Goal: Transaction & Acquisition: Purchase product/service

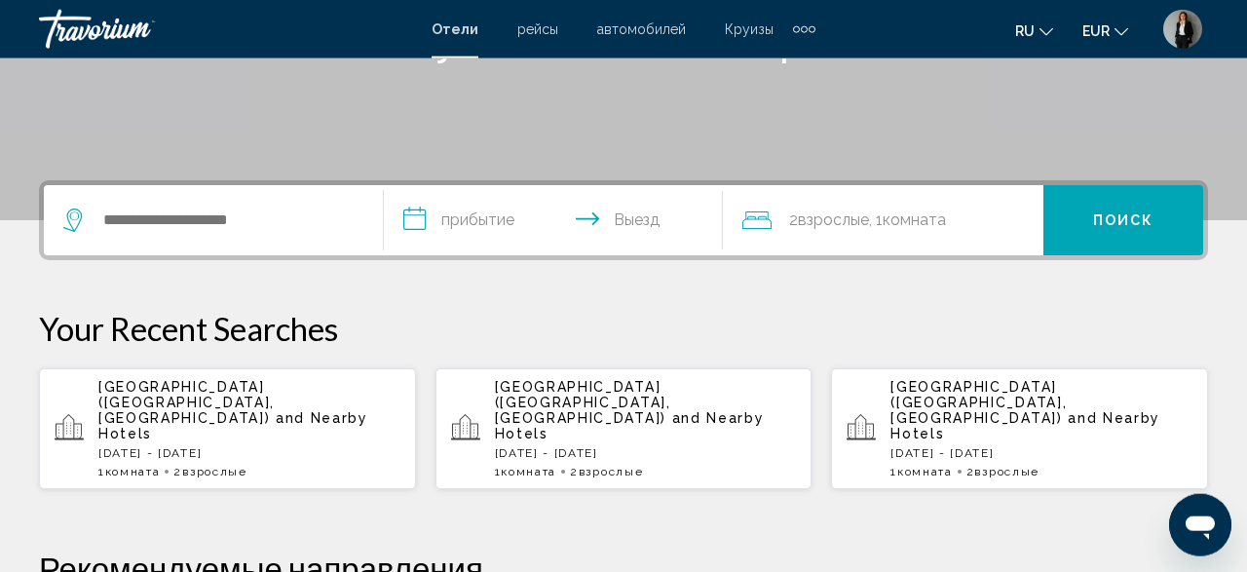
scroll to position [405, 0]
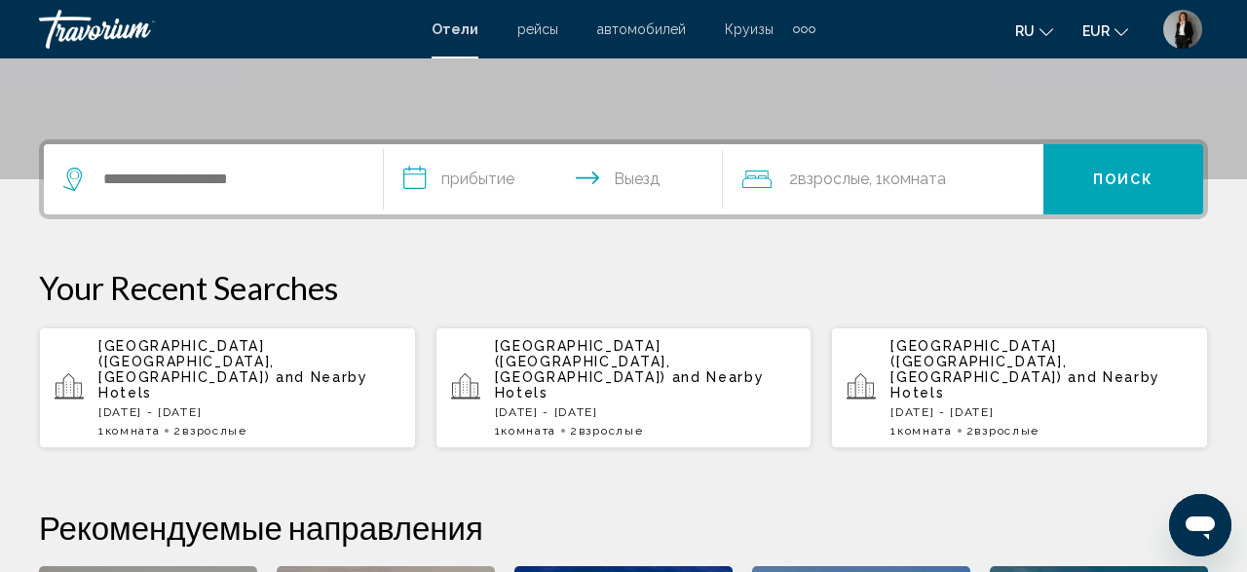
click at [130, 344] on span "[GEOGRAPHIC_DATA] ([GEOGRAPHIC_DATA], [GEOGRAPHIC_DATA])" at bounding box center [186, 361] width 176 height 47
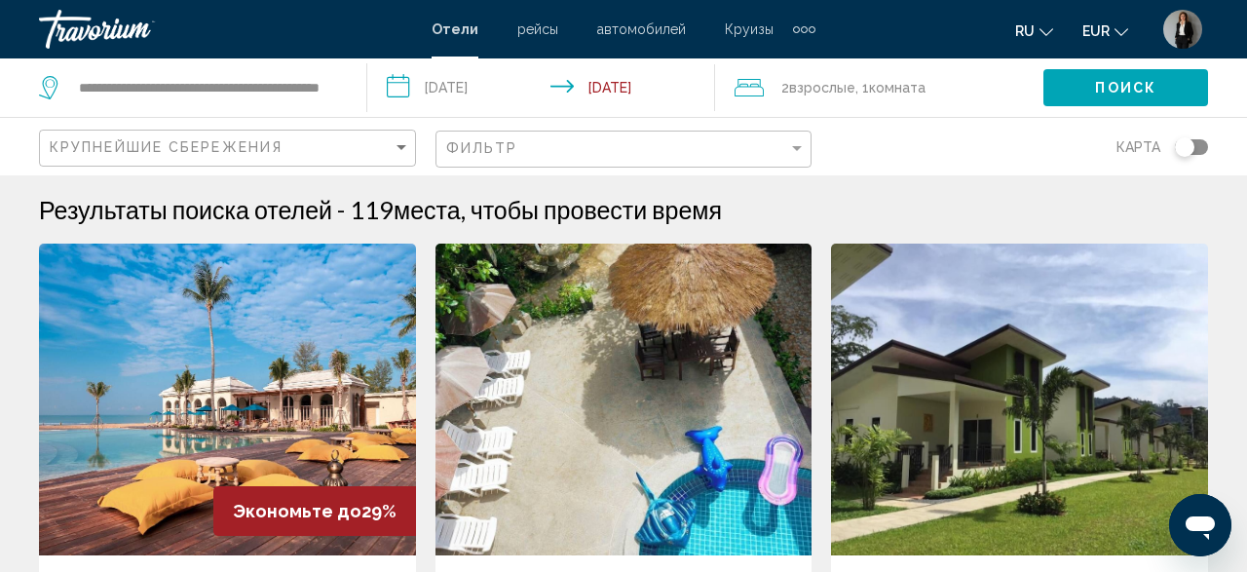
click at [487, 94] on input "**********" at bounding box center [545, 90] width 356 height 64
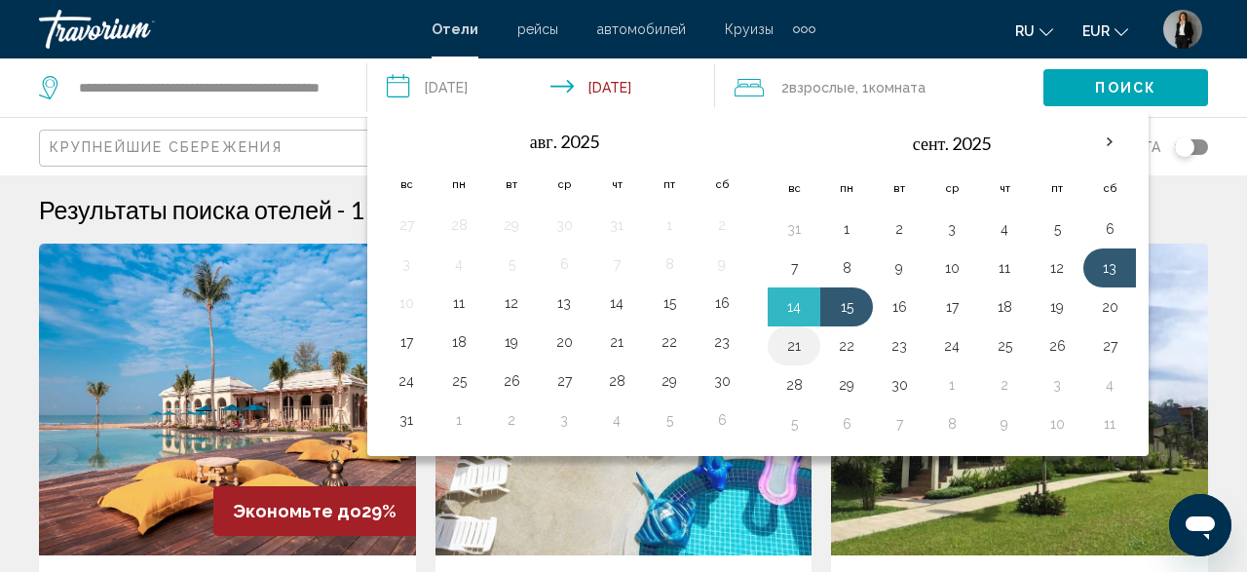
click at [803, 347] on button "21" at bounding box center [793, 345] width 31 height 27
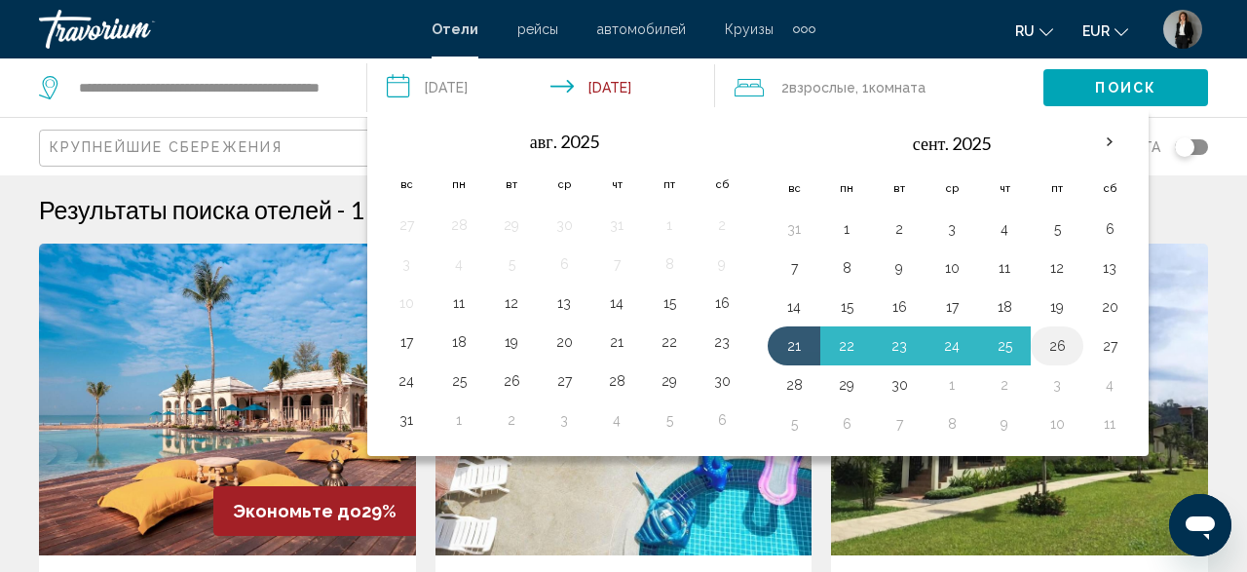
click at [1043, 348] on button "26" at bounding box center [1056, 345] width 31 height 27
type input "**********"
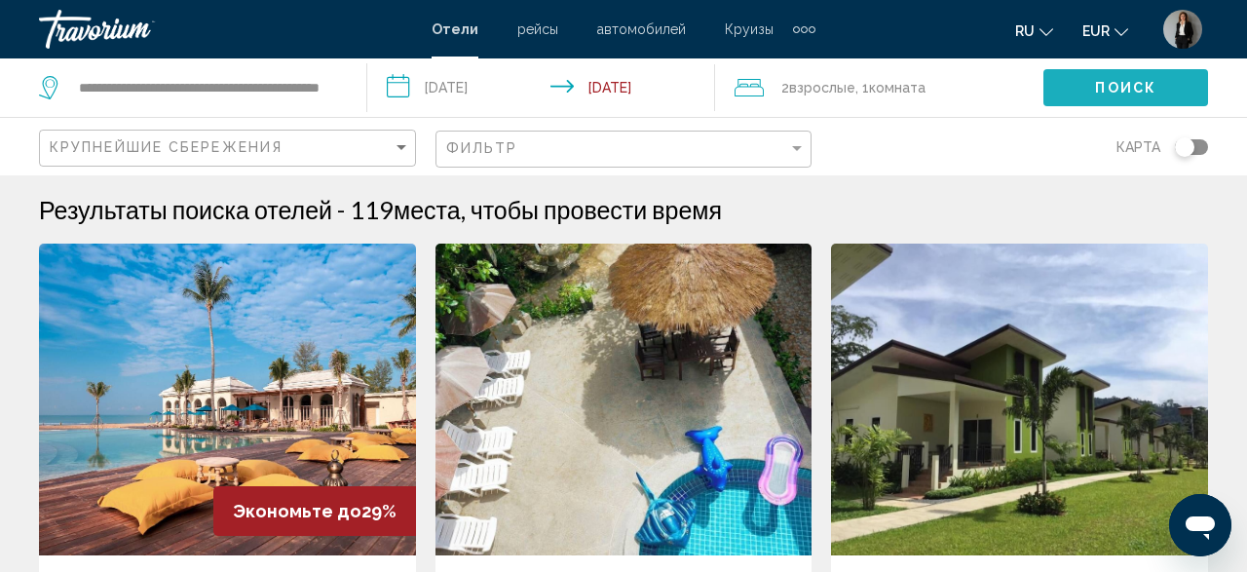
click at [1081, 87] on button "Поиск" at bounding box center [1125, 87] width 165 height 36
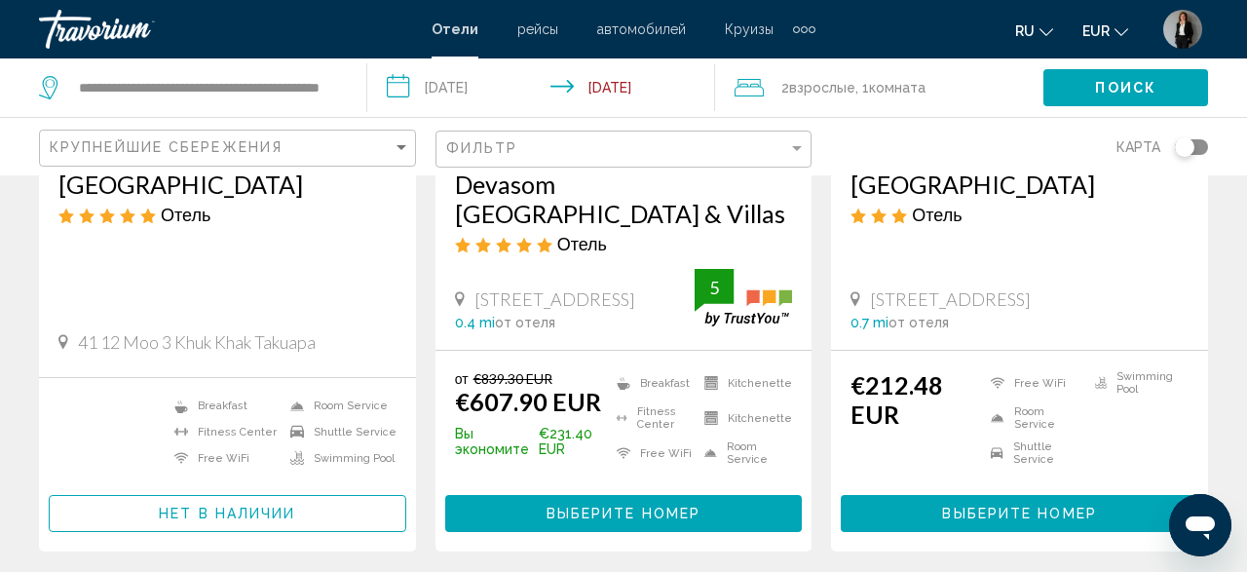
scroll to position [507, 0]
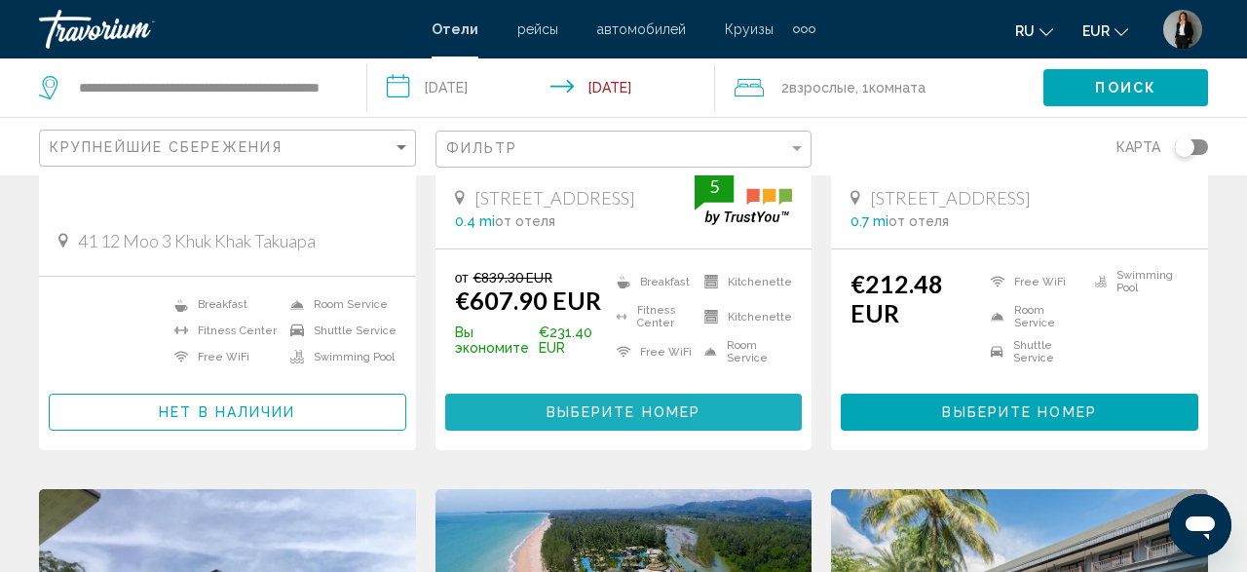
click at [746, 422] on button "Выберите номер" at bounding box center [624, 412] width 358 height 36
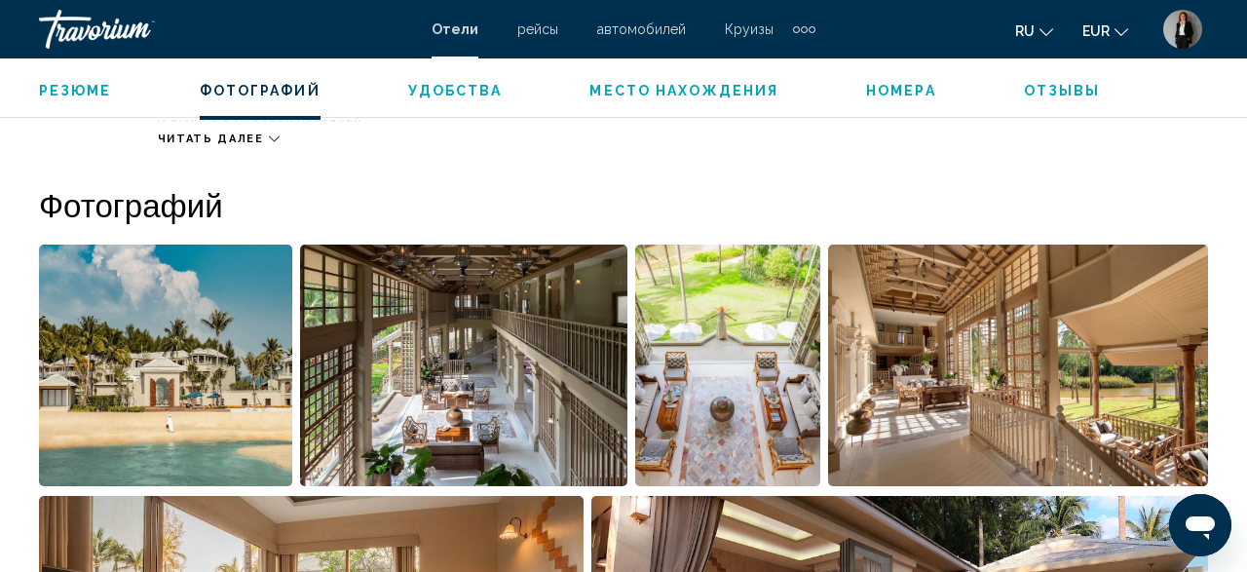
scroll to position [1327, 0]
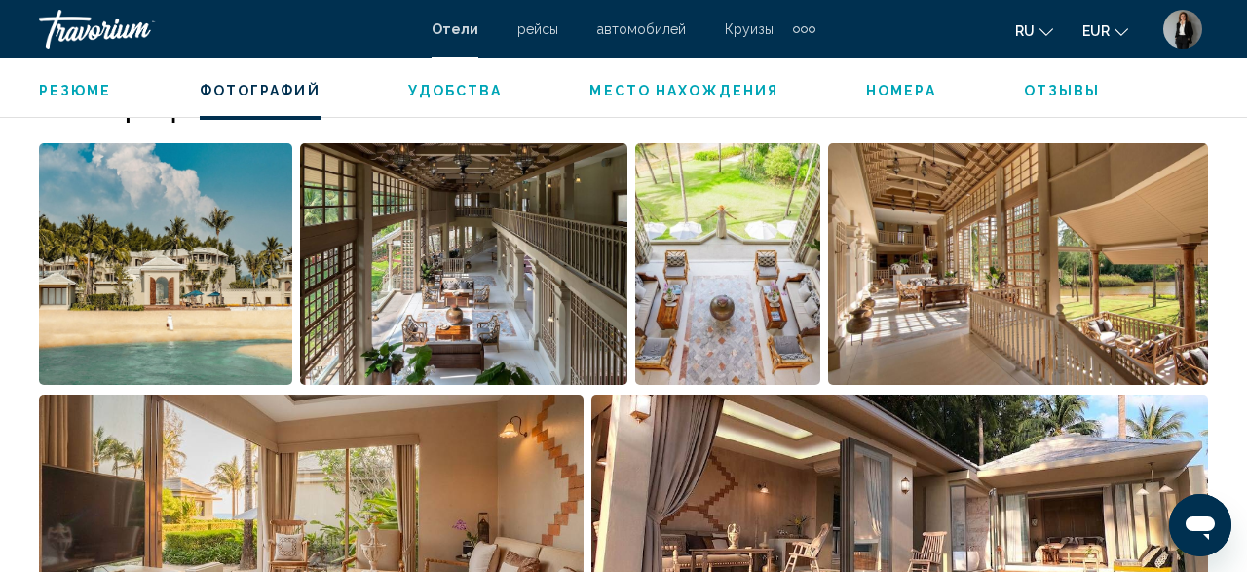
click at [184, 359] on img "Open full-screen image slider" at bounding box center [165, 264] width 253 height 242
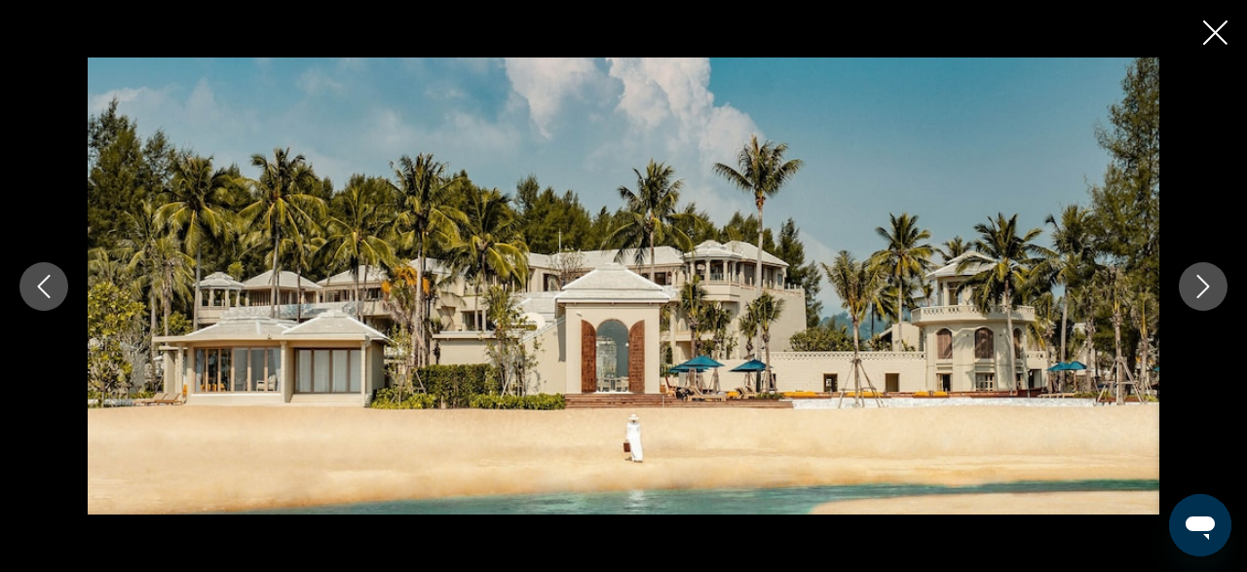
click at [1185, 284] on button "Next image" at bounding box center [1203, 286] width 49 height 49
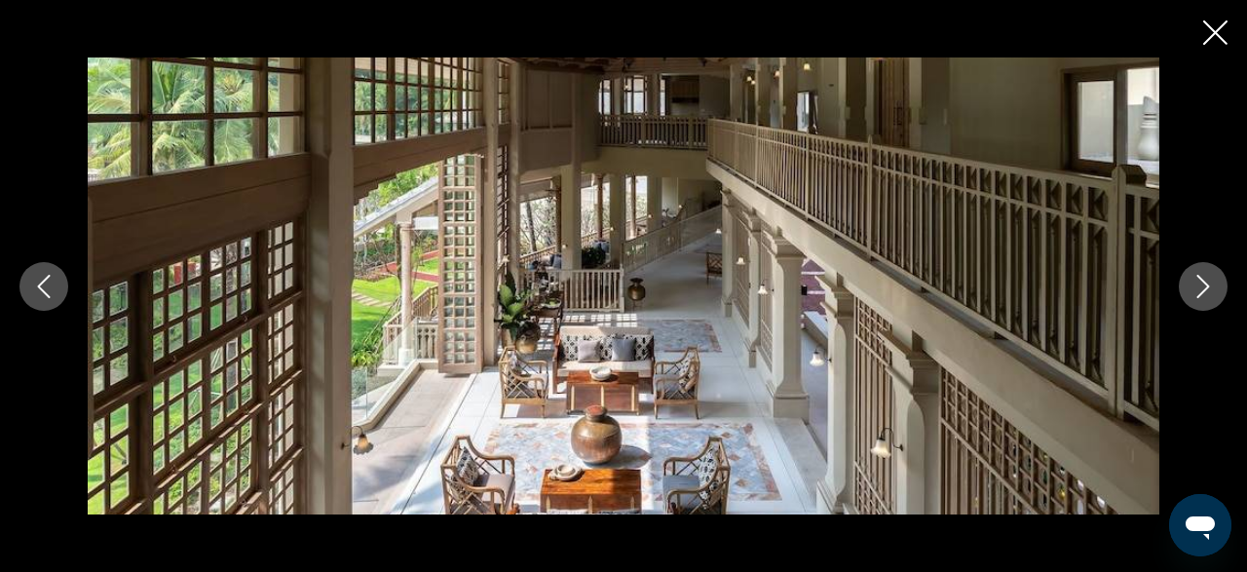
click at [1185, 284] on button "Next image" at bounding box center [1203, 286] width 49 height 49
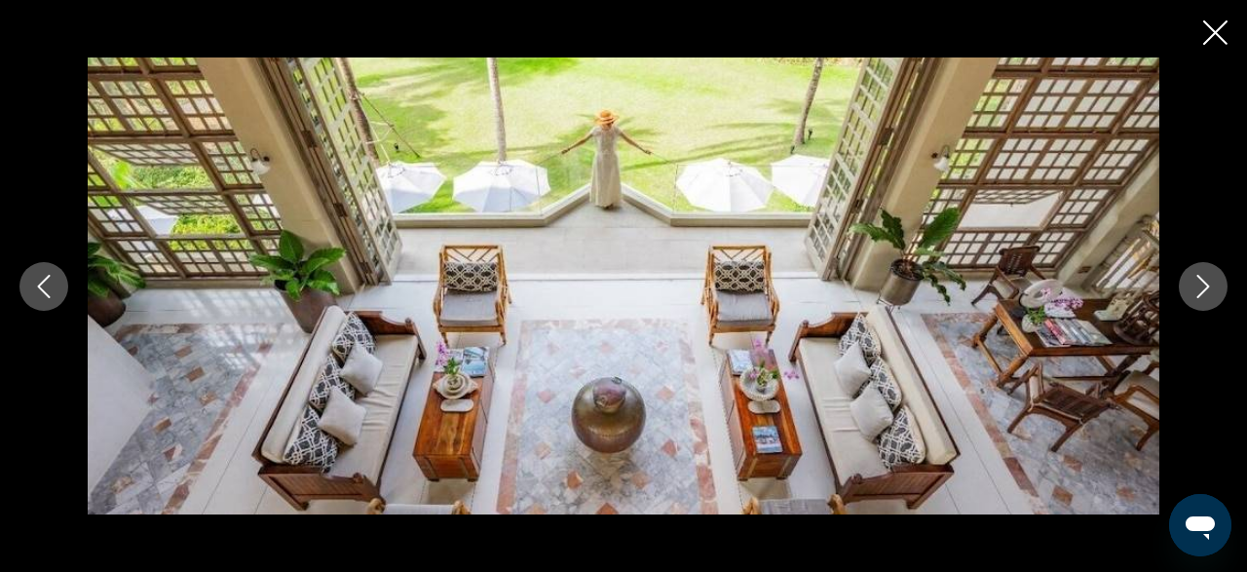
click at [1185, 284] on button "Next image" at bounding box center [1203, 286] width 49 height 49
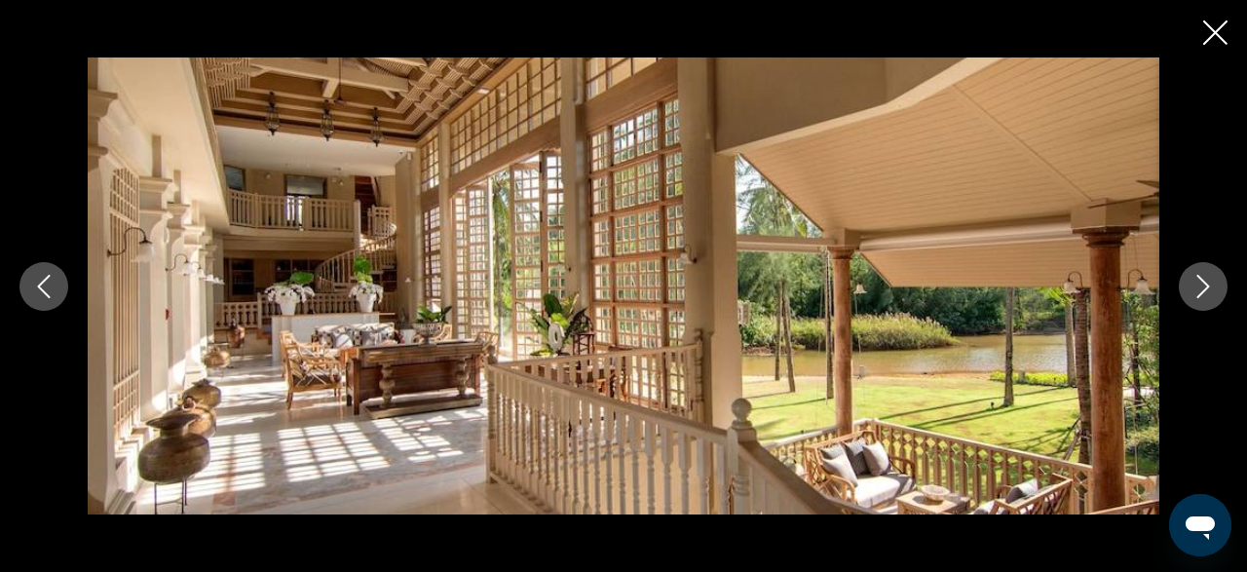
click at [1185, 284] on button "Next image" at bounding box center [1203, 286] width 49 height 49
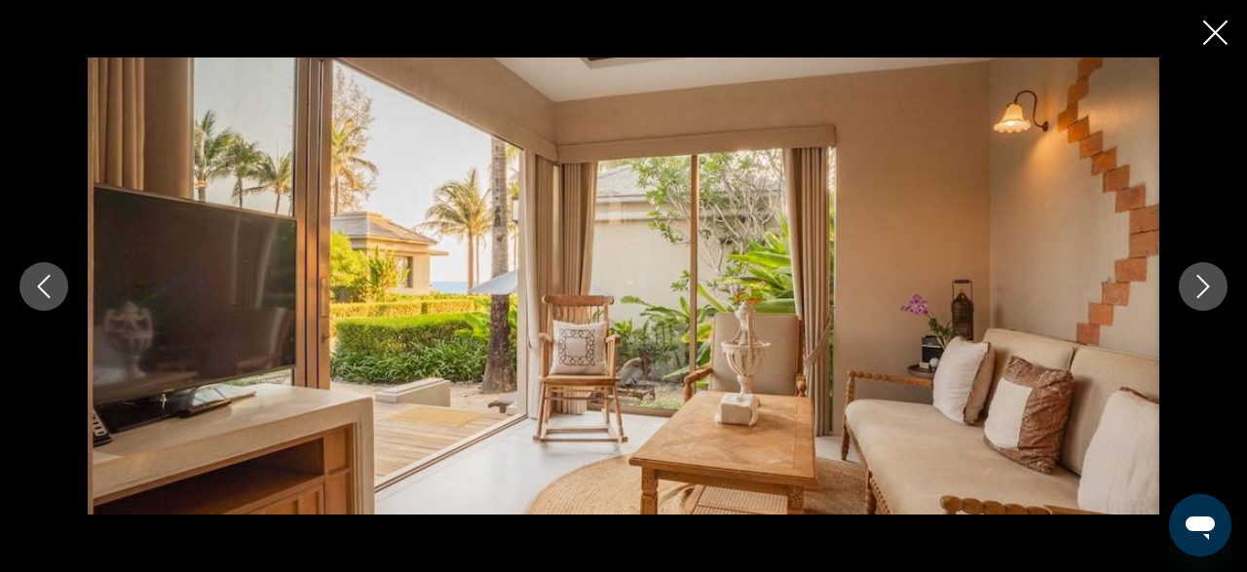
click at [1185, 284] on button "Next image" at bounding box center [1203, 286] width 49 height 49
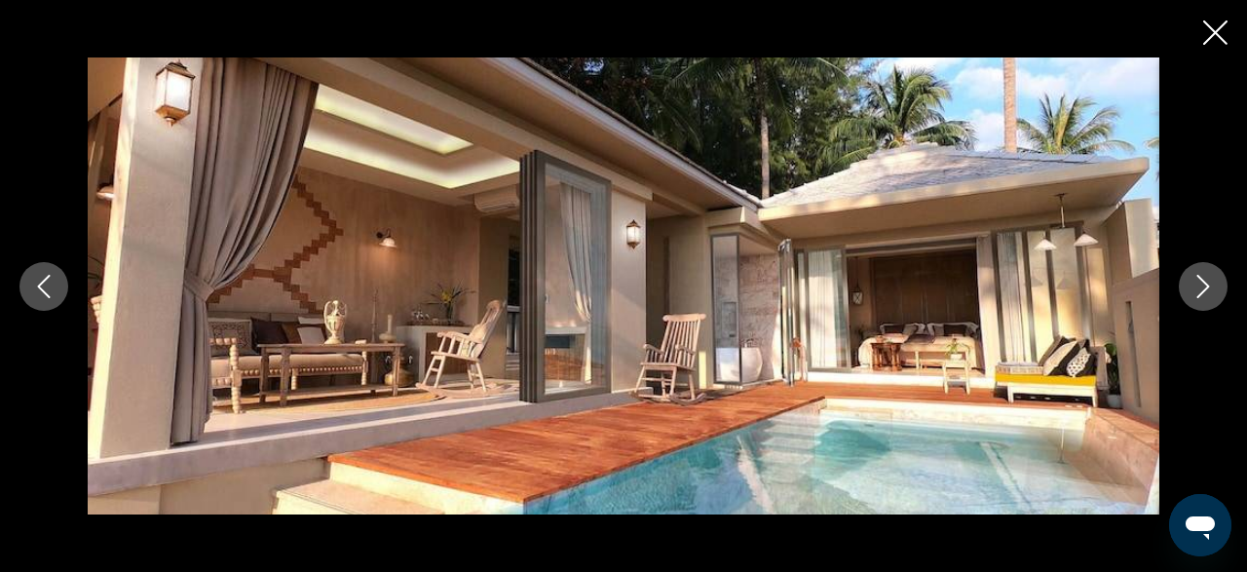
click at [1185, 284] on button "Next image" at bounding box center [1203, 286] width 49 height 49
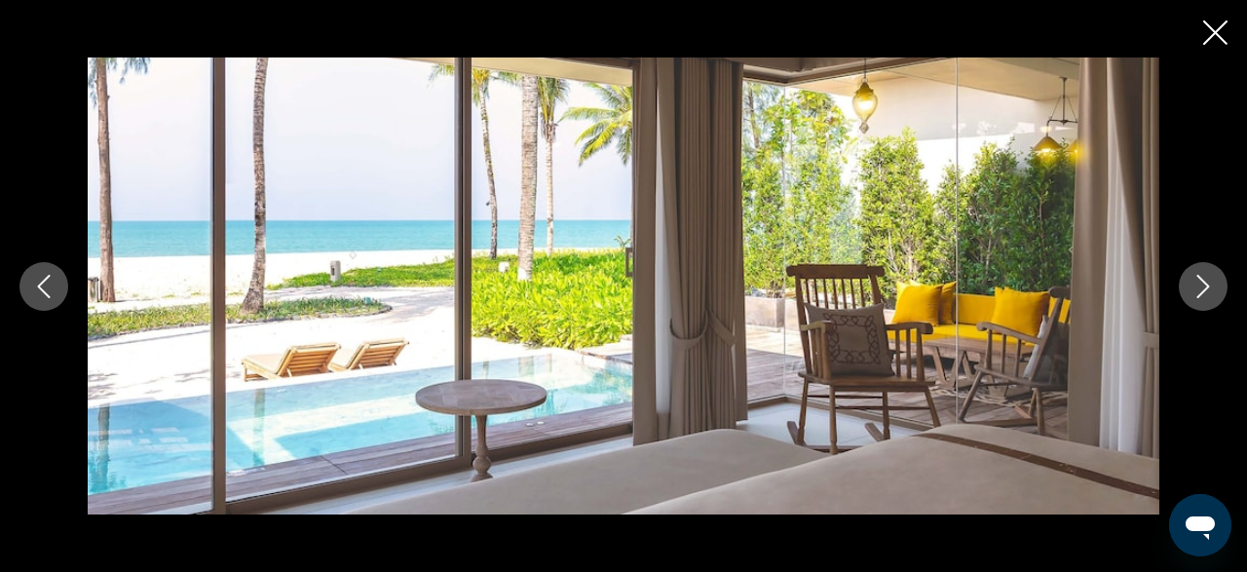
click at [1185, 284] on button "Next image" at bounding box center [1203, 286] width 49 height 49
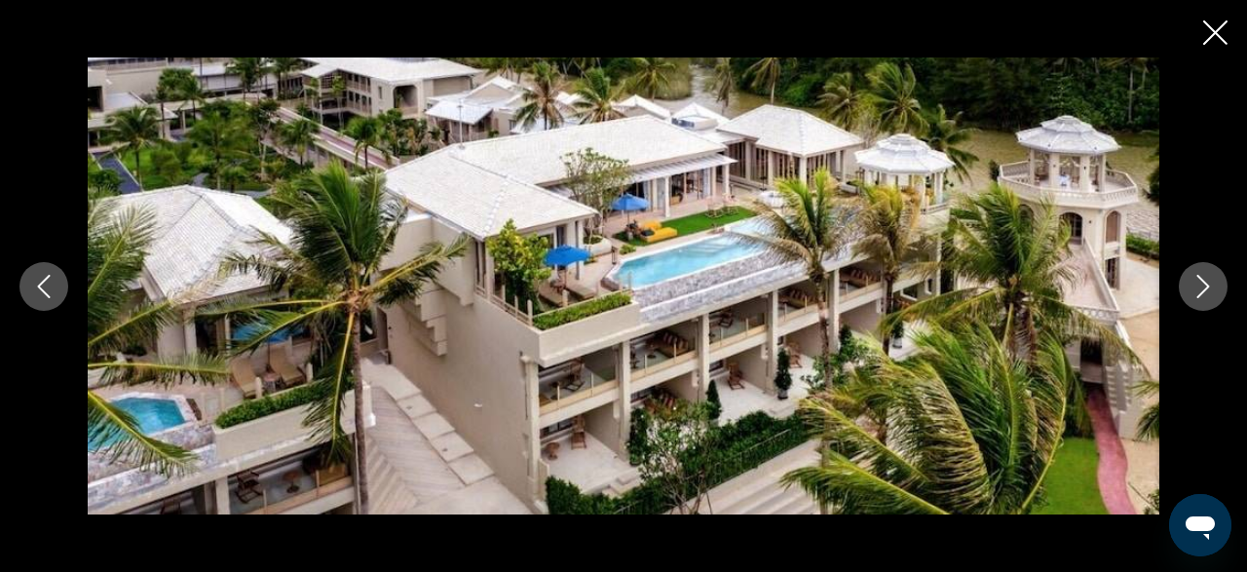
click at [1185, 284] on button "Next image" at bounding box center [1203, 286] width 49 height 49
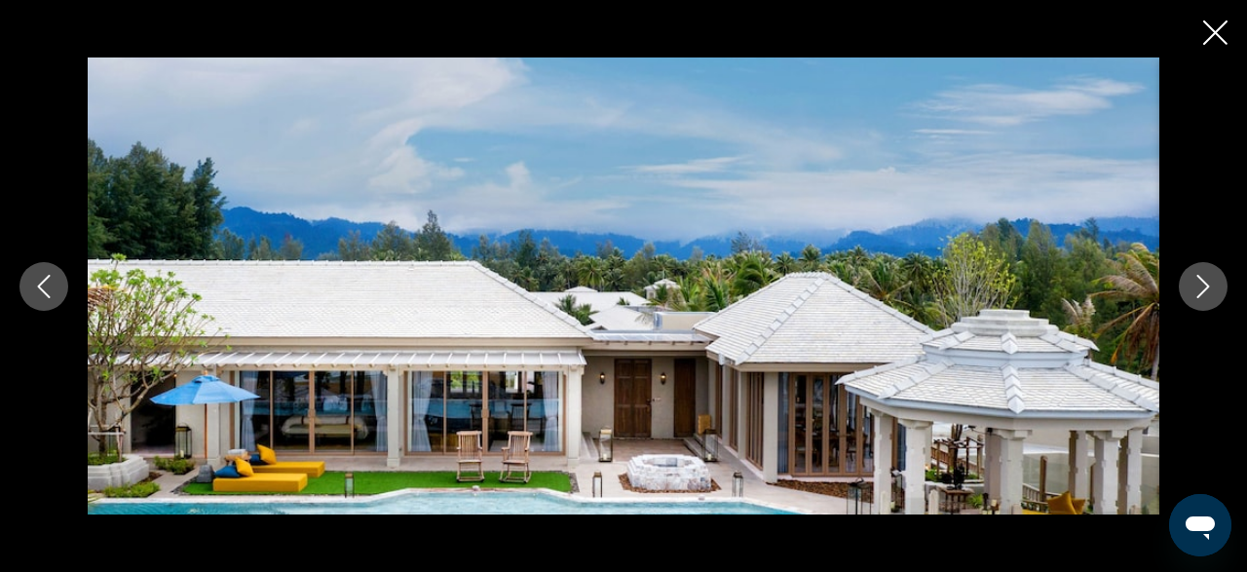
click at [1185, 284] on button "Next image" at bounding box center [1203, 286] width 49 height 49
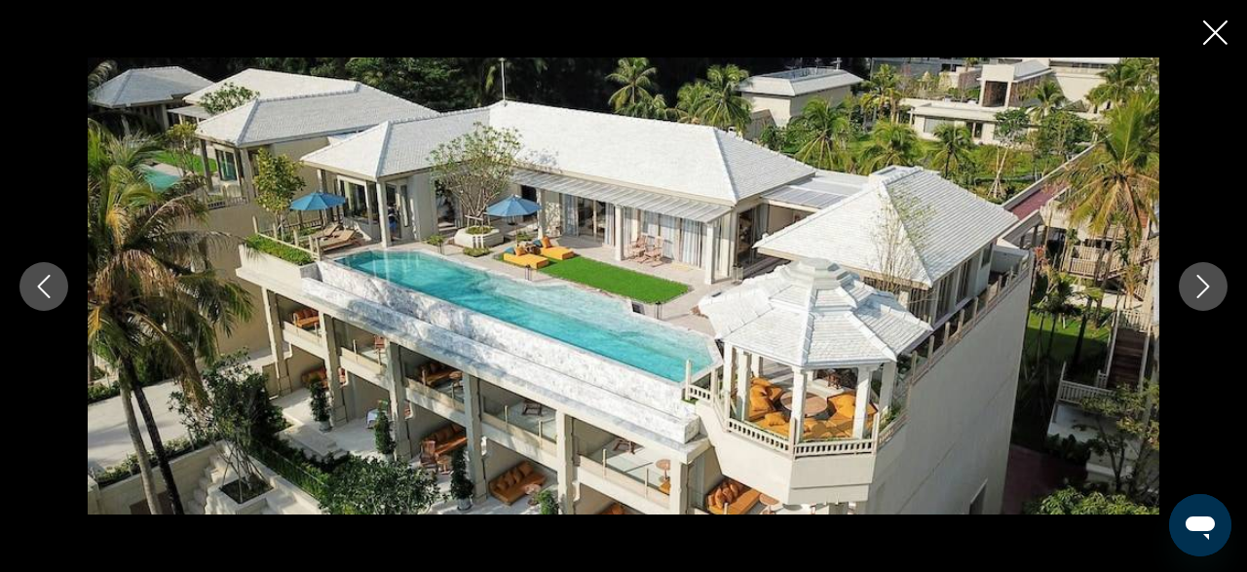
click at [1186, 284] on button "Next image" at bounding box center [1203, 286] width 49 height 49
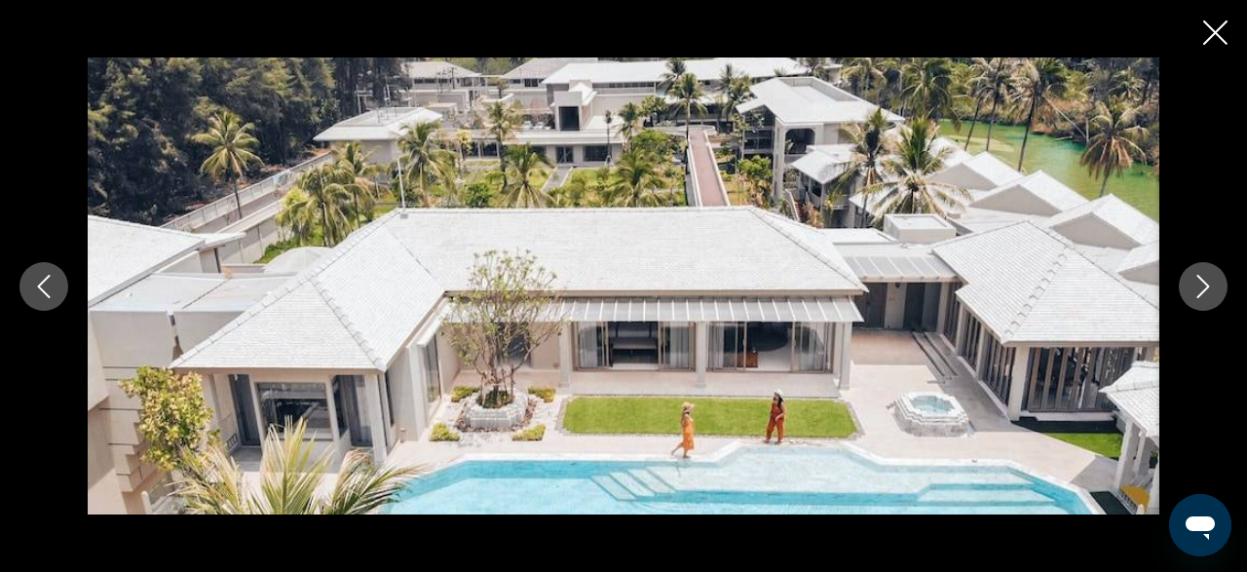
click at [1188, 281] on button "Next image" at bounding box center [1203, 286] width 49 height 49
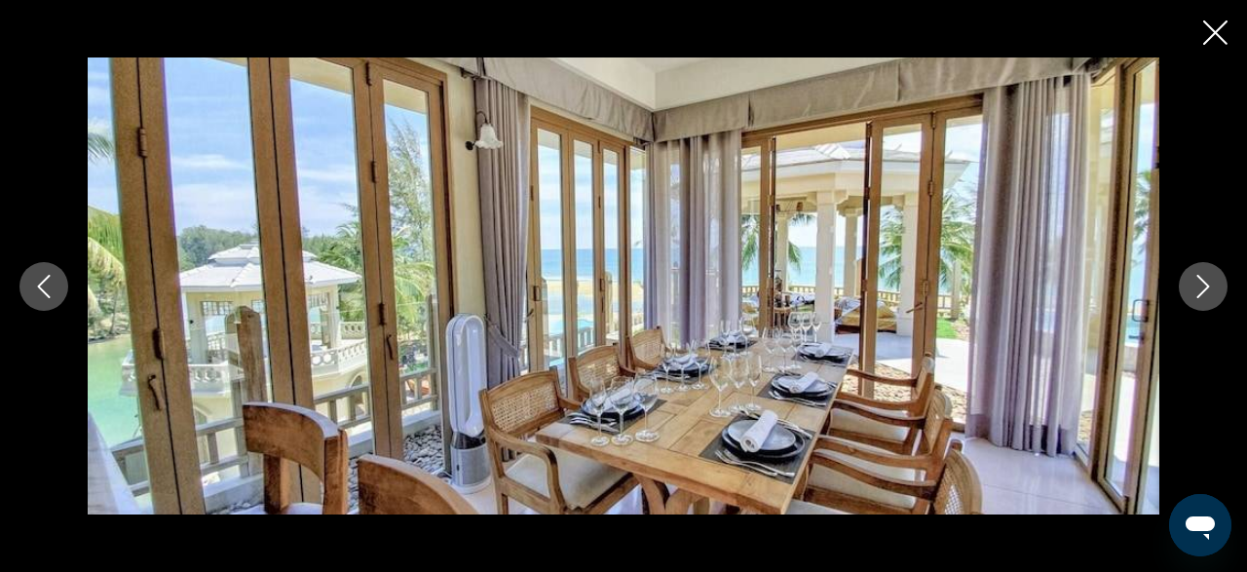
click at [1209, 304] on button "Next image" at bounding box center [1203, 286] width 49 height 49
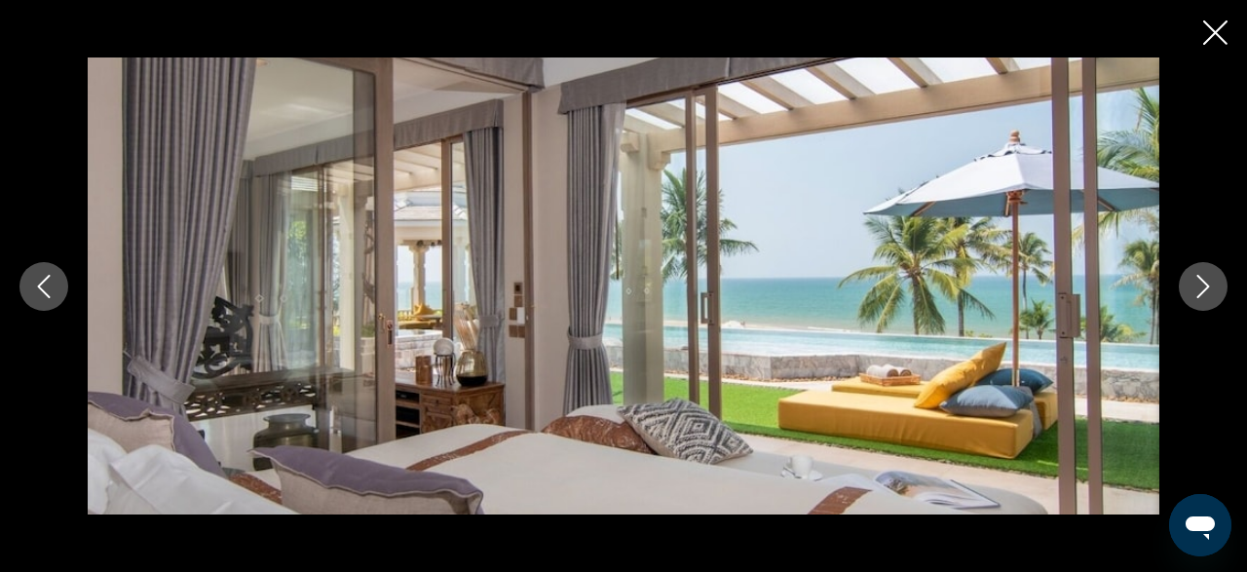
click at [1207, 303] on button "Next image" at bounding box center [1203, 286] width 49 height 49
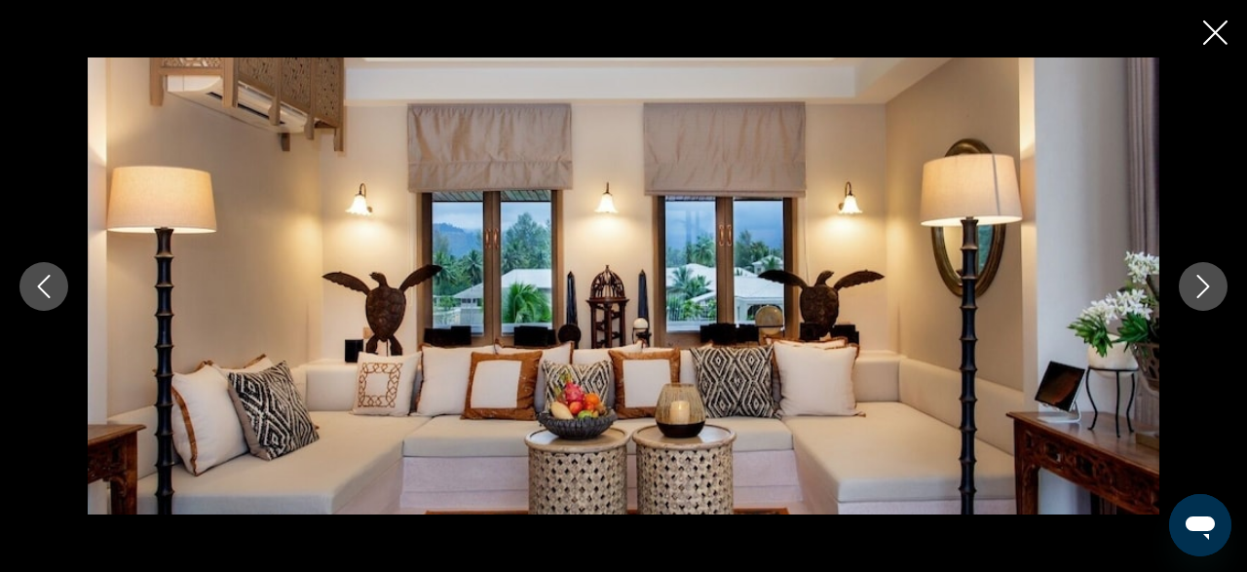
click at [1221, 41] on icon "Close slideshow" at bounding box center [1215, 32] width 24 height 24
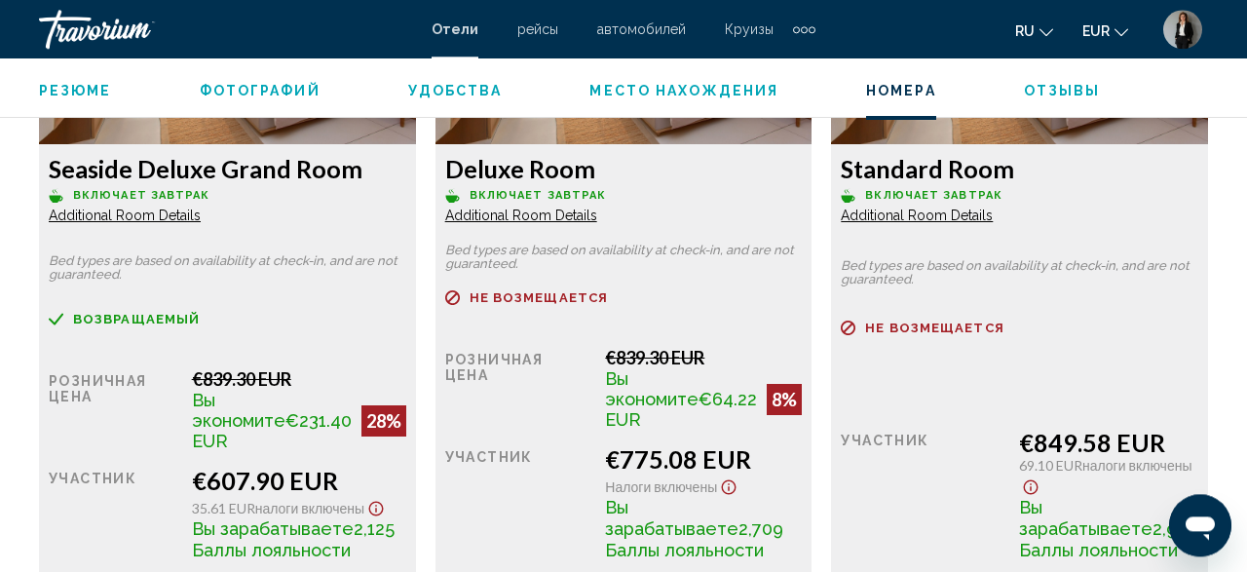
scroll to position [3242, 0]
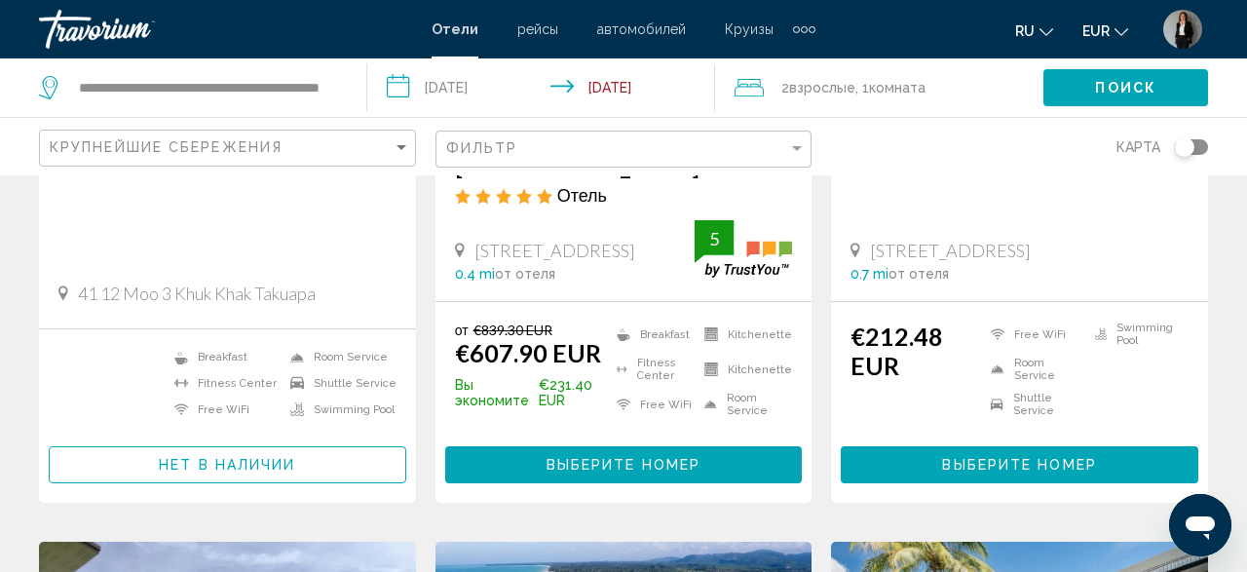
scroll to position [608, 0]
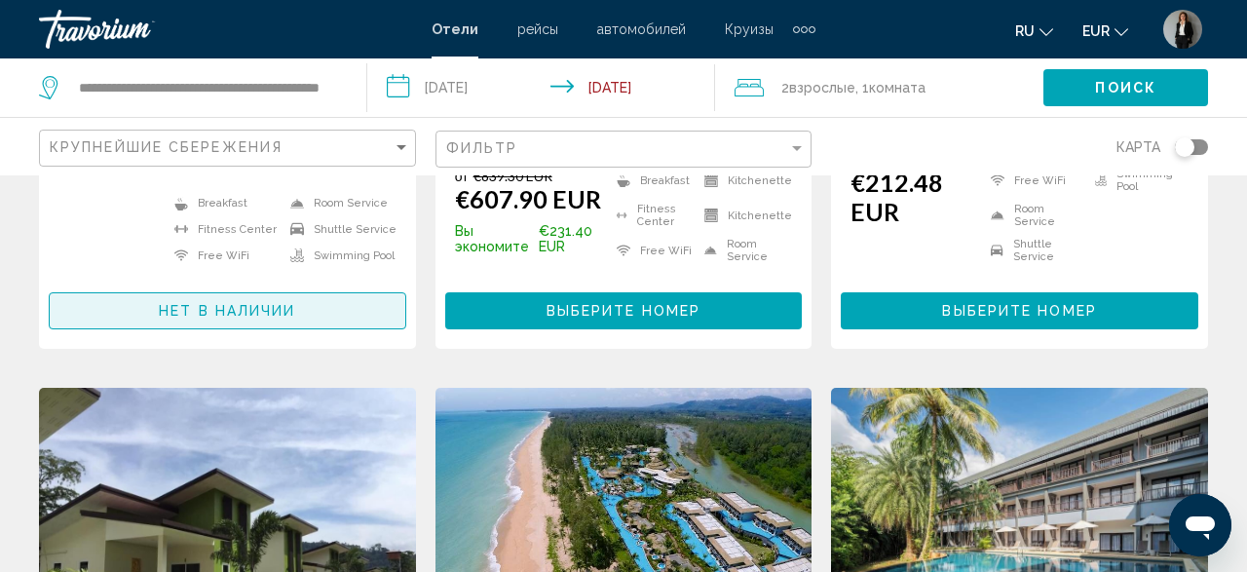
click at [317, 315] on button "Нет в наличии" at bounding box center [228, 310] width 358 height 36
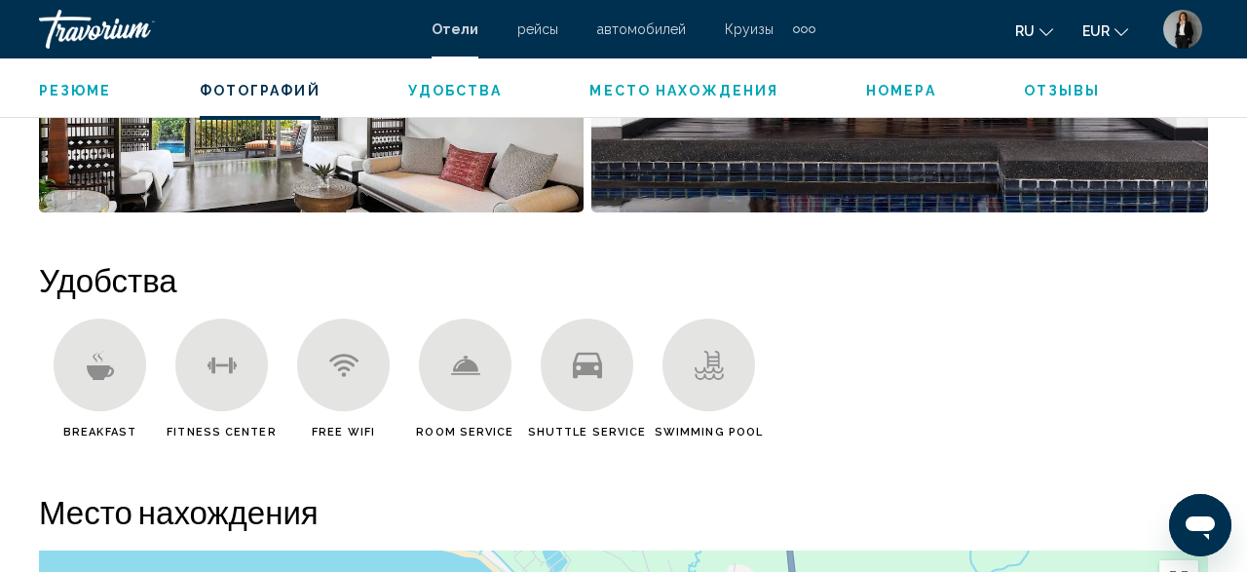
scroll to position [1244, 0]
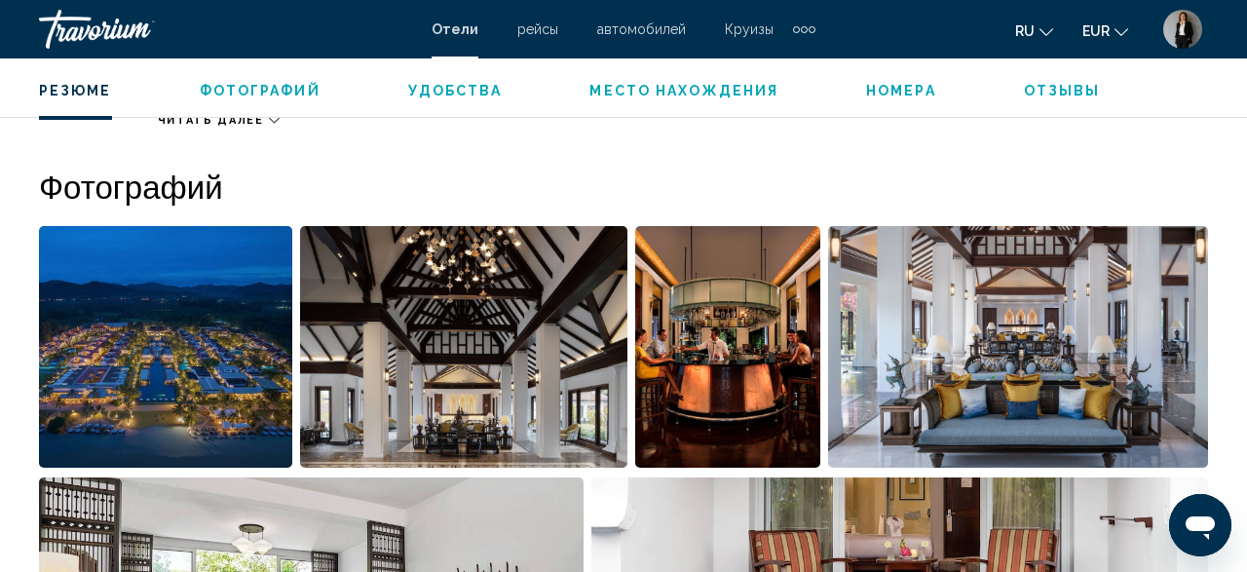
click at [122, 345] on img "Open full-screen image slider" at bounding box center [165, 347] width 253 height 242
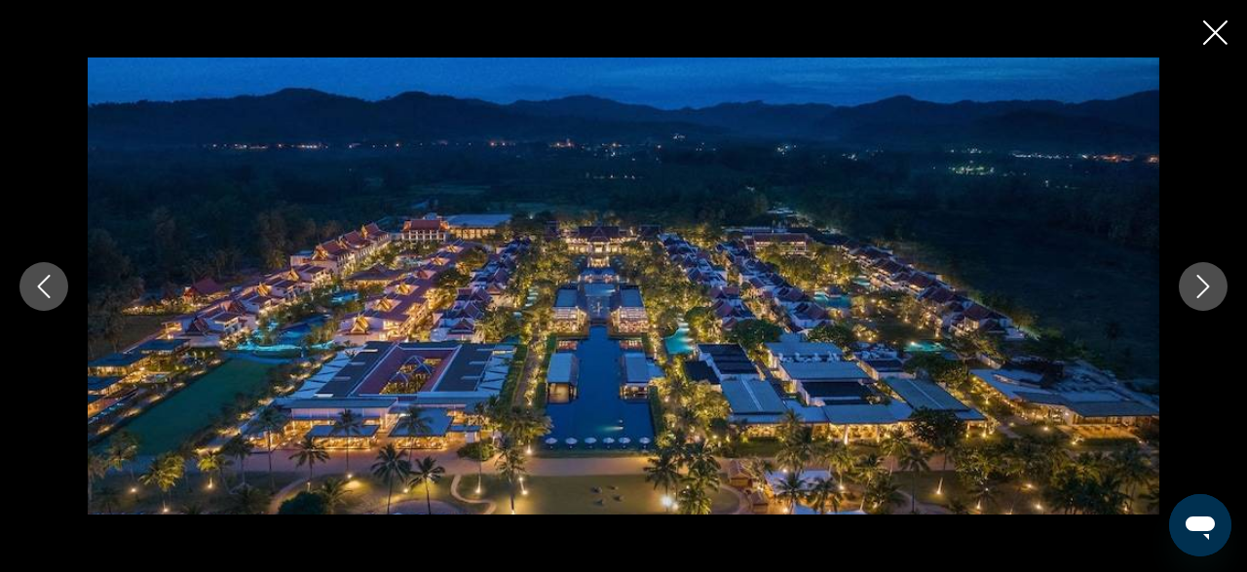
click at [1199, 287] on icon "Next image" at bounding box center [1202, 286] width 23 height 23
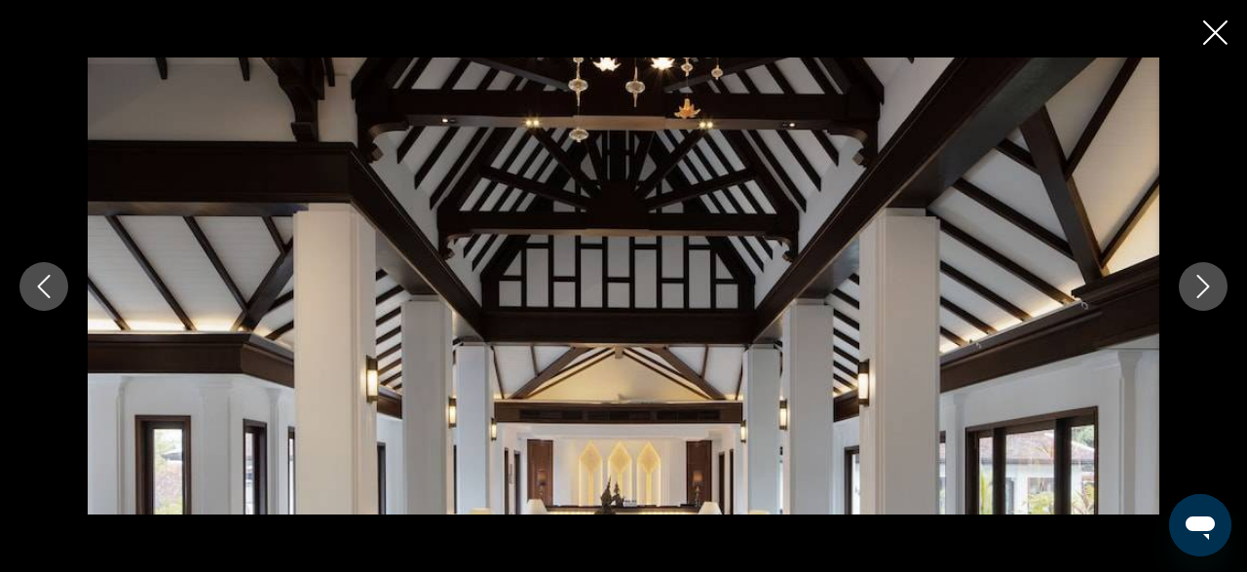
click at [1199, 287] on icon "Next image" at bounding box center [1202, 286] width 23 height 23
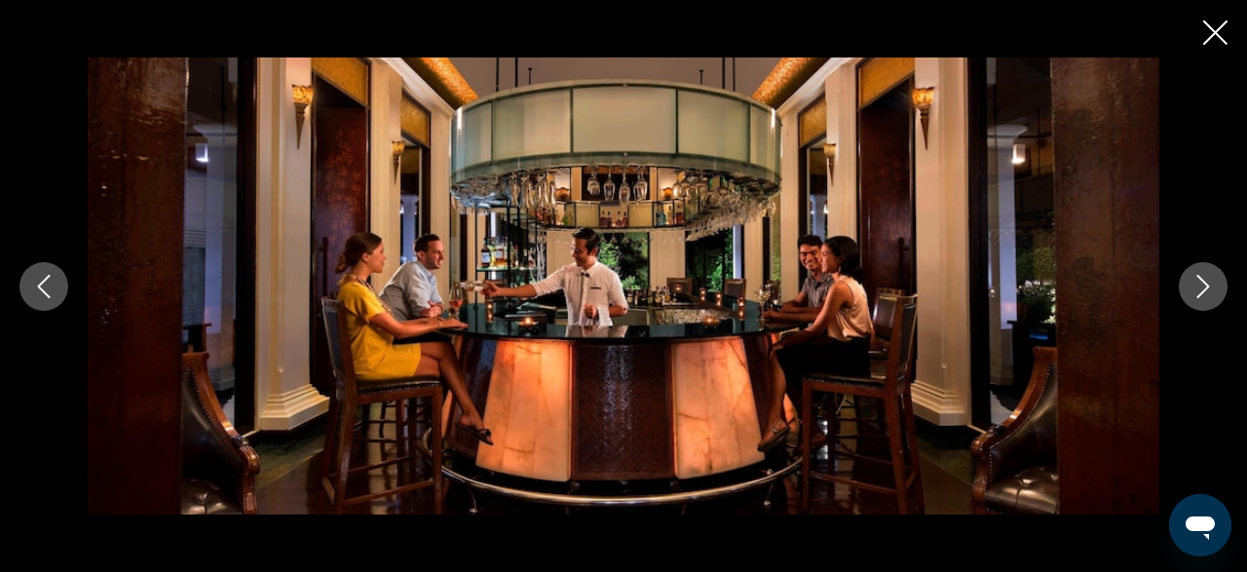
click at [1199, 287] on icon "Next image" at bounding box center [1202, 286] width 23 height 23
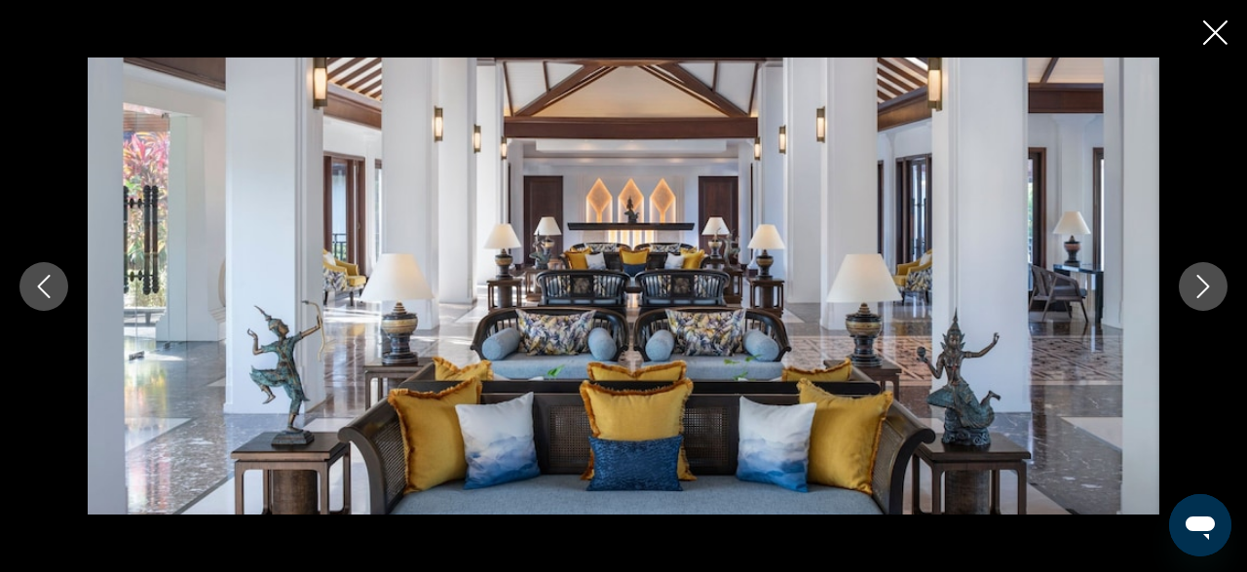
click at [1199, 287] on icon "Next image" at bounding box center [1202, 286] width 23 height 23
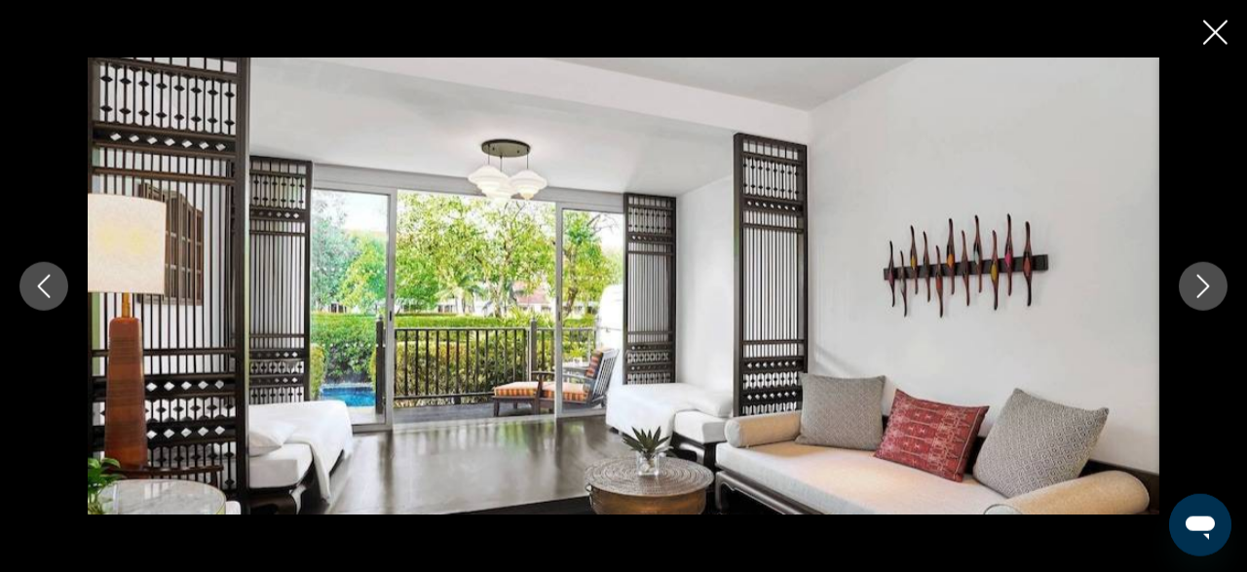
scroll to position [1143, 0]
click at [1199, 287] on icon "Next image" at bounding box center [1202, 286] width 23 height 23
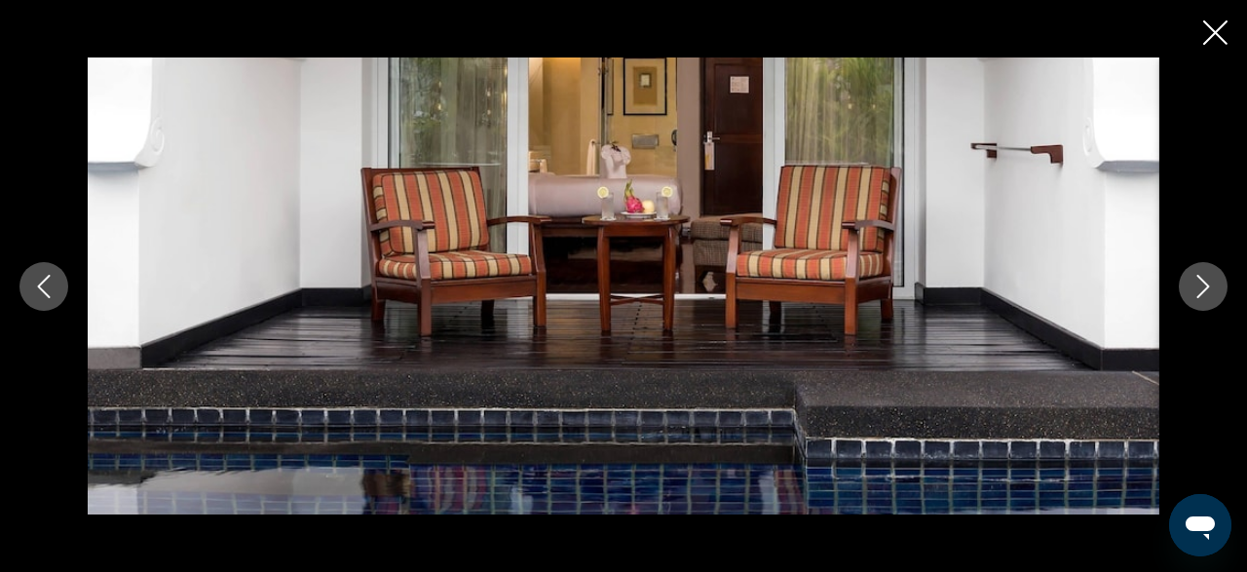
click at [1199, 287] on icon "Next image" at bounding box center [1202, 286] width 23 height 23
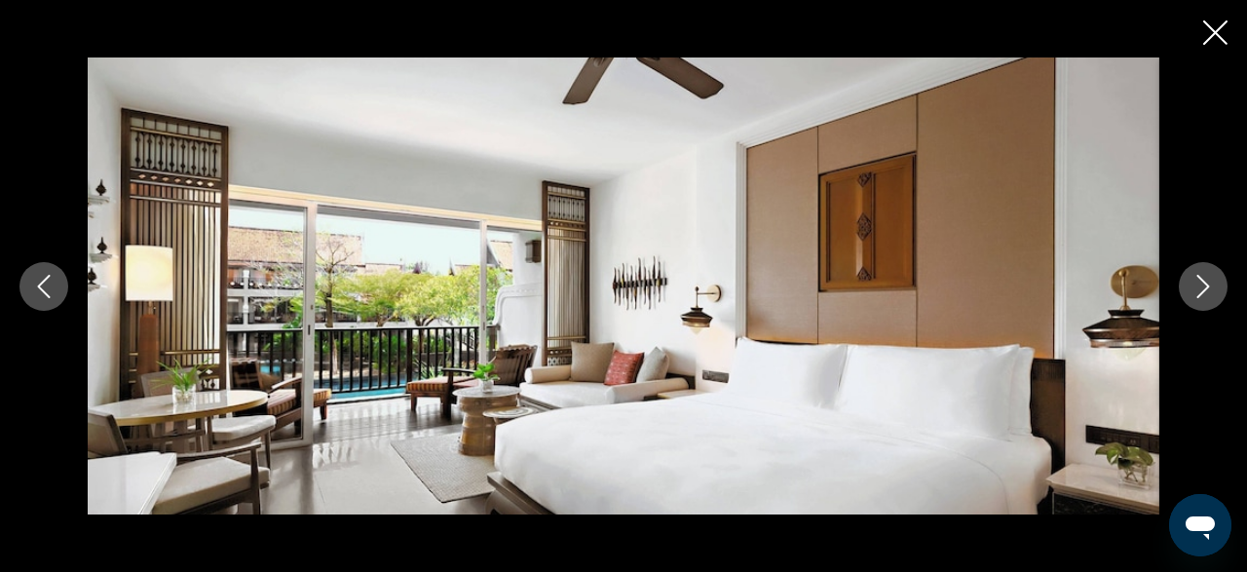
click at [1199, 287] on icon "Next image" at bounding box center [1202, 286] width 23 height 23
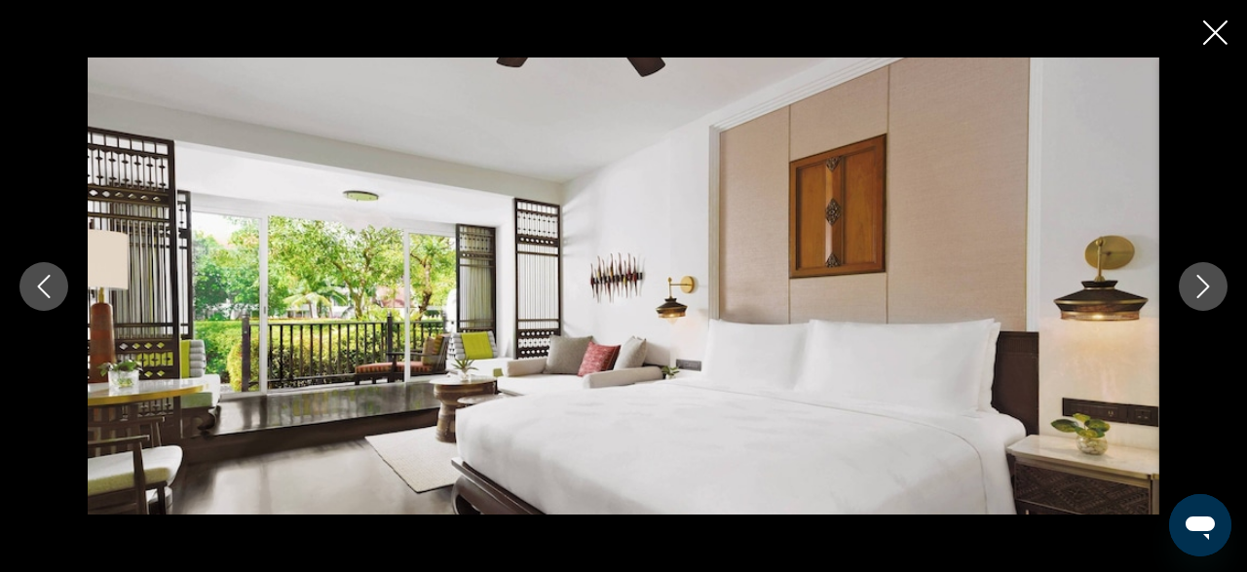
click at [1199, 287] on icon "Next image" at bounding box center [1202, 286] width 23 height 23
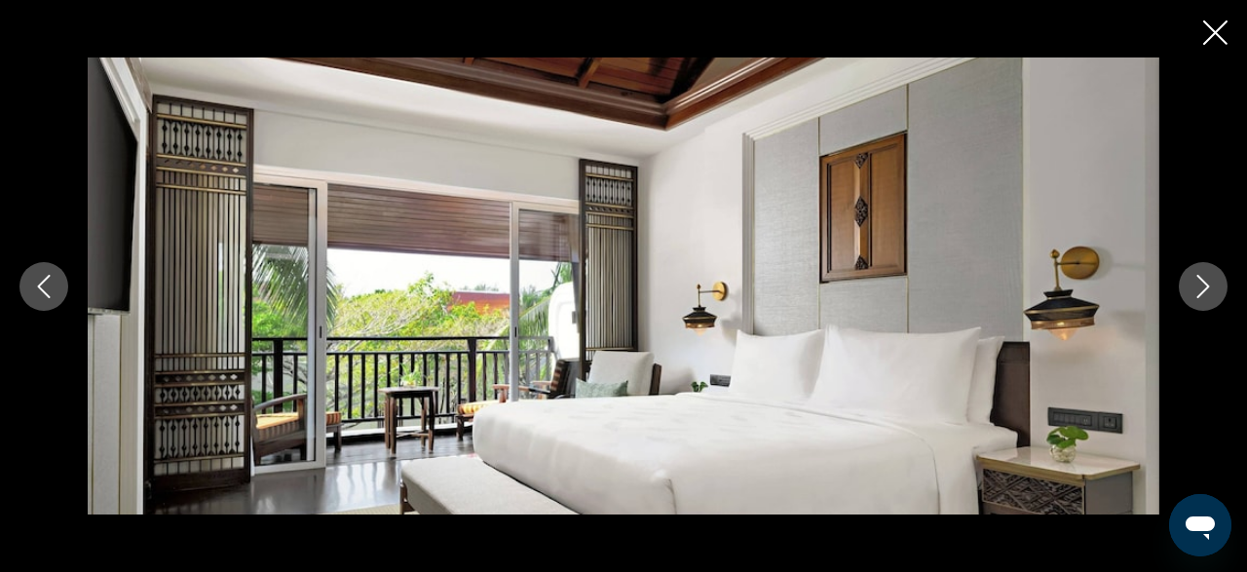
click at [1199, 287] on icon "Next image" at bounding box center [1202, 286] width 23 height 23
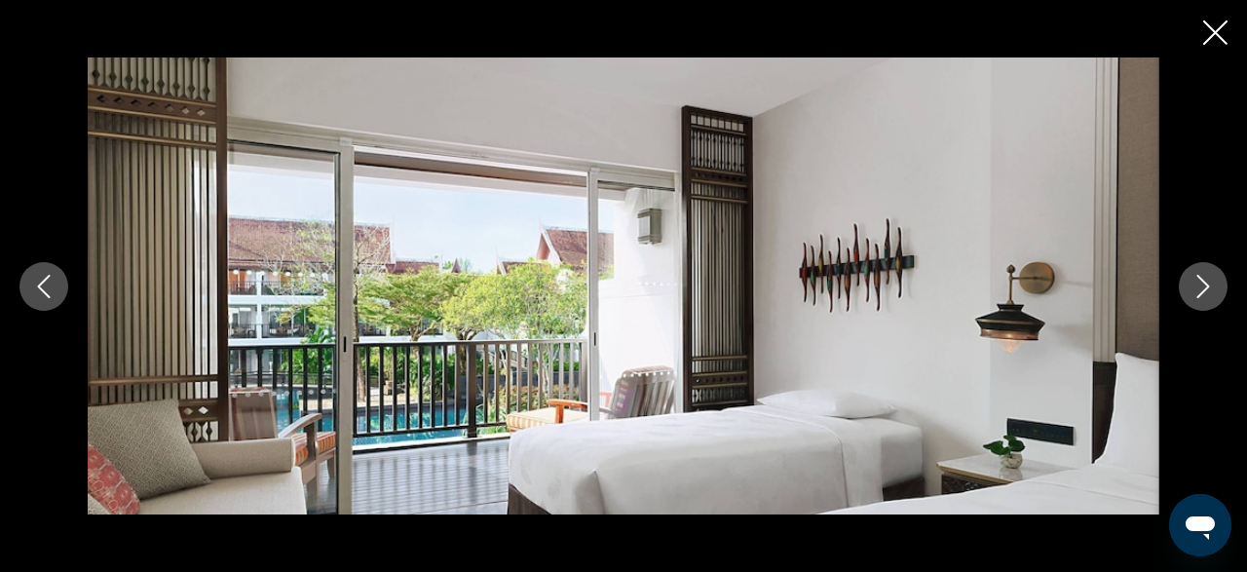
click at [1199, 287] on icon "Next image" at bounding box center [1202, 286] width 23 height 23
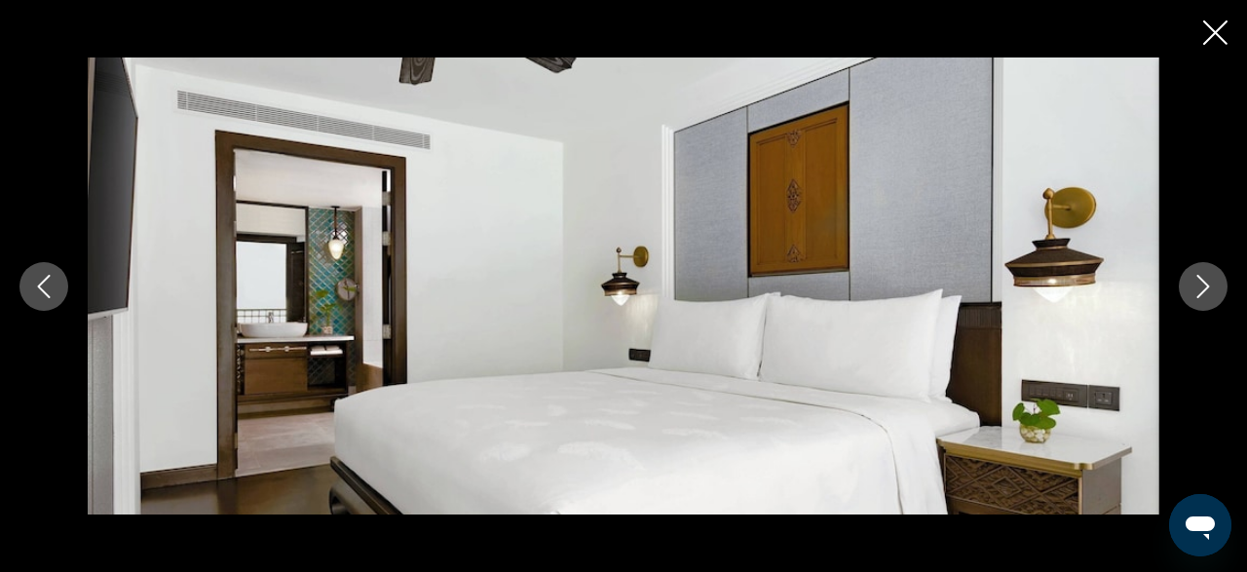
click at [1199, 287] on icon "Next image" at bounding box center [1202, 286] width 23 height 23
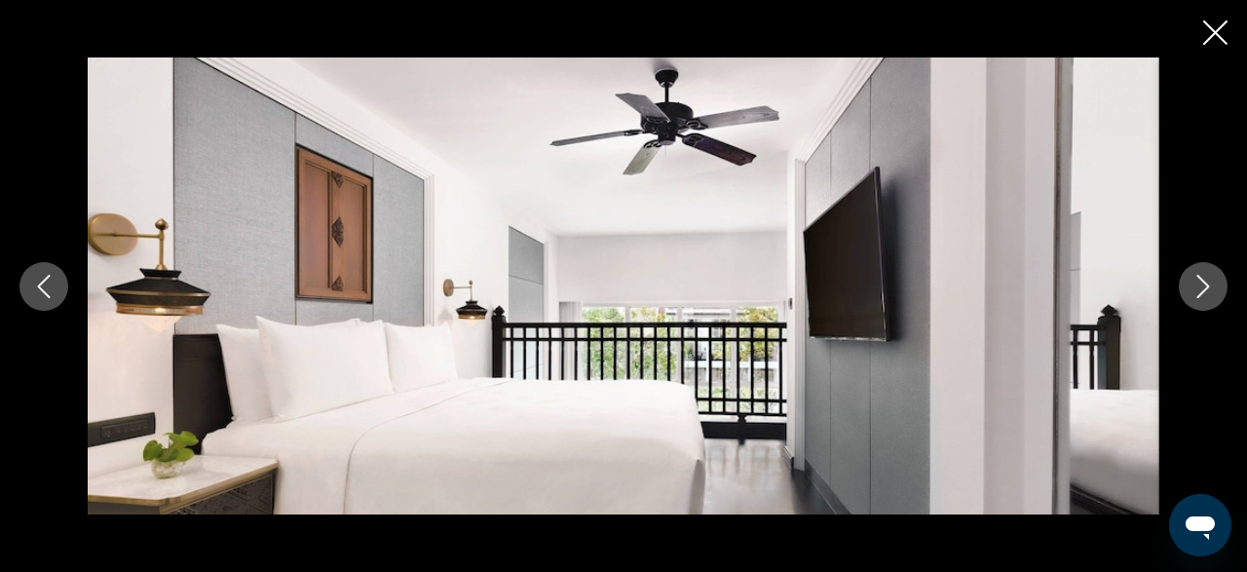
click at [1218, 36] on icon "Close slideshow" at bounding box center [1215, 32] width 24 height 24
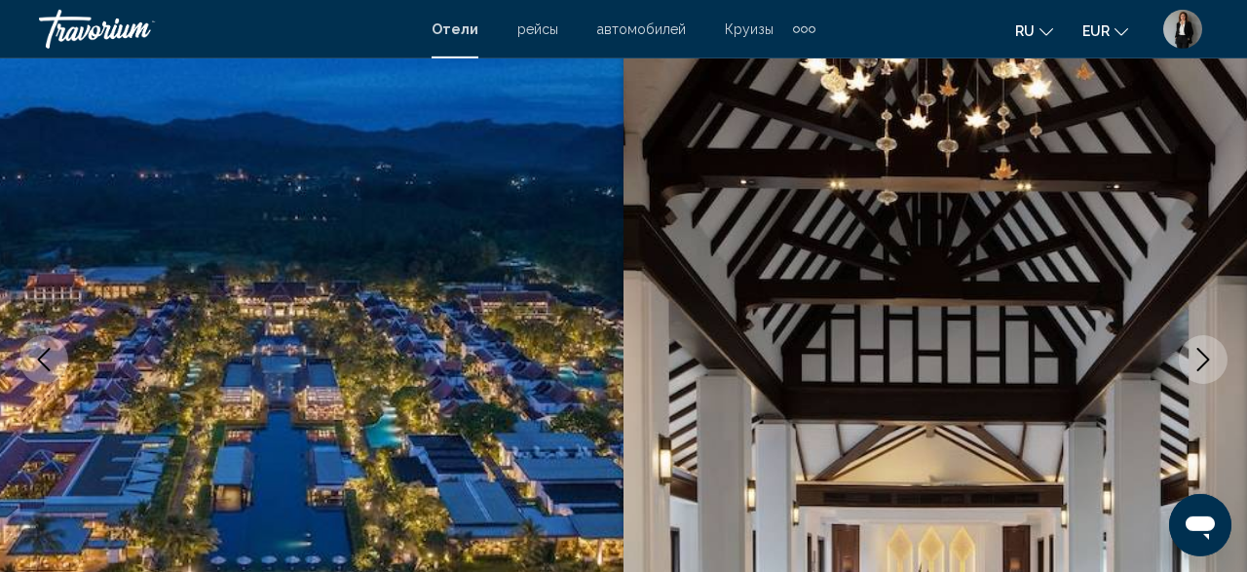
scroll to position [28, 0]
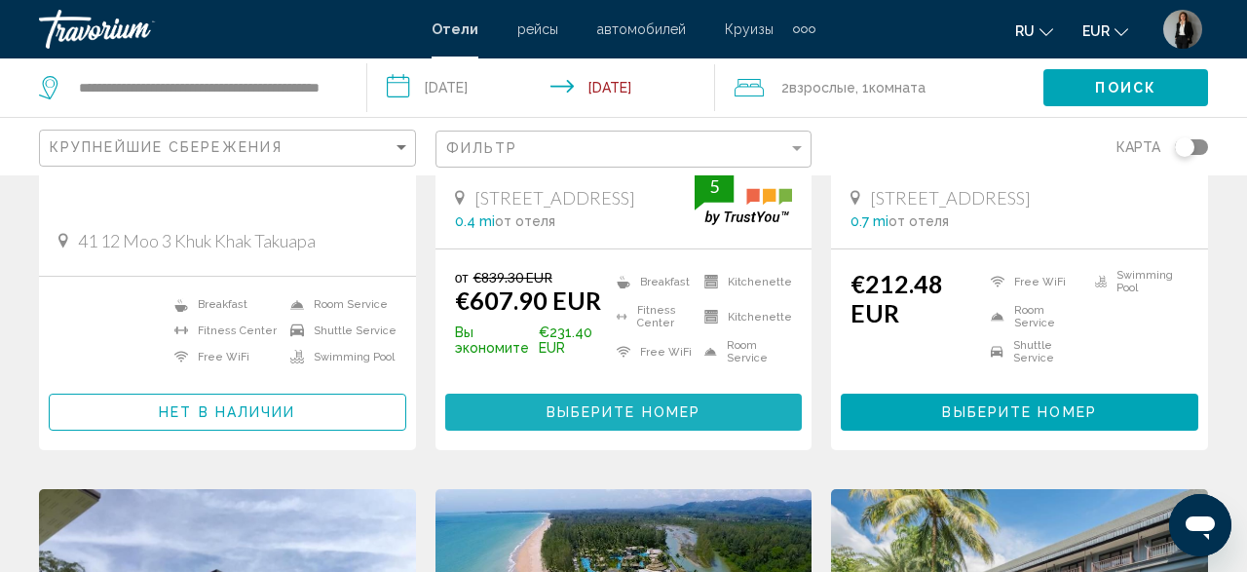
click at [675, 404] on button "Выберите номер" at bounding box center [624, 412] width 358 height 36
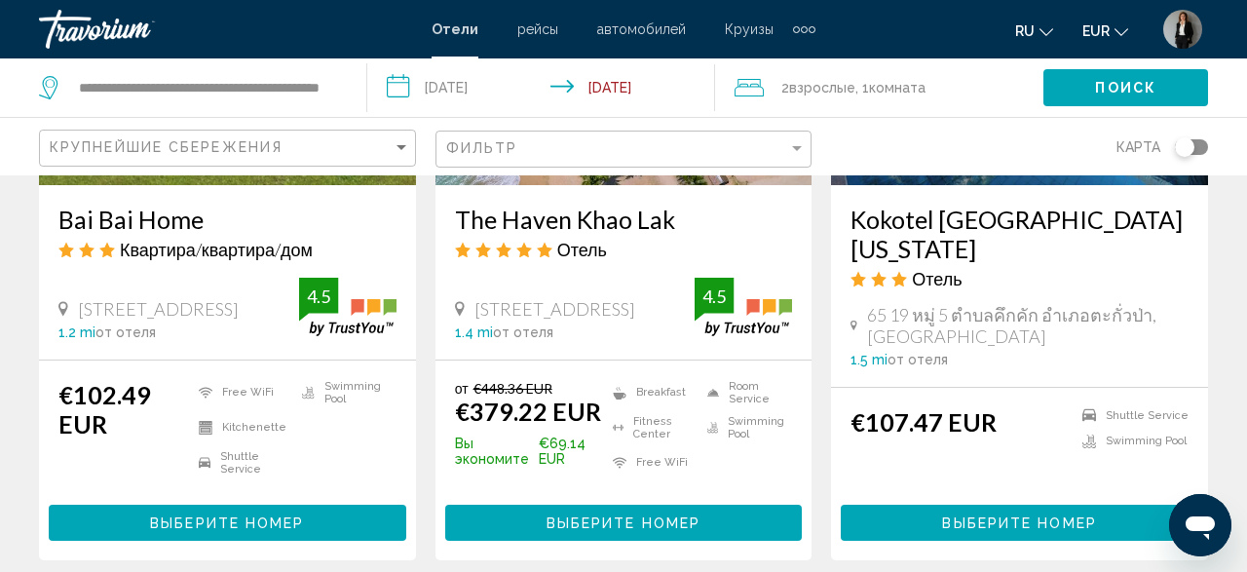
scroll to position [1216, 0]
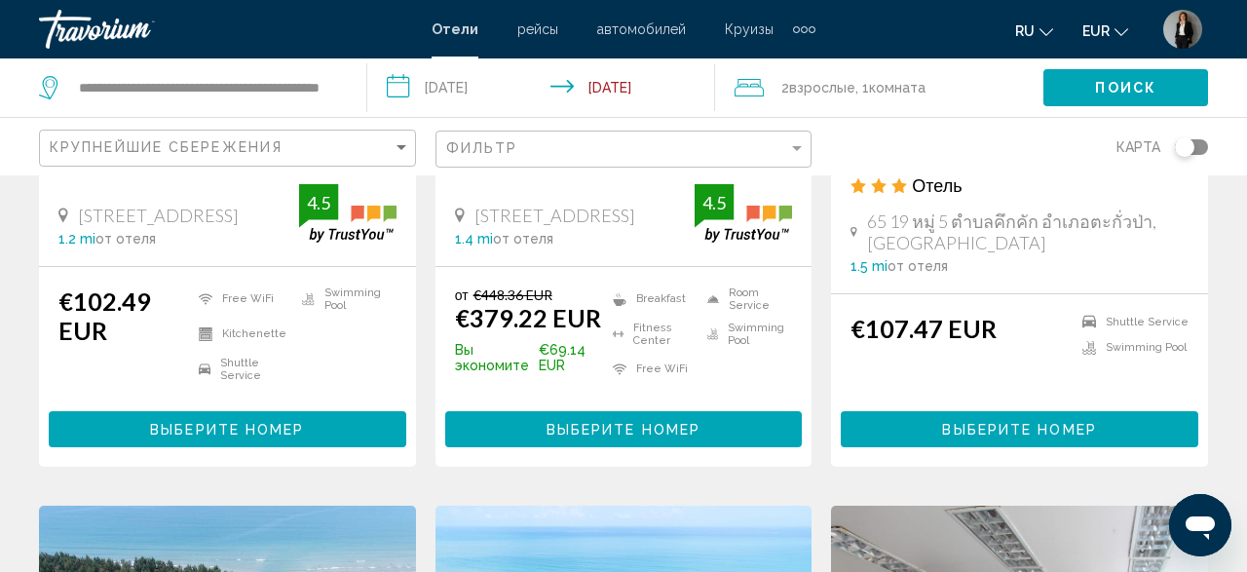
click at [676, 432] on span "Выберите номер" at bounding box center [624, 430] width 154 height 16
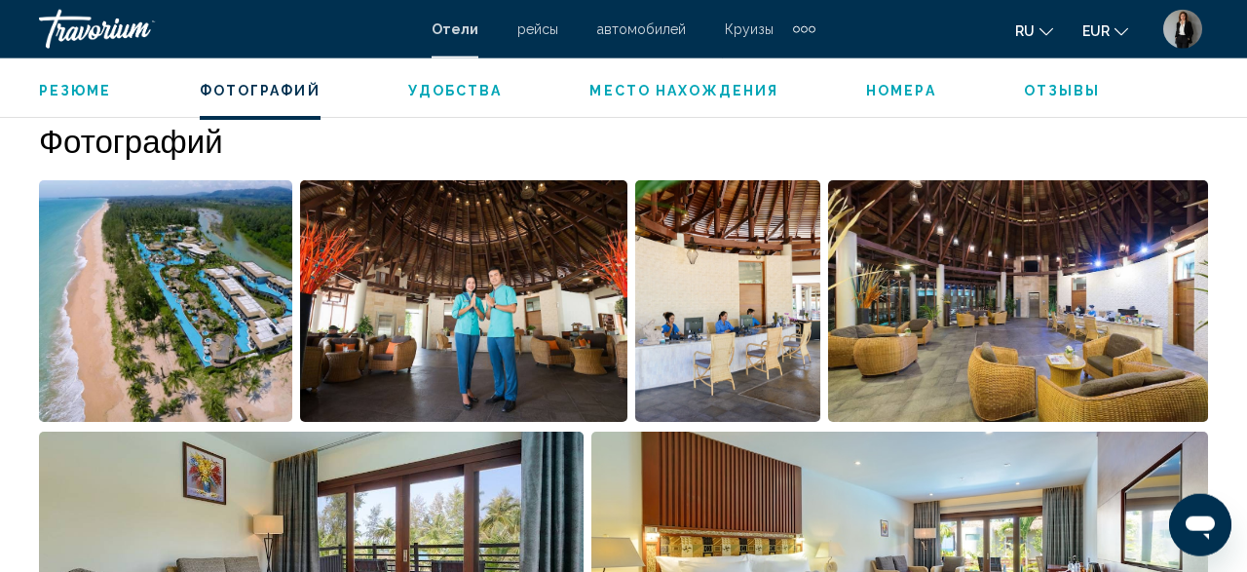
scroll to position [1230, 0]
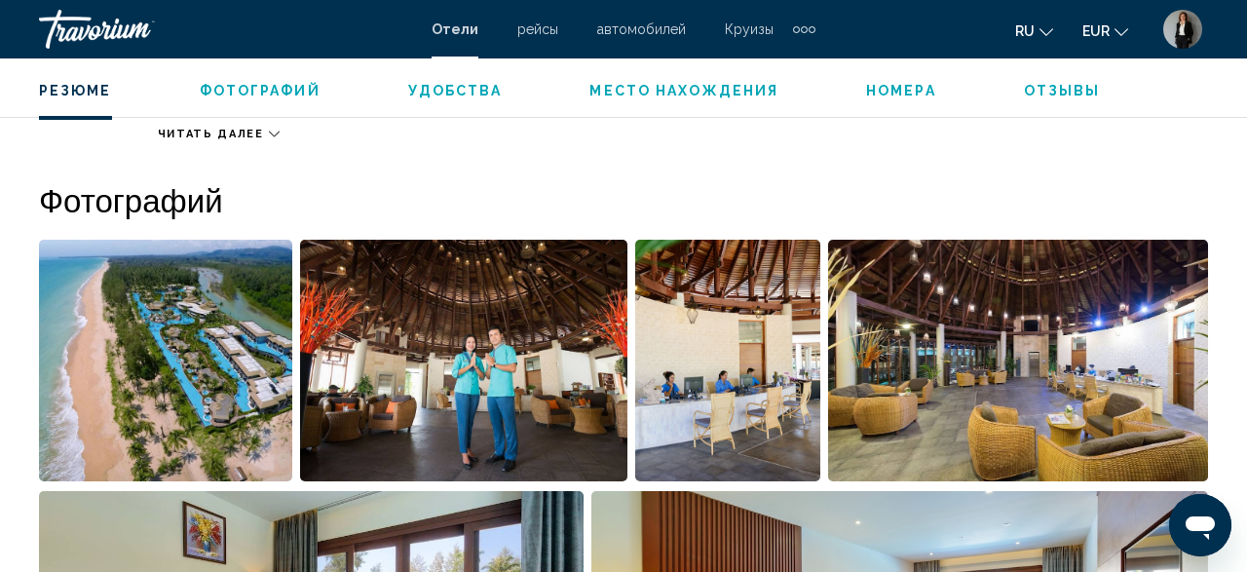
click at [266, 334] on img "Open full-screen image slider" at bounding box center [165, 361] width 253 height 242
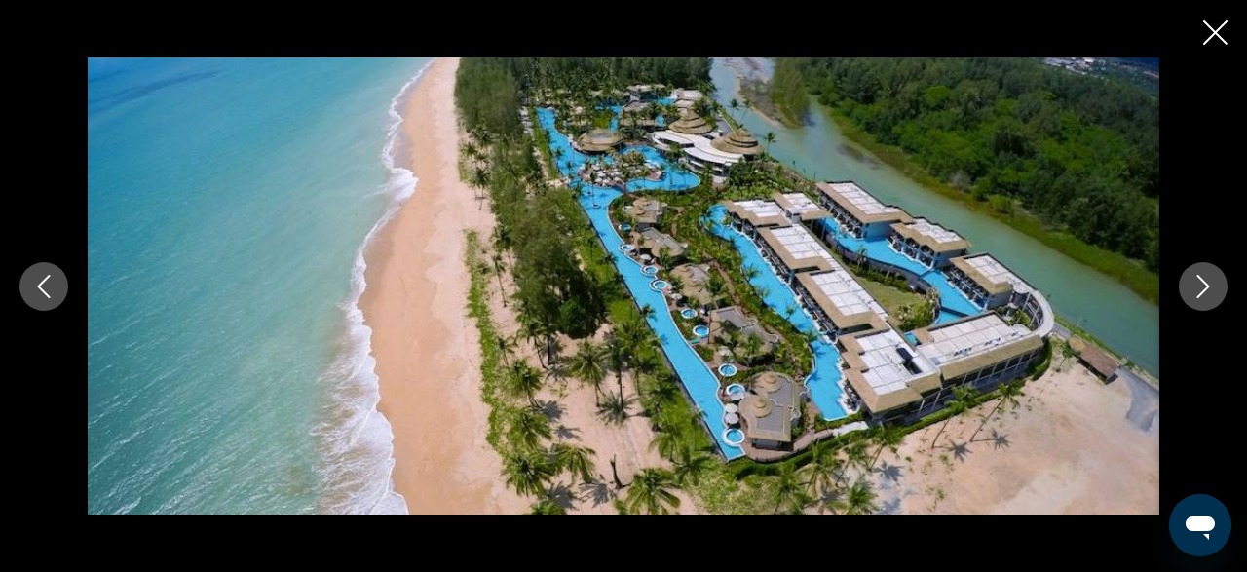
click at [1208, 289] on icon "Next image" at bounding box center [1202, 286] width 23 height 23
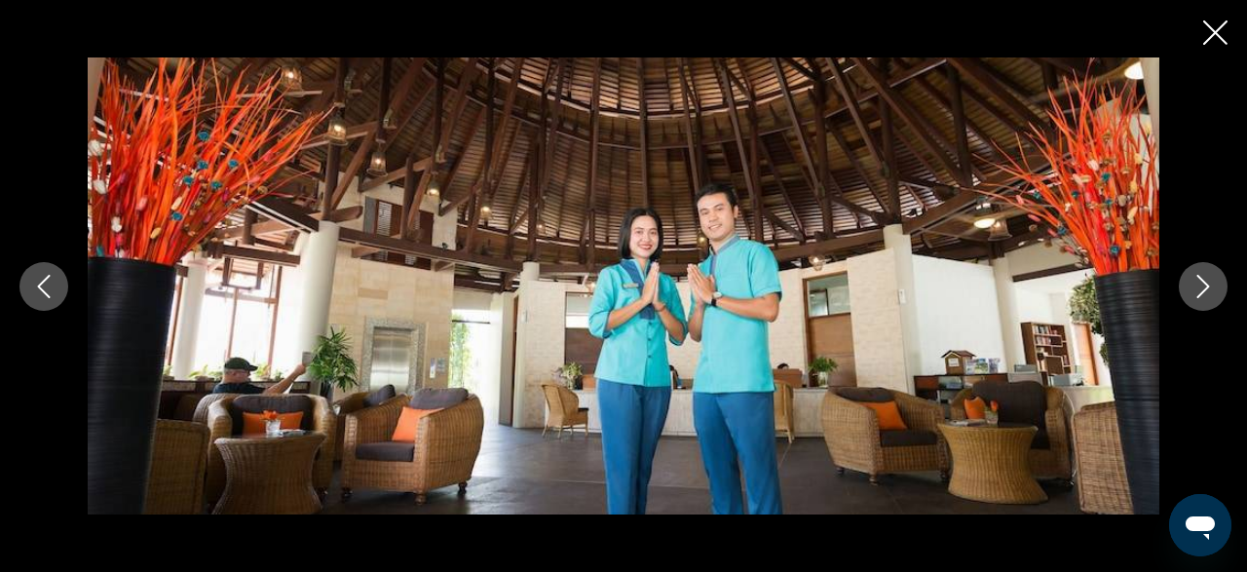
click at [1208, 289] on icon "Next image" at bounding box center [1202, 286] width 23 height 23
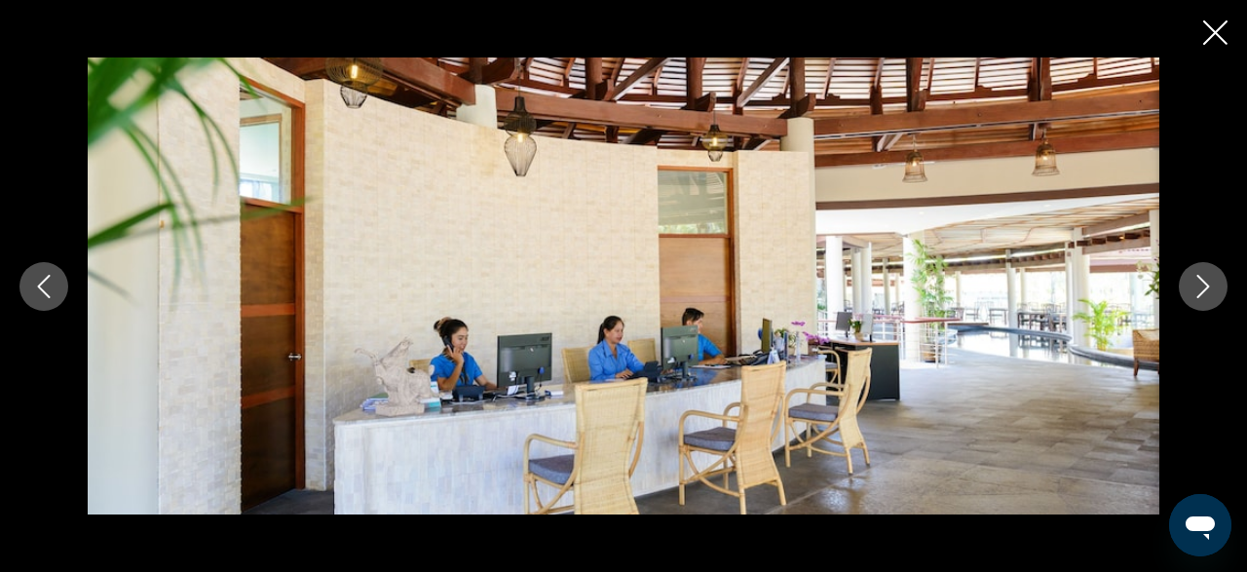
click at [1208, 289] on icon "Next image" at bounding box center [1202, 286] width 23 height 23
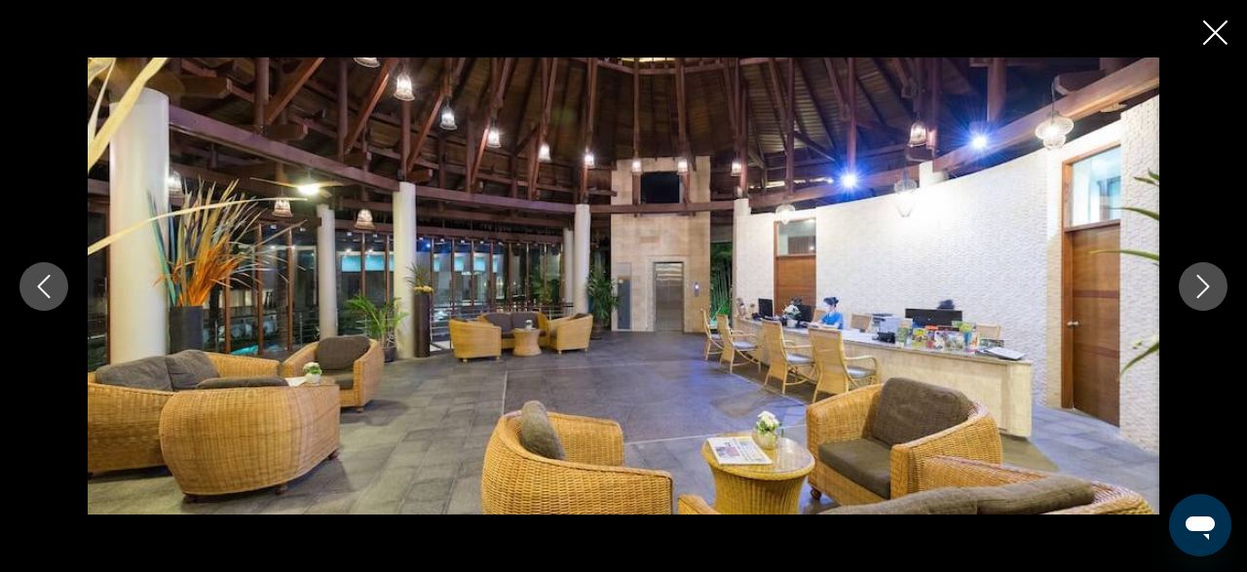
click at [1208, 289] on icon "Next image" at bounding box center [1202, 286] width 23 height 23
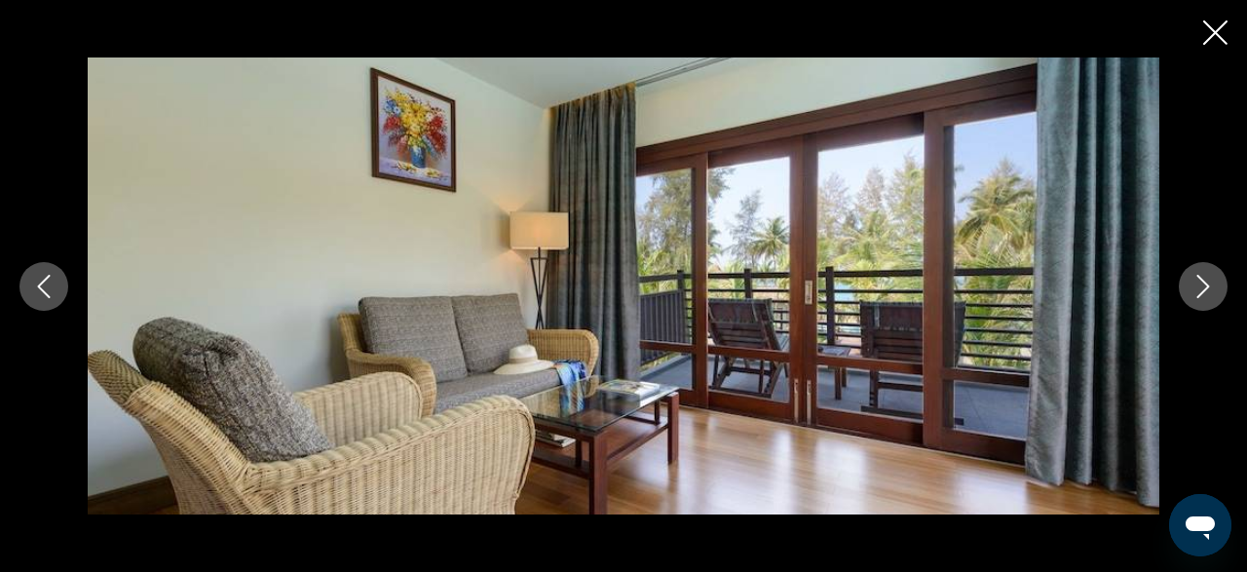
click at [1208, 289] on icon "Next image" at bounding box center [1202, 286] width 23 height 23
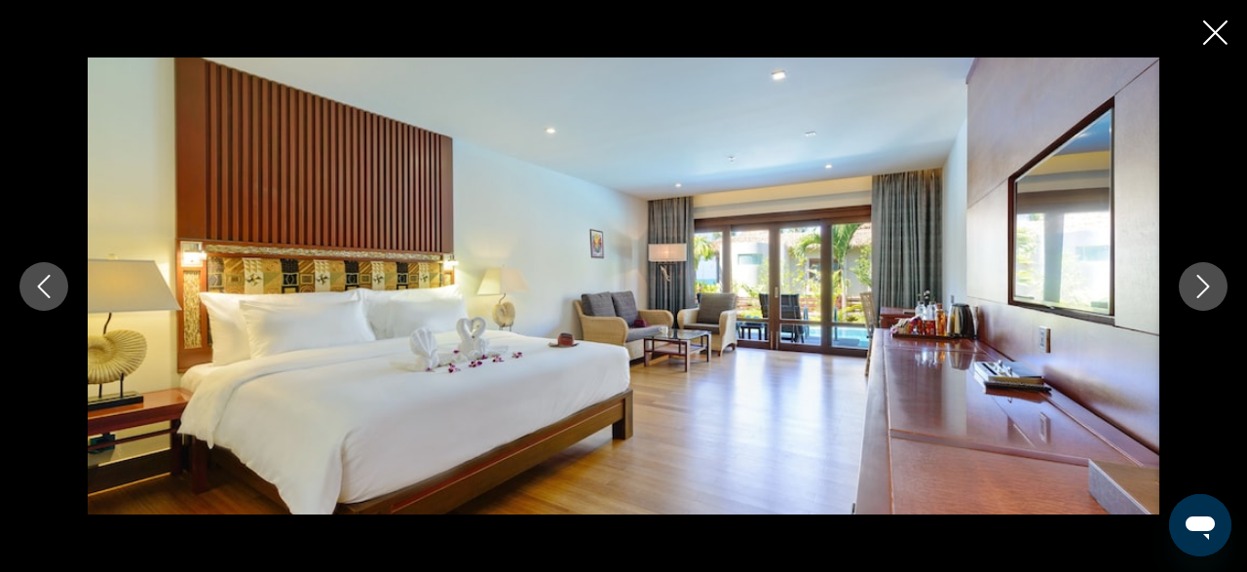
click at [1210, 289] on icon "Next image" at bounding box center [1202, 286] width 23 height 23
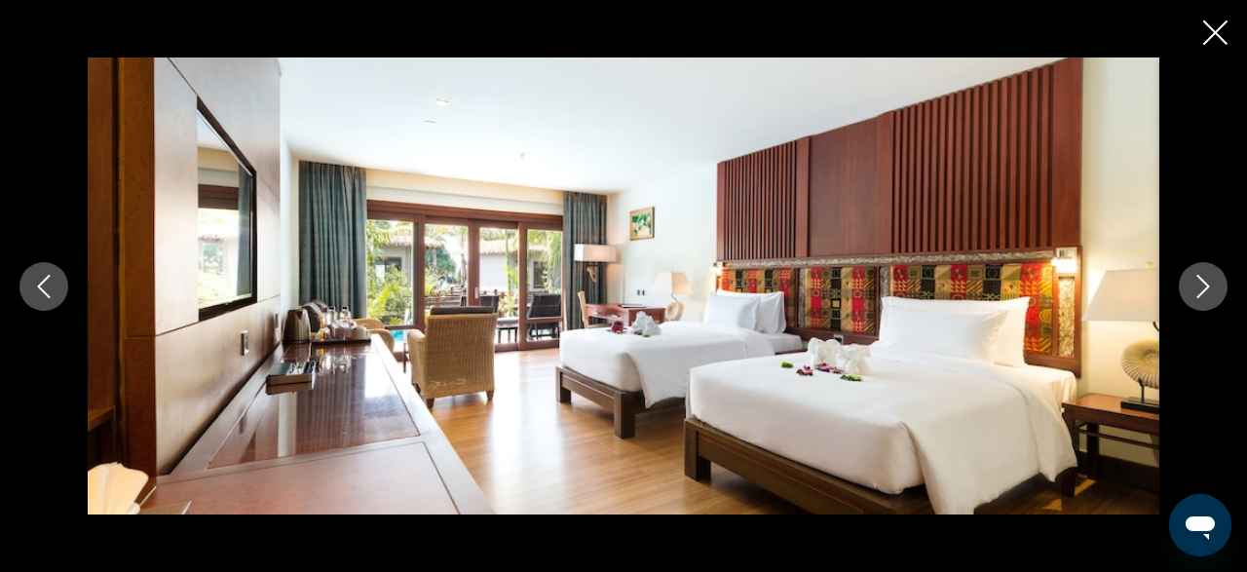
click at [1211, 290] on icon "Next image" at bounding box center [1202, 286] width 23 height 23
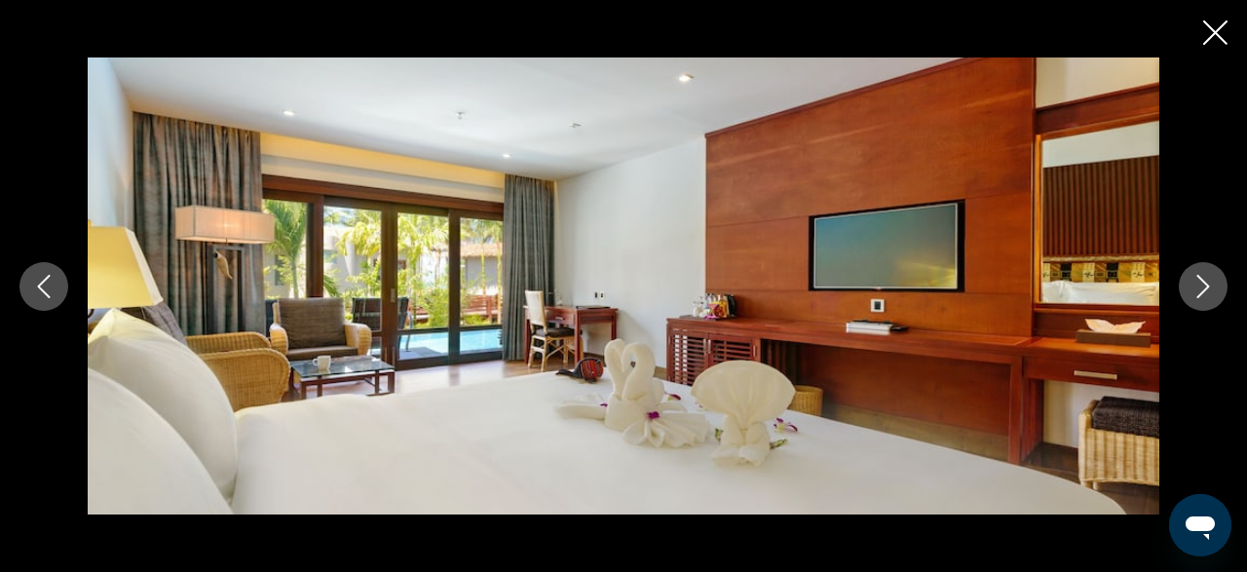
click at [1215, 294] on button "Next image" at bounding box center [1203, 286] width 49 height 49
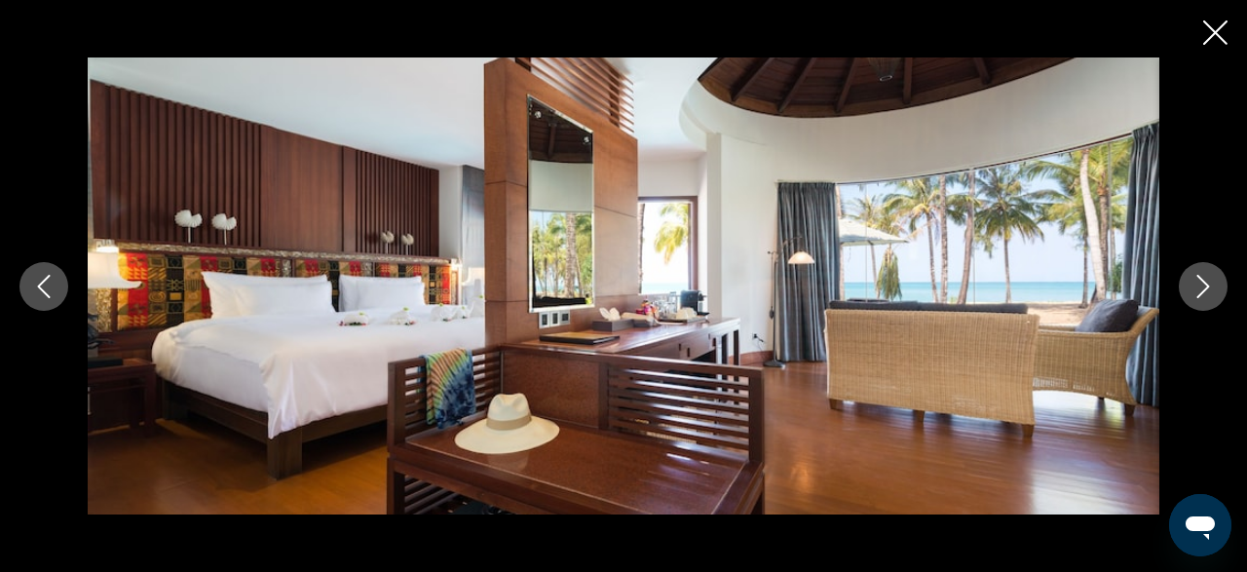
click at [1217, 295] on button "Next image" at bounding box center [1203, 286] width 49 height 49
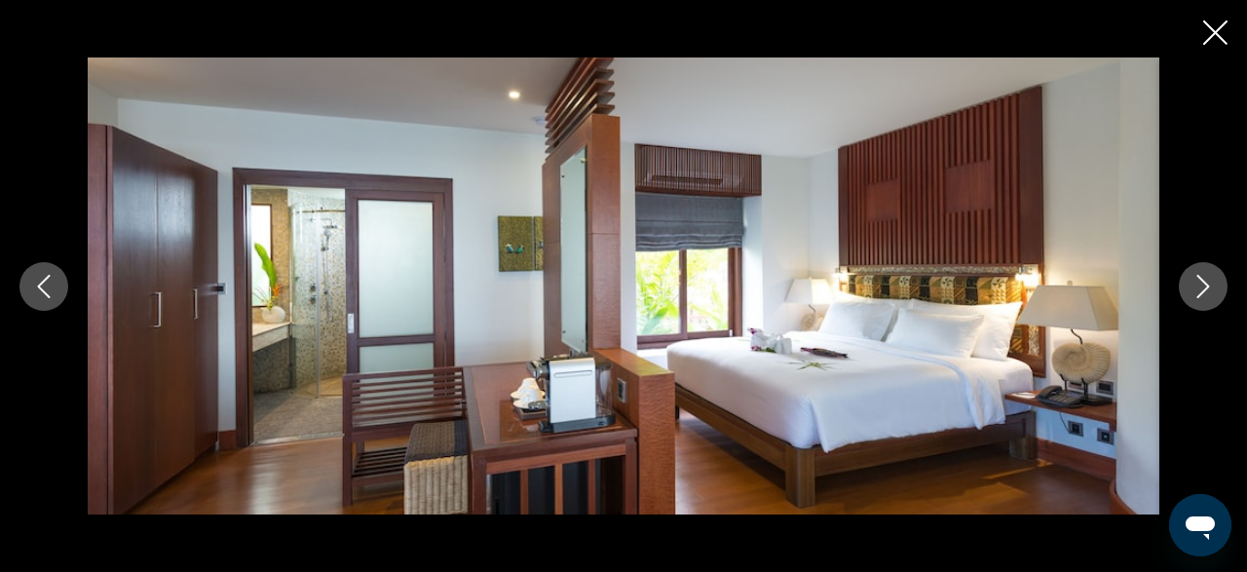
click at [1220, 41] on icon "Close slideshow" at bounding box center [1215, 32] width 24 height 24
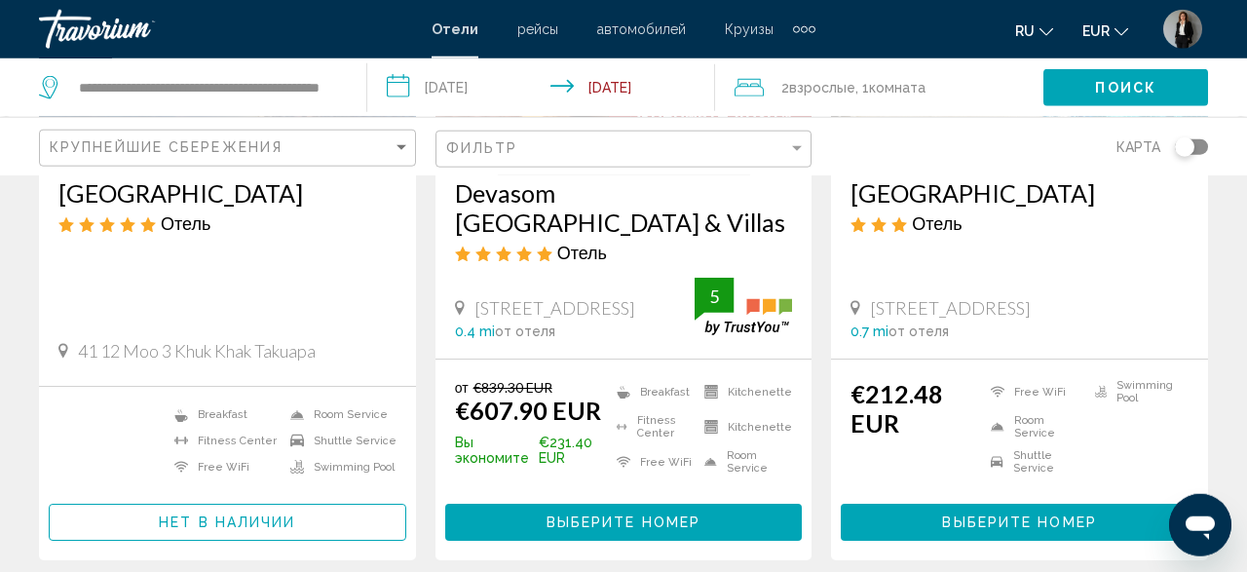
scroll to position [405, 0]
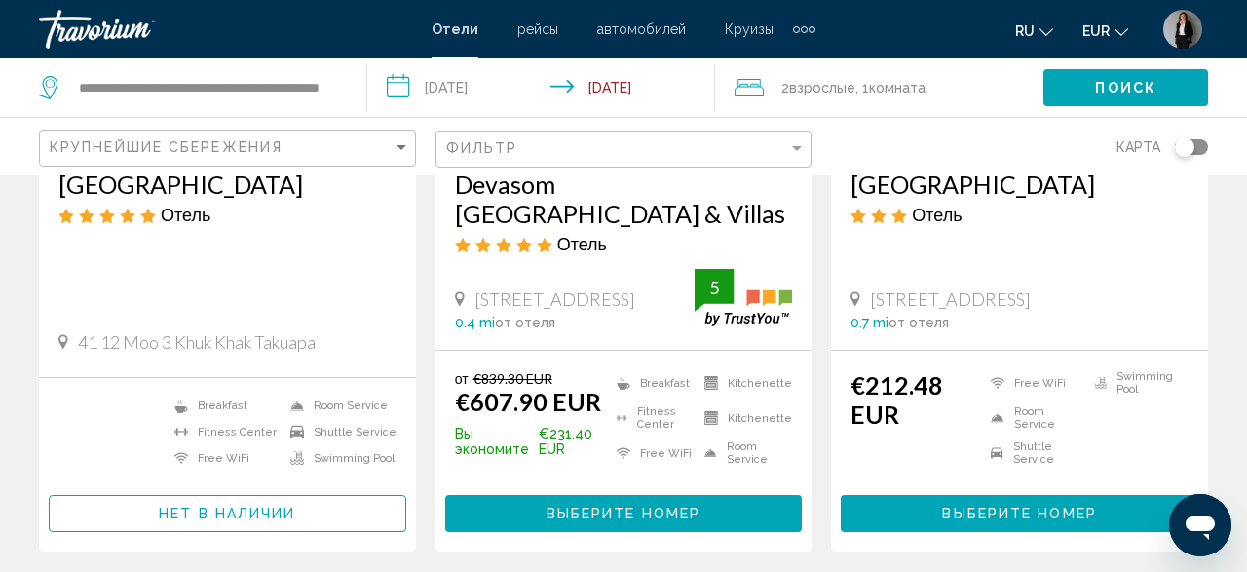
click at [605, 521] on span "Выберите номер" at bounding box center [624, 515] width 154 height 16
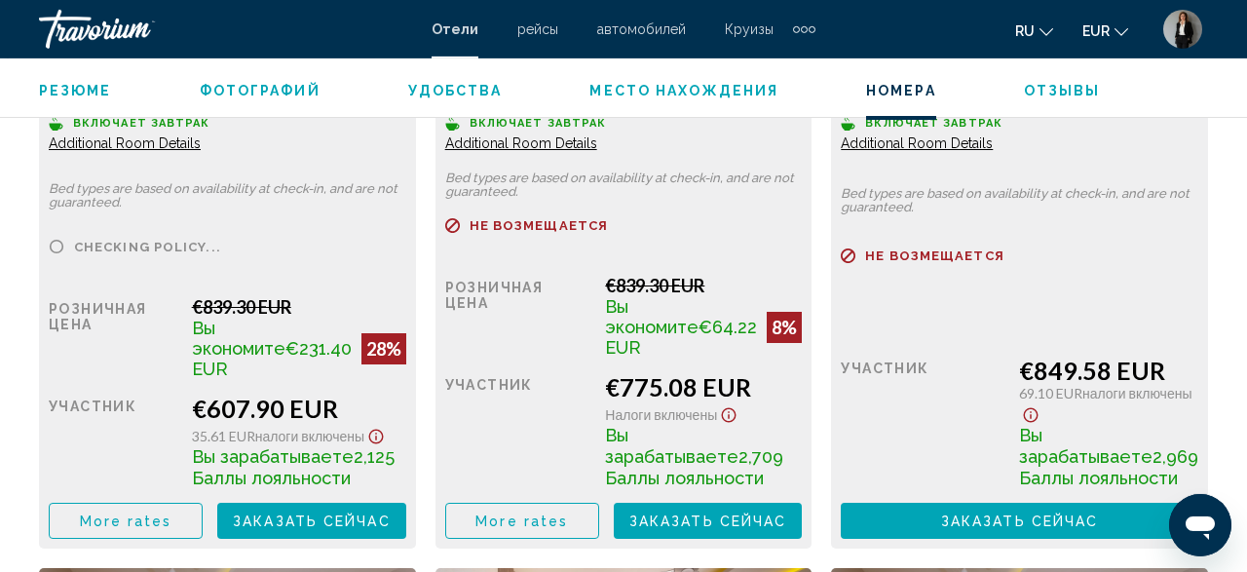
scroll to position [3380, 0]
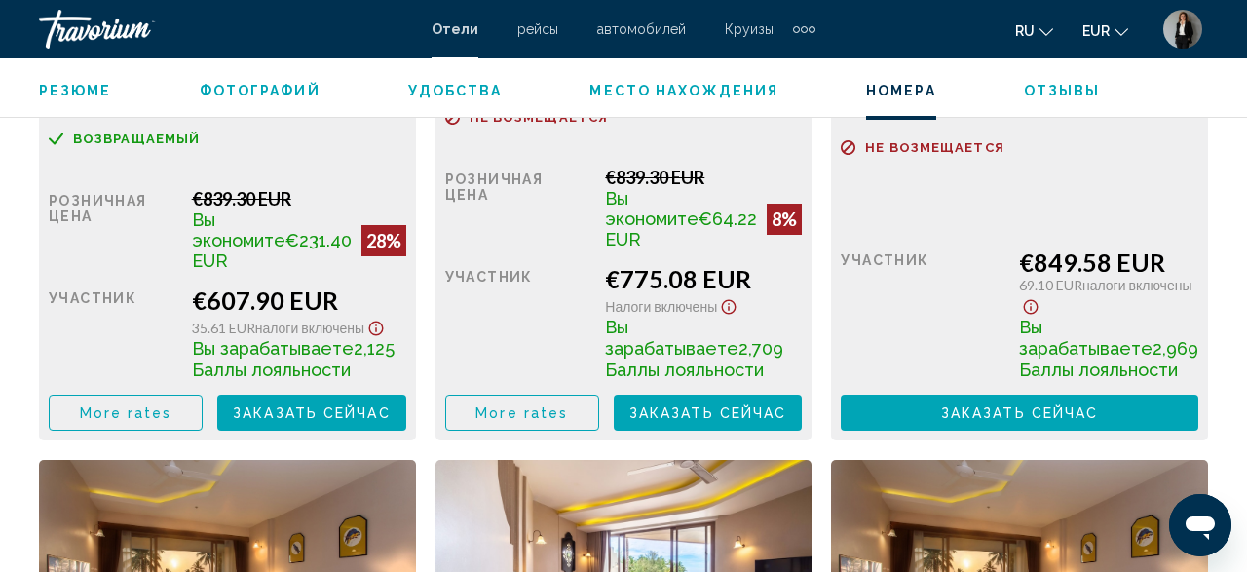
click at [322, 416] on span "Заказать сейчас" at bounding box center [312, 413] width 158 height 16
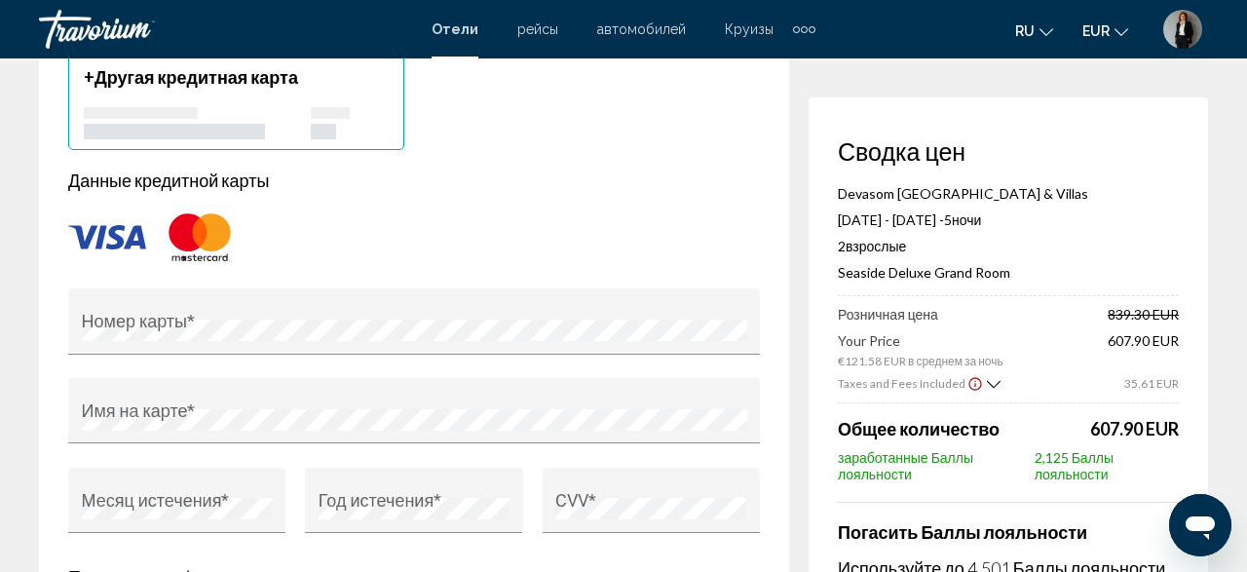
scroll to position [1520, 0]
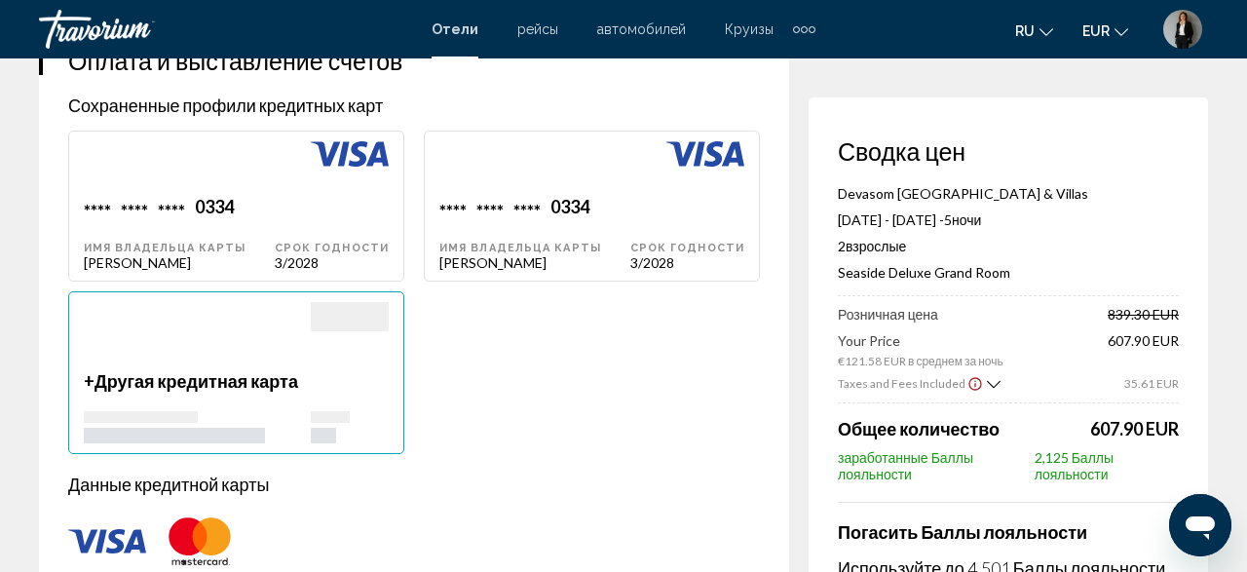
click at [389, 219] on div "Срок годности 3/2028" at bounding box center [332, 233] width 114 height 75
type input "******"
type input "**********"
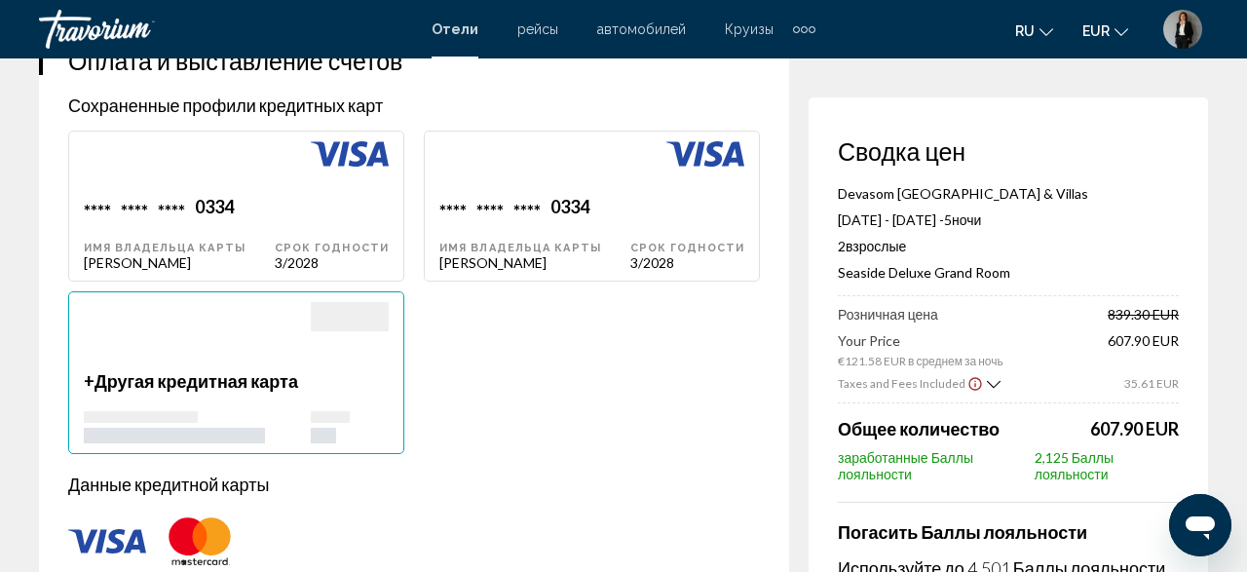
type input "********"
type input "****"
type input "*****"
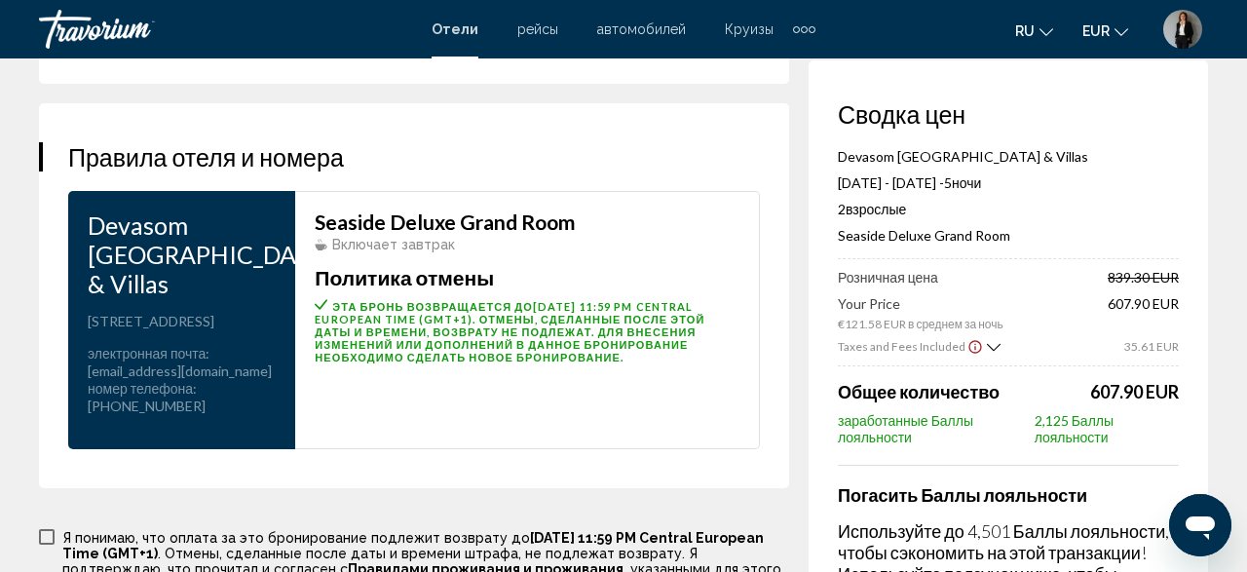
scroll to position [3040, 0]
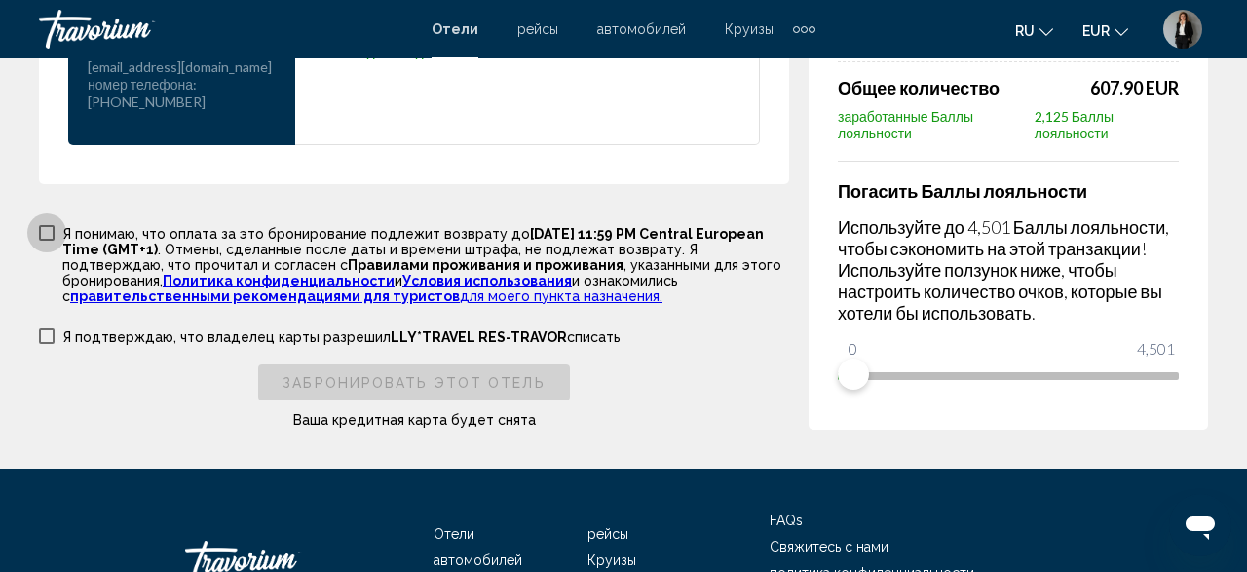
click at [47, 241] on span "Main content" at bounding box center [47, 233] width 16 height 16
click at [46, 344] on span "Main content" at bounding box center [47, 336] width 16 height 16
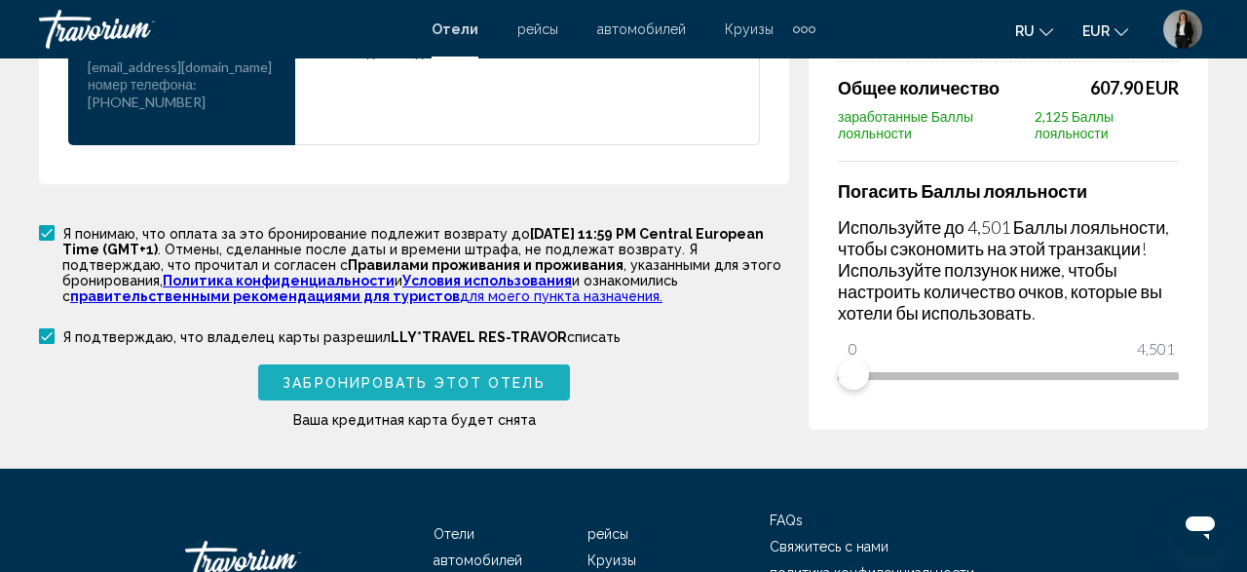
click at [344, 391] on span "Забронировать этот отель" at bounding box center [414, 383] width 262 height 16
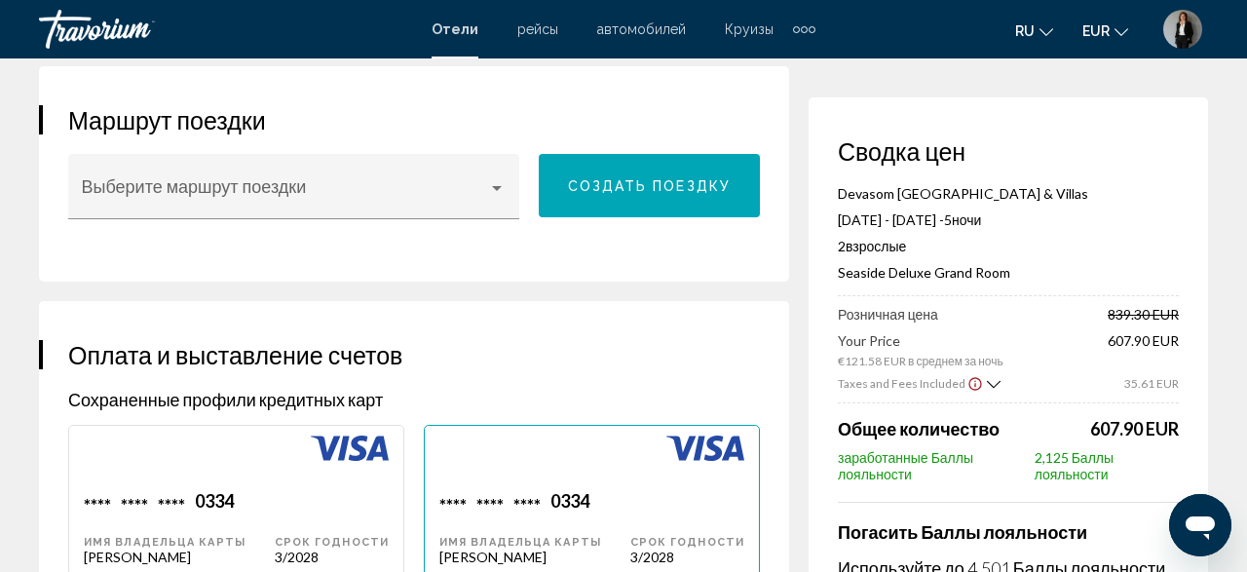
scroll to position [1722, 0]
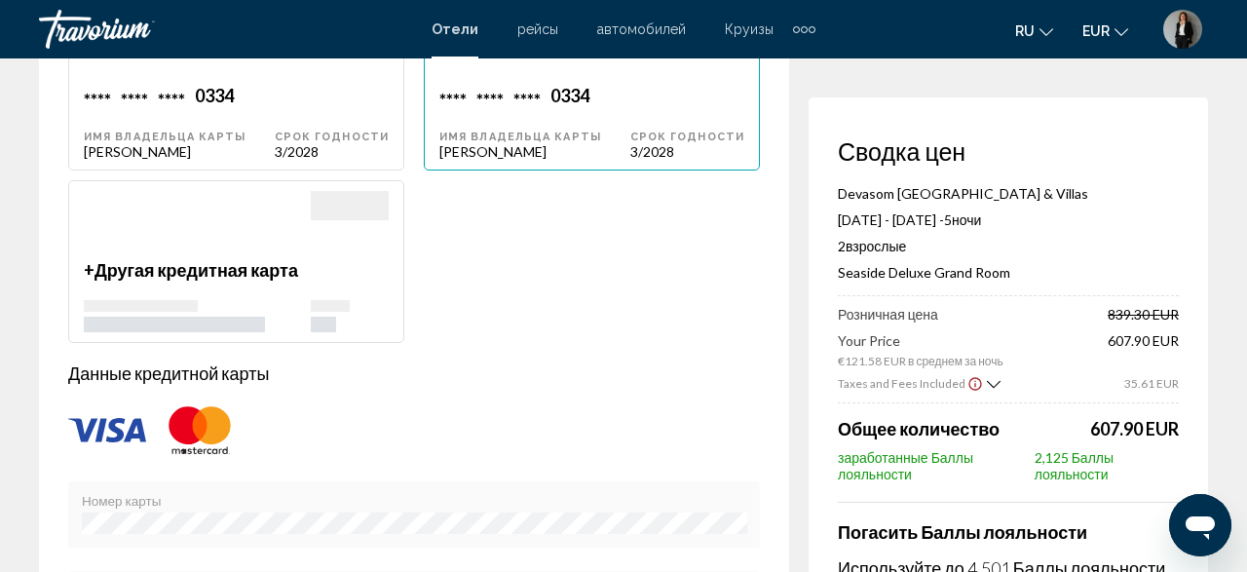
click at [222, 244] on div "Main content" at bounding box center [197, 225] width 227 height 68
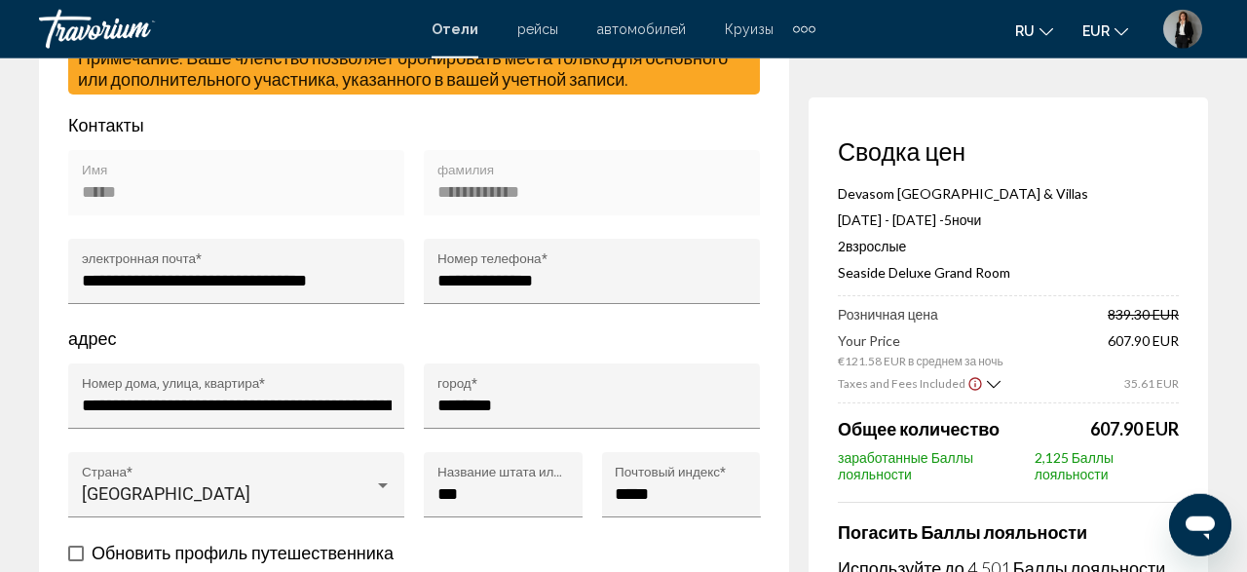
scroll to position [709, 0]
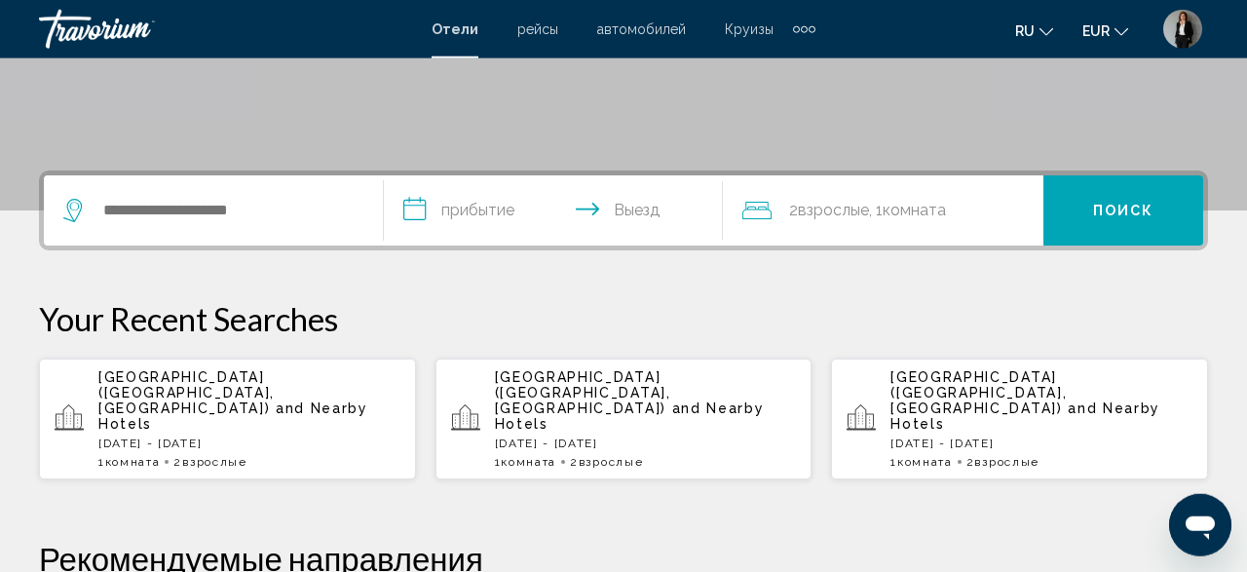
scroll to position [405, 0]
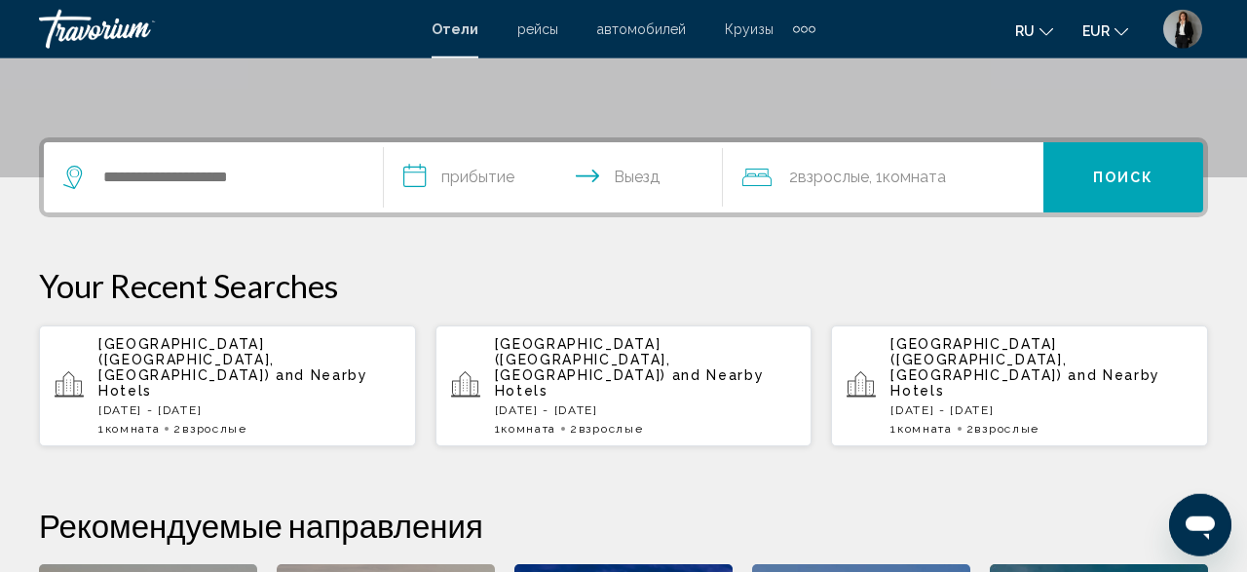
scroll to position [507, 0]
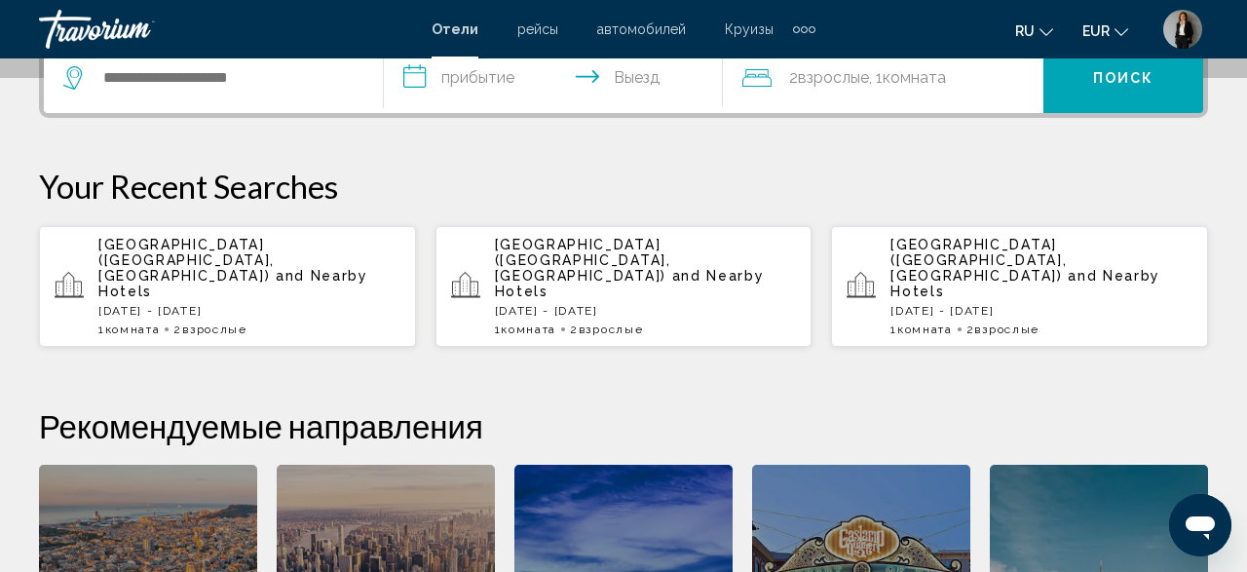
click at [430, 242] on div "JW Marriott Khao Lak Resort & Spa (Phang Nga, TH) and Nearby Hotels Sat, 13 Sep…" at bounding box center [623, 286] width 1169 height 123
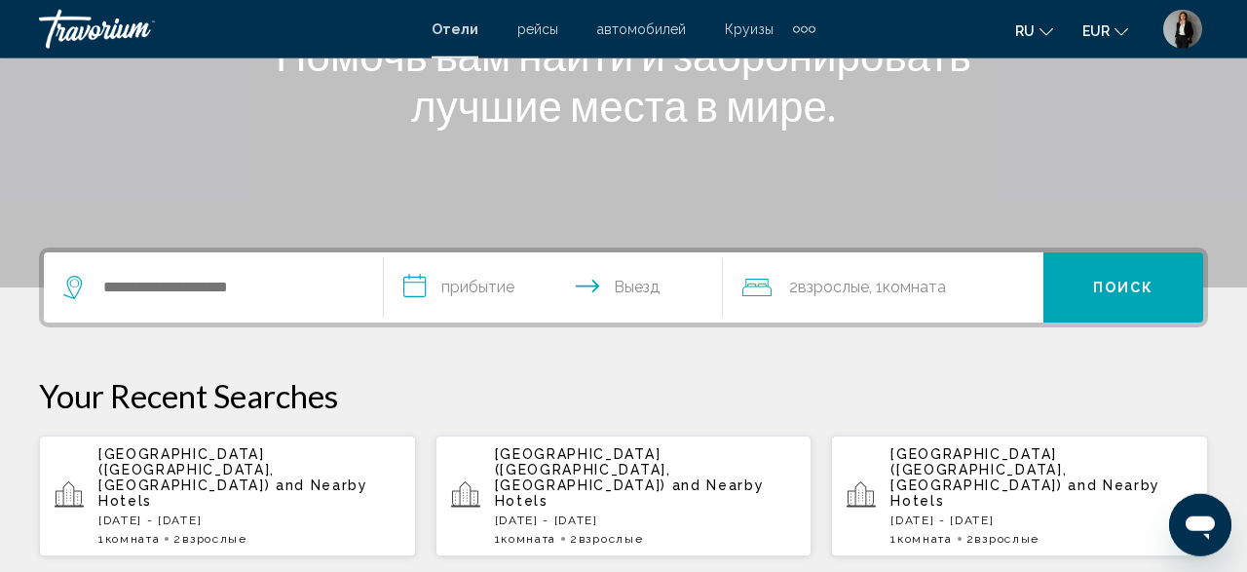
scroll to position [405, 0]
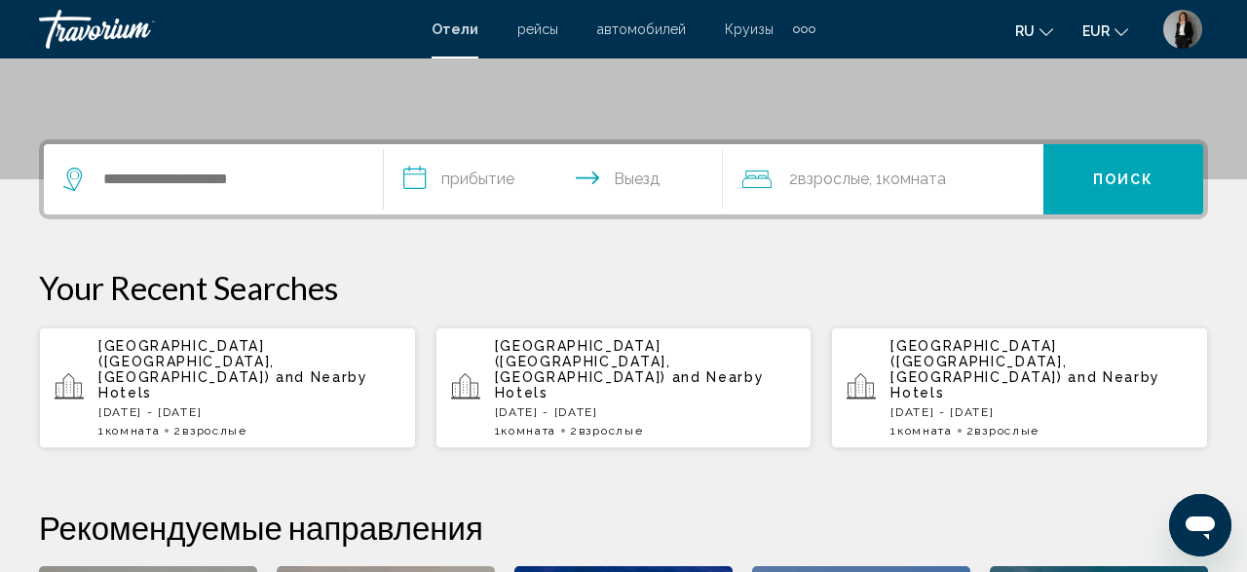
click at [224, 373] on div "JW Marriott Khao Lak Resort & Spa (Phang Nga, TH) and Nearby Hotels Sat, 13 Sep…" at bounding box center [249, 387] width 302 height 99
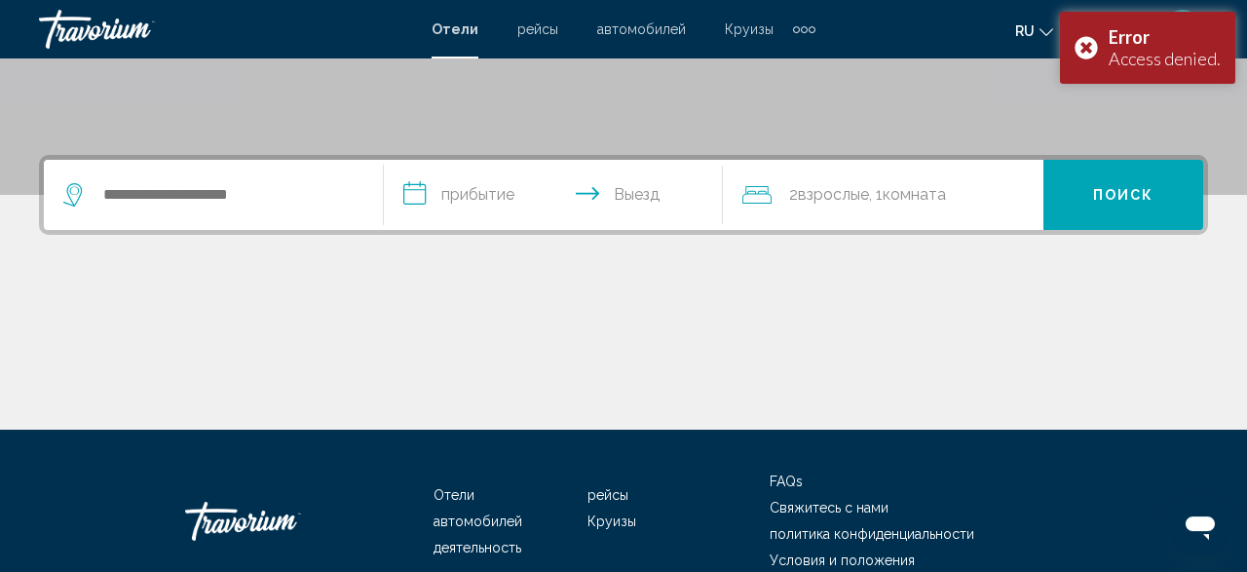
scroll to position [181, 0]
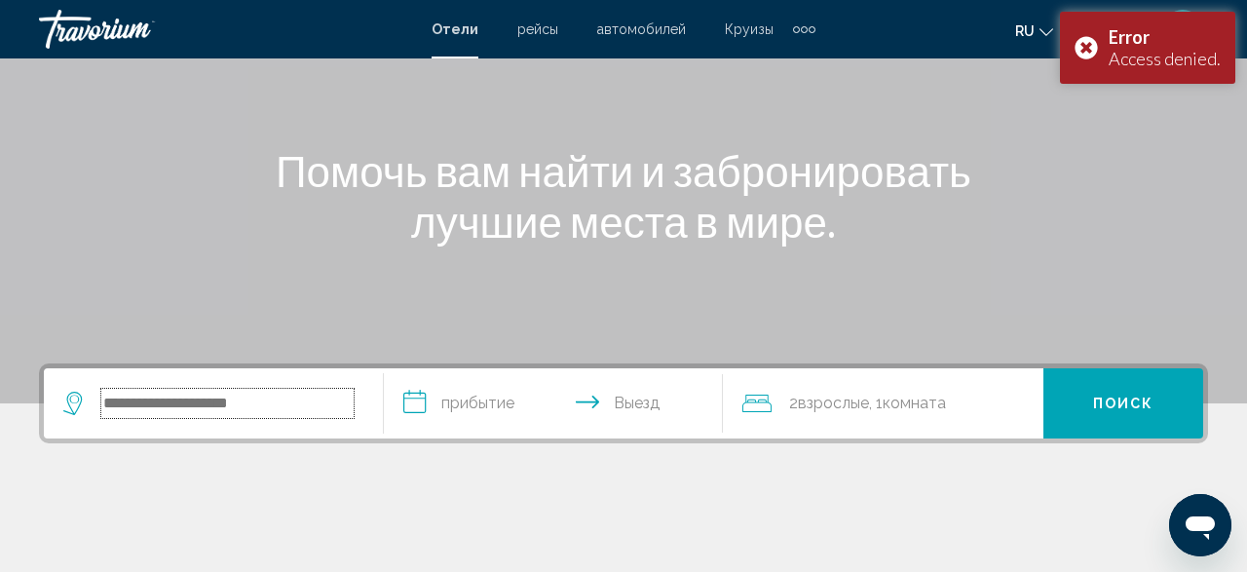
click at [298, 398] on input "Search widget" at bounding box center [227, 403] width 252 height 29
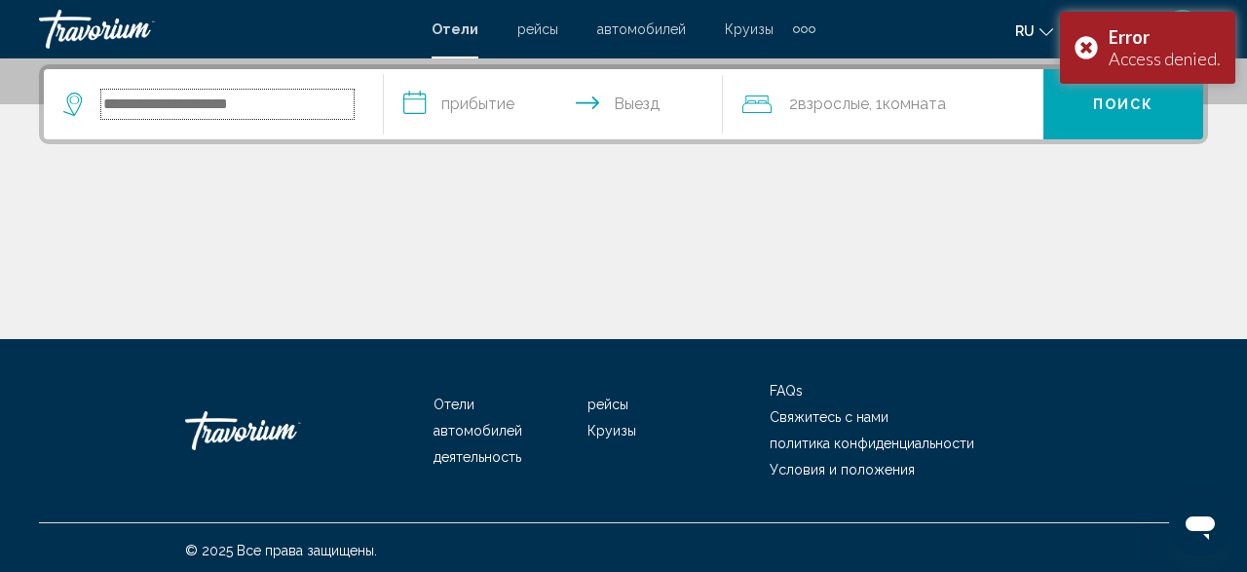
scroll to position [481, 0]
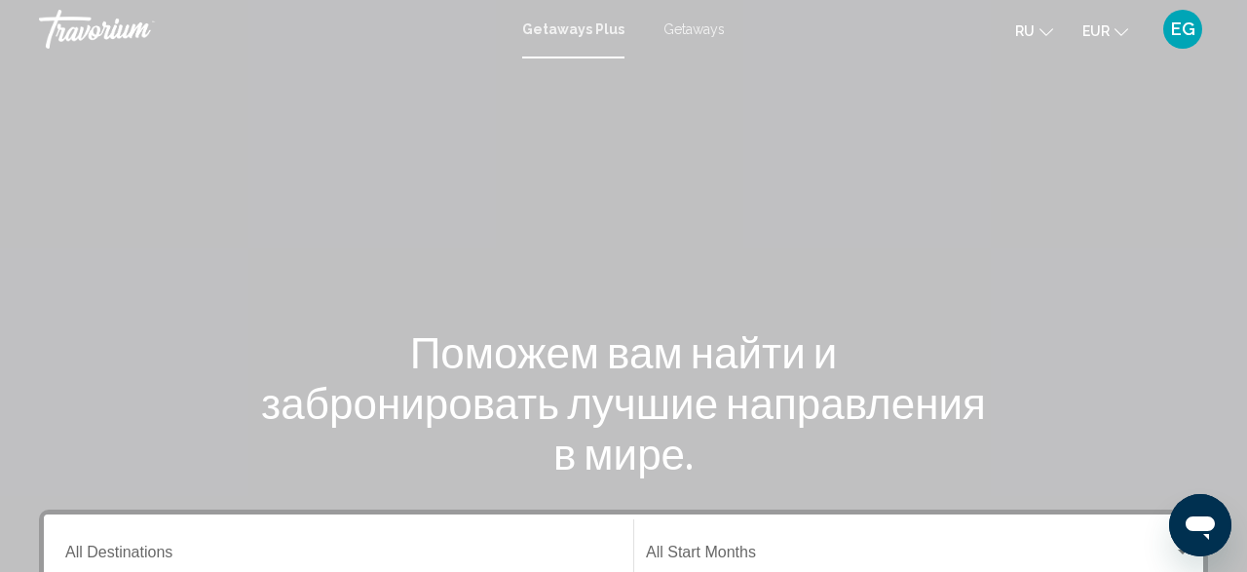
click at [697, 36] on span "Getaways" at bounding box center [693, 29] width 61 height 16
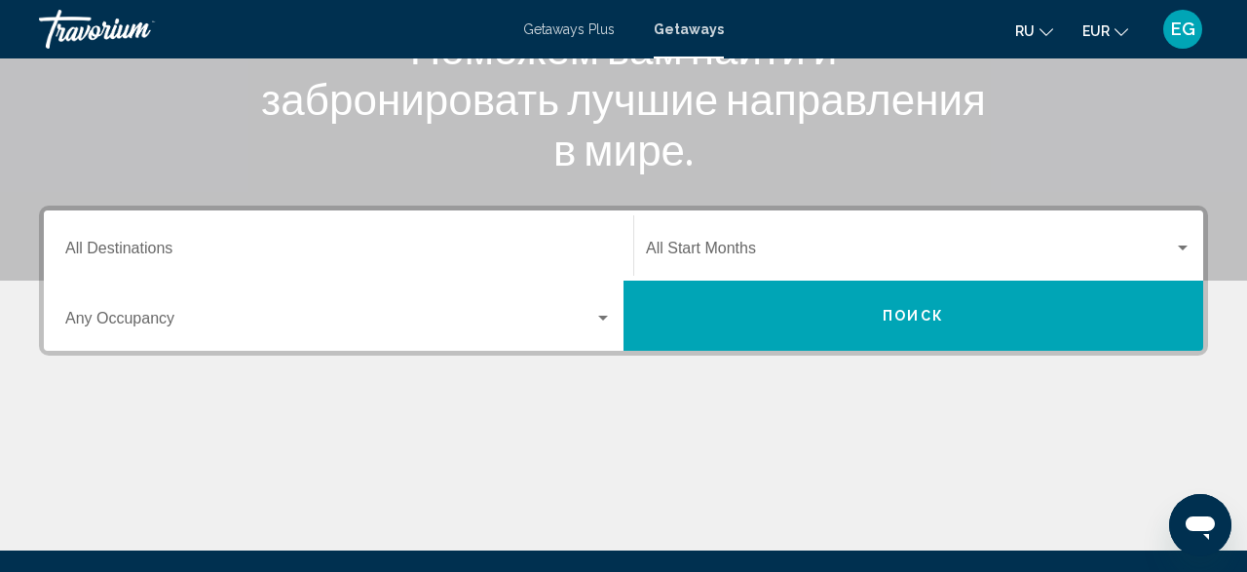
click at [440, 292] on div "Occupancy Any Occupancy" at bounding box center [338, 315] width 547 height 61
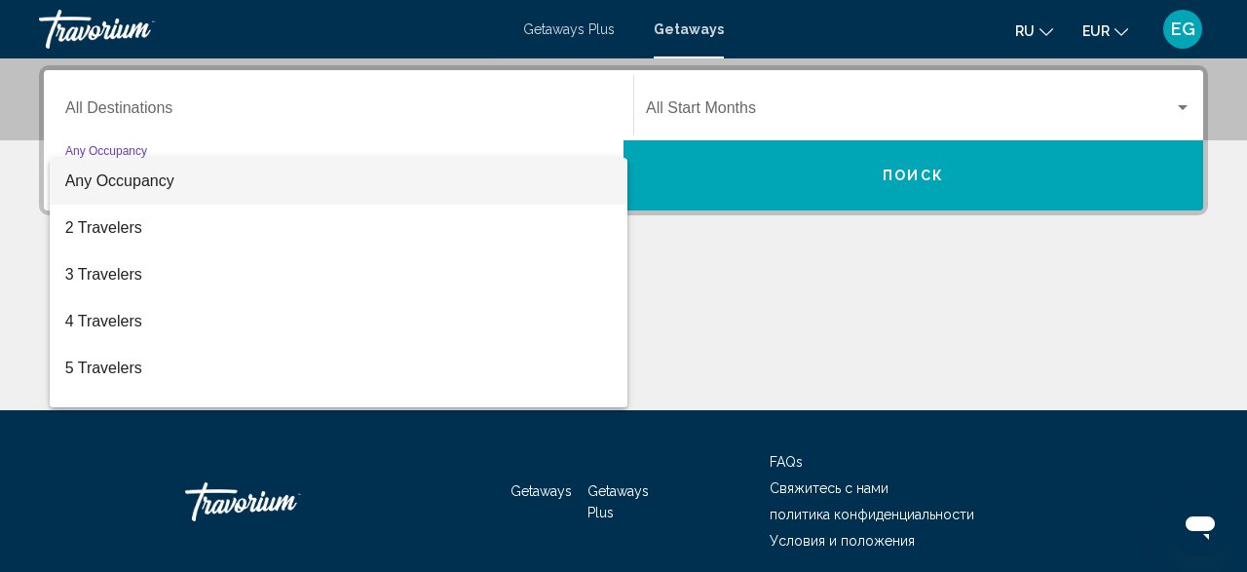
scroll to position [446, 0]
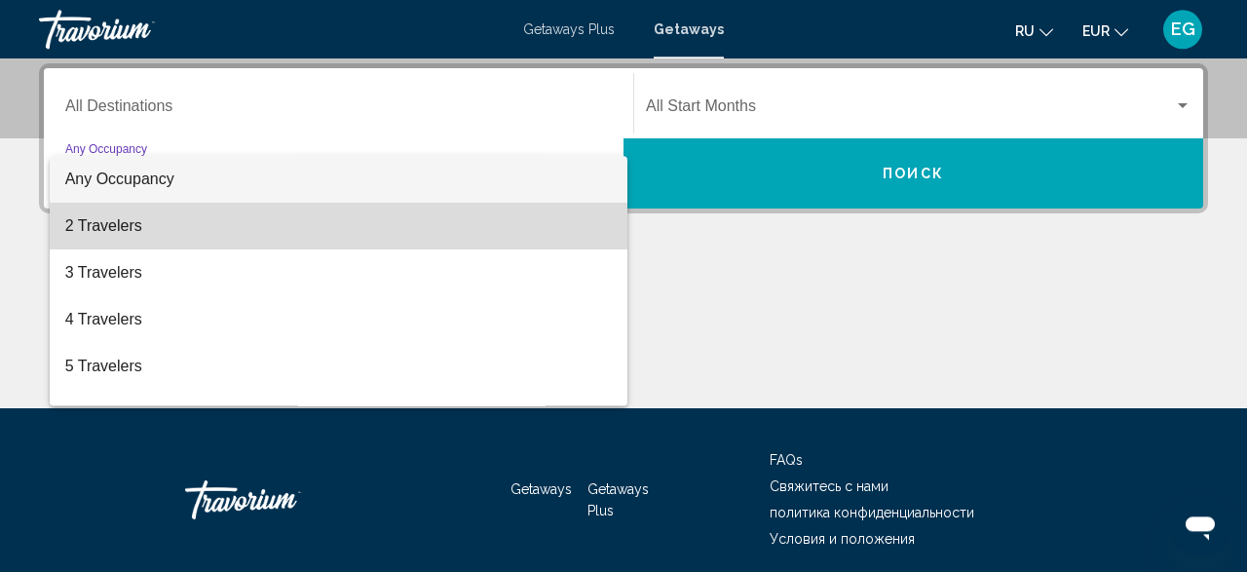
click at [404, 226] on span "2 Travelers" at bounding box center [338, 226] width 547 height 47
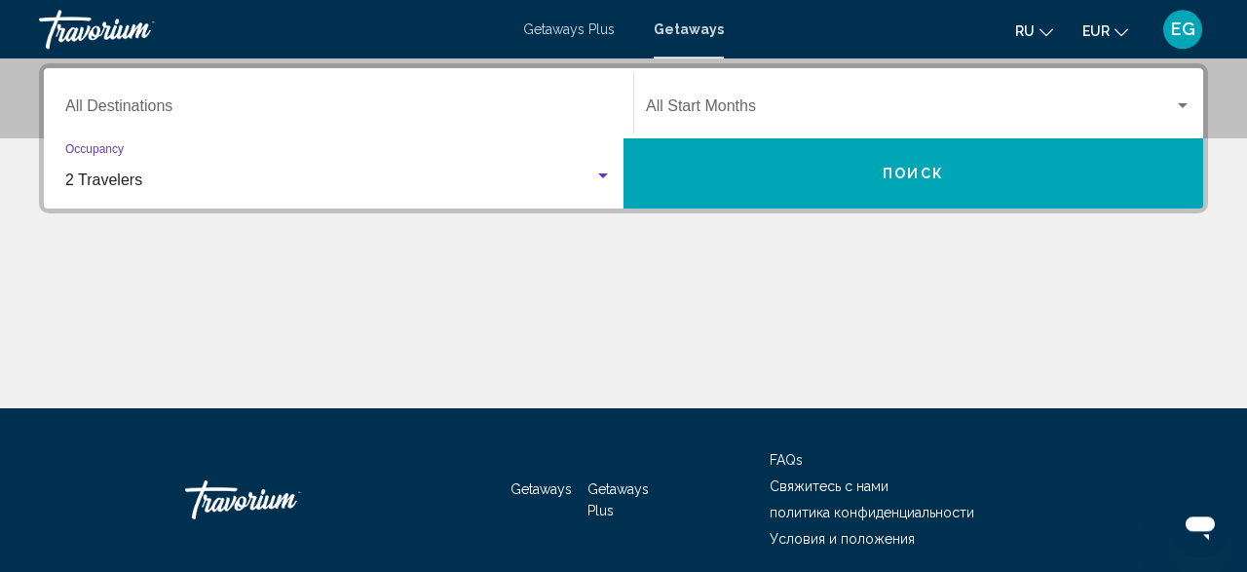
click at [922, 113] on span "Search widget" at bounding box center [910, 110] width 528 height 18
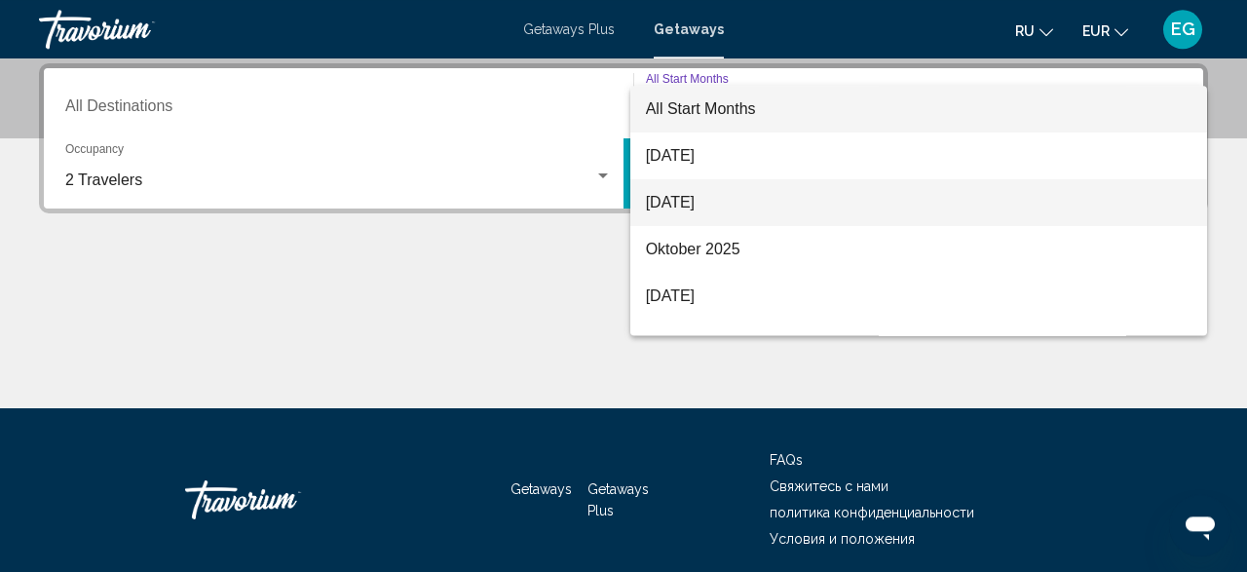
click at [831, 204] on span "September 2025" at bounding box center [919, 202] width 547 height 47
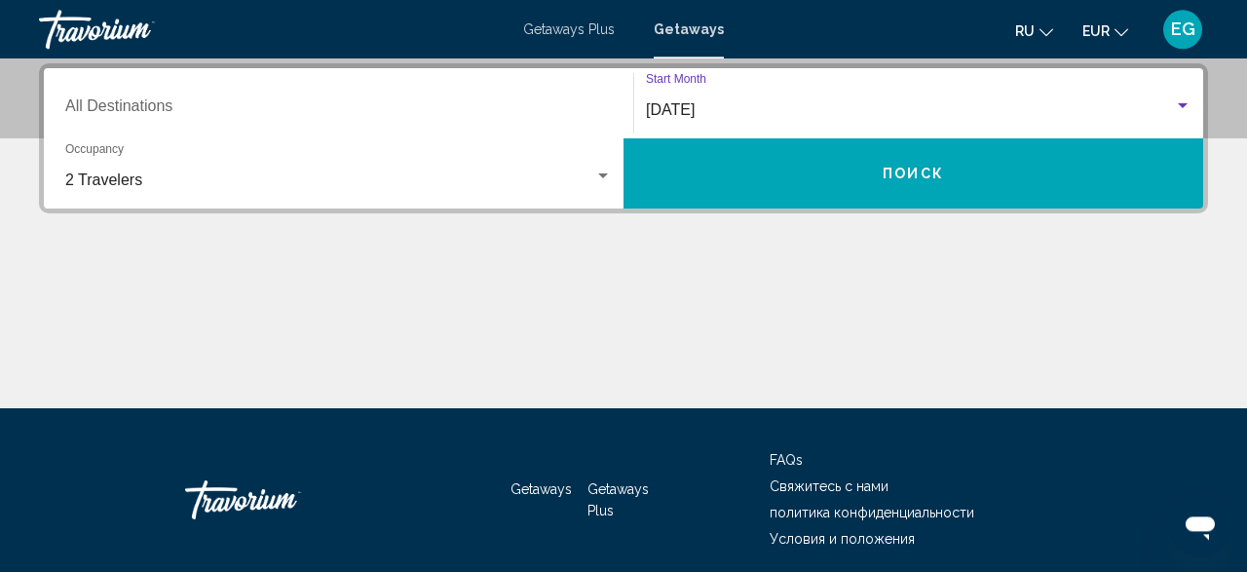
click at [829, 191] on button "Поиск" at bounding box center [913, 173] width 580 height 70
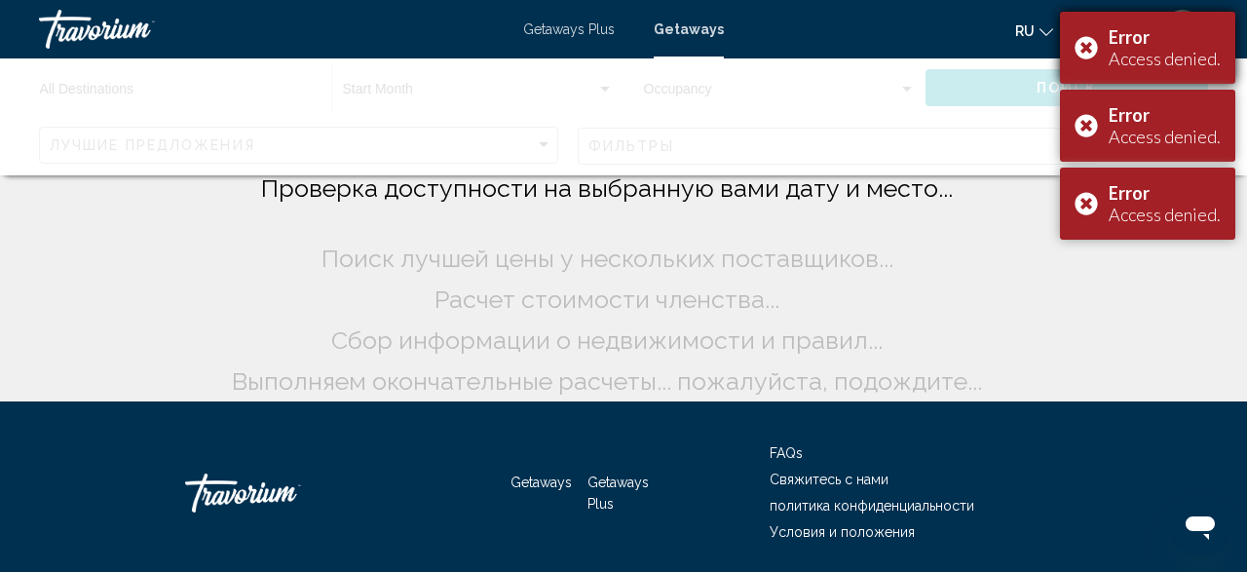
click at [1078, 57] on div "Error Access denied." at bounding box center [1147, 48] width 175 height 72
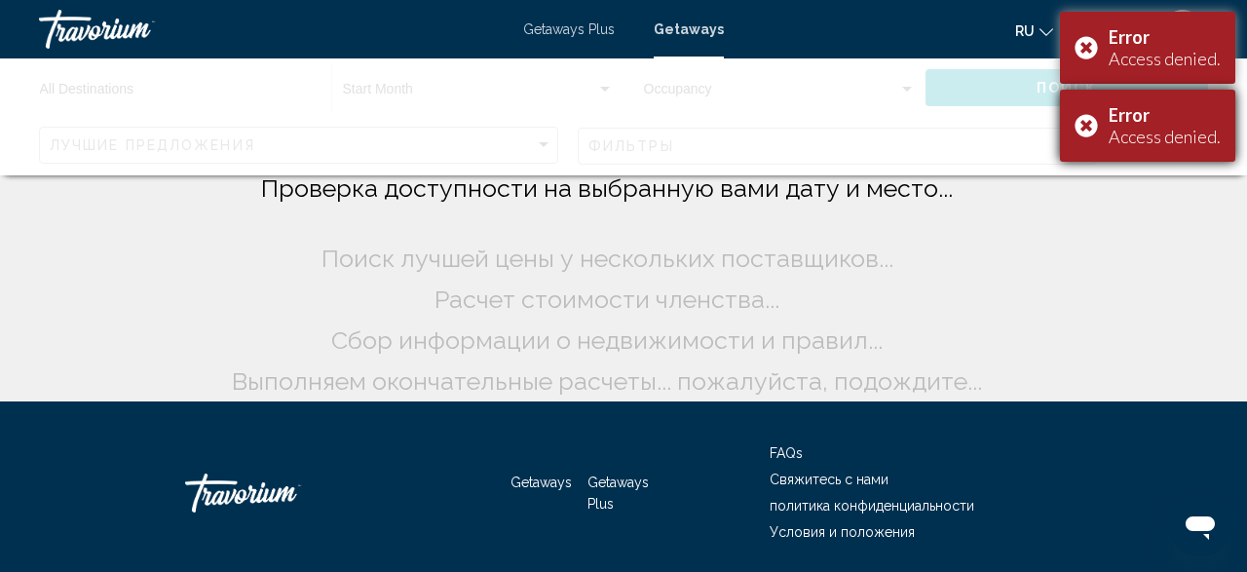
click at [1078, 123] on div "Error Access denied." at bounding box center [1147, 126] width 175 height 72
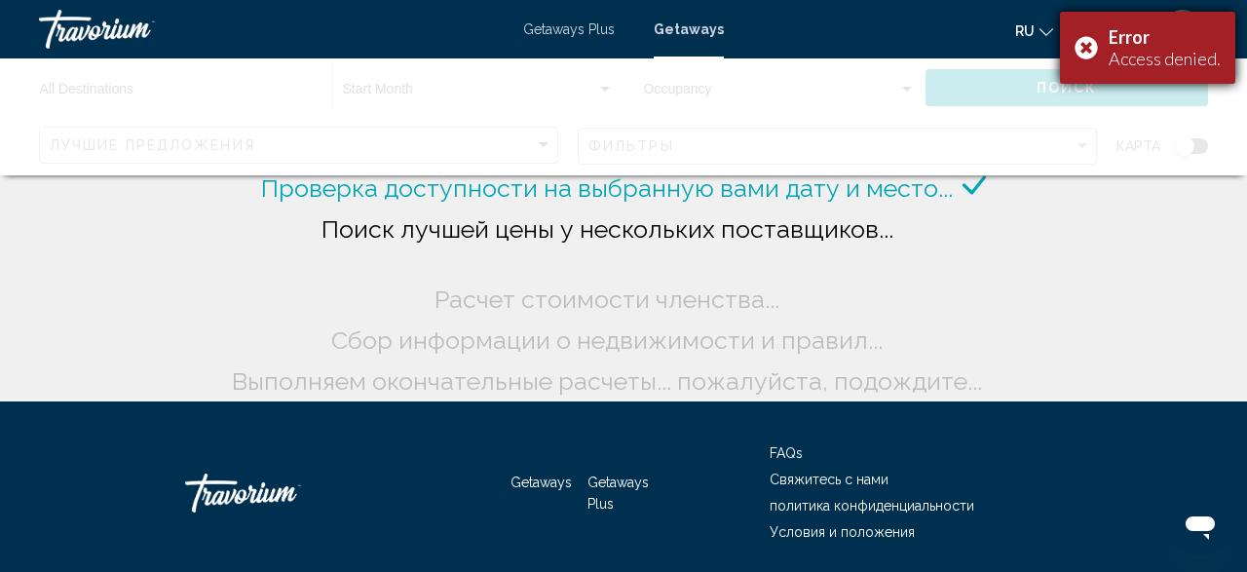
click at [1079, 54] on div "Error Access denied." at bounding box center [1147, 48] width 175 height 72
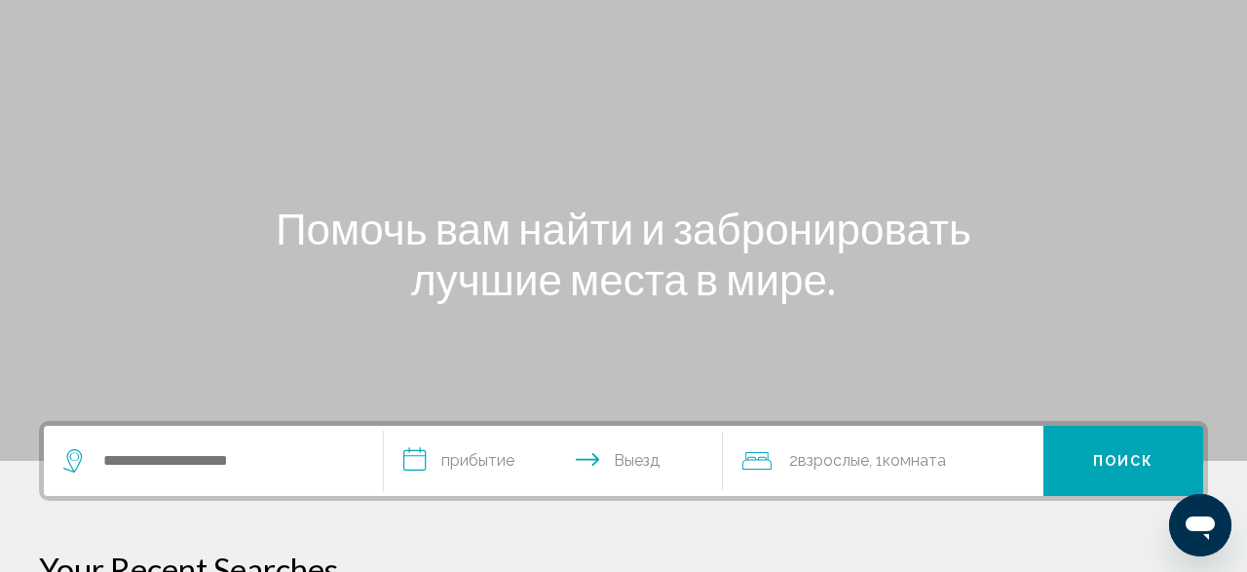
scroll to position [405, 0]
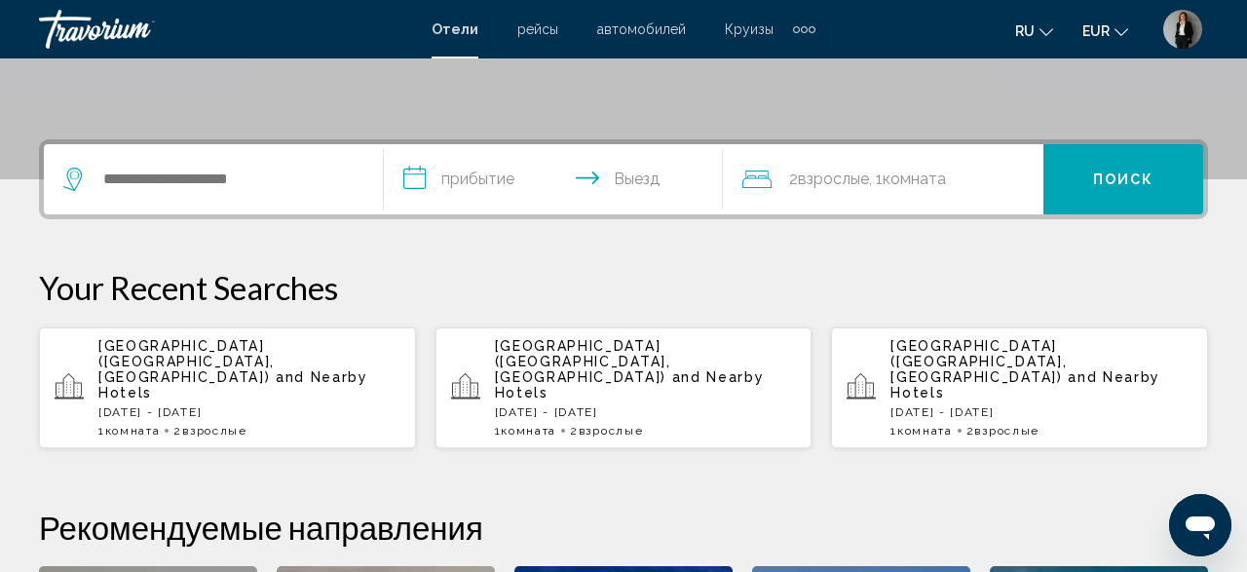
click at [524, 405] on p "[DATE] - [DATE]" at bounding box center [646, 412] width 302 height 14
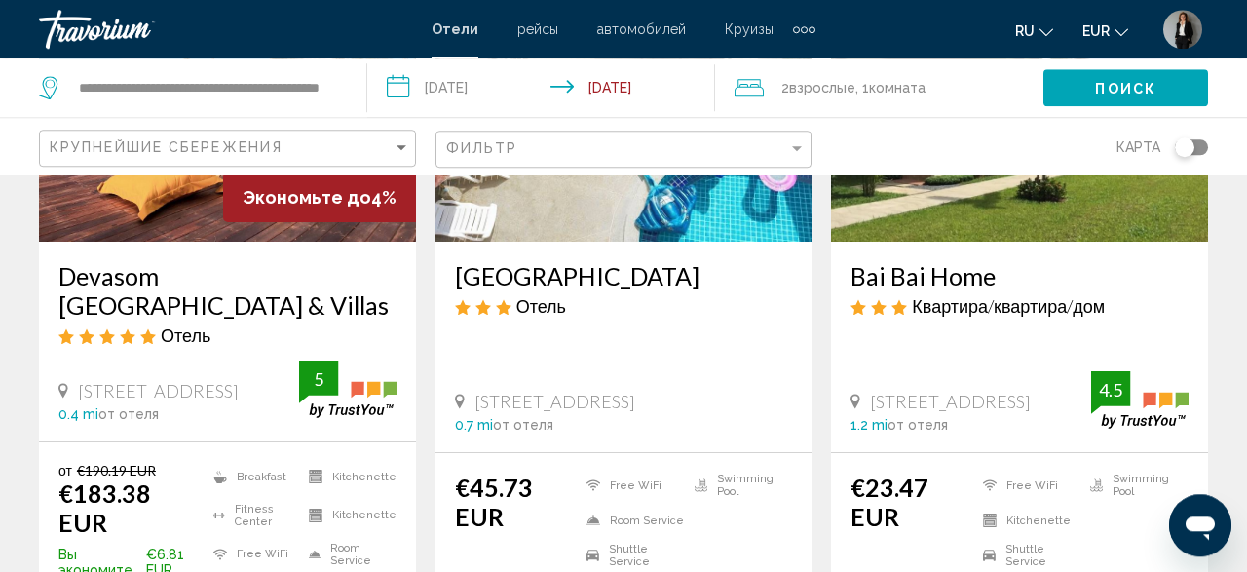
scroll to position [405, 0]
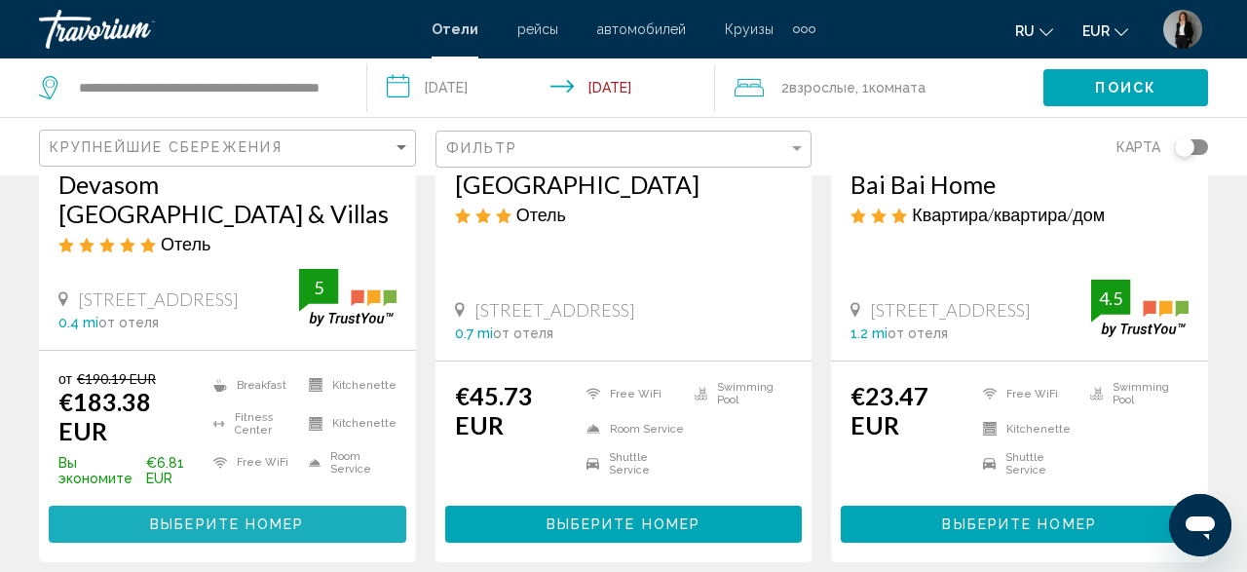
click at [263, 506] on button "Выберите номер" at bounding box center [228, 524] width 358 height 36
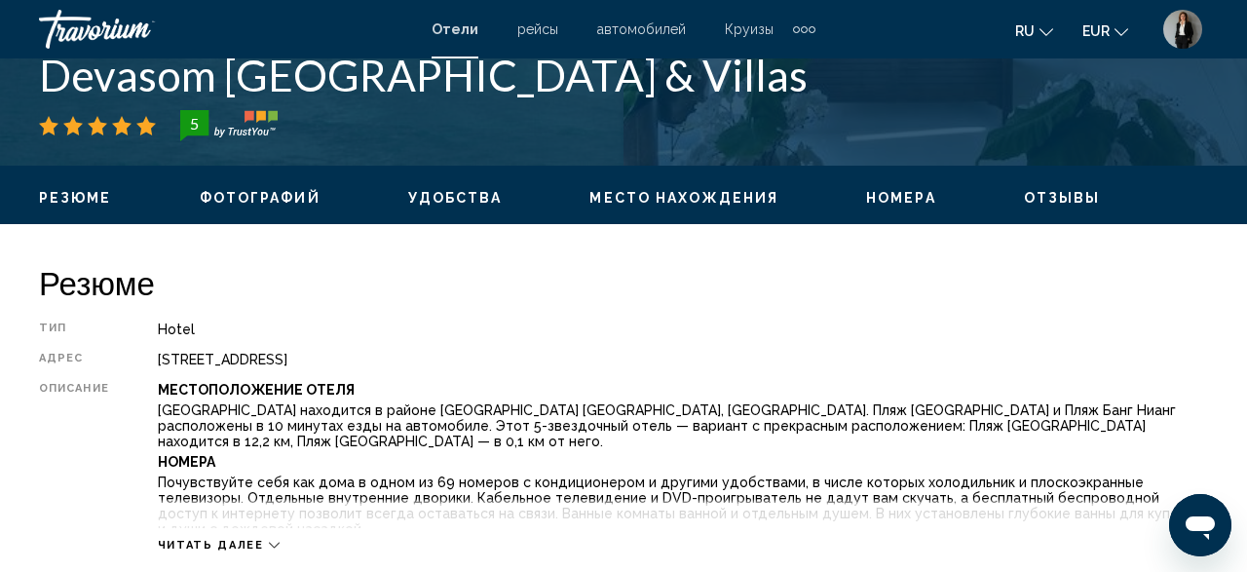
scroll to position [920, 0]
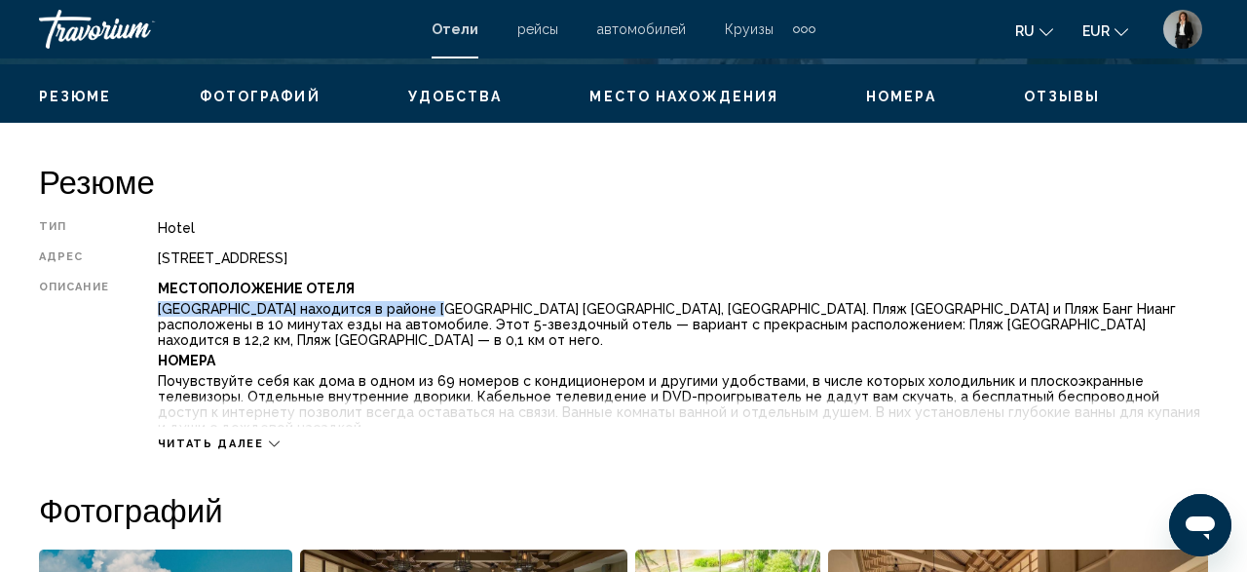
drag, startPoint x: 420, startPoint y: 307, endPoint x: 156, endPoint y: 310, distance: 264.0
click at [158, 310] on div "Местоположение Отеля [GEOGRAPHIC_DATA] находится в районе [GEOGRAPHIC_DATA] [GE…" at bounding box center [683, 354] width 1050 height 146
copy p "Devasom [GEOGRAPHIC_DATA] & Villas"
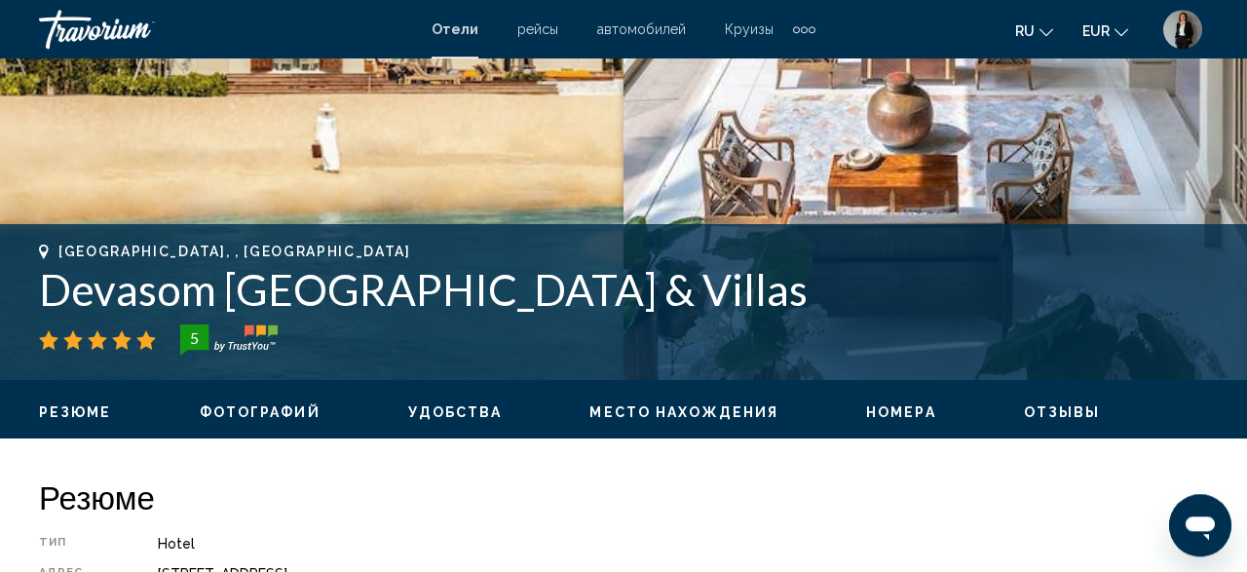
scroll to position [608, 0]
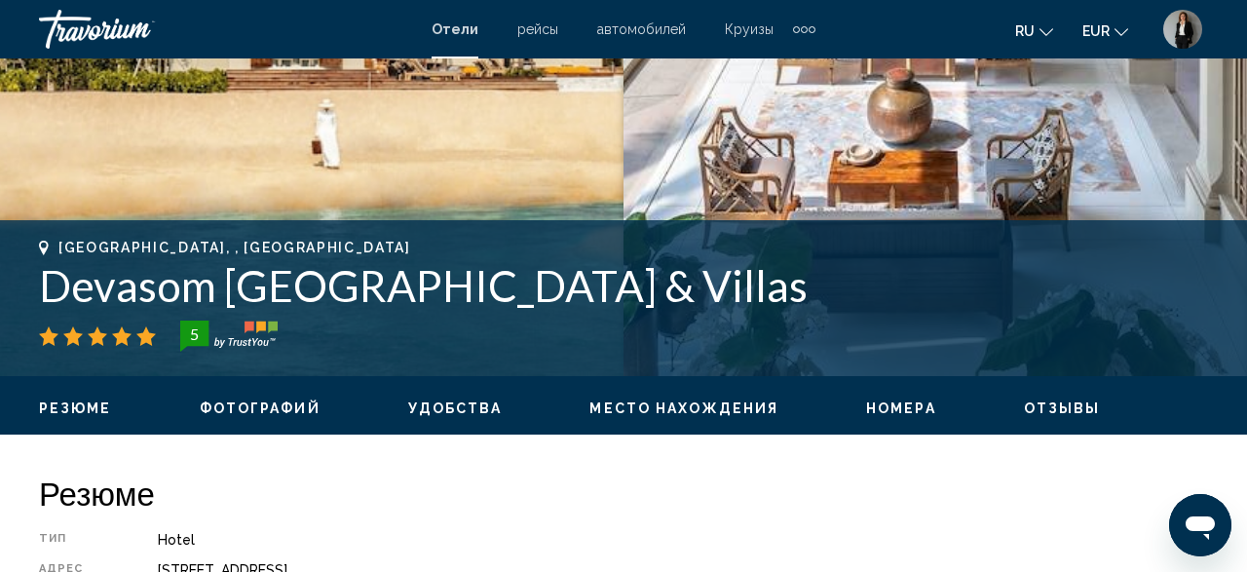
drag, startPoint x: 831, startPoint y: 285, endPoint x: 0, endPoint y: 279, distance: 831.0
click at [0, 279] on div "Takua Pa, , Thailand Devasom Khao Lak Beach Resort & Villas 5 адрес 79 Moo 3 Kh…" at bounding box center [623, 298] width 1247 height 117
copy h1 "Devasom Khao Lak Beach Resort & Villas"
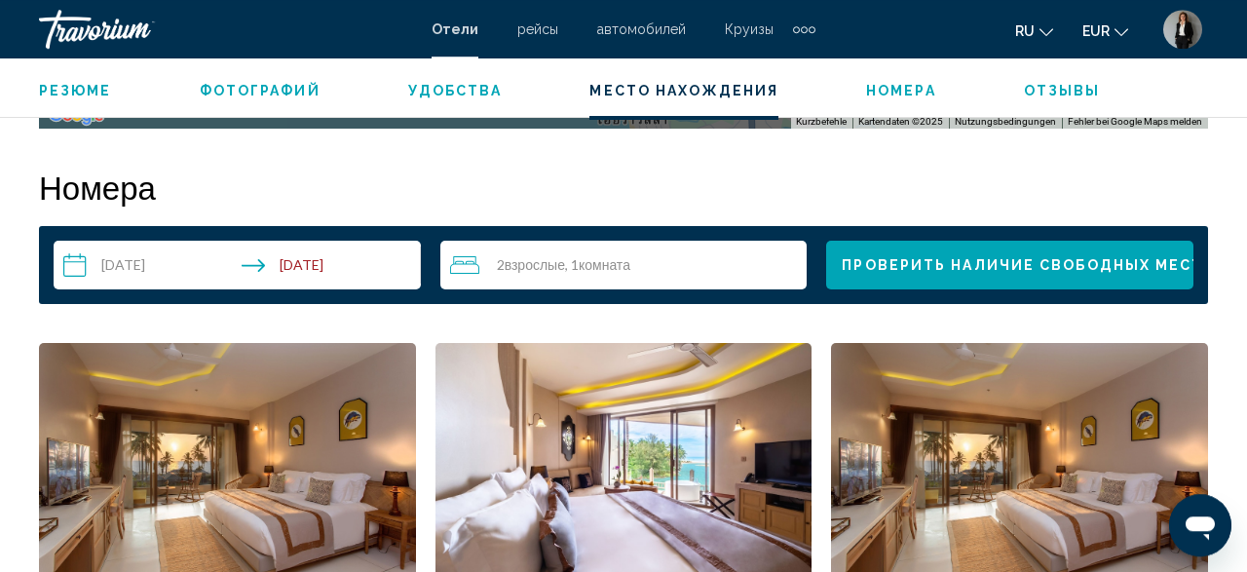
scroll to position [2837, 0]
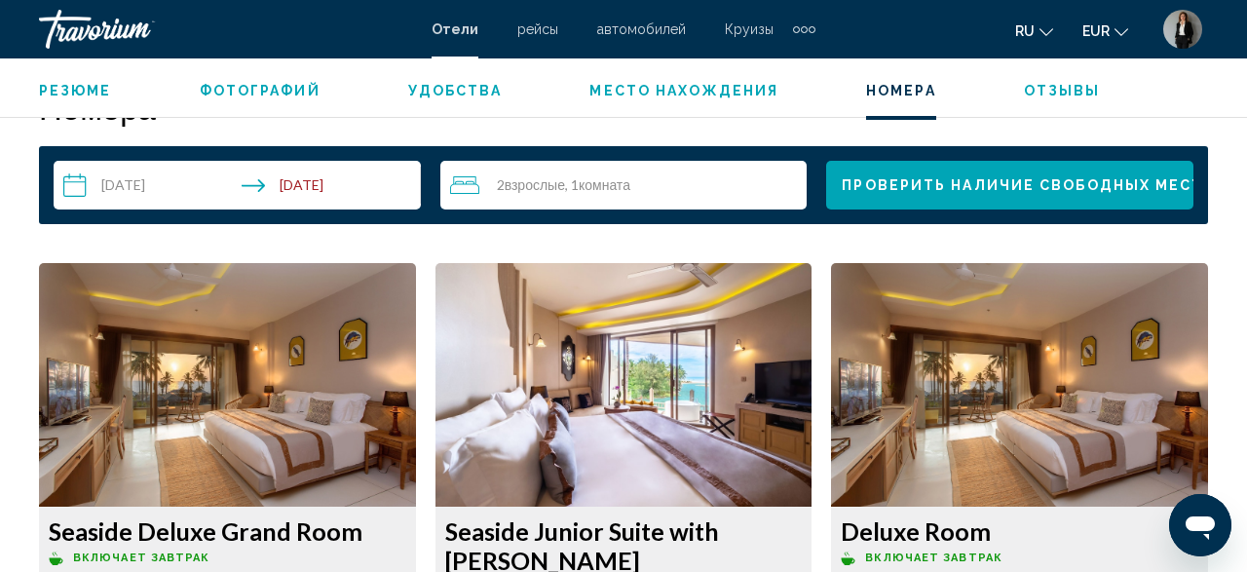
click at [215, 163] on input "**********" at bounding box center [241, 188] width 375 height 55
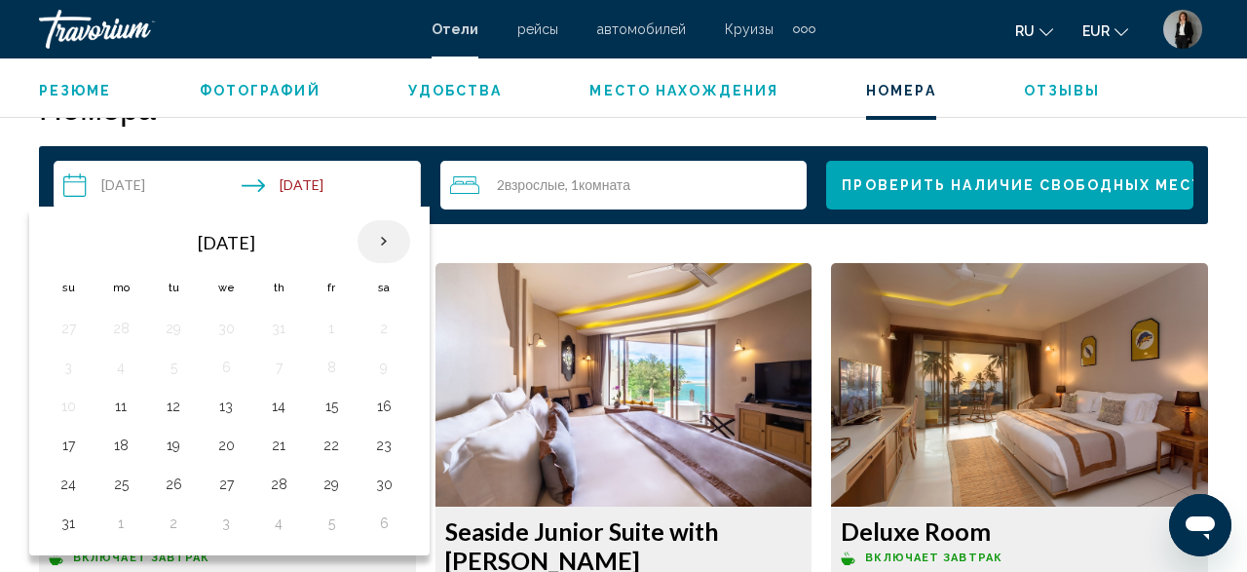
click at [377, 251] on th "Next month" at bounding box center [384, 241] width 53 height 43
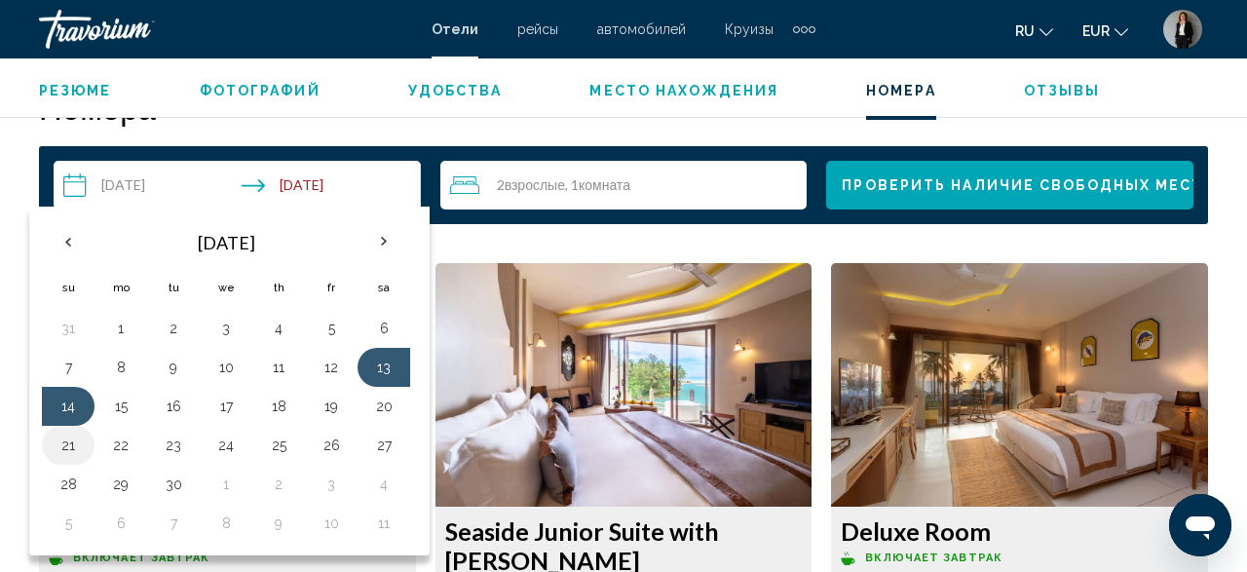
click at [71, 442] on button "21" at bounding box center [68, 445] width 31 height 27
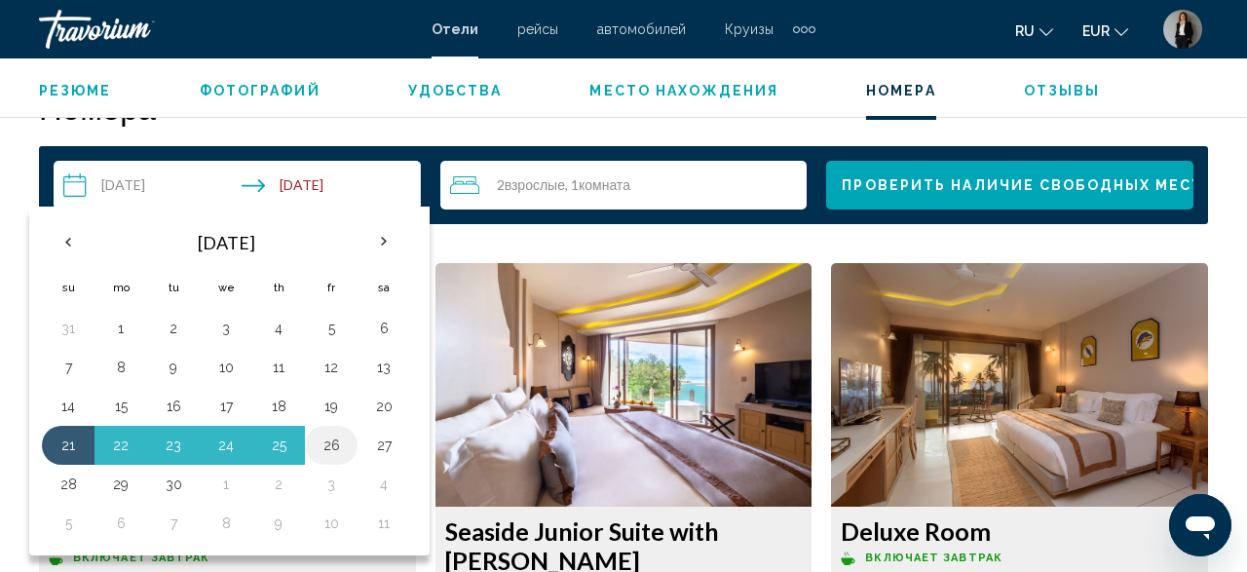
click at [330, 442] on button "26" at bounding box center [331, 445] width 31 height 27
type input "**********"
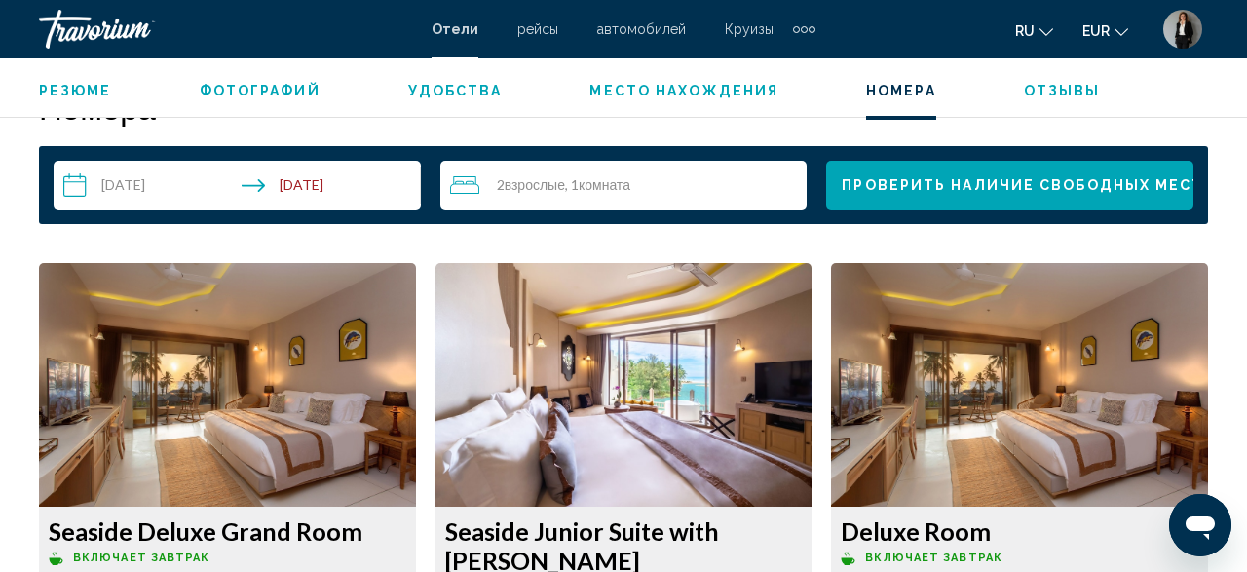
click at [923, 188] on span "Проверить наличие свободных мест" at bounding box center [1022, 186] width 361 height 16
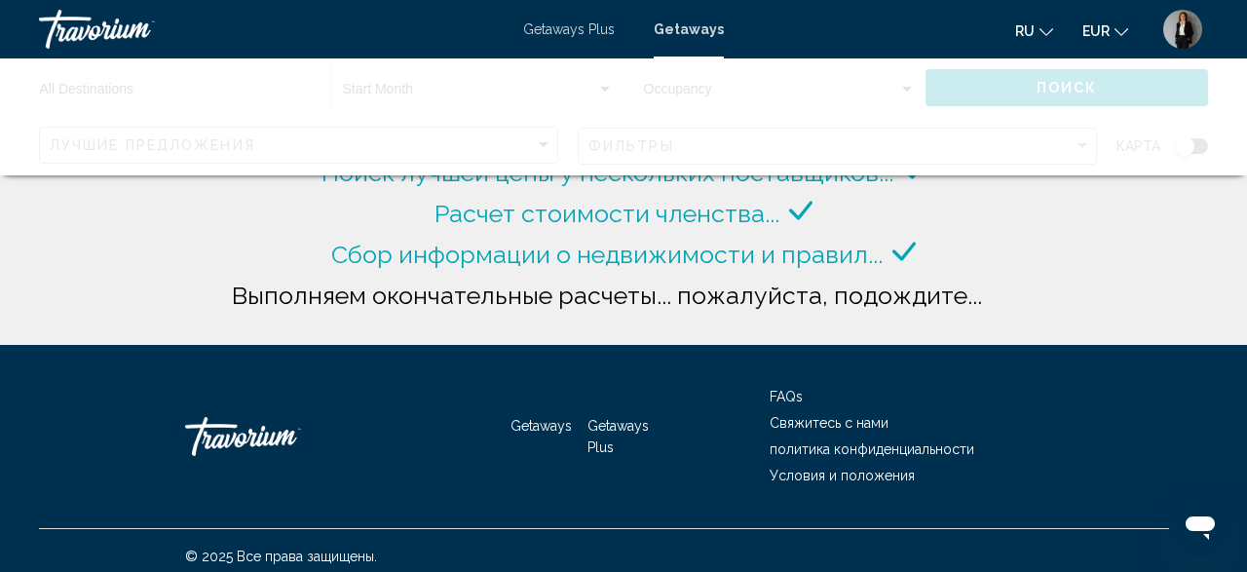
scroll to position [67, 0]
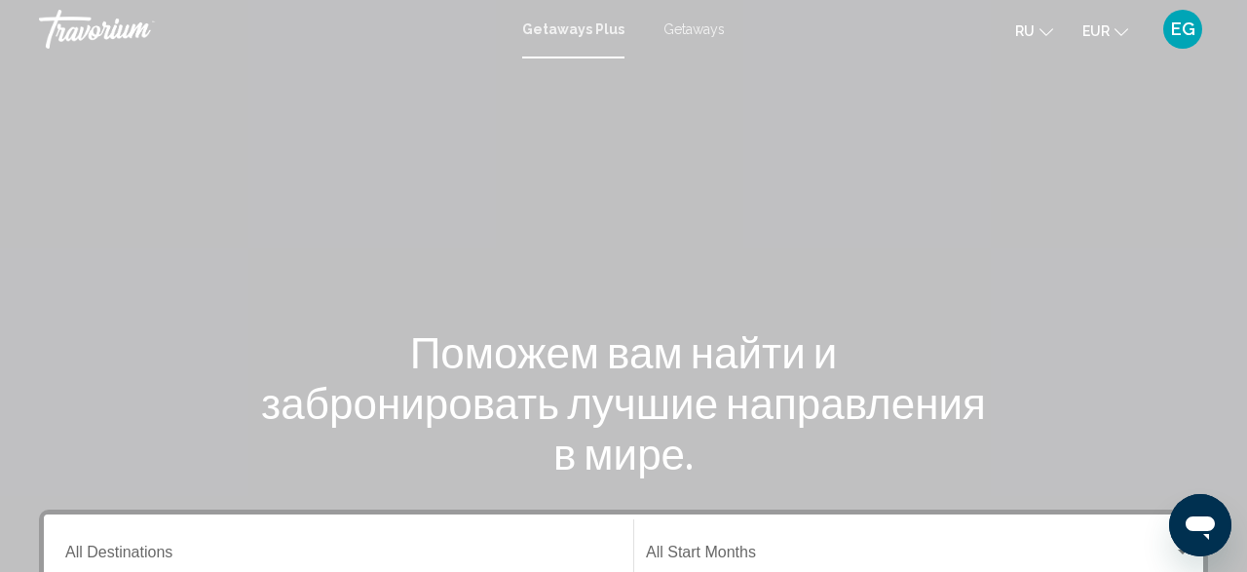
scroll to position [507, 0]
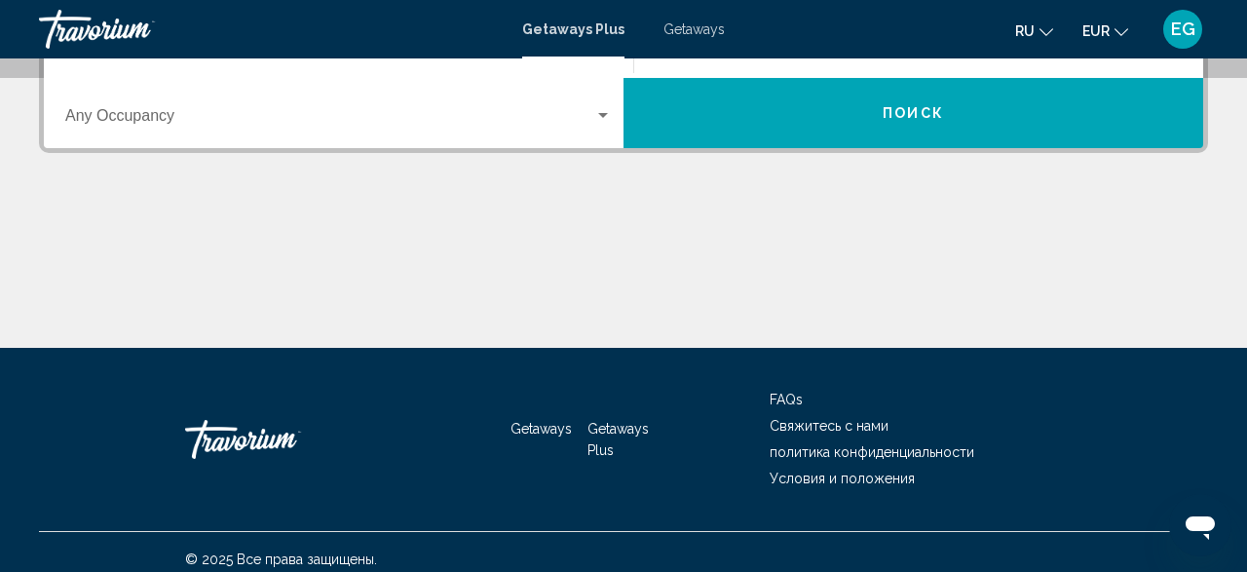
click at [340, 133] on div "Occupancy Any Occupancy" at bounding box center [338, 113] width 547 height 61
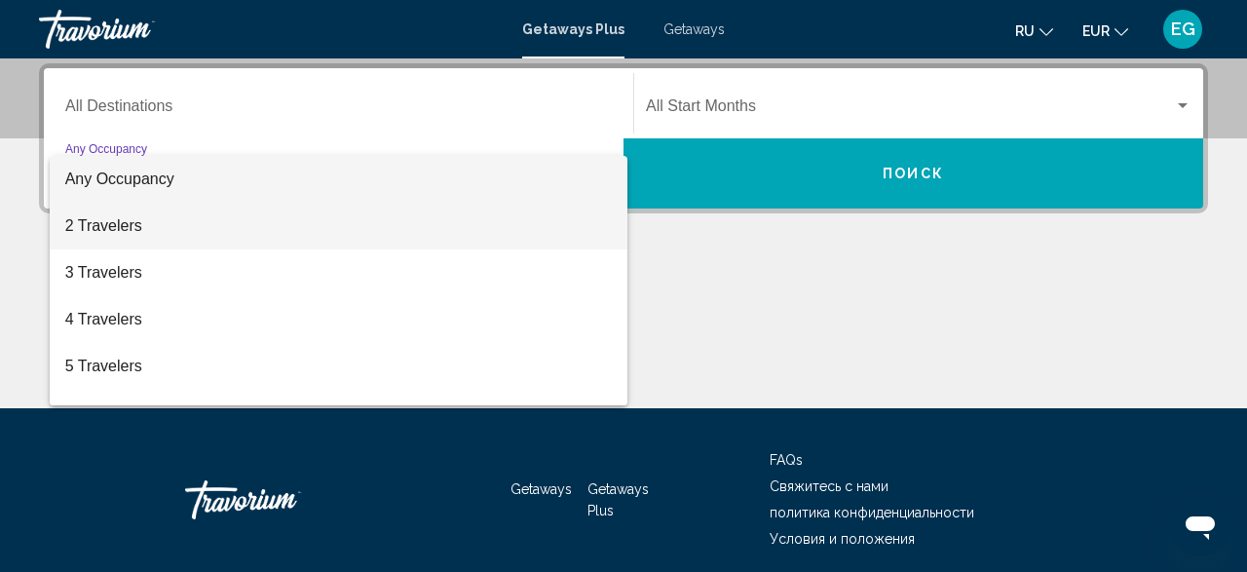
scroll to position [445, 0]
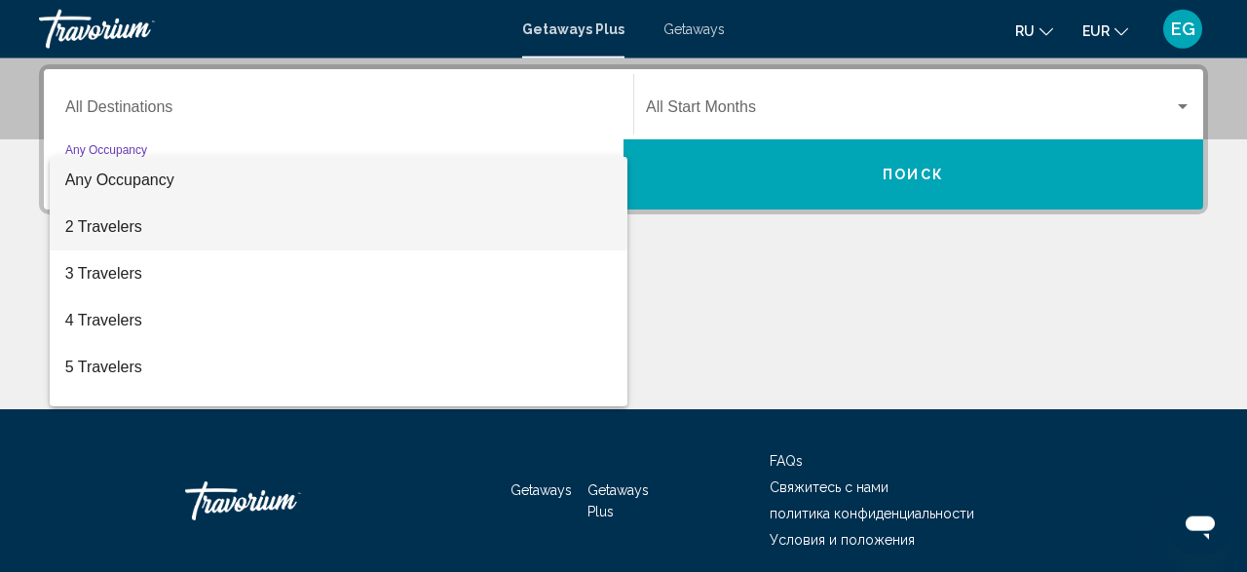
click at [321, 232] on span "2 Travelers" at bounding box center [338, 227] width 547 height 47
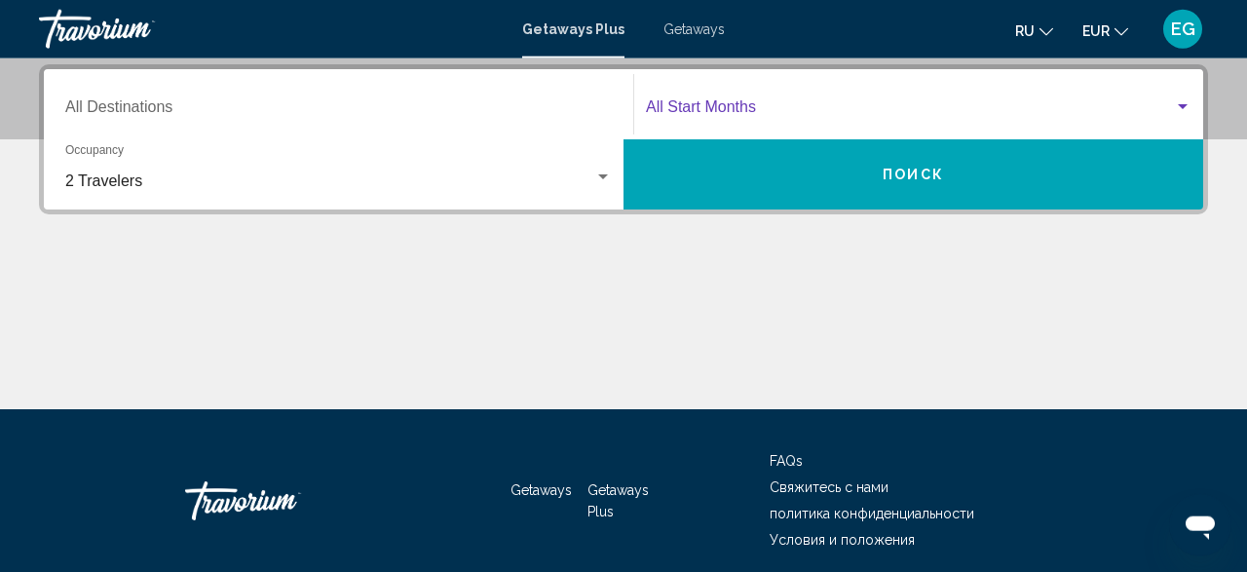
click at [848, 116] on span "Search widget" at bounding box center [910, 111] width 528 height 18
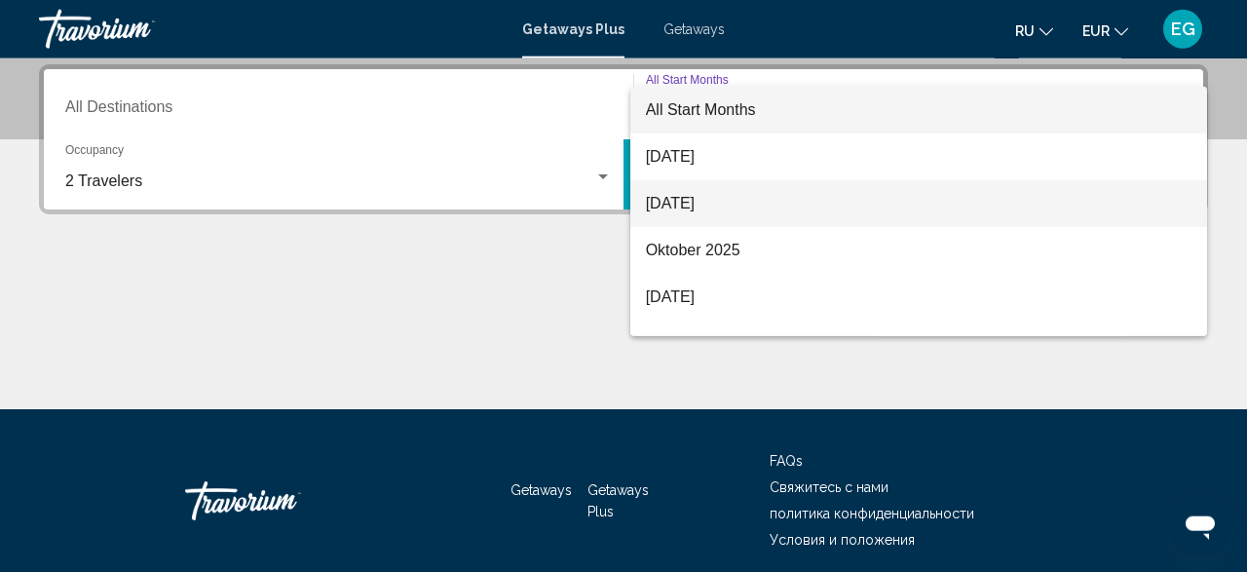
click at [803, 212] on span "September 2025" at bounding box center [919, 203] width 547 height 47
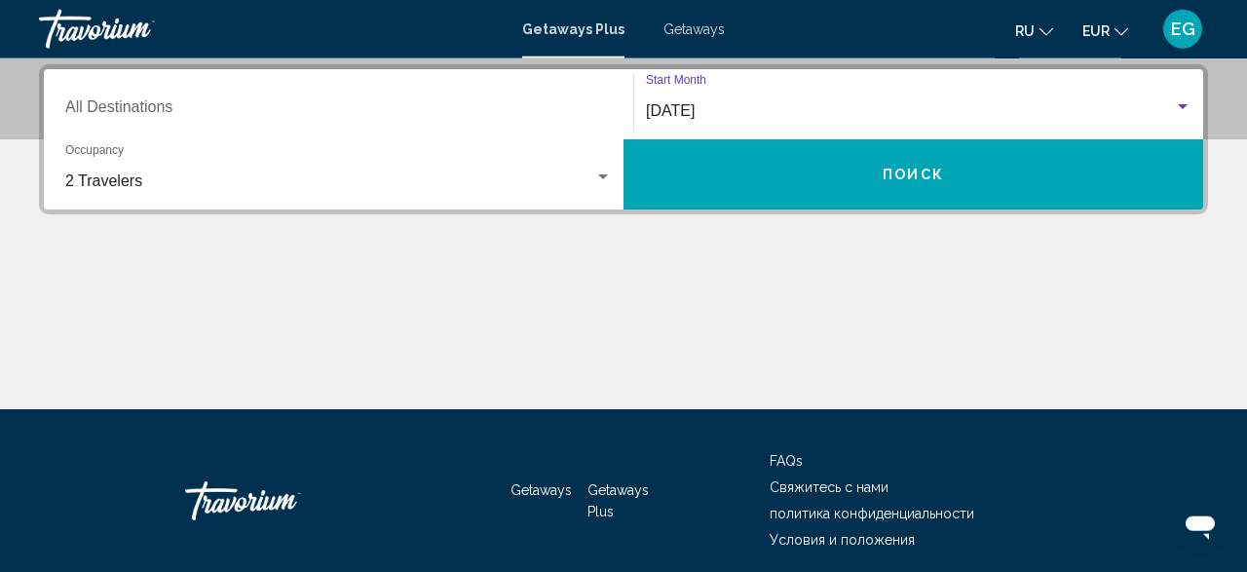
click at [803, 184] on button "Поиск" at bounding box center [913, 174] width 580 height 70
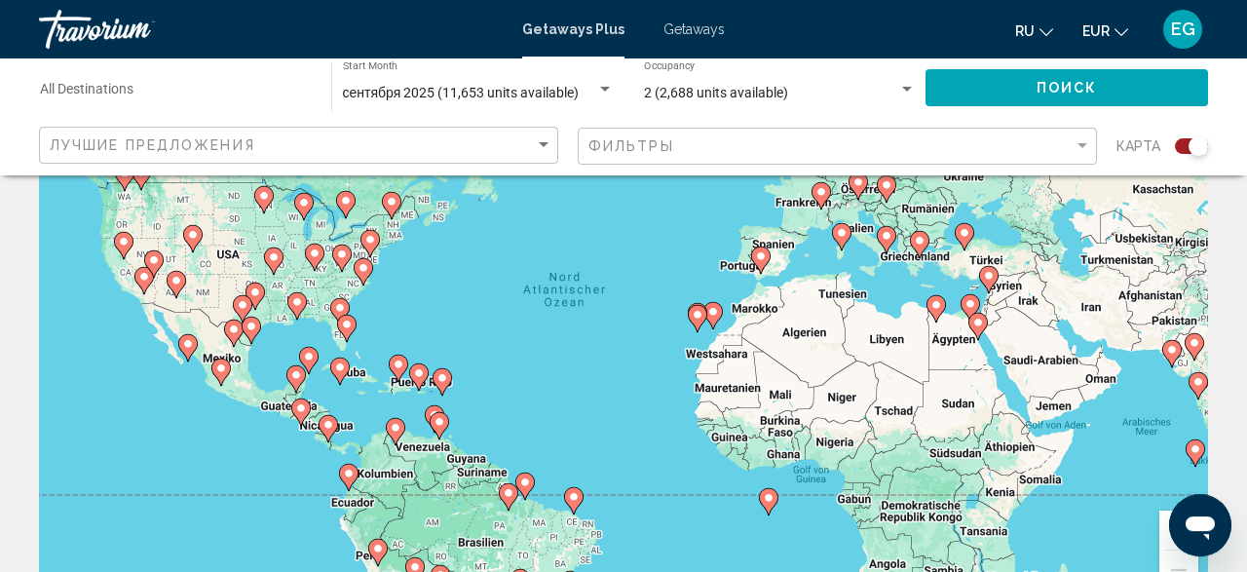
scroll to position [203, 0]
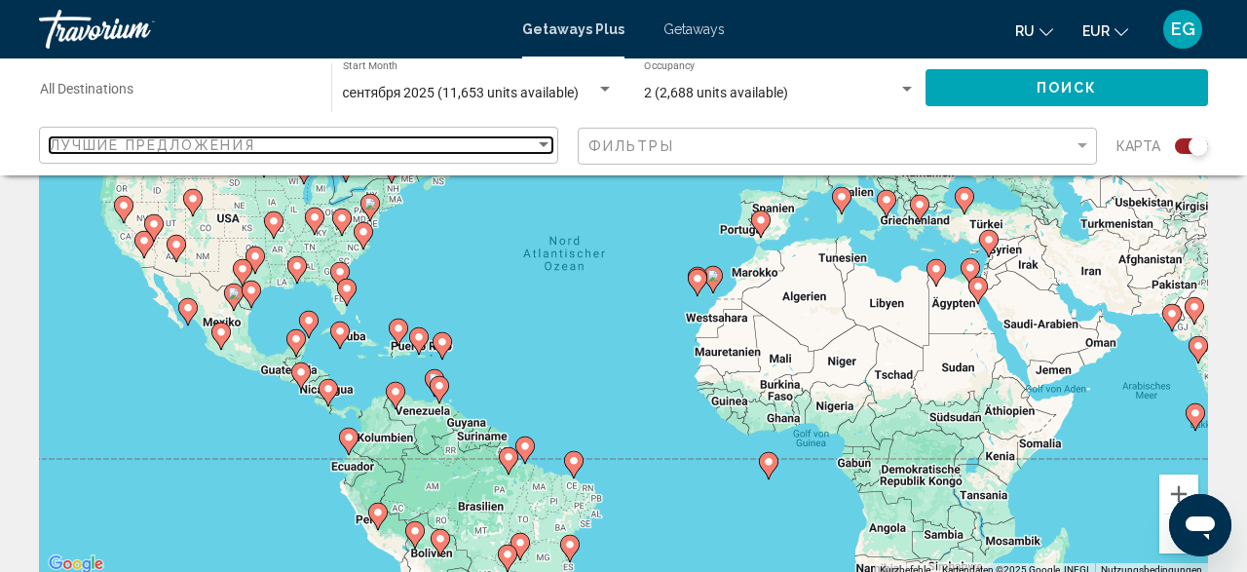
click at [239, 151] on span "Лучшие предложения" at bounding box center [153, 145] width 206 height 16
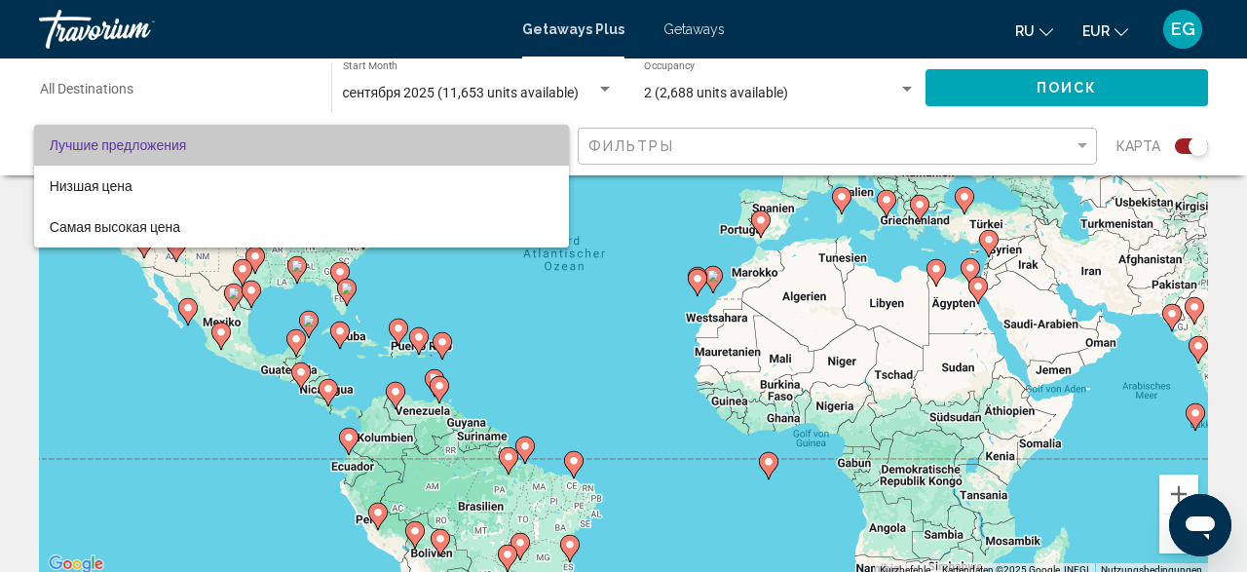
click at [239, 151] on span "Лучшие предложения" at bounding box center [302, 145] width 504 height 41
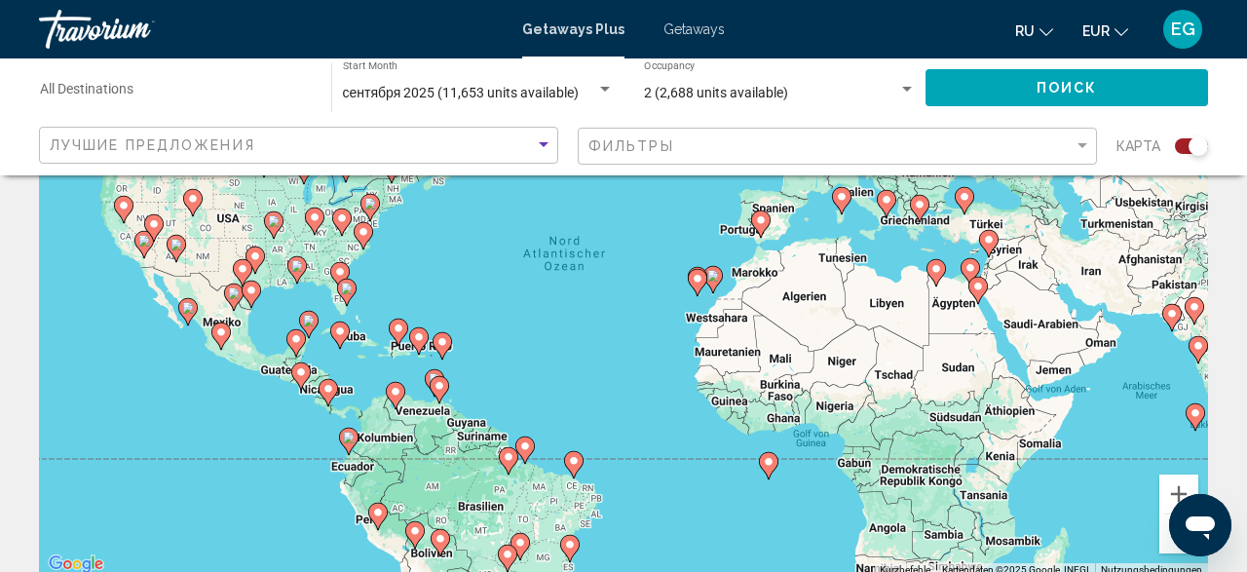
click at [809, 158] on div "Фильтры" at bounding box center [839, 147] width 503 height 36
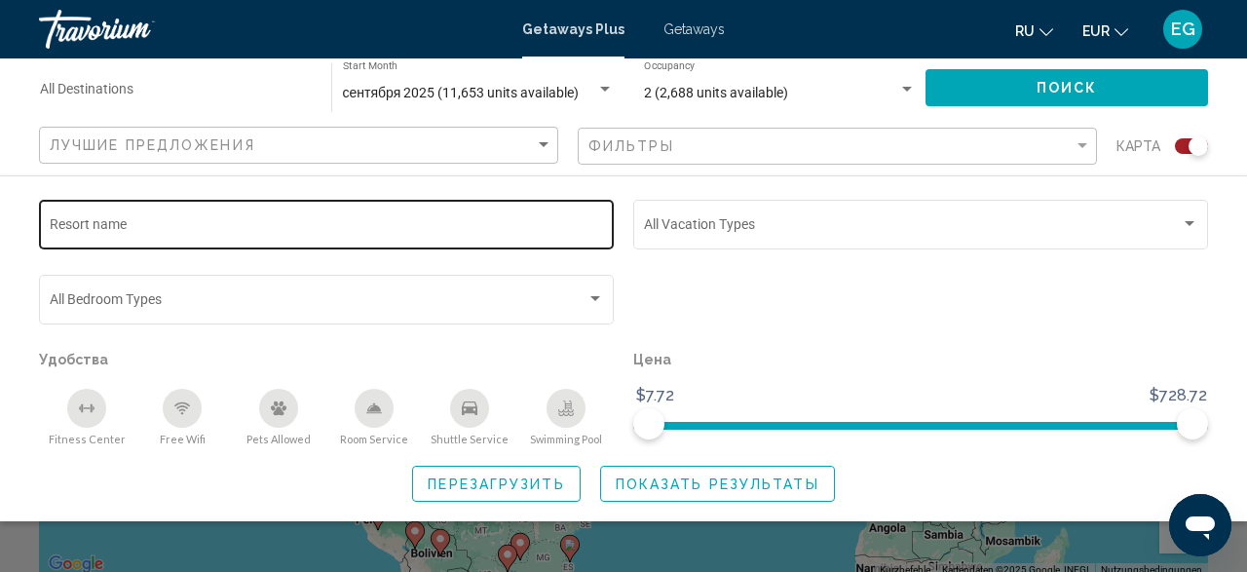
click at [390, 200] on div "Resort name" at bounding box center [327, 223] width 554 height 54
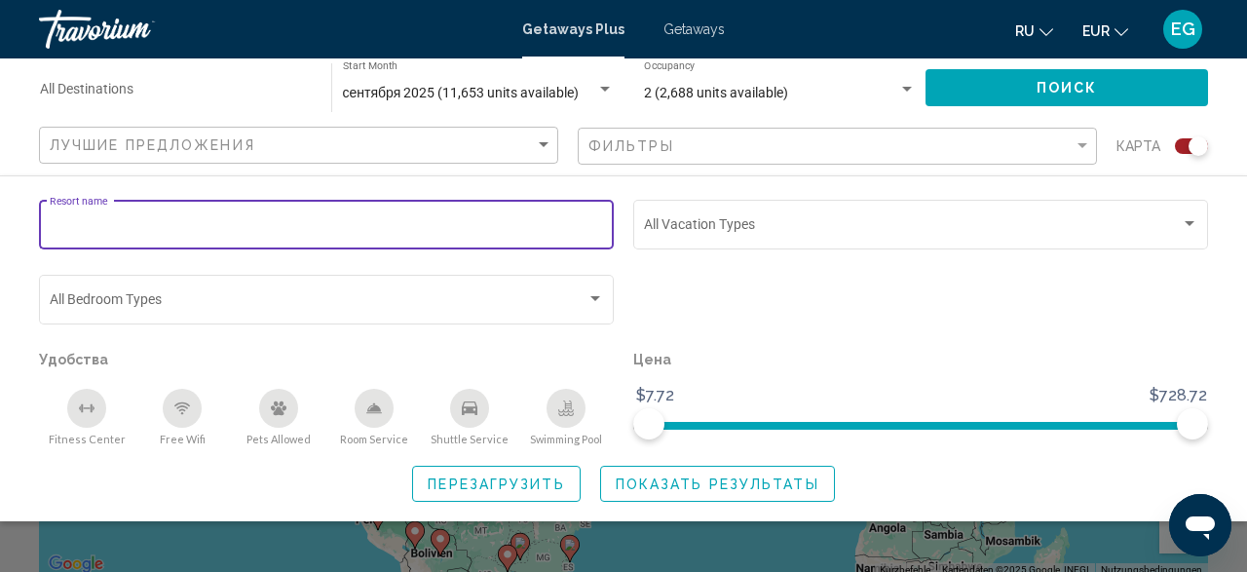
paste input "**********"
type input "**********"
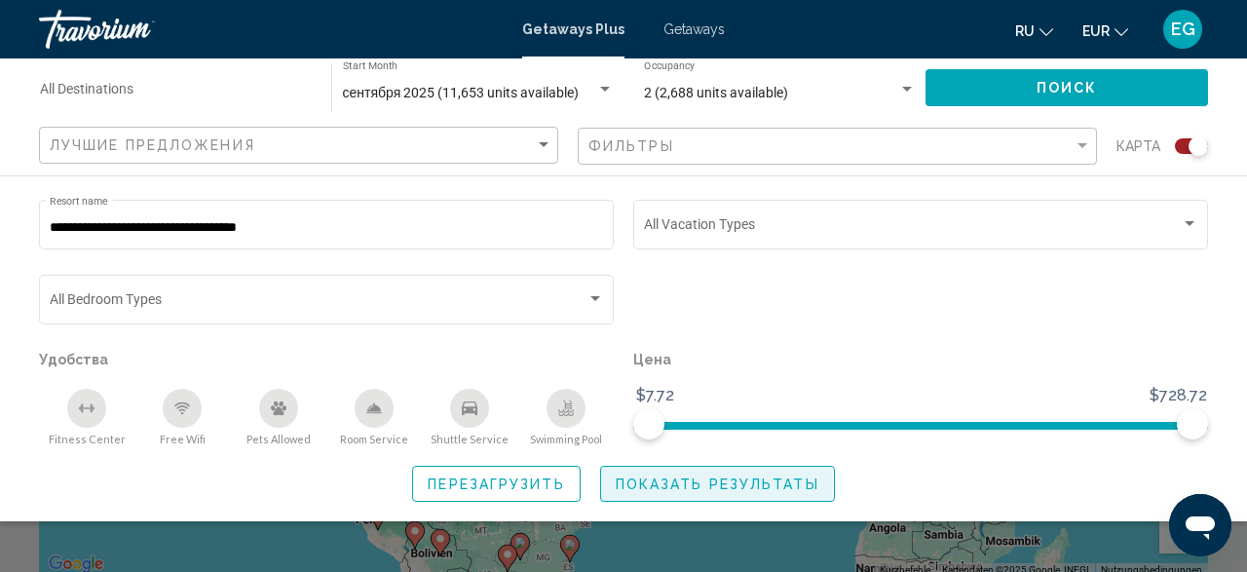
click at [697, 481] on span "Показать результаты" at bounding box center [718, 484] width 204 height 16
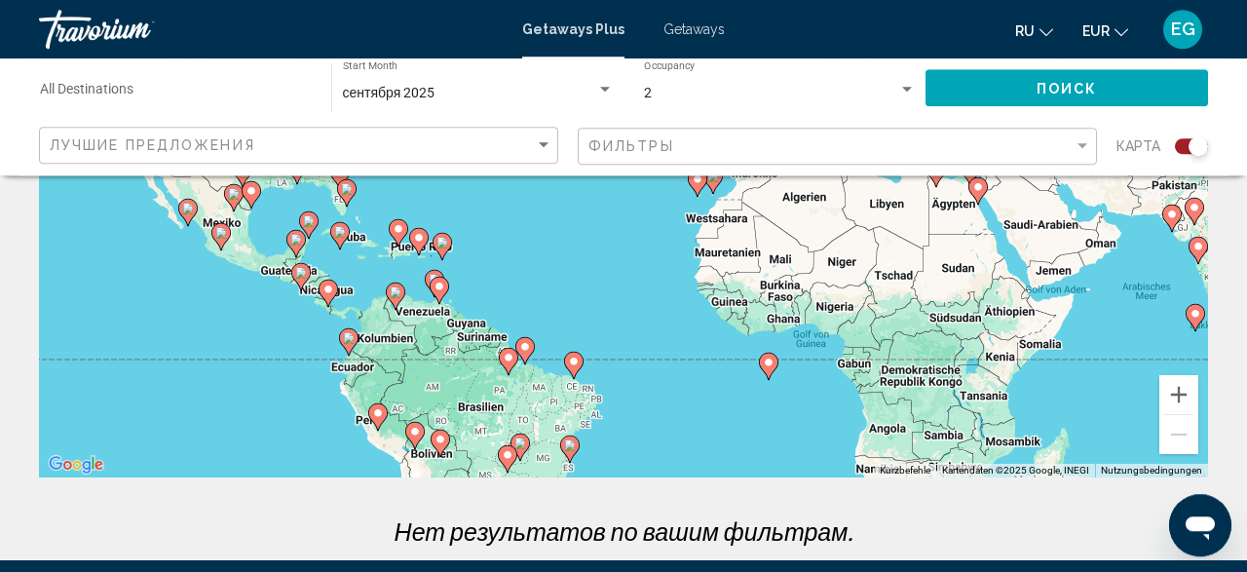
scroll to position [304, 0]
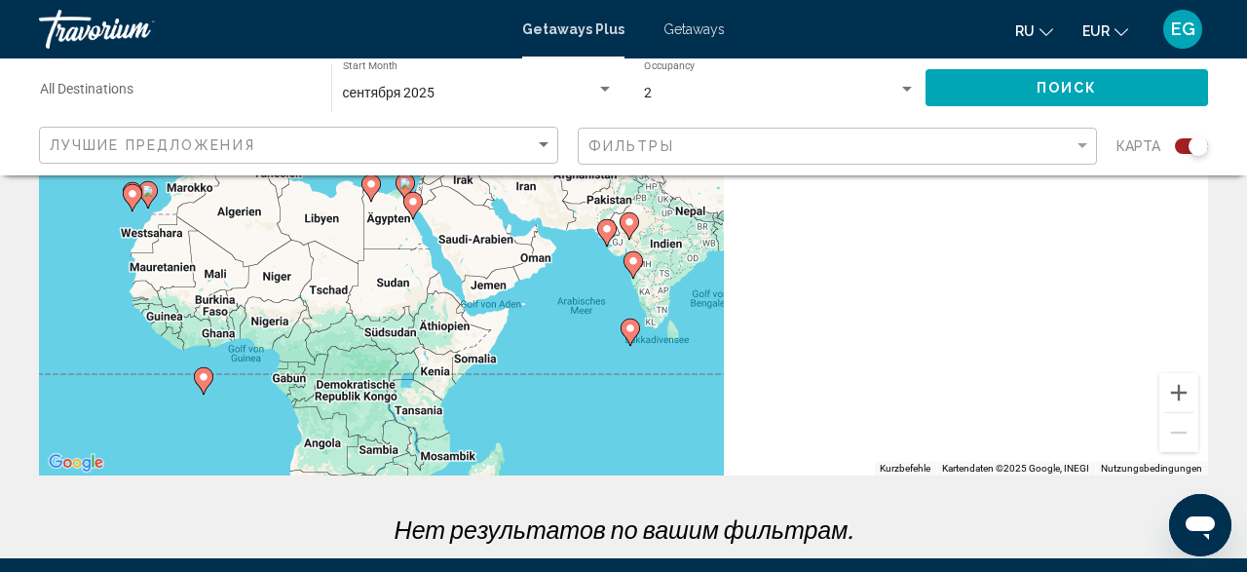
drag, startPoint x: 983, startPoint y: 254, endPoint x: 205, endPoint y: 273, distance: 778.6
click at [205, 273] on div "Um den Modus zum Ziehen mit der Tastatur zu aktivieren, drückst du Alt + Eingab…" at bounding box center [623, 183] width 1169 height 585
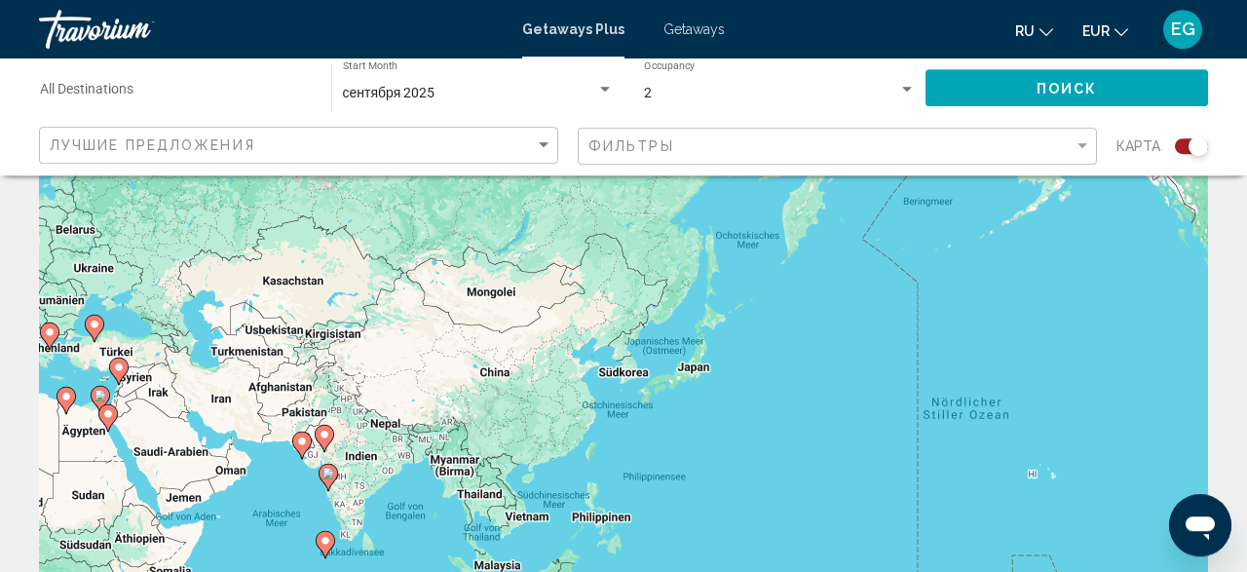
scroll to position [0, 0]
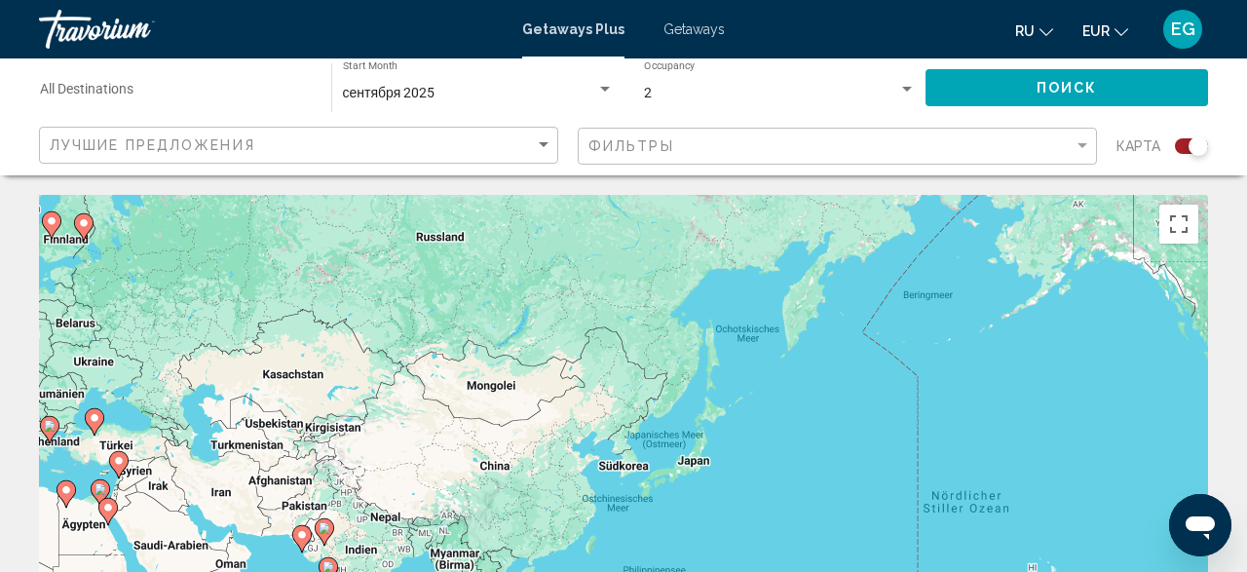
click at [1178, 146] on div "Search widget" at bounding box center [1191, 146] width 33 height 16
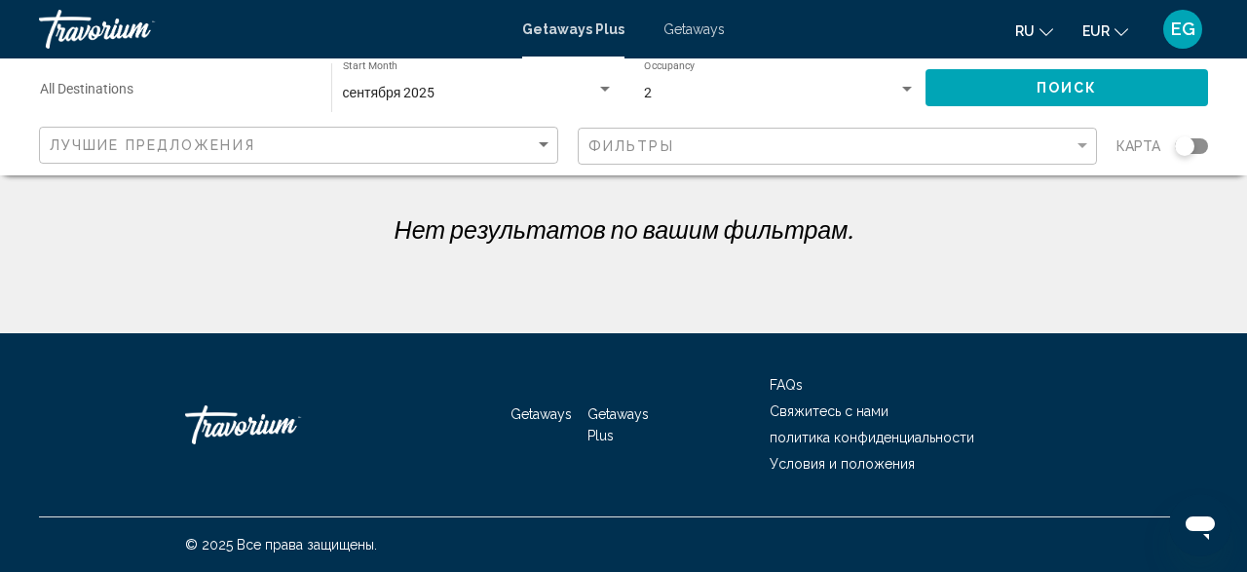
click at [1203, 146] on div "Search widget" at bounding box center [1191, 146] width 33 height 16
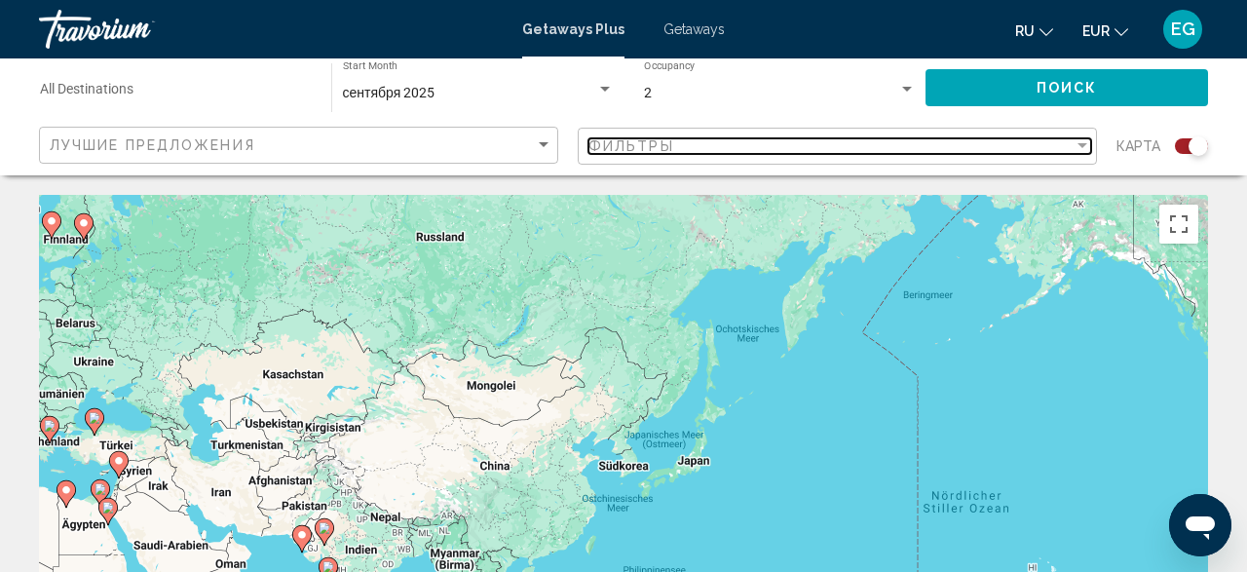
click at [829, 146] on div "Фильтры" at bounding box center [830, 146] width 485 height 16
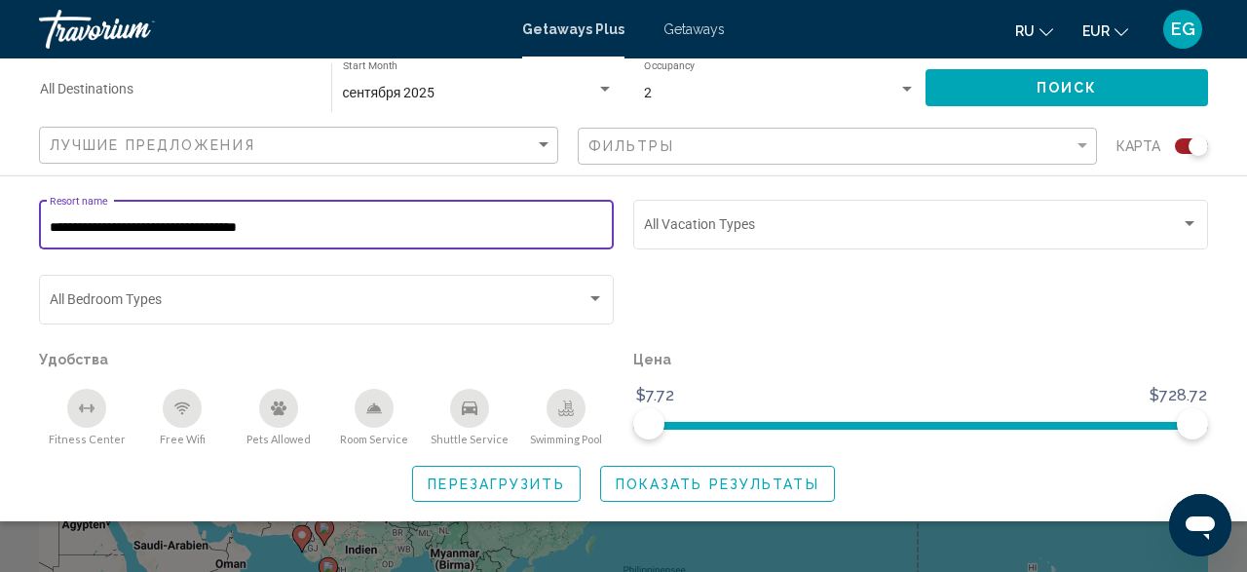
click at [387, 228] on input "**********" at bounding box center [327, 228] width 554 height 16
type input "*"
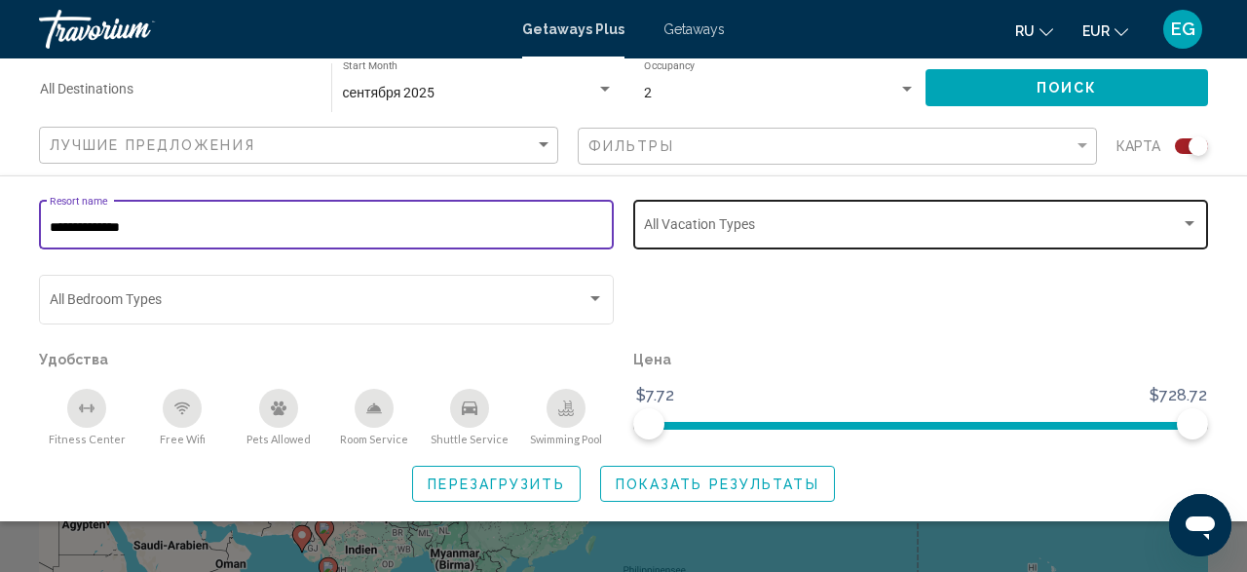
type input "**********"
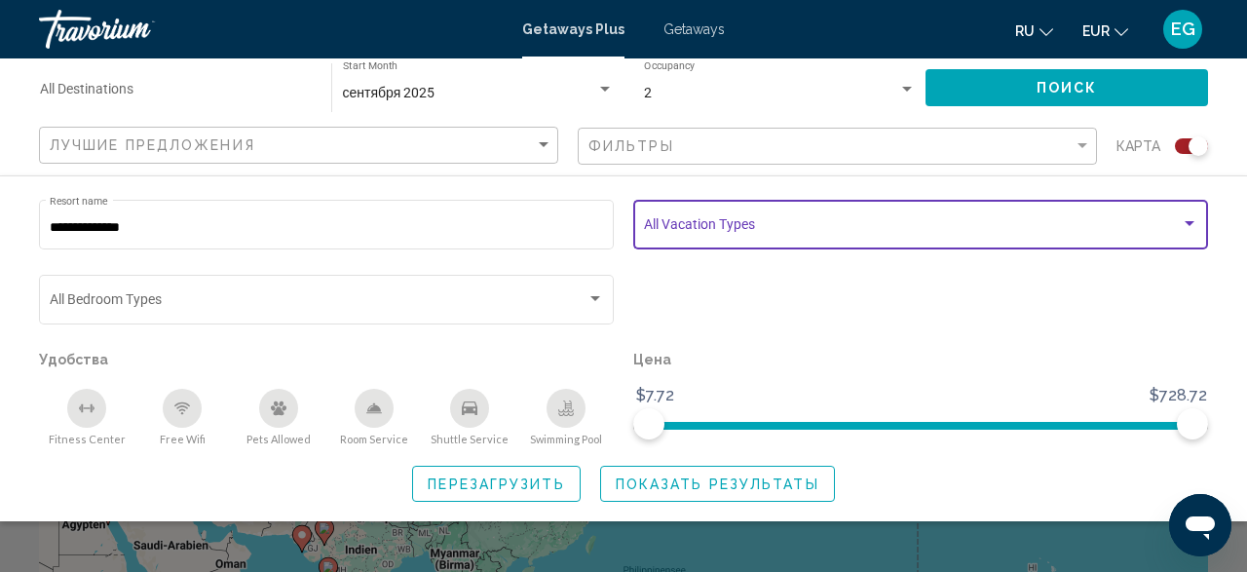
click at [869, 235] on span "Search widget" at bounding box center [912, 228] width 537 height 16
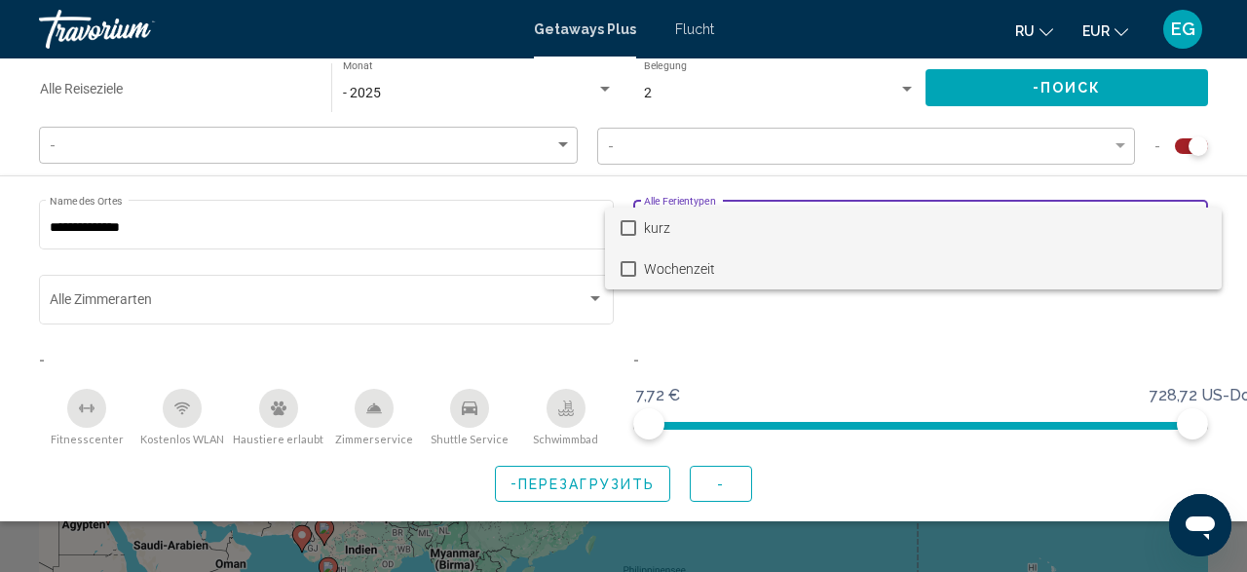
click at [621, 270] on mat-pseudo-checkbox at bounding box center [629, 269] width 16 height 16
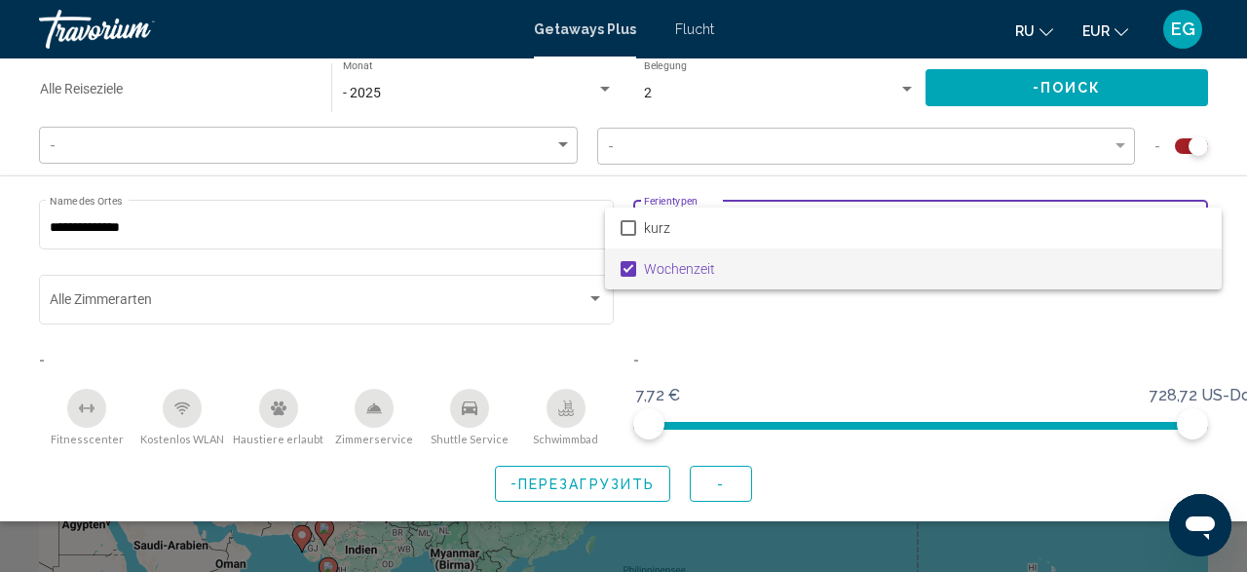
click at [574, 293] on div at bounding box center [623, 286] width 1247 height 572
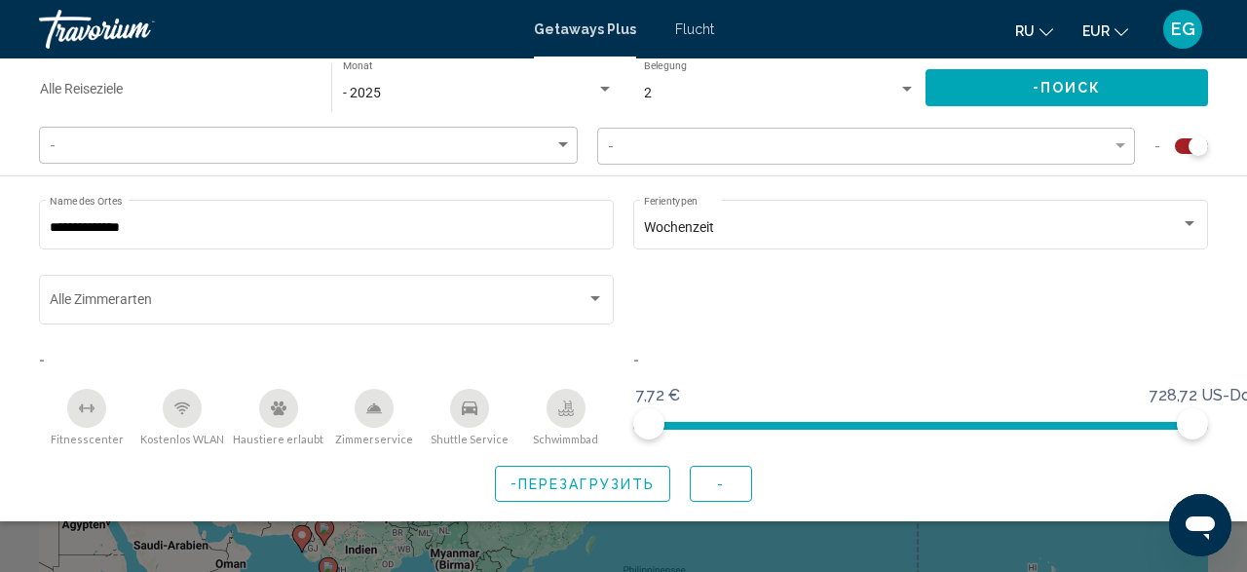
click at [574, 293] on div "Schlafzimmertypen Alle Zimmerarten" at bounding box center [327, 298] width 554 height 54
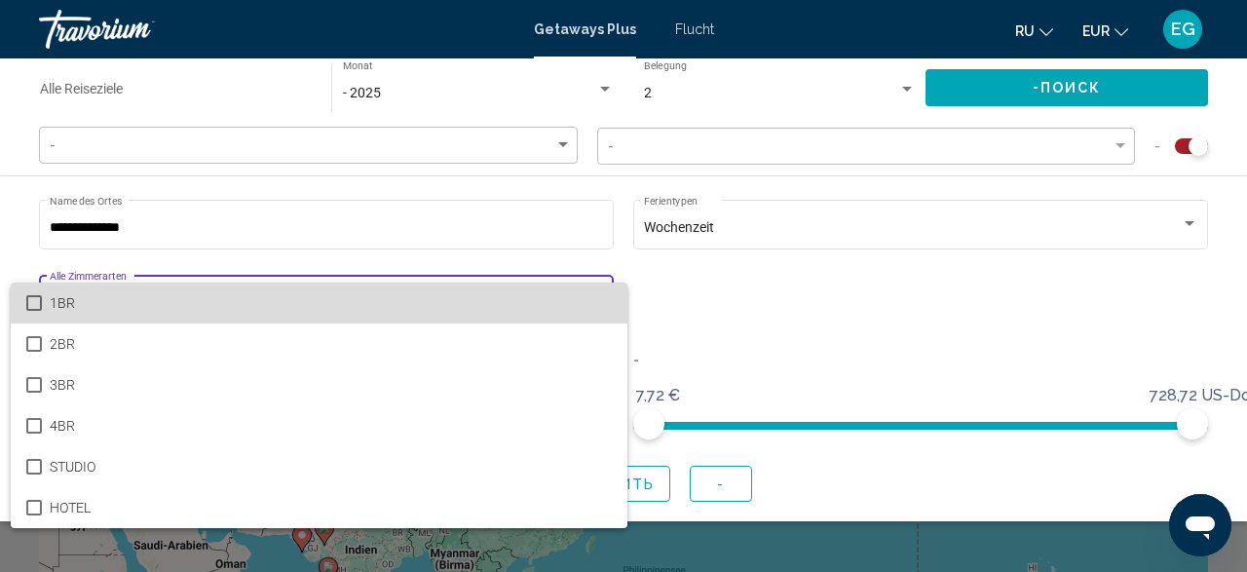
click at [574, 301] on span "1BR" at bounding box center [331, 303] width 562 height 41
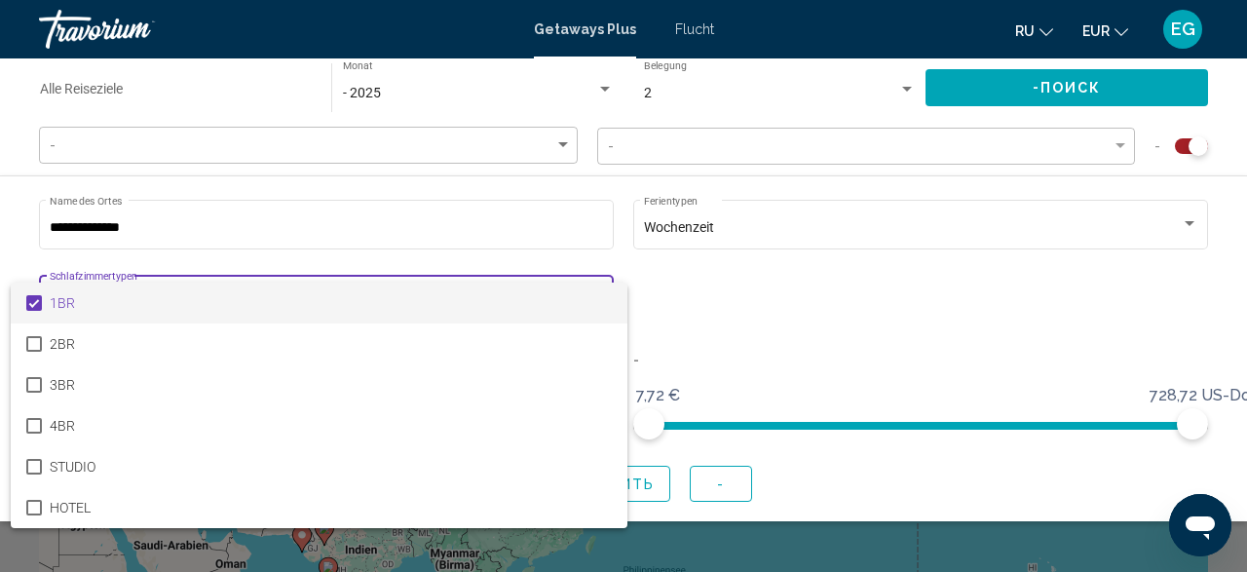
click at [657, 283] on div at bounding box center [623, 286] width 1247 height 572
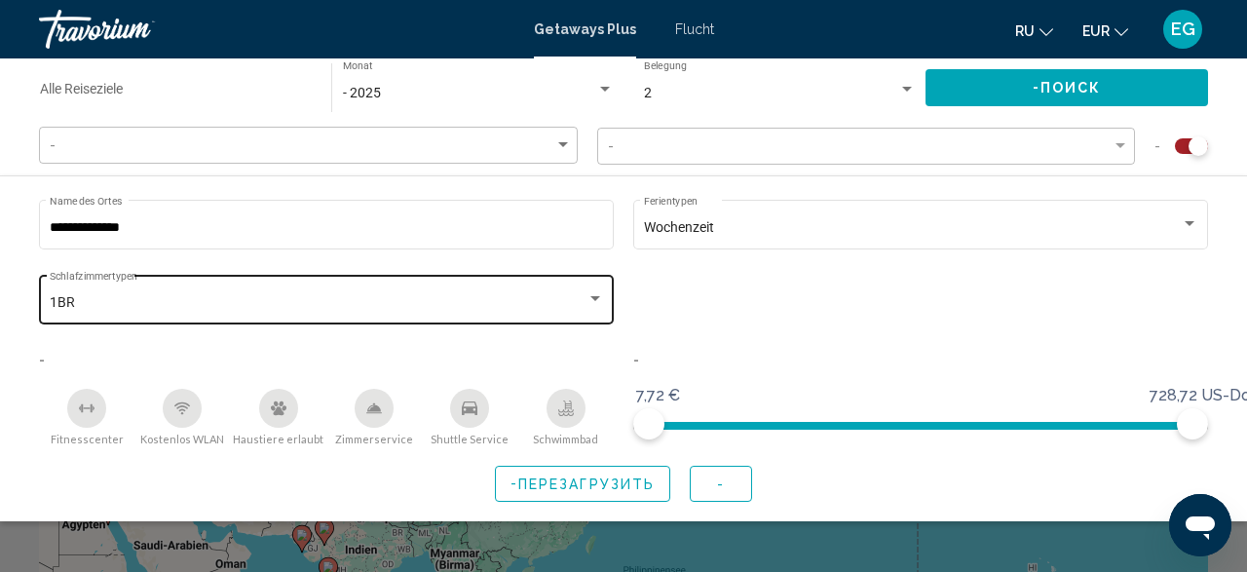
click at [48, 305] on div "1BR Schlafzimmertypen Alle Zimmerarten" at bounding box center [326, 298] width 575 height 54
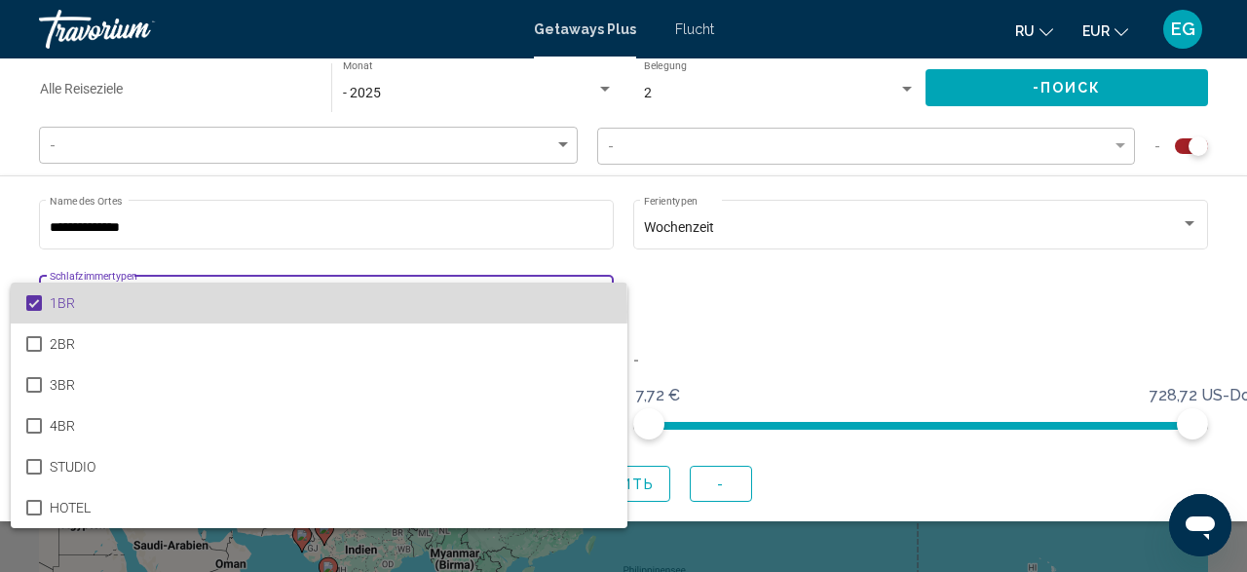
click at [26, 312] on mat-option "1BR" at bounding box center [319, 303] width 617 height 41
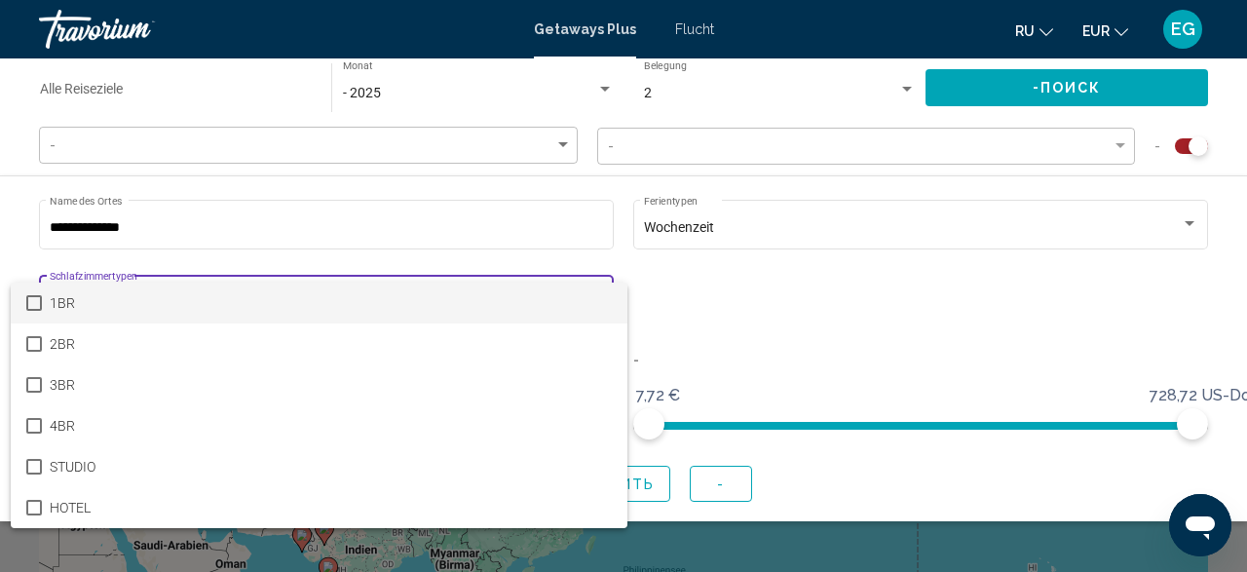
click at [829, 493] on div at bounding box center [623, 286] width 1247 height 572
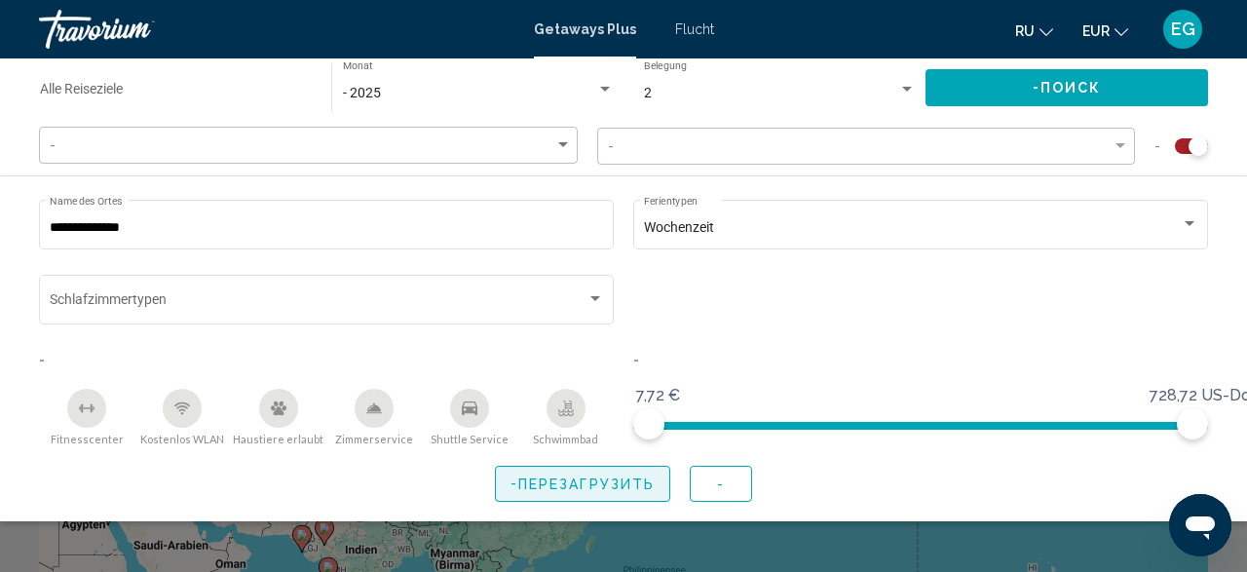
click at [614, 480] on span "Перезагрузить" at bounding box center [586, 484] width 136 height 16
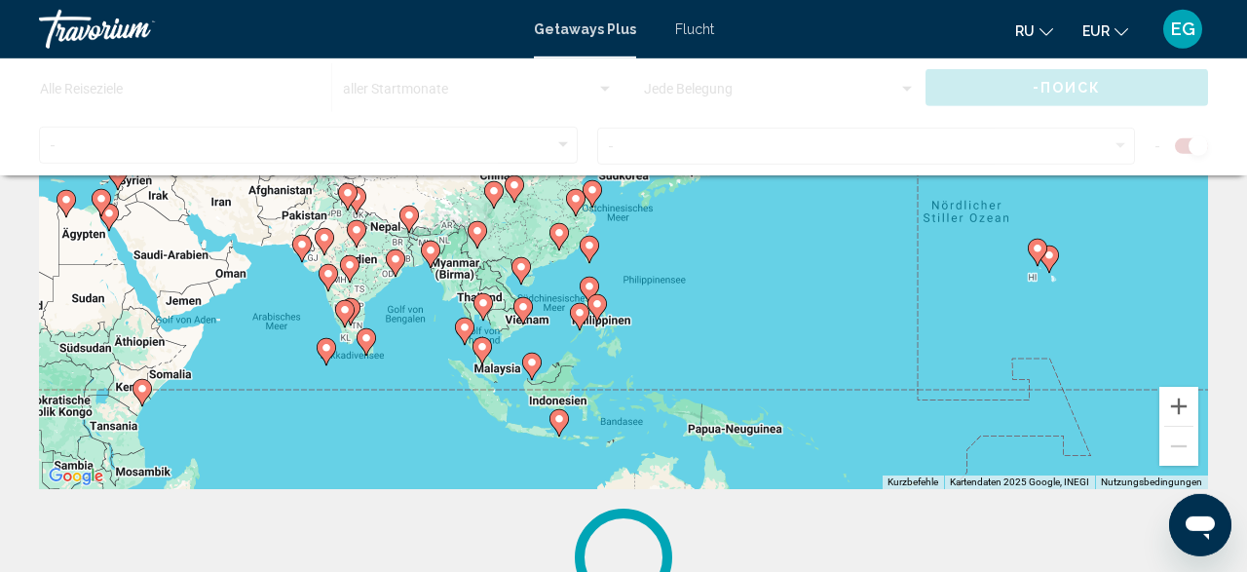
scroll to position [203, 0]
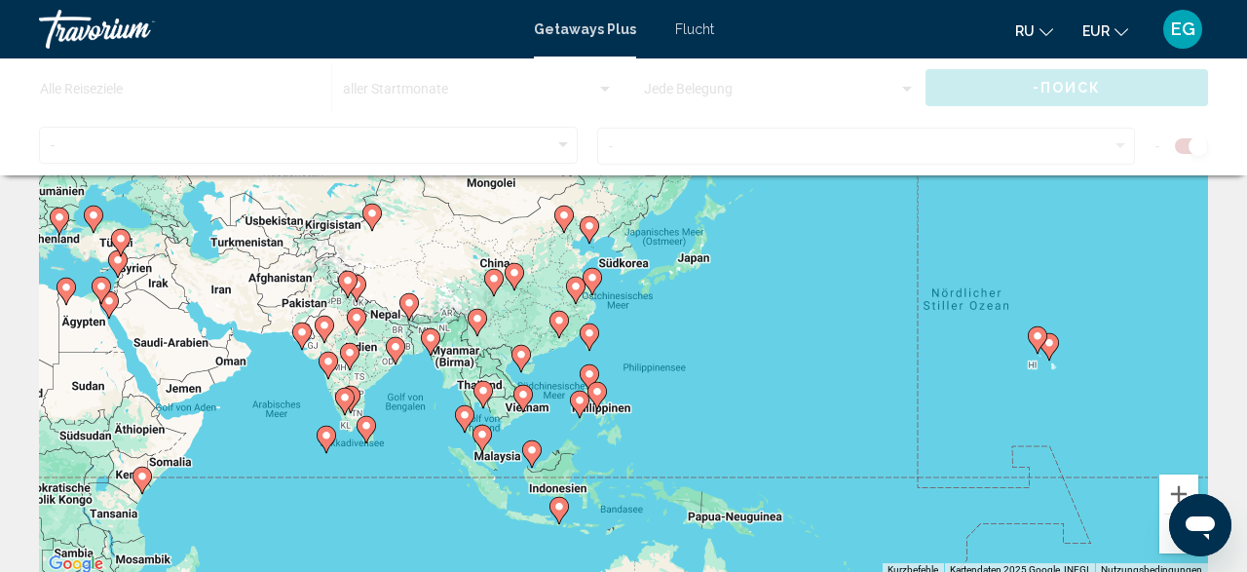
click at [484, 379] on div "Um den Modus zum Ziehen mit der Tastatur zu aktivieren, drückst du Alt + Eingab…" at bounding box center [623, 284] width 1169 height 585
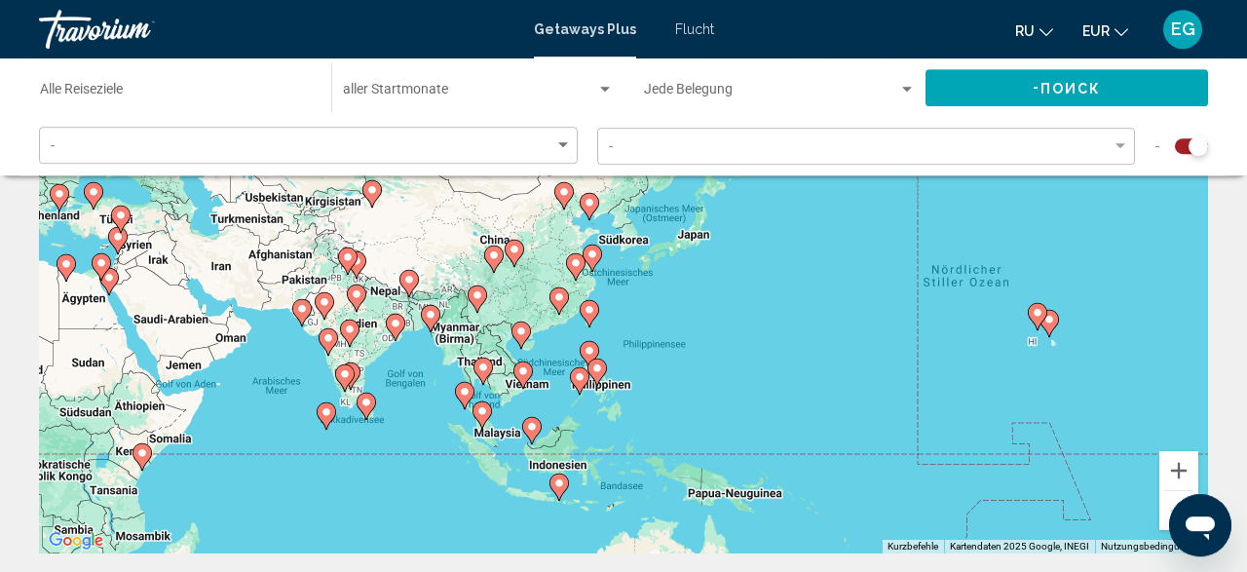
scroll to position [304, 0]
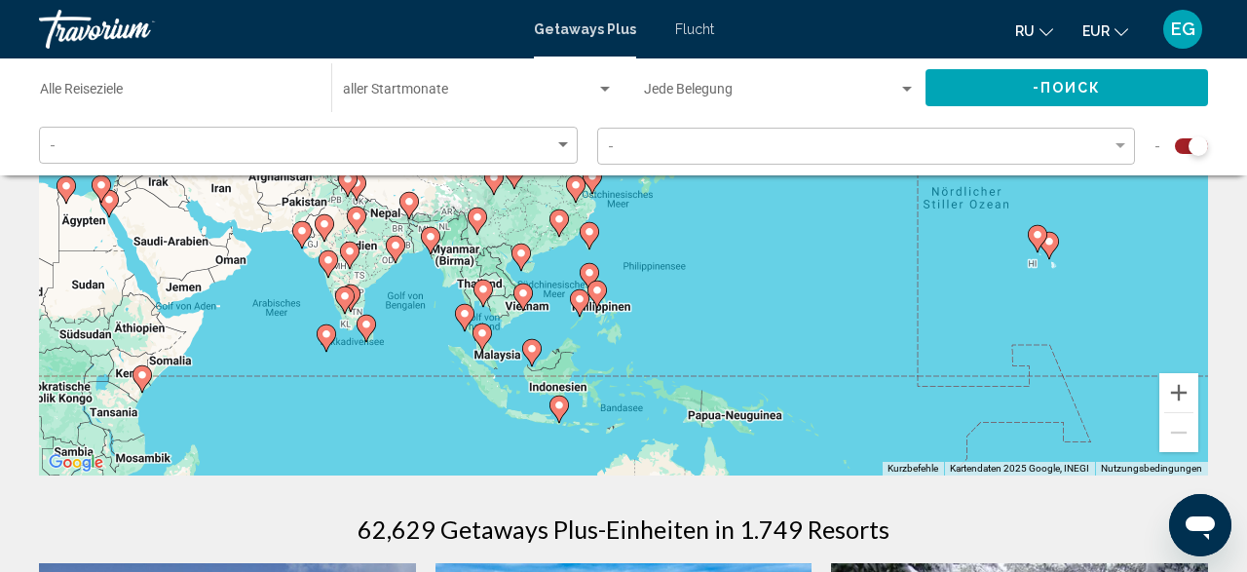
click at [699, 38] on div "Getaways Plus Flucht ru English Español Français Italiano Português русский EUR…" at bounding box center [623, 29] width 1247 height 41
click at [696, 34] on span "Flucht" at bounding box center [694, 29] width 39 height 16
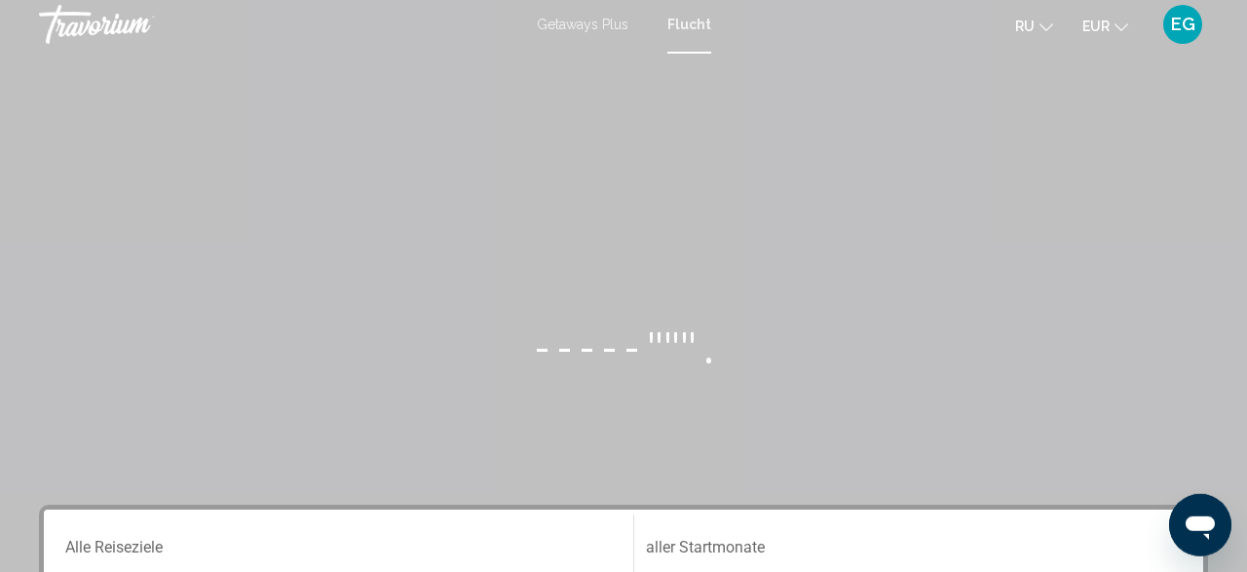
scroll to position [304, 0]
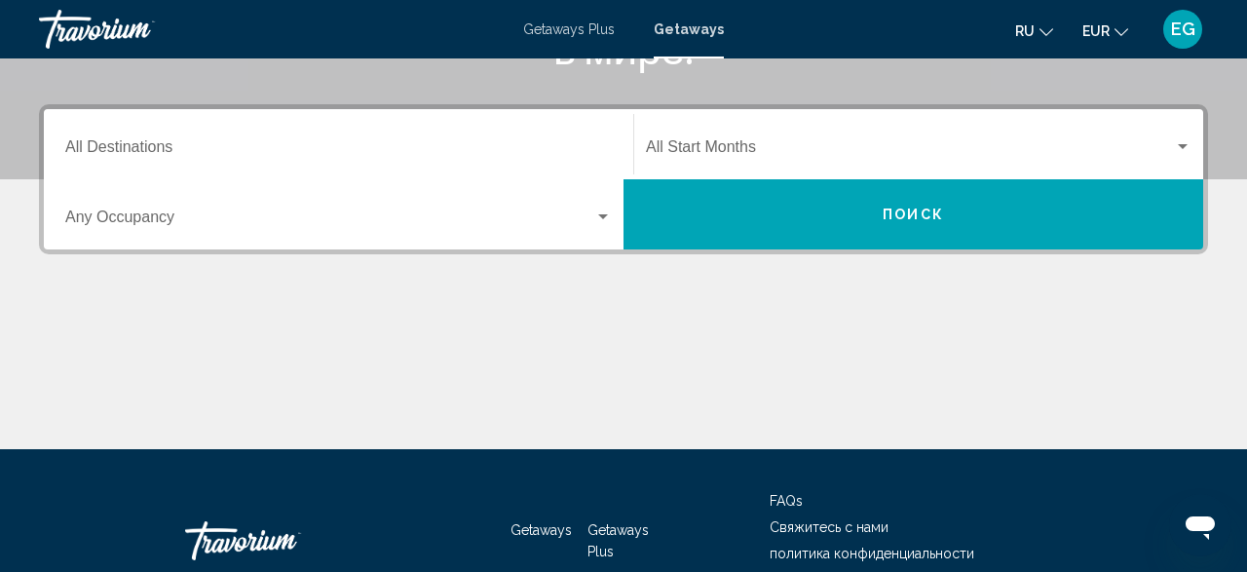
click at [448, 159] on input "Destination All Destinations" at bounding box center [338, 151] width 547 height 18
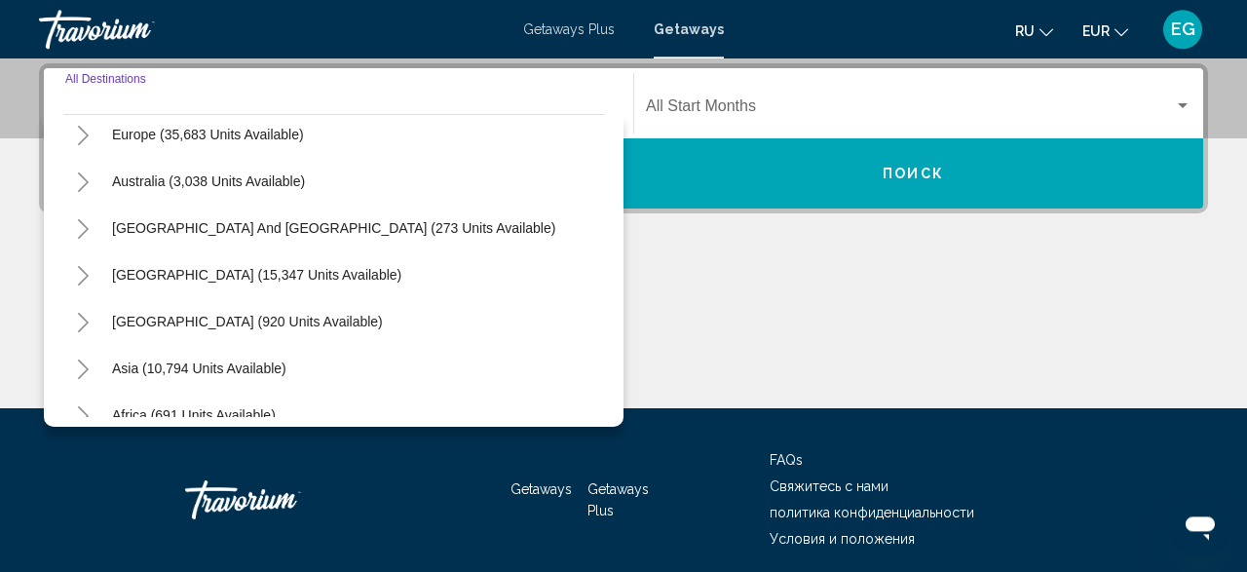
scroll to position [316, 0]
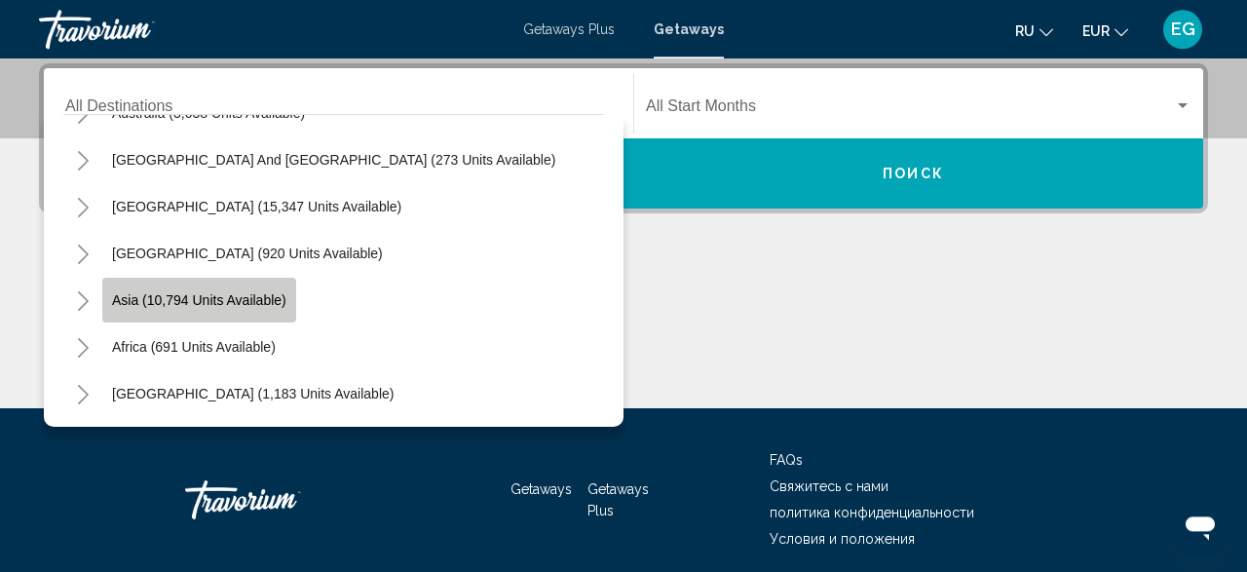
click at [288, 286] on button "Asia (10,794 units available)" at bounding box center [199, 300] width 194 height 45
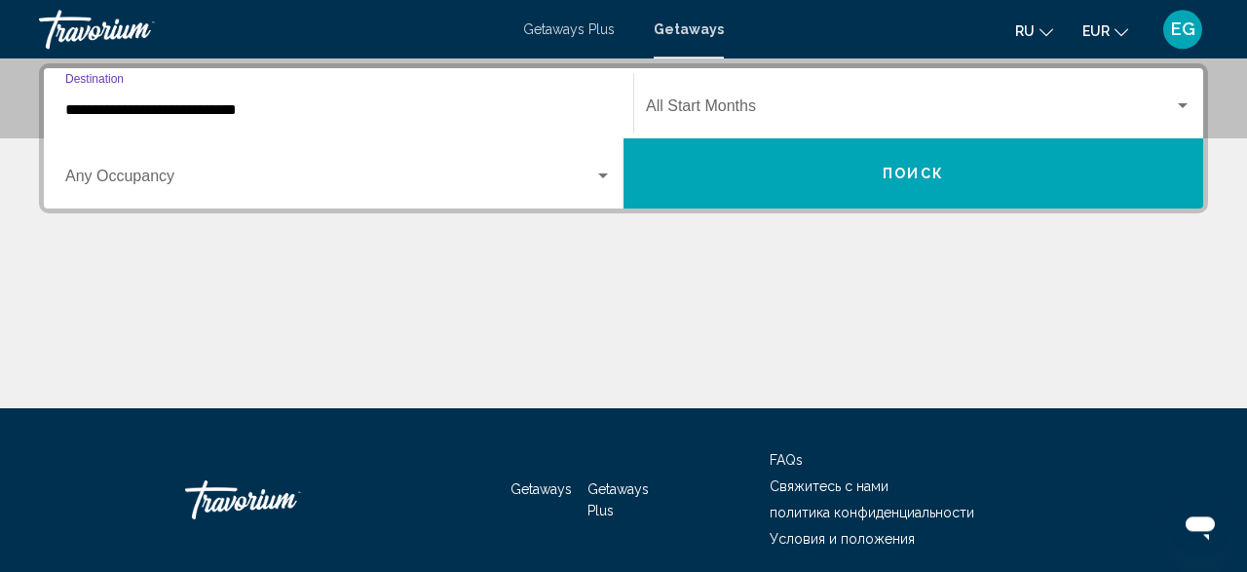
click at [402, 120] on div "**********" at bounding box center [338, 103] width 547 height 61
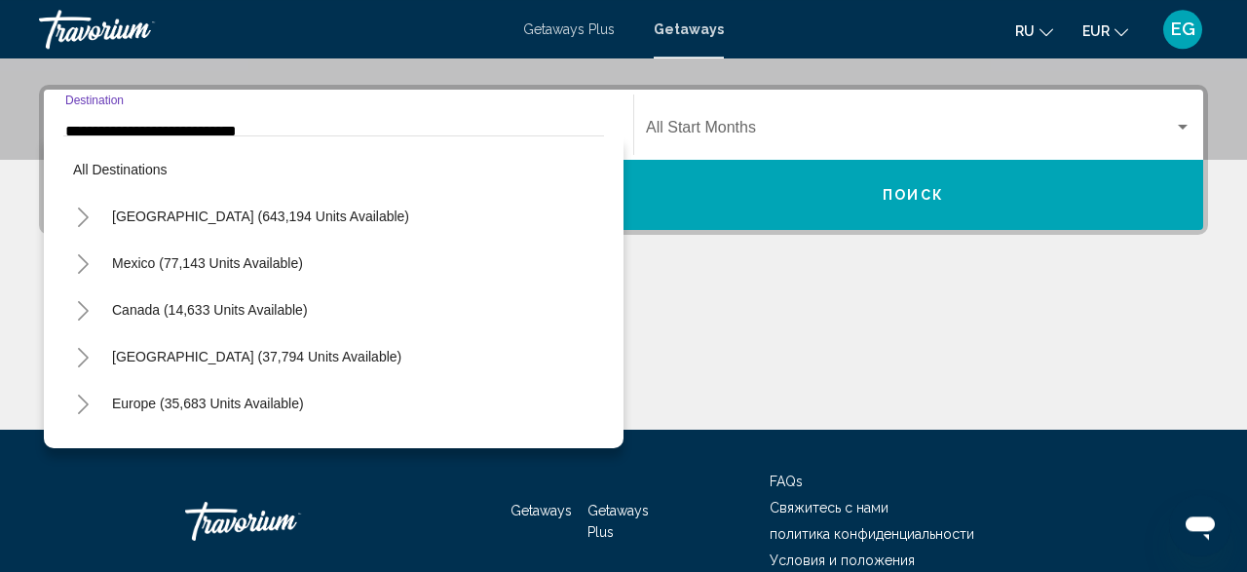
scroll to position [350, 0]
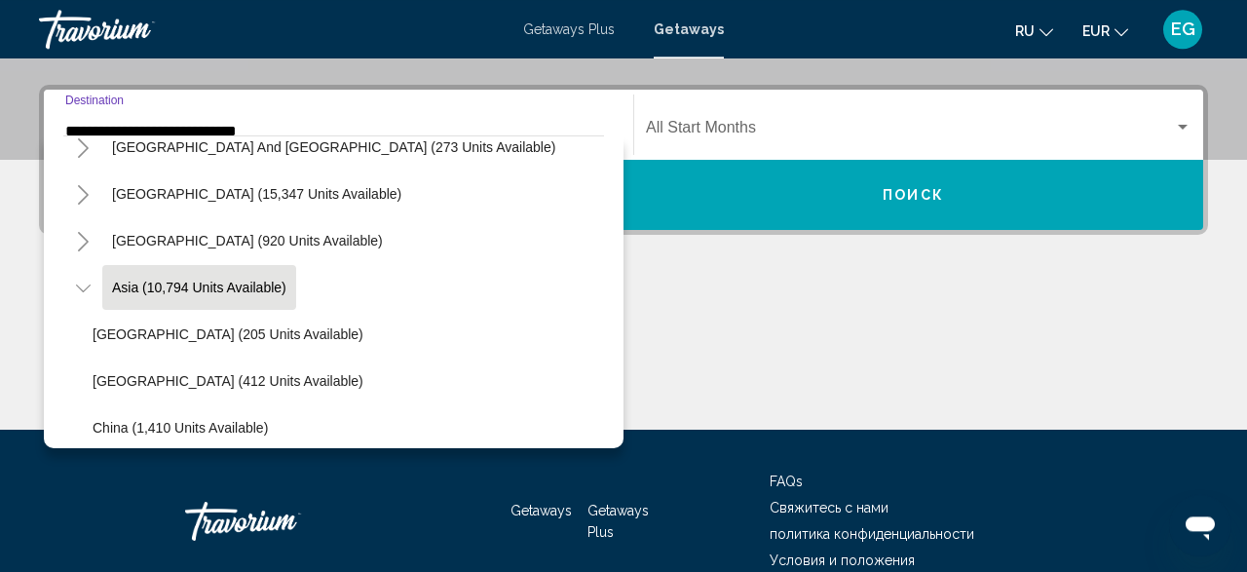
click at [213, 277] on button "Asia (10,794 units available)" at bounding box center [199, 287] width 194 height 45
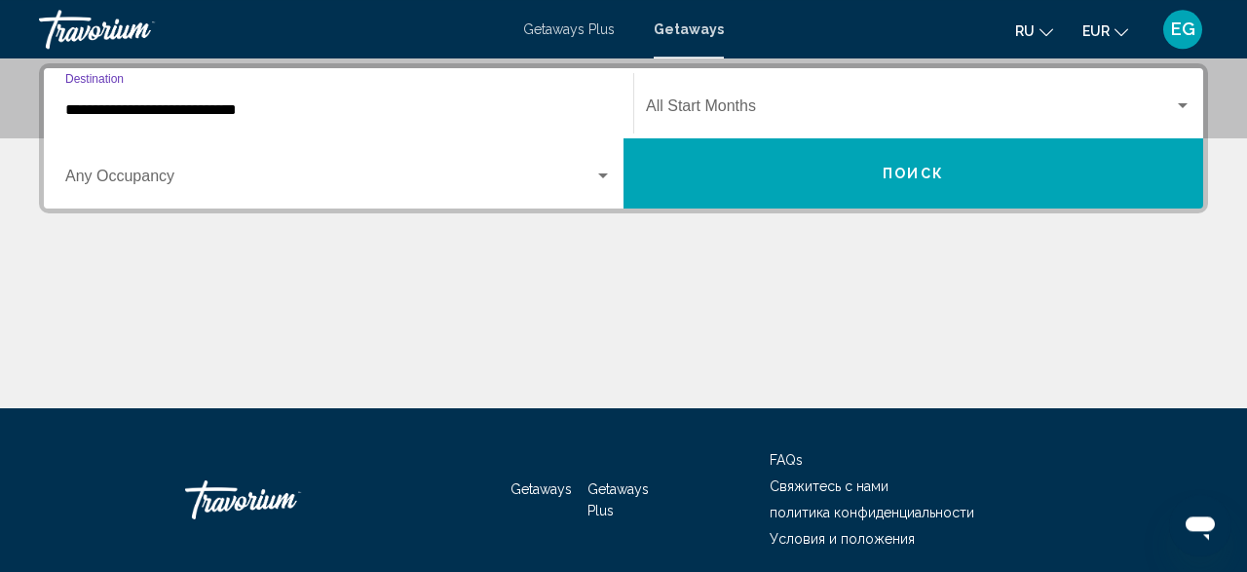
click at [230, 115] on input "**********" at bounding box center [338, 110] width 547 height 18
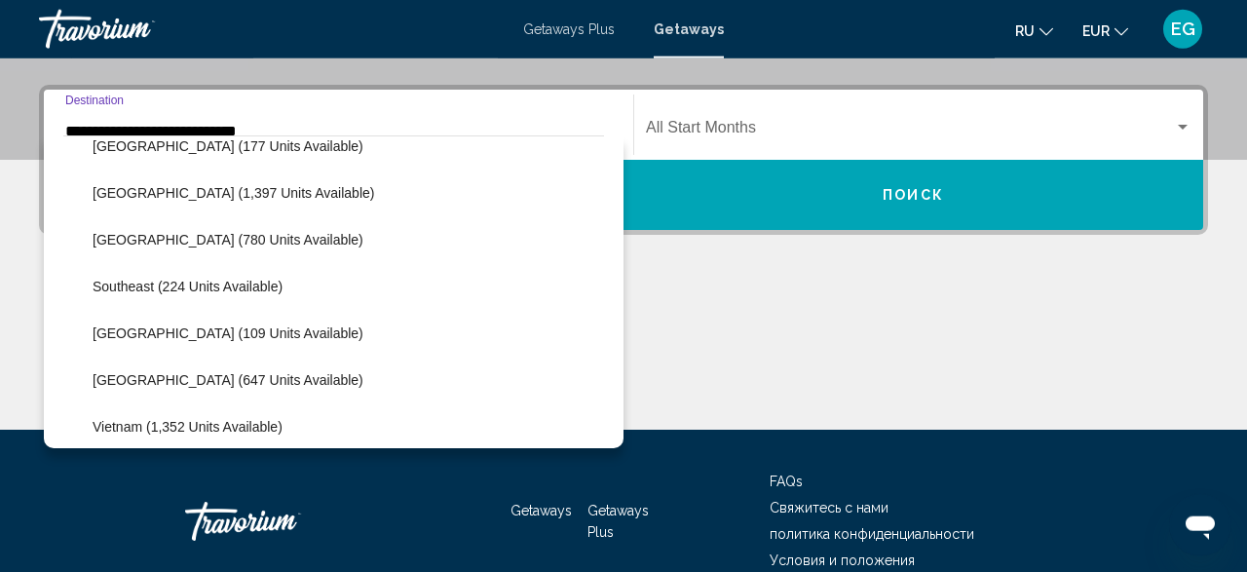
scroll to position [915, 0]
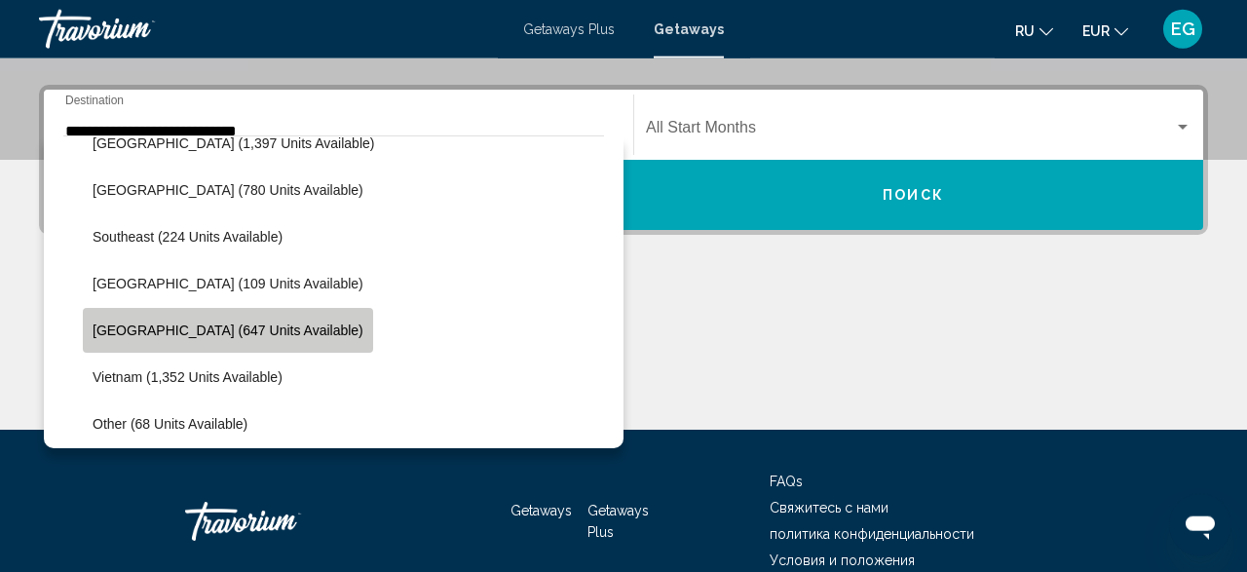
click at [233, 323] on span "[GEOGRAPHIC_DATA] (647 units available)" at bounding box center [228, 330] width 271 height 16
type input "**********"
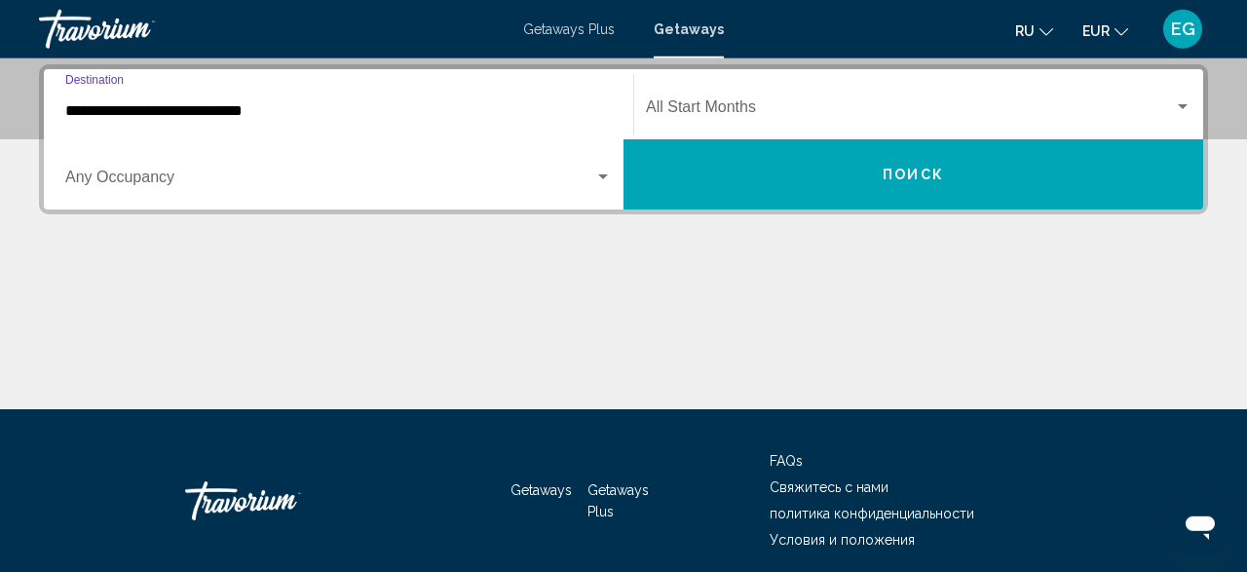
scroll to position [446, 0]
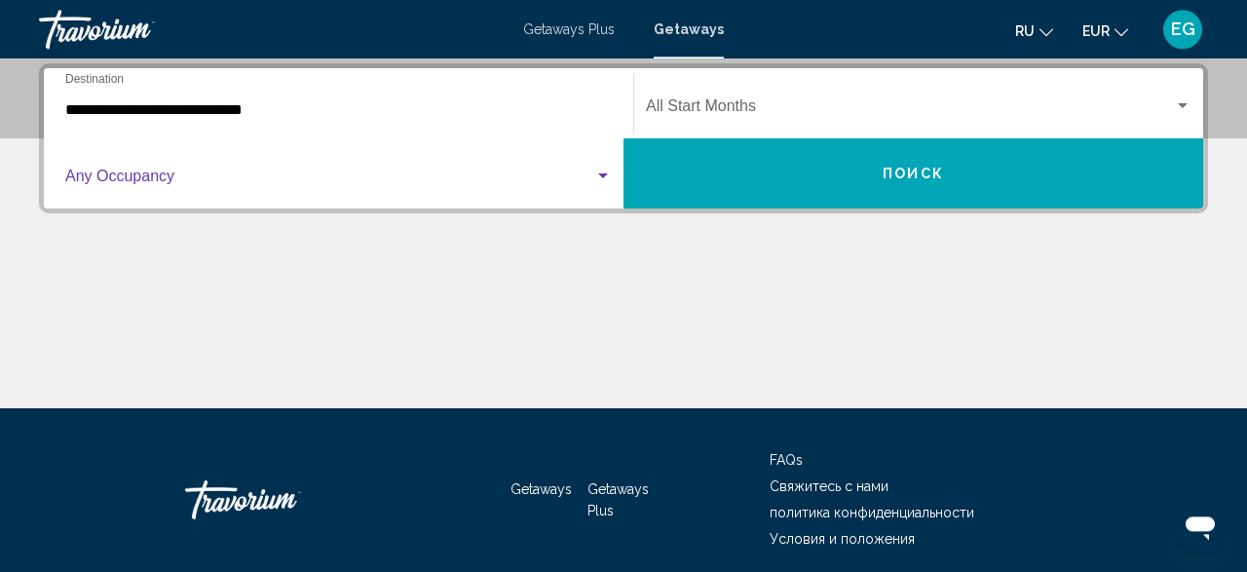
click at [342, 173] on span "Search widget" at bounding box center [329, 180] width 529 height 18
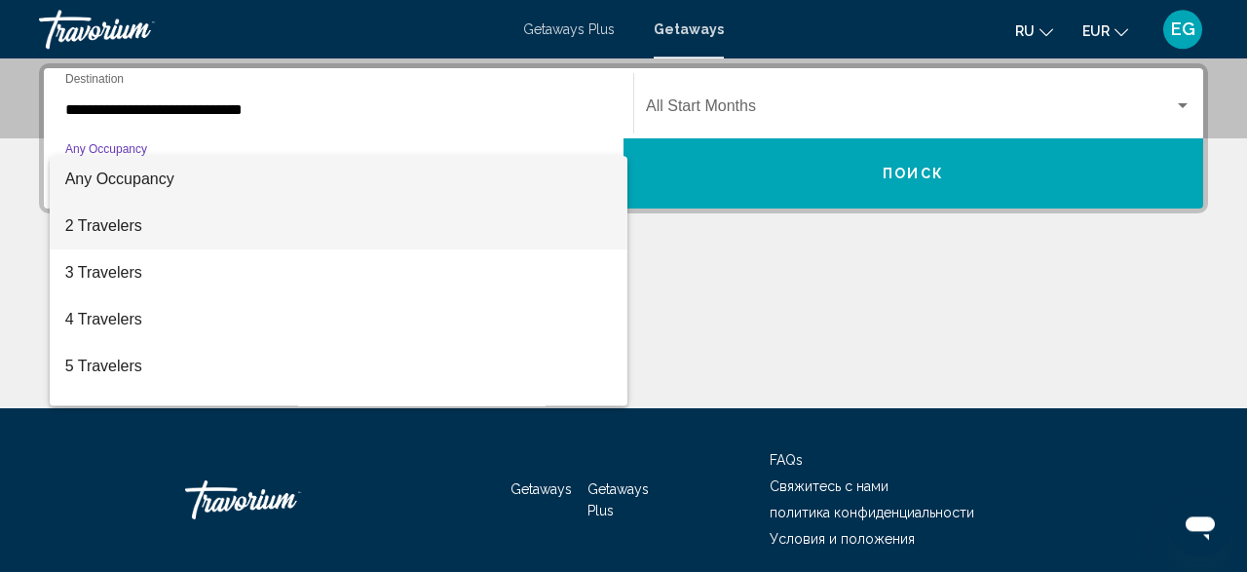
click at [270, 224] on span "2 Travelers" at bounding box center [338, 226] width 547 height 47
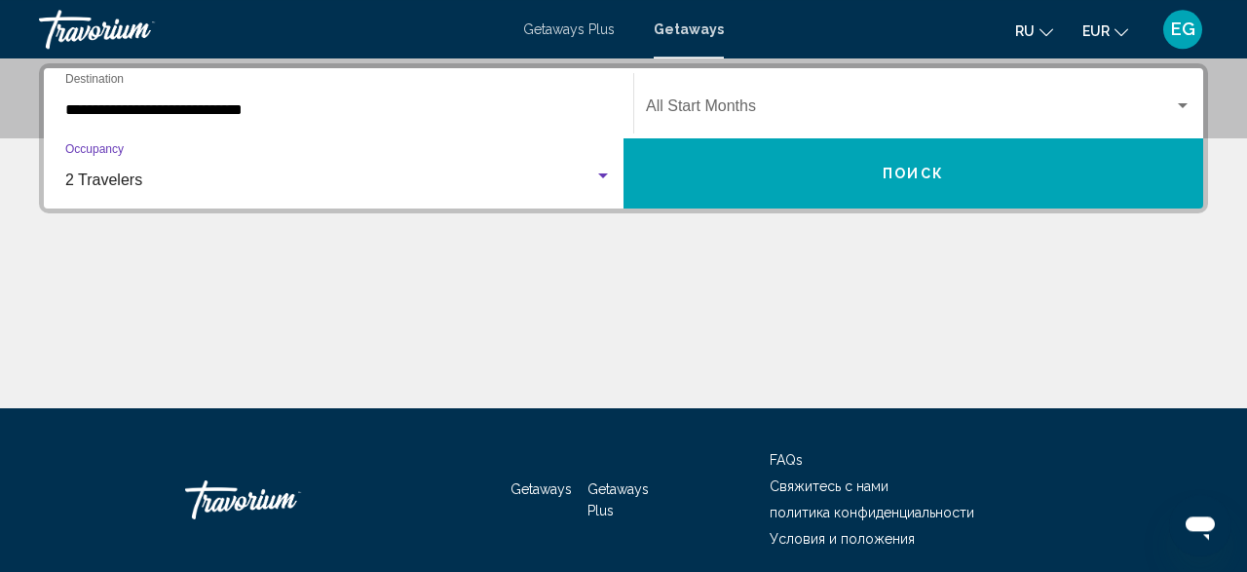
click at [1003, 74] on div "Start Month All Start Months" at bounding box center [919, 103] width 546 height 61
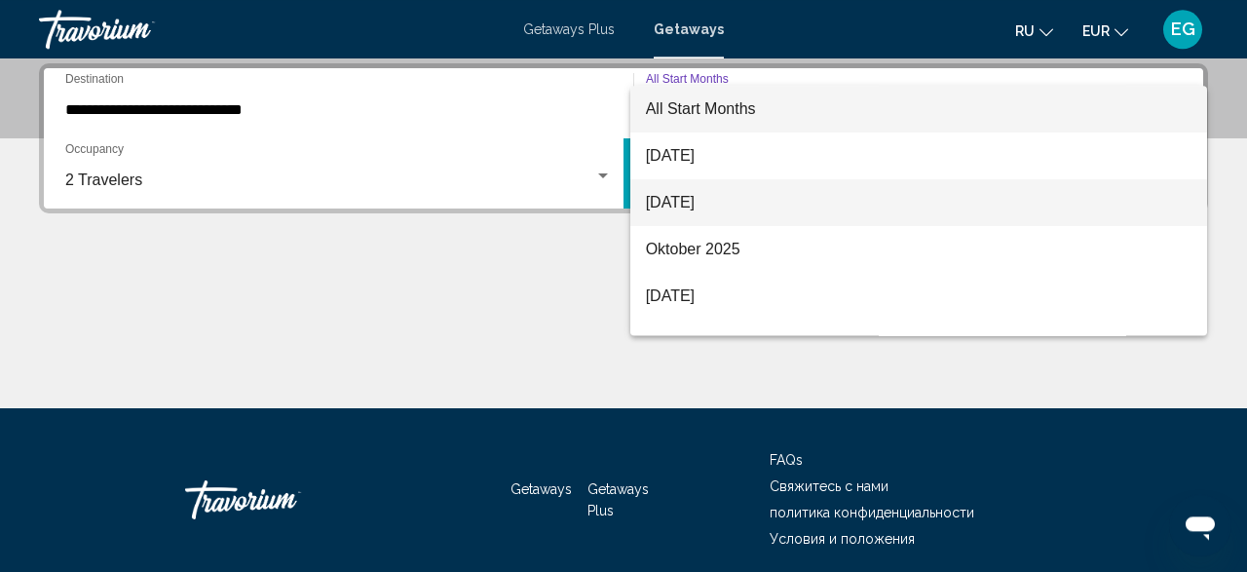
click at [796, 200] on span "September 2025" at bounding box center [919, 202] width 547 height 47
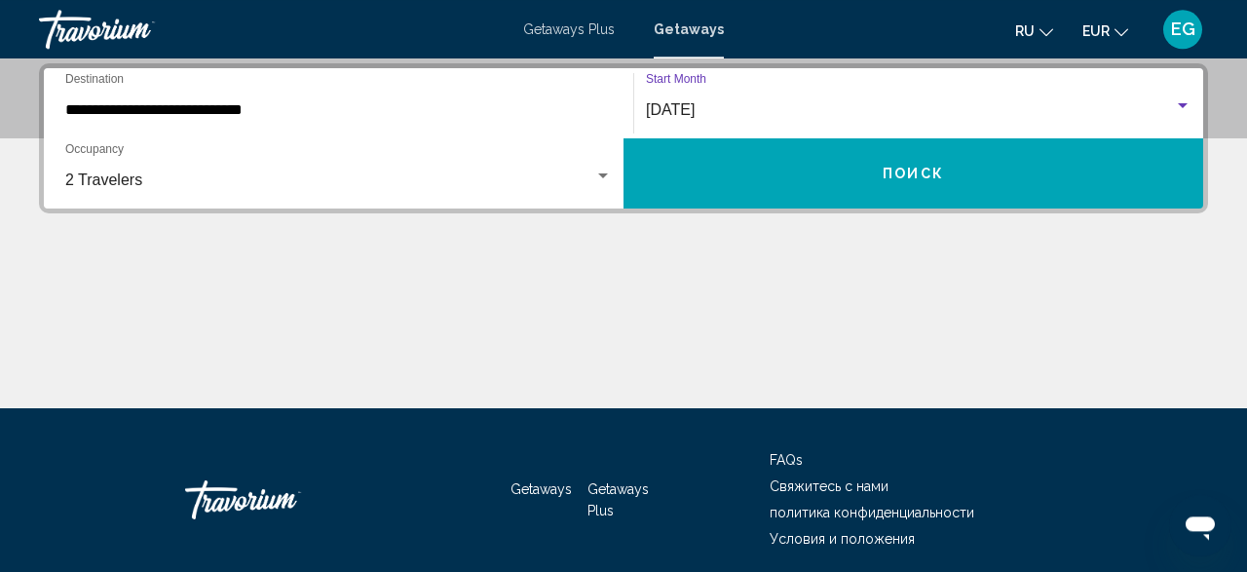
click at [789, 185] on button "Поиск" at bounding box center [913, 173] width 580 height 70
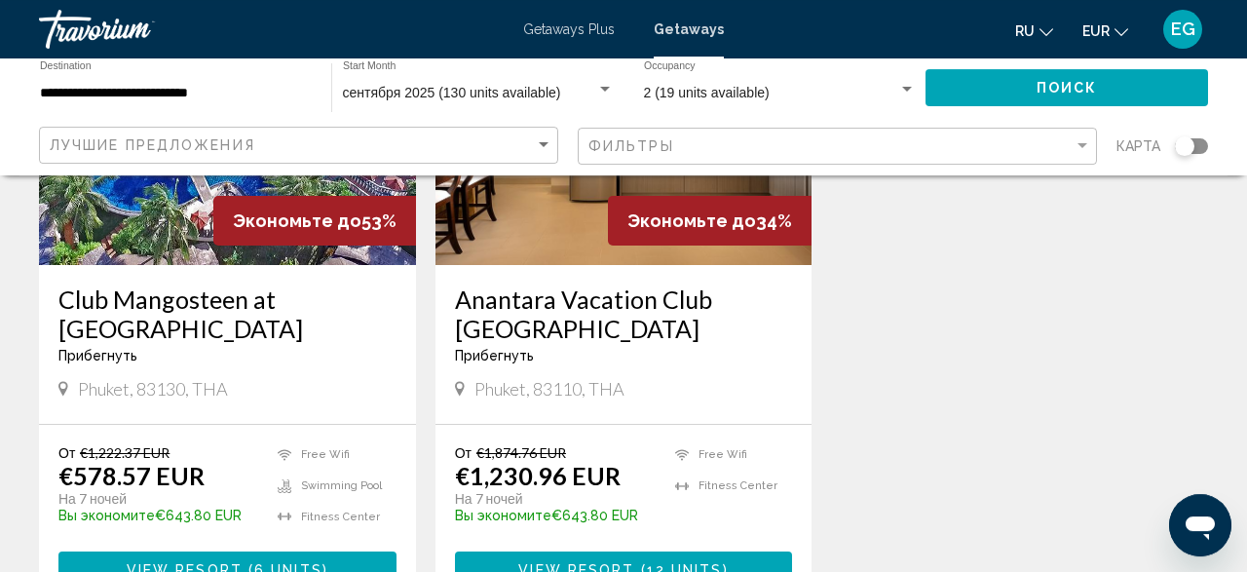
scroll to position [2533, 0]
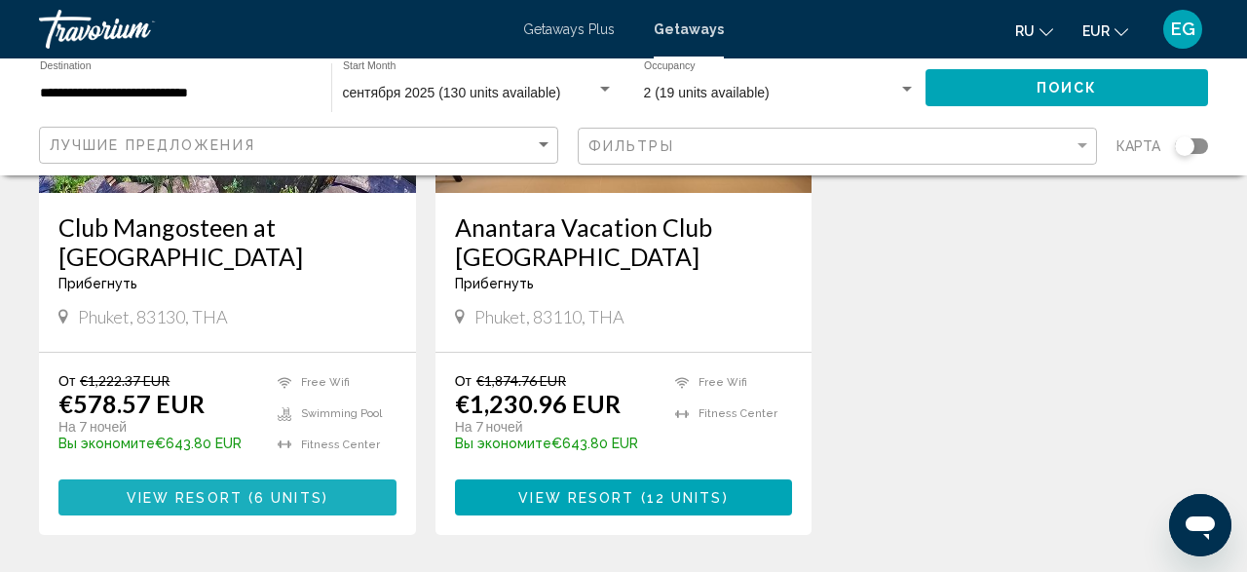
click at [167, 490] on span "View Resort" at bounding box center [185, 498] width 116 height 16
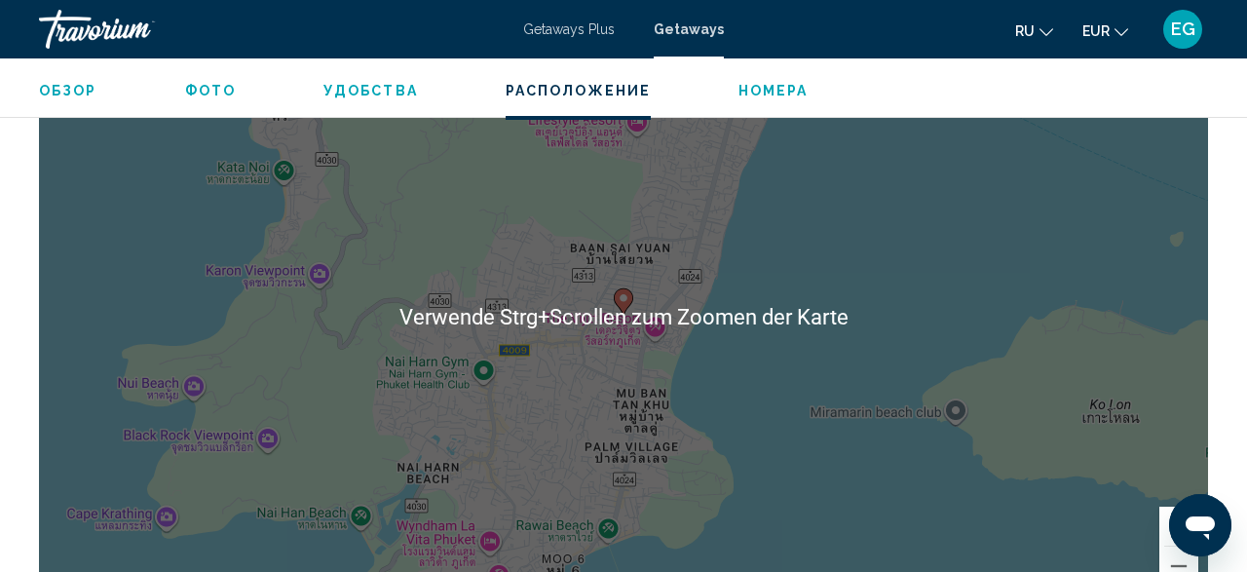
scroll to position [3096, 0]
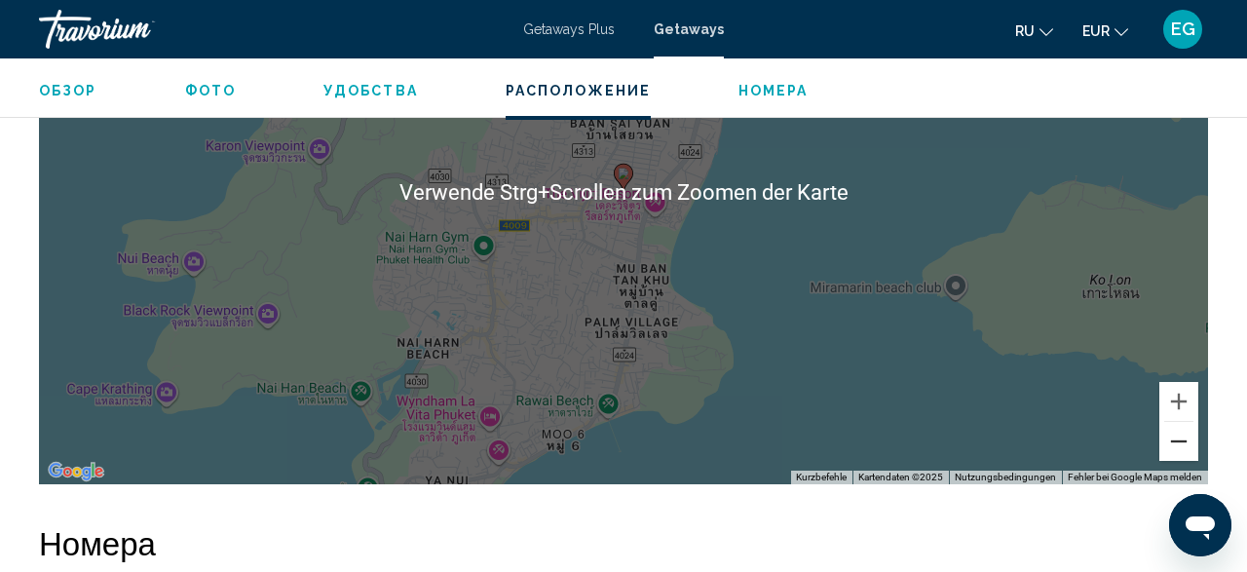
click at [1191, 422] on button "Verkleinern" at bounding box center [1178, 441] width 39 height 39
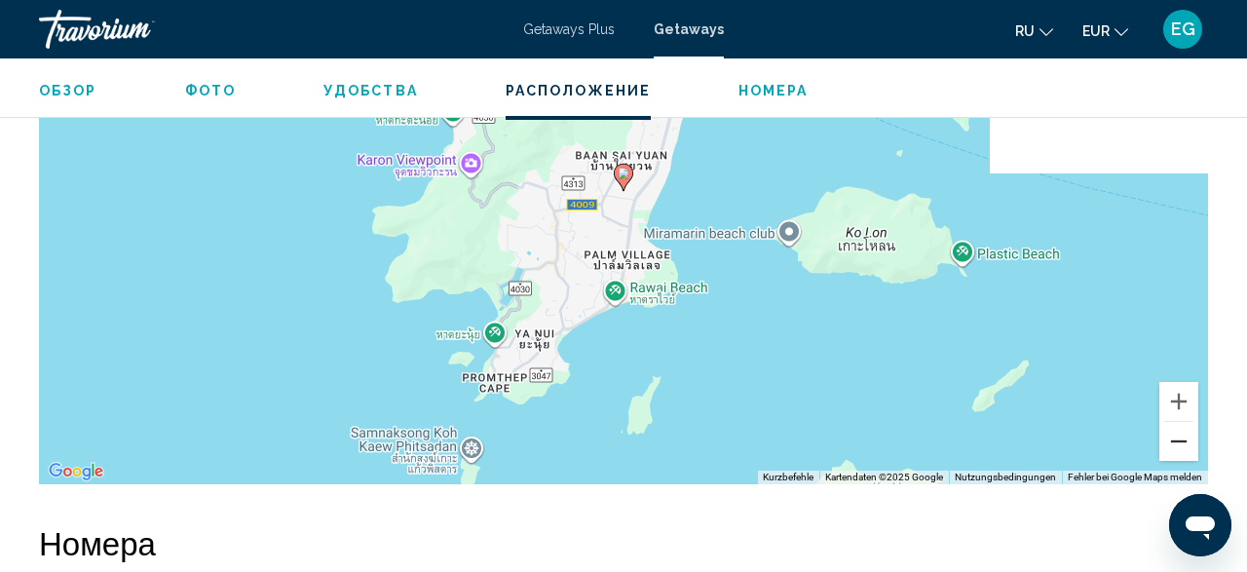
click at [1191, 422] on button "Verkleinern" at bounding box center [1178, 441] width 39 height 39
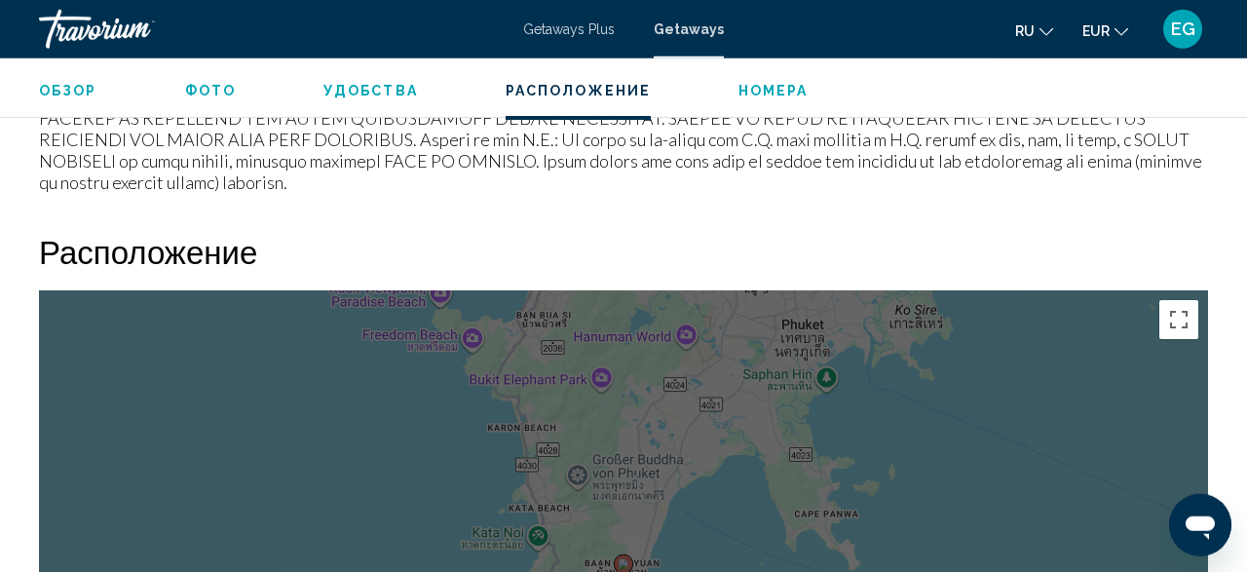
scroll to position [2691, 0]
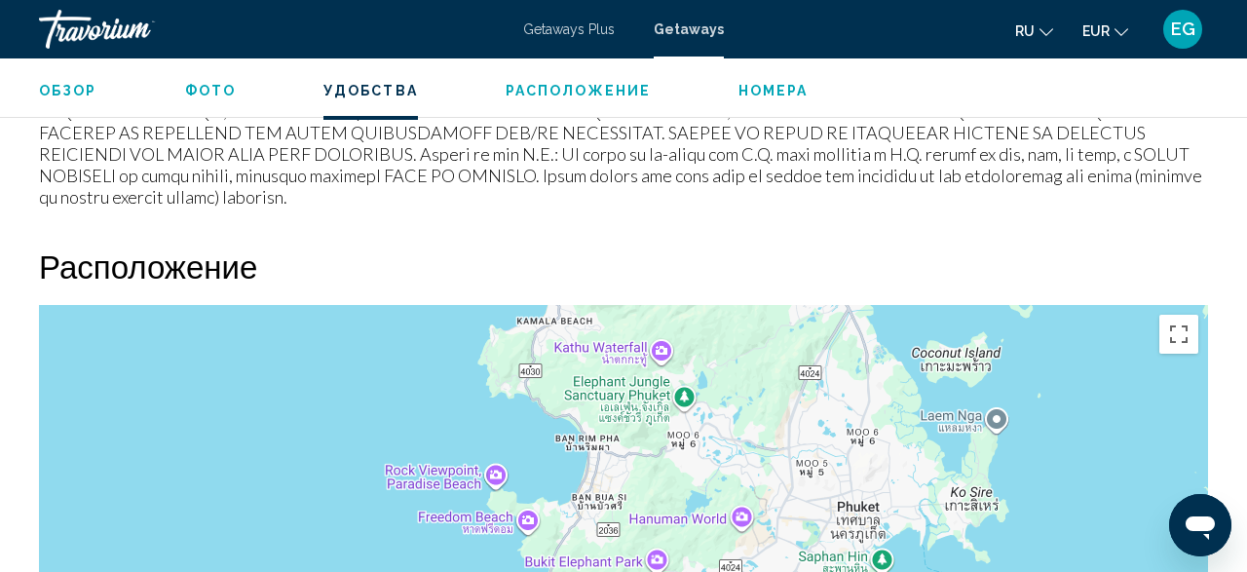
drag, startPoint x: 888, startPoint y: 354, endPoint x: 944, endPoint y: 525, distance: 180.2
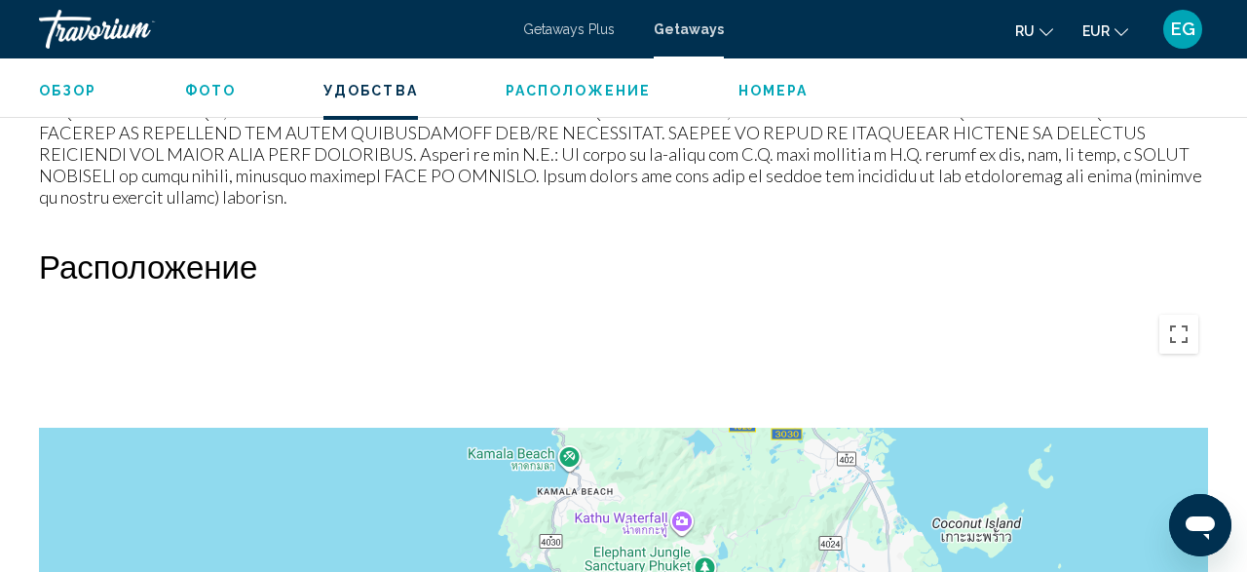
drag, startPoint x: 859, startPoint y: 320, endPoint x: 882, endPoint y: 469, distance: 150.7
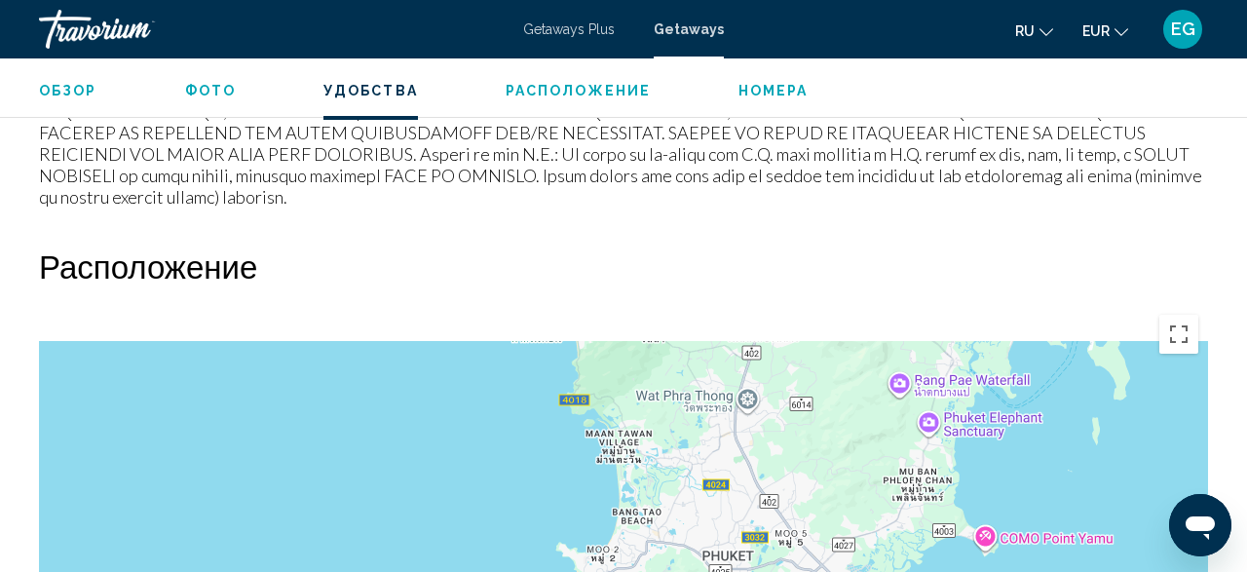
drag, startPoint x: 866, startPoint y: 385, endPoint x: 846, endPoint y: 528, distance: 144.7
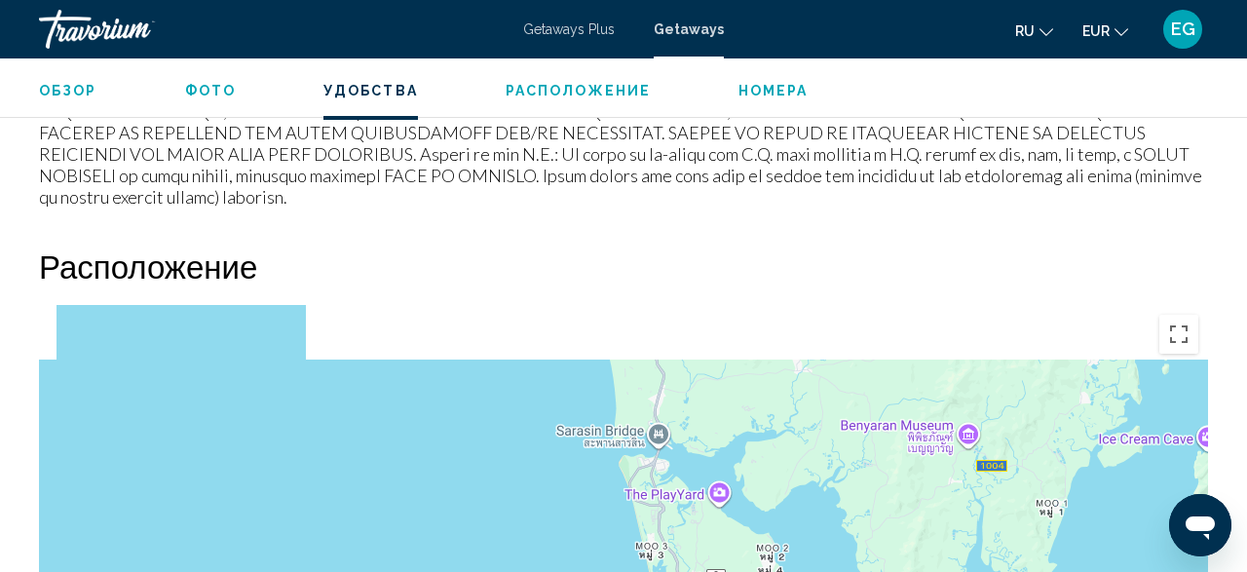
drag, startPoint x: 770, startPoint y: 342, endPoint x: 847, endPoint y: 568, distance: 238.8
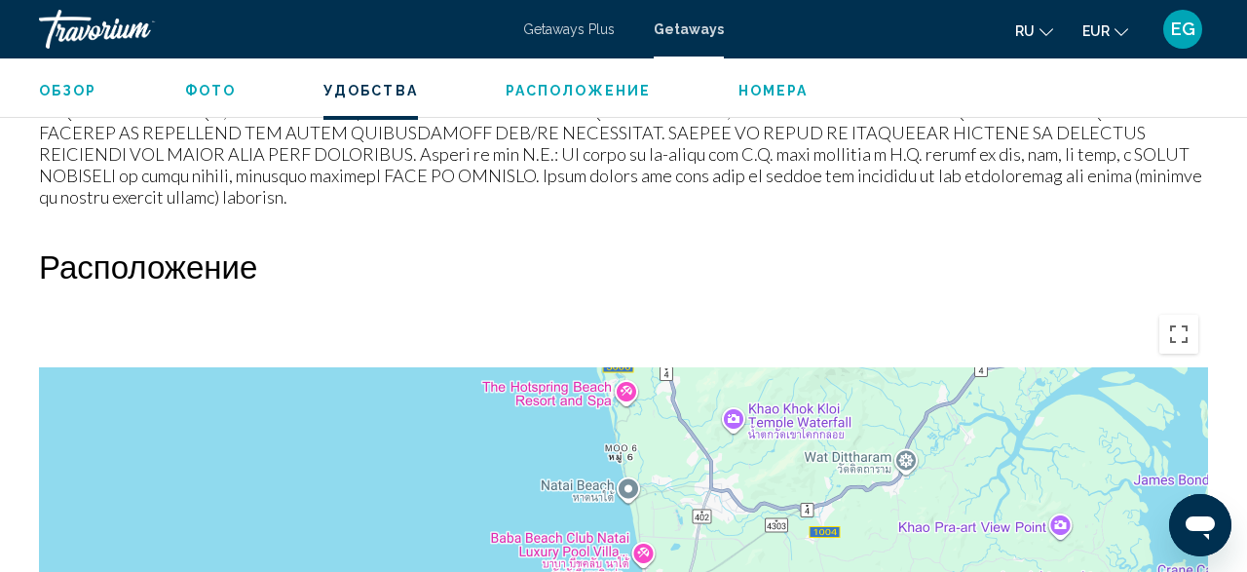
scroll to position [2788, 0]
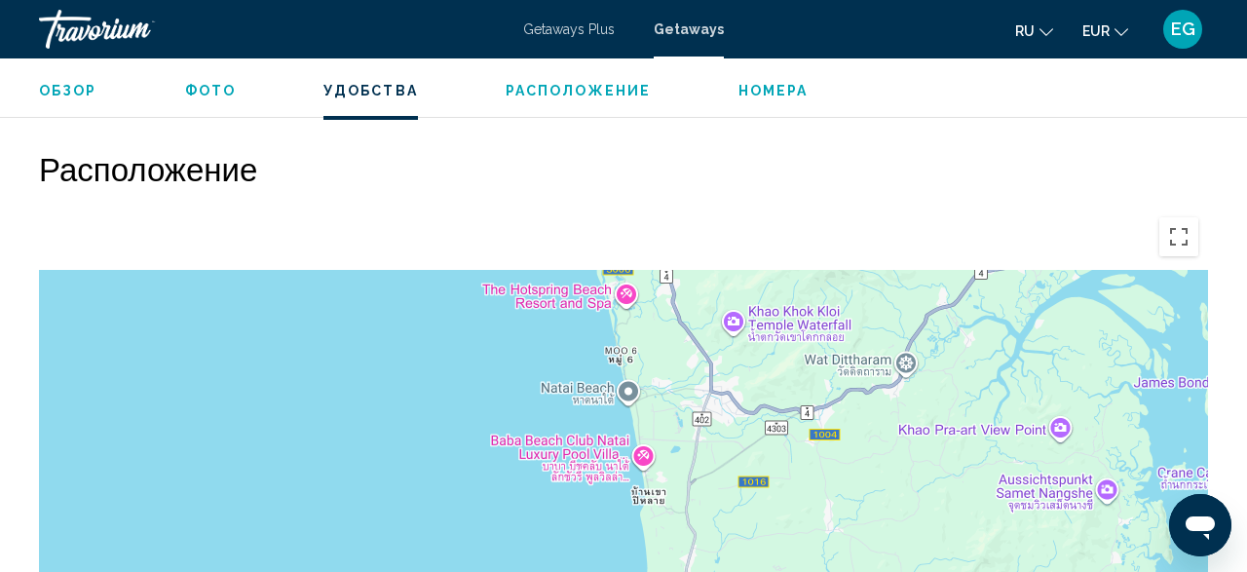
drag, startPoint x: 794, startPoint y: 359, endPoint x: 821, endPoint y: 607, distance: 249.9
click at [821, 571] on div "Main content" at bounding box center [623, 500] width 1169 height 585
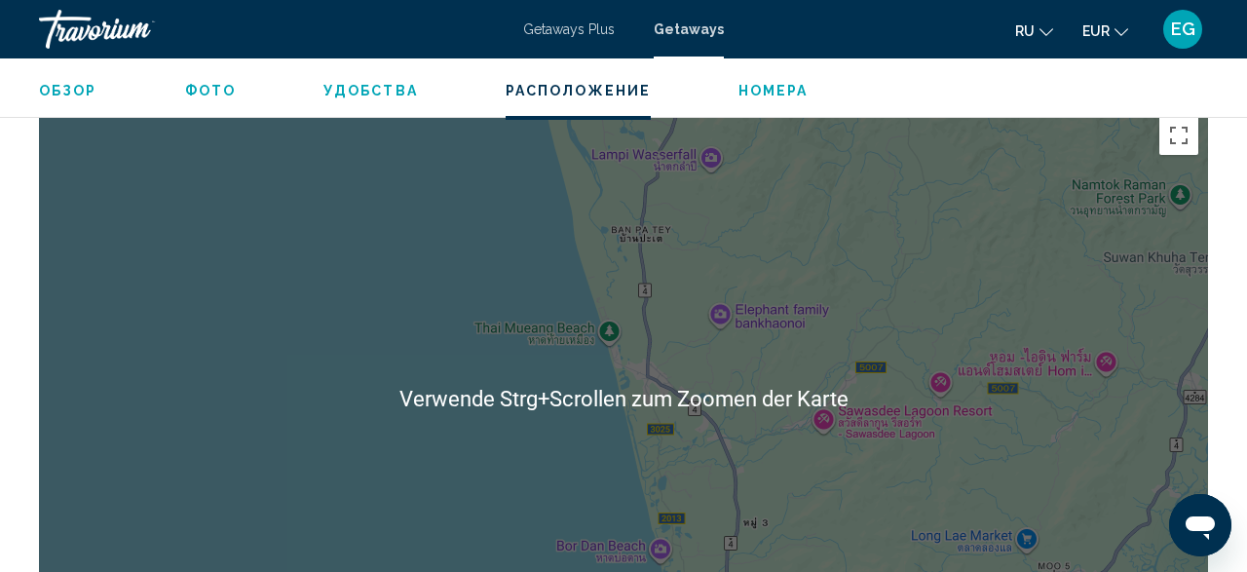
scroll to position [2991, 0]
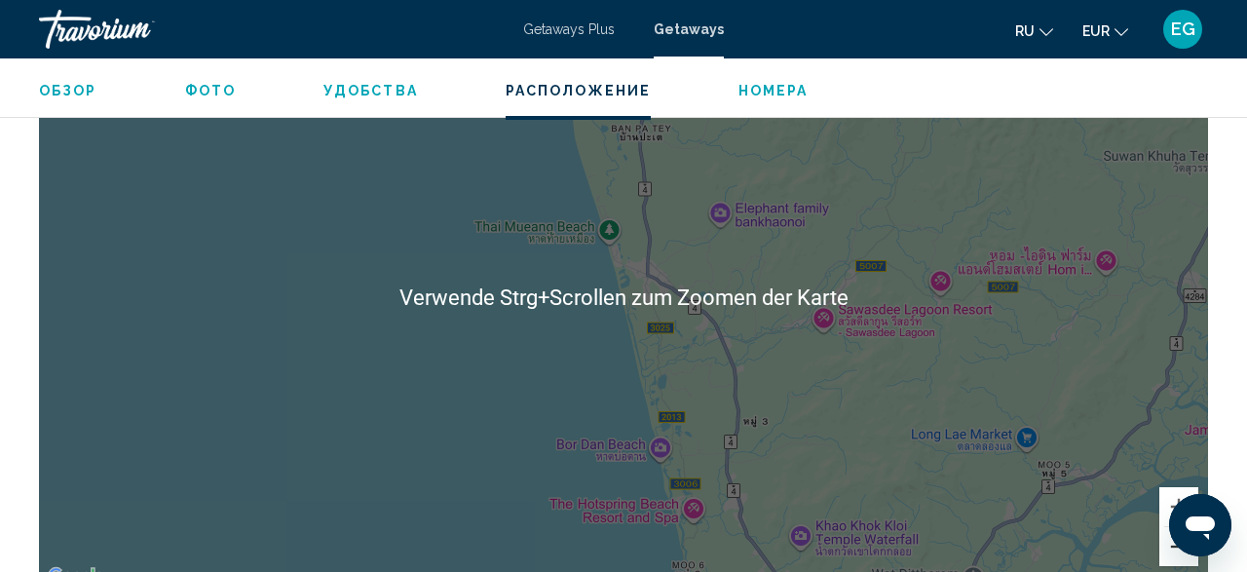
click at [1197, 527] on button "Verkleinern" at bounding box center [1178, 546] width 39 height 39
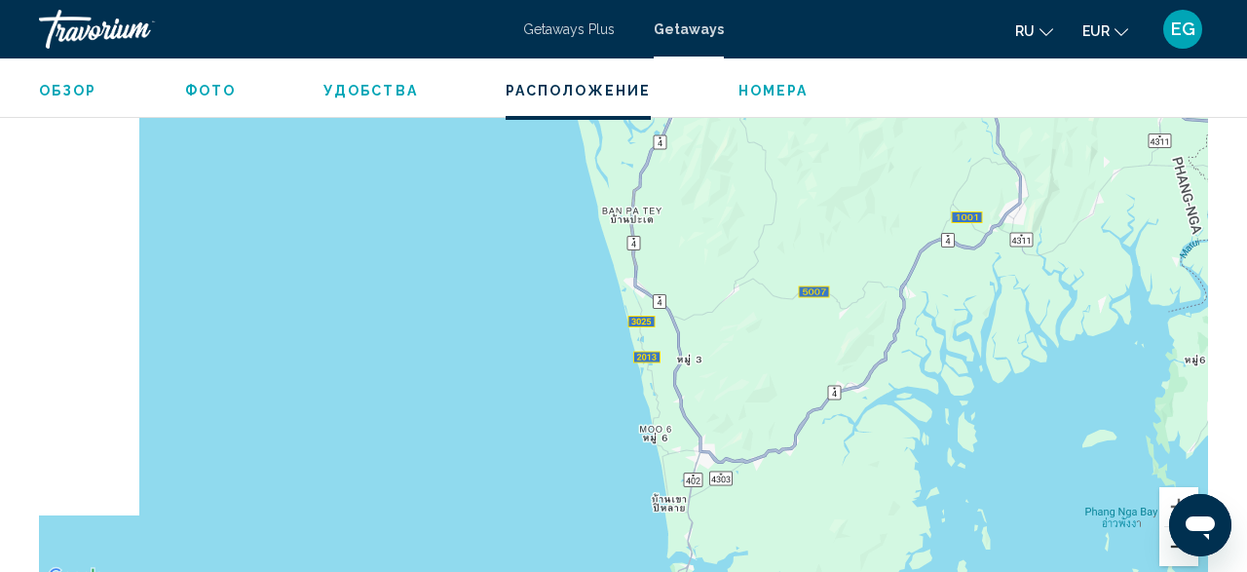
click at [1197, 527] on button "Verkleinern" at bounding box center [1178, 546] width 39 height 39
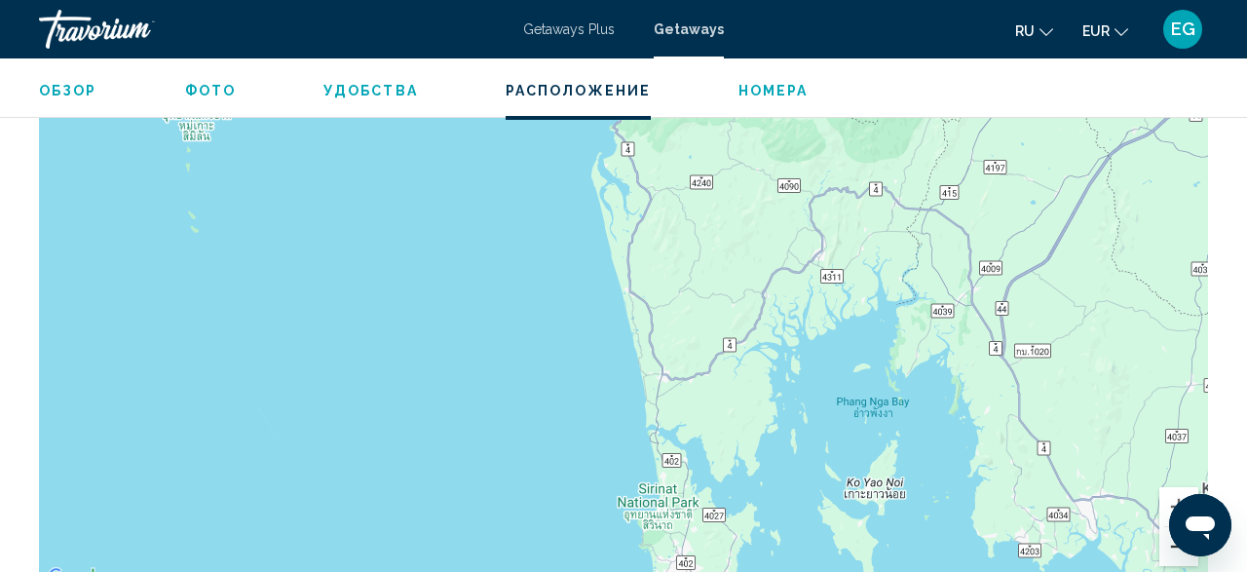
click at [1197, 527] on button "Verkleinern" at bounding box center [1178, 546] width 39 height 39
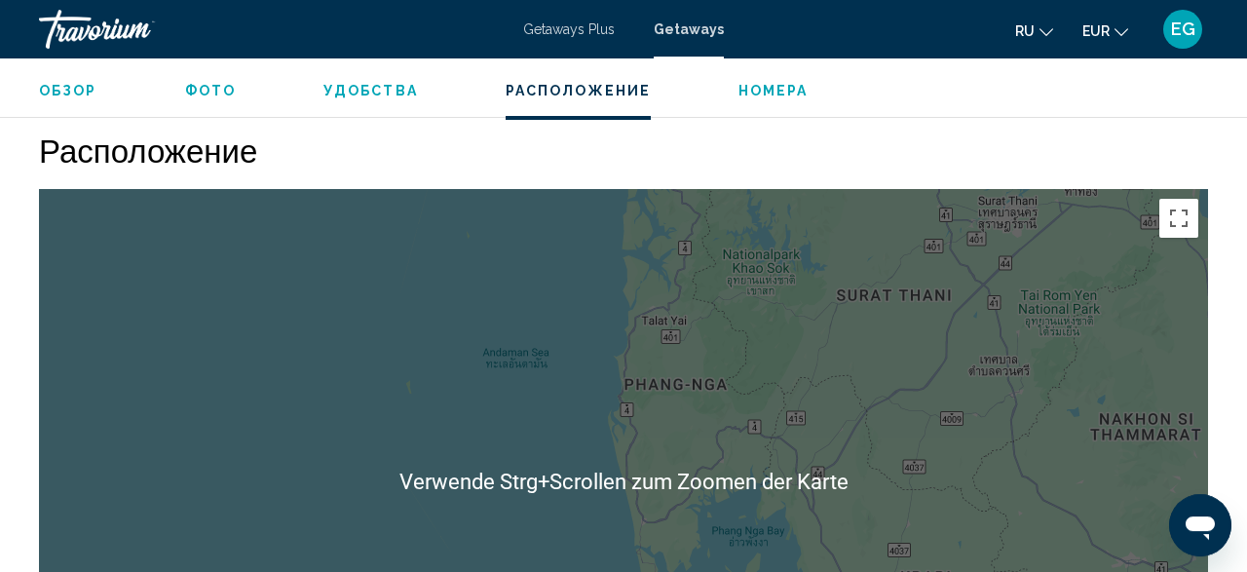
scroll to position [2788, 0]
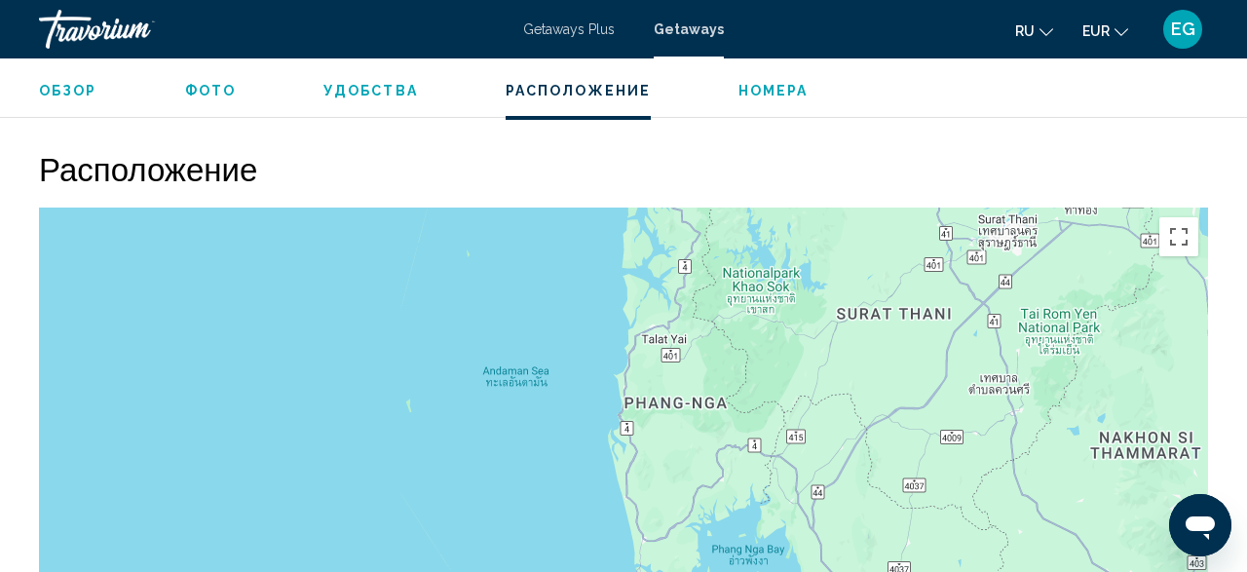
click at [557, 31] on span "Getaways Plus" at bounding box center [569, 29] width 92 height 16
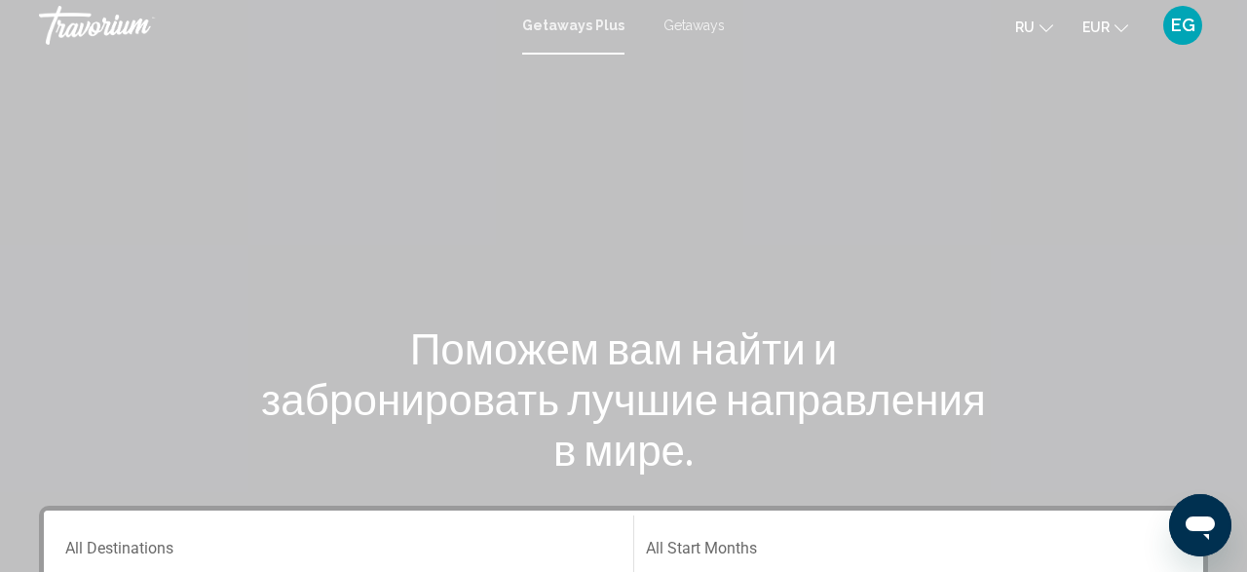
scroll to position [507, 0]
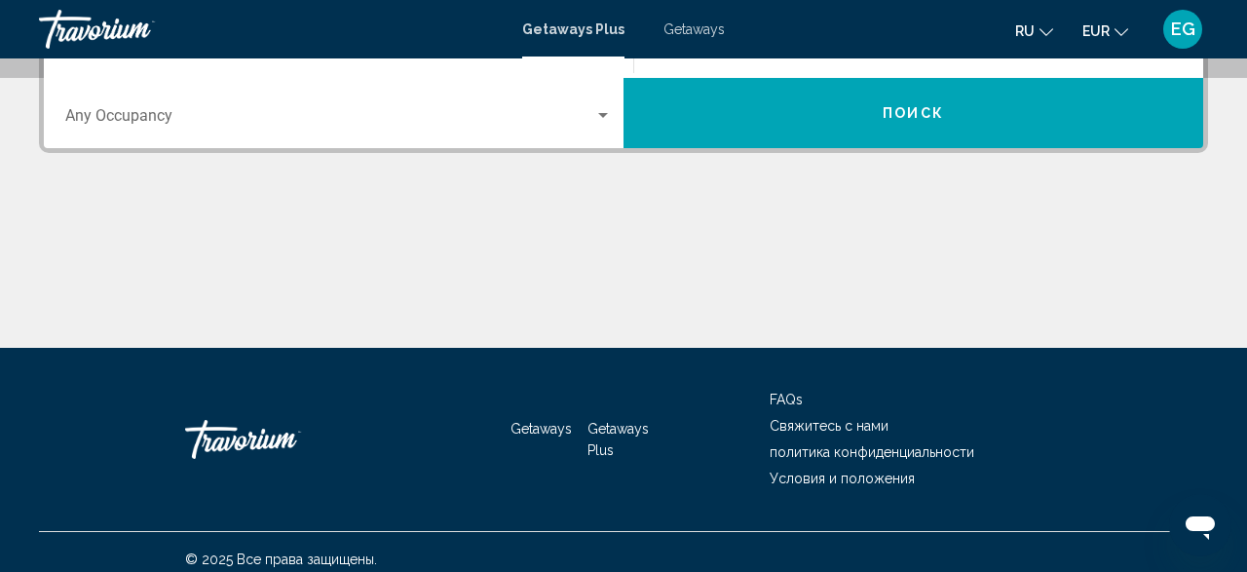
click at [248, 116] on span "Search widget" at bounding box center [329, 120] width 529 height 18
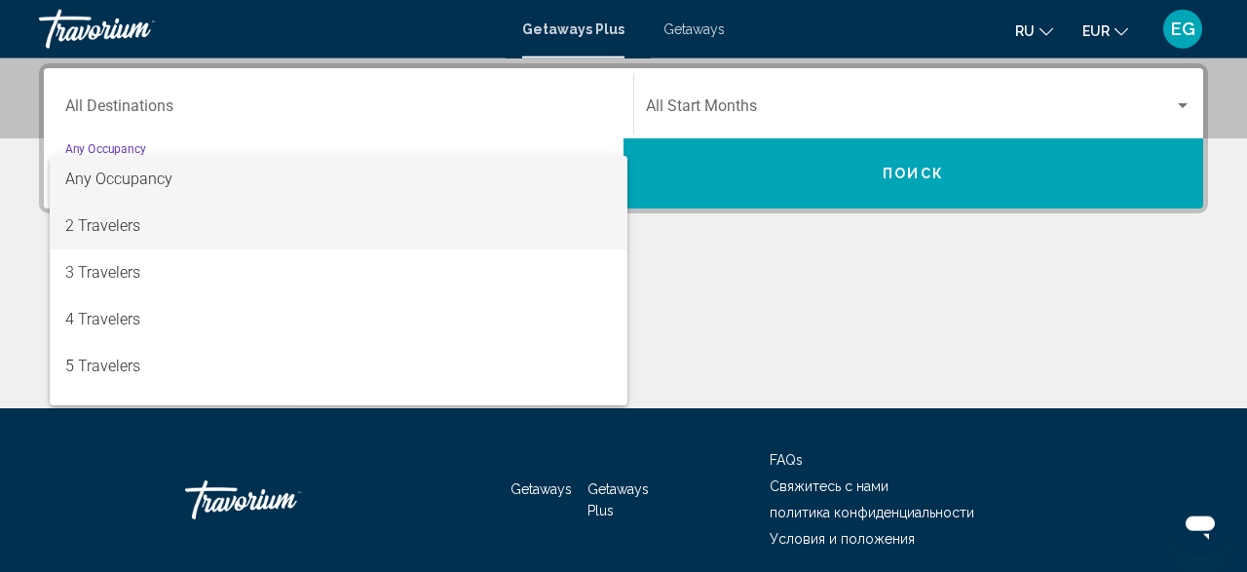
scroll to position [445, 0]
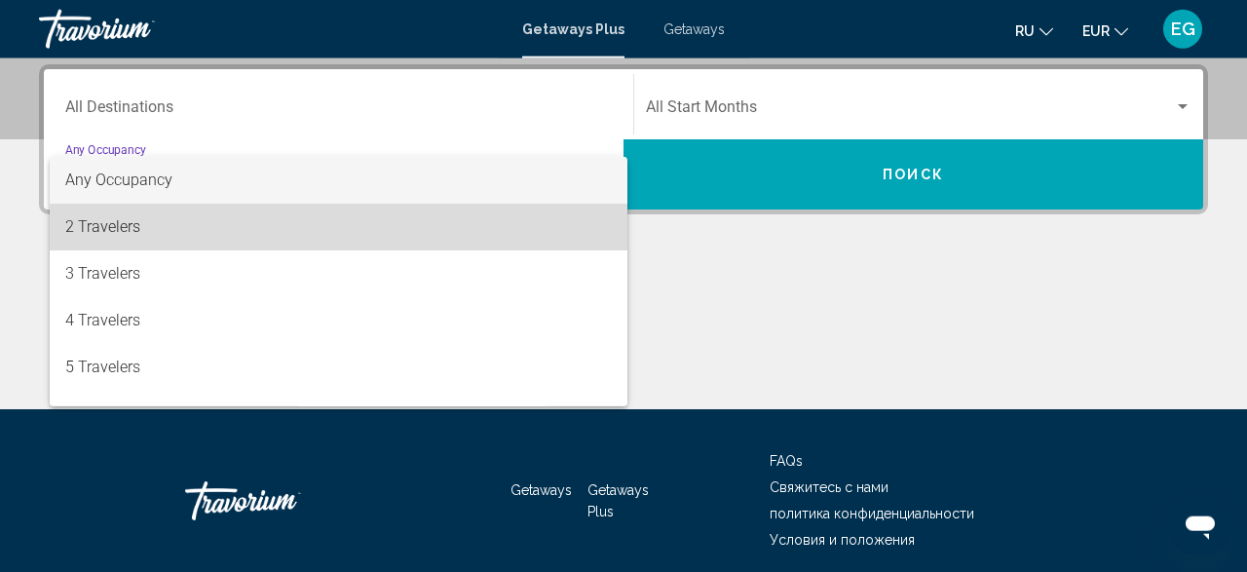
click at [233, 231] on span "2 Travelers" at bounding box center [338, 227] width 547 height 47
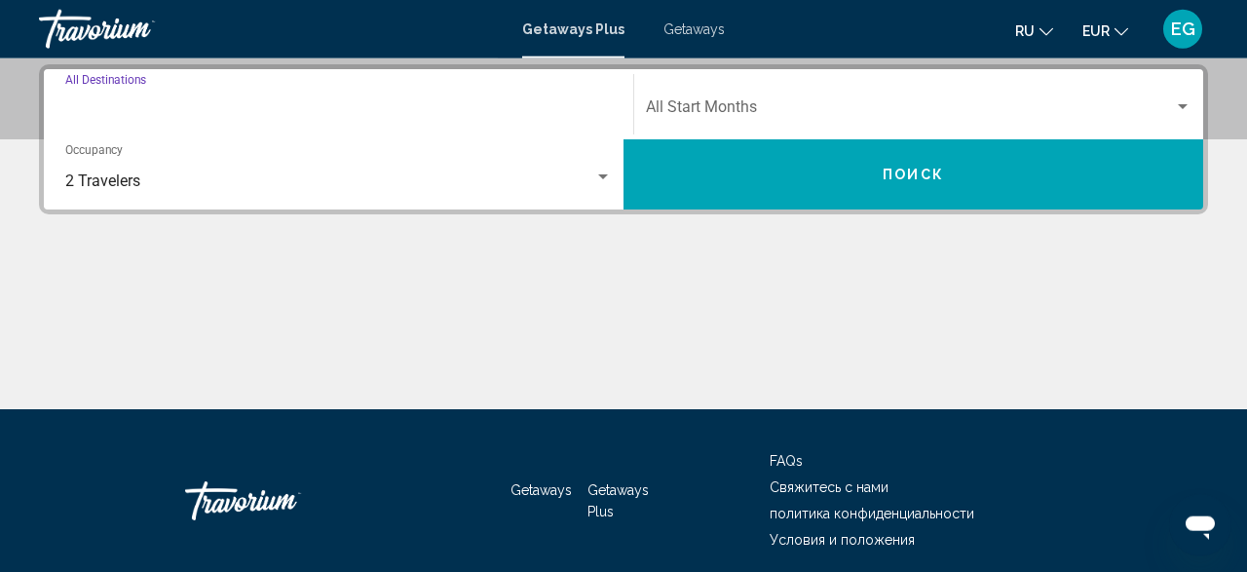
click at [229, 107] on input "Destination All Destinations" at bounding box center [338, 111] width 547 height 18
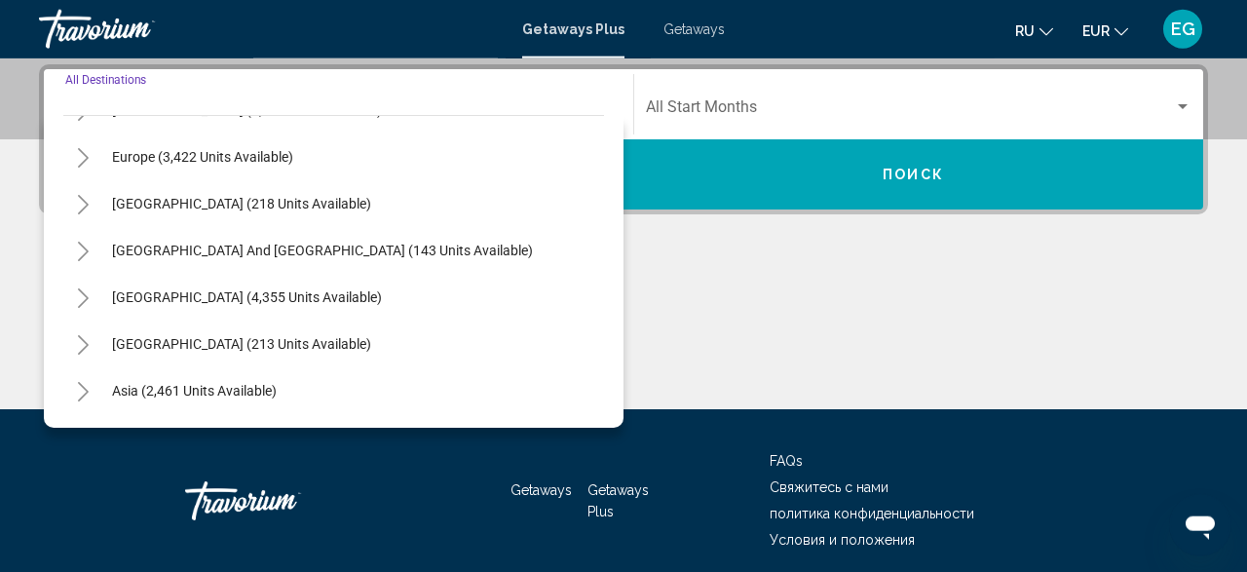
scroll to position [316, 0]
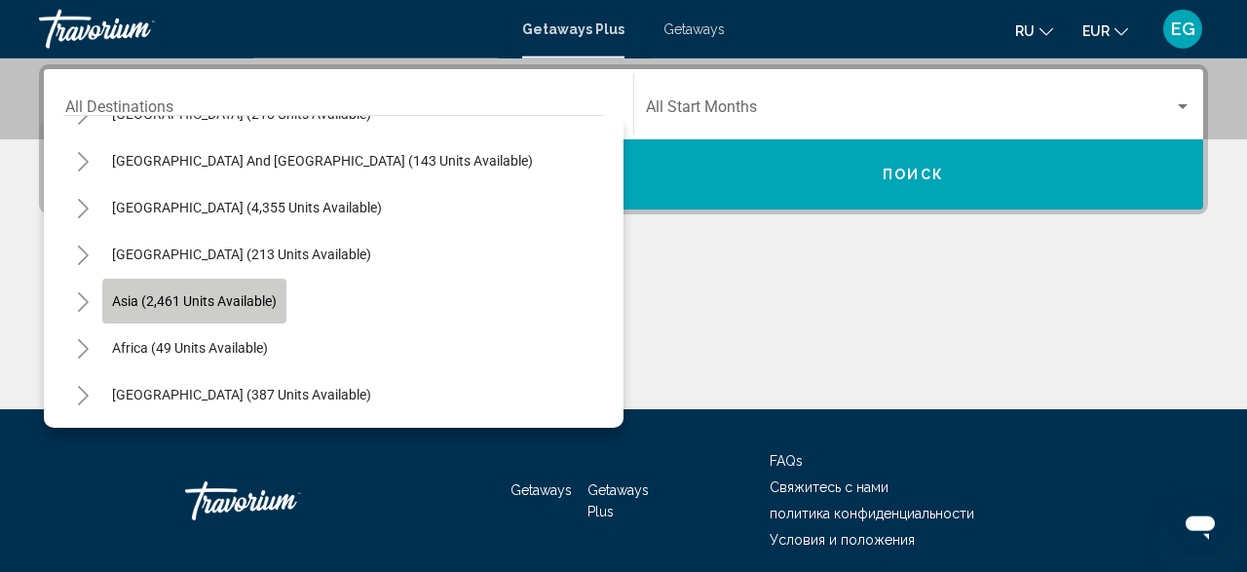
click at [271, 306] on span "Asia (2,461 units available)" at bounding box center [194, 301] width 165 height 16
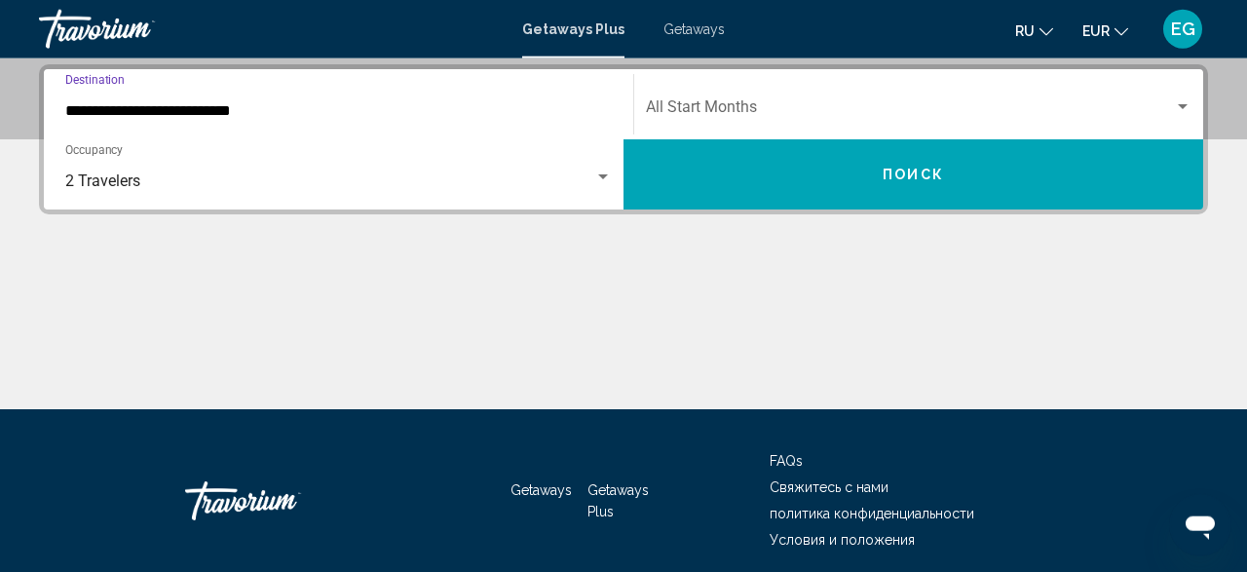
click at [260, 111] on input "**********" at bounding box center [338, 111] width 547 height 18
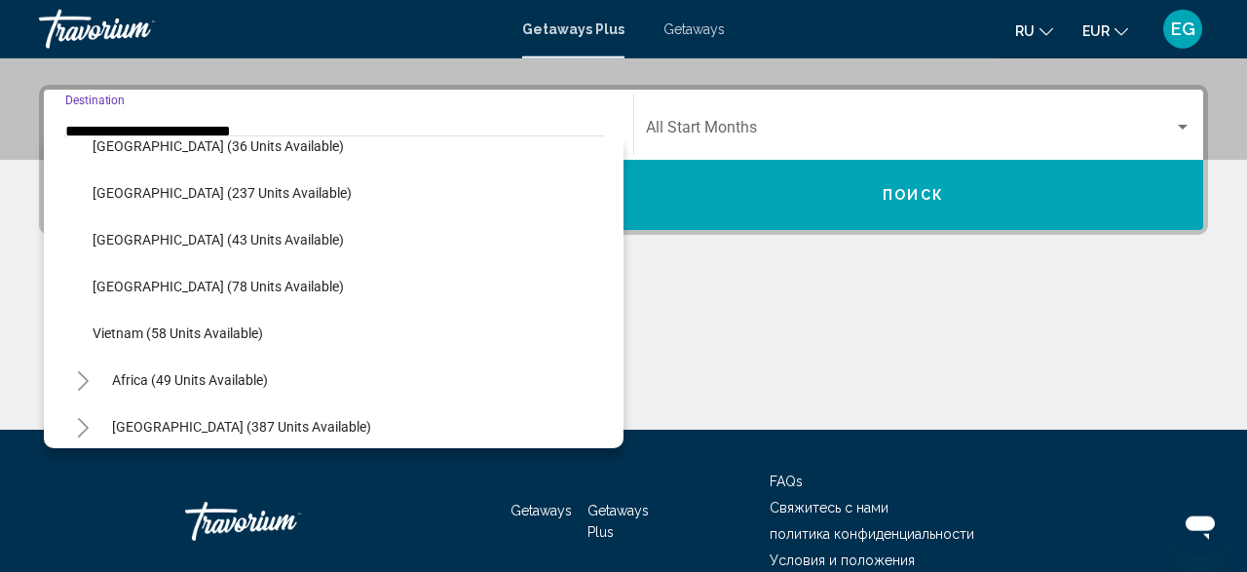
scroll to position [783, 0]
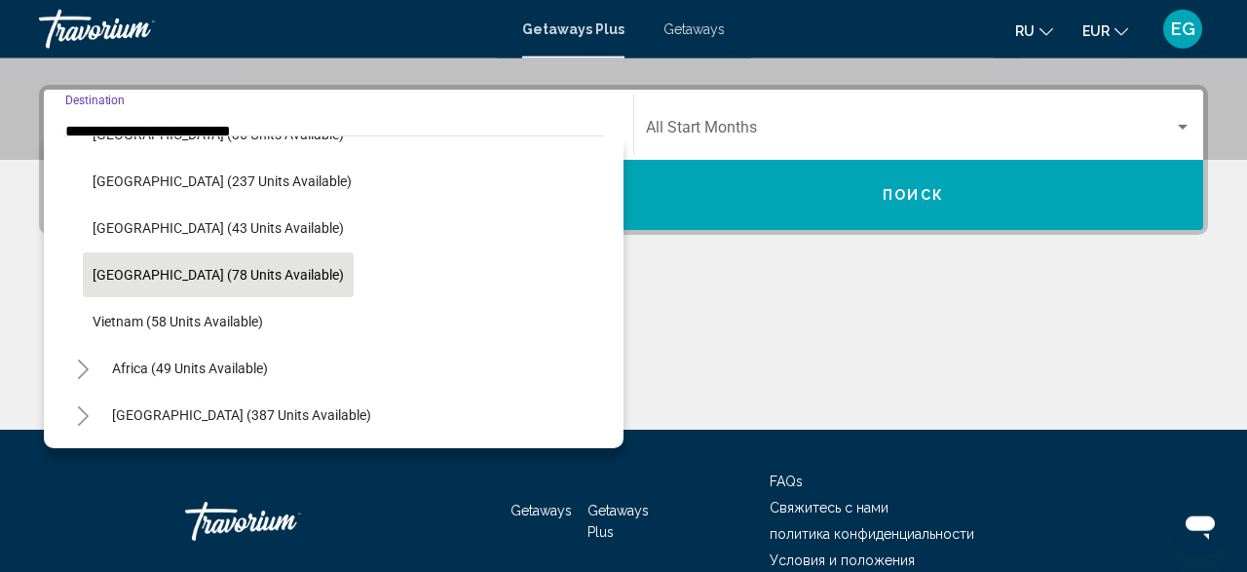
click at [187, 282] on span "Thailand (78 units available)" at bounding box center [218, 275] width 251 height 16
type input "**********"
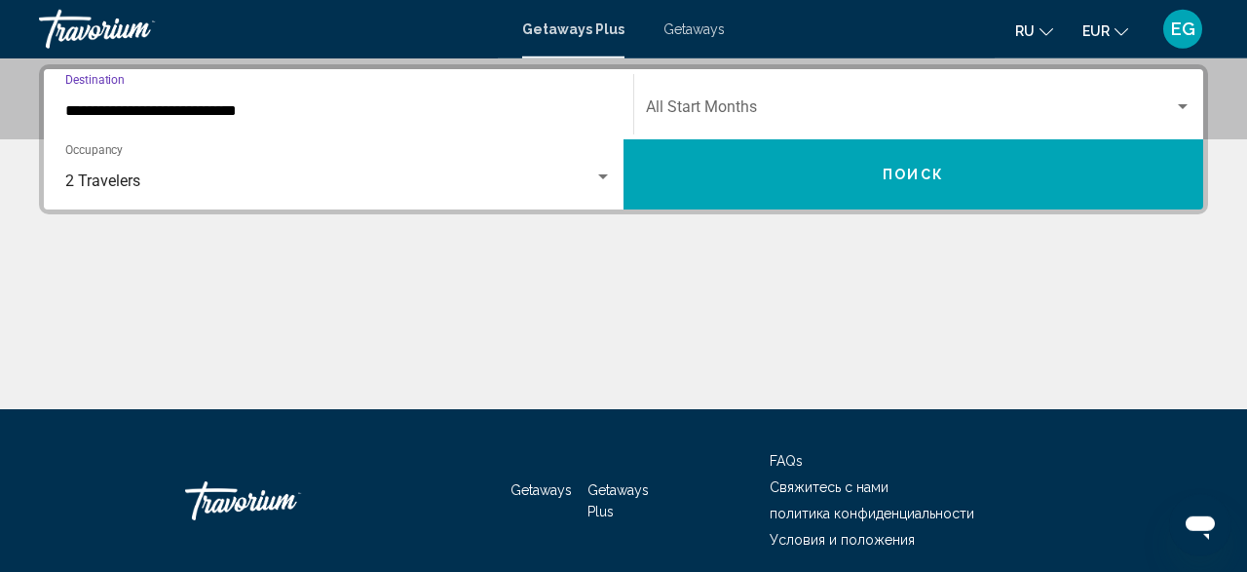
scroll to position [446, 0]
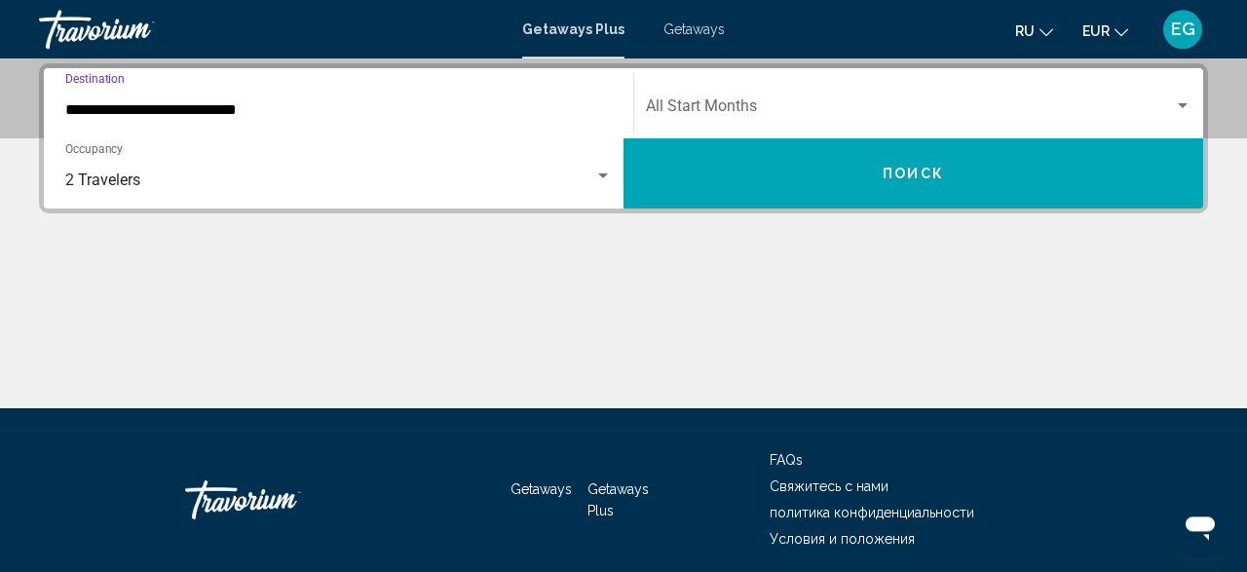
click at [772, 88] on div "Start Month All Start Months" at bounding box center [919, 103] width 546 height 61
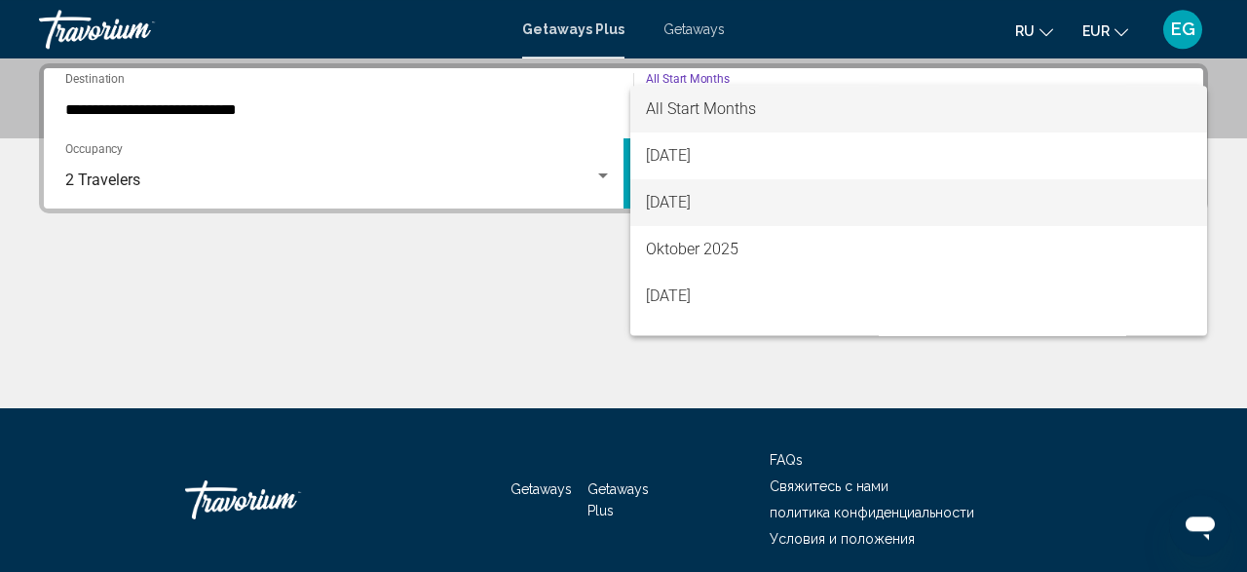
click at [737, 205] on span "September 2025" at bounding box center [919, 202] width 547 height 47
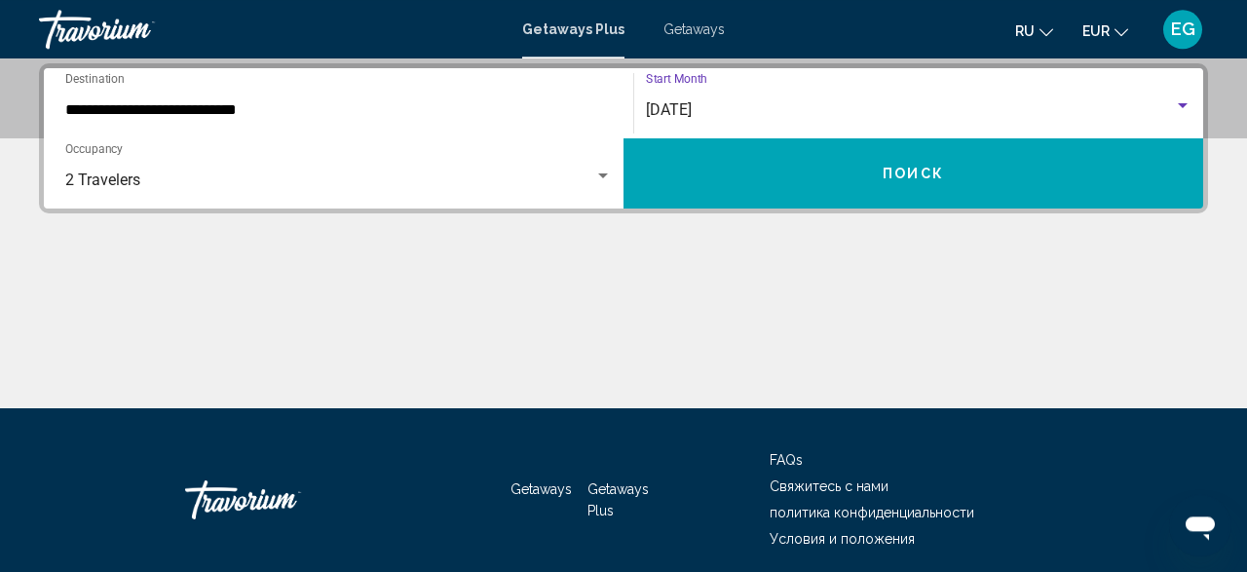
click at [739, 184] on button "Поиск" at bounding box center [913, 173] width 580 height 70
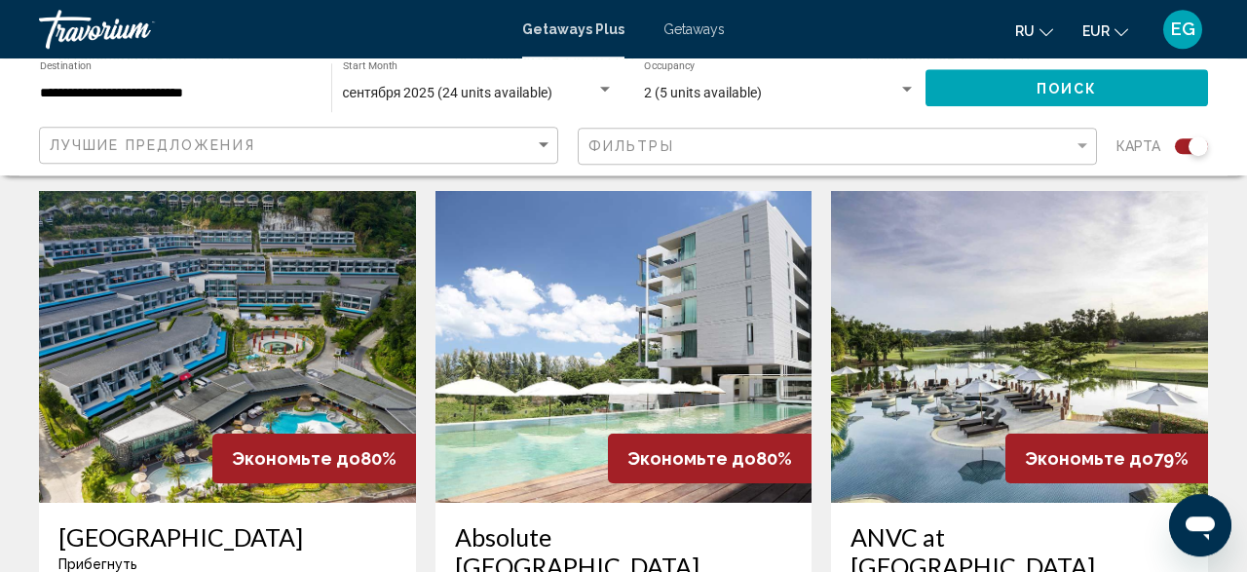
scroll to position [1359, 0]
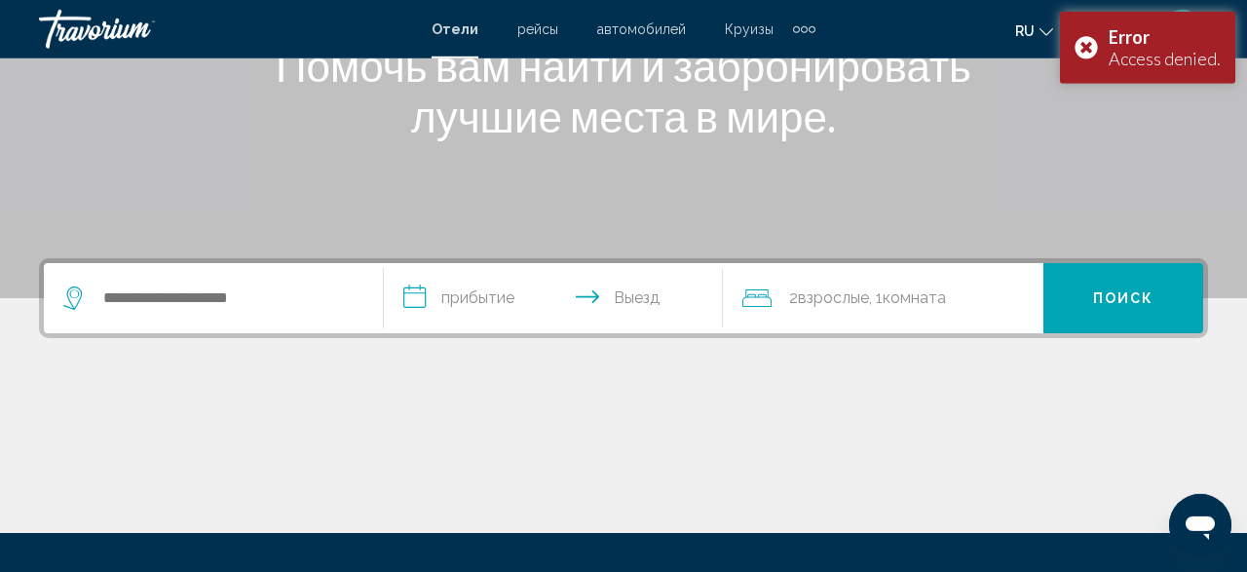
scroll to position [181, 0]
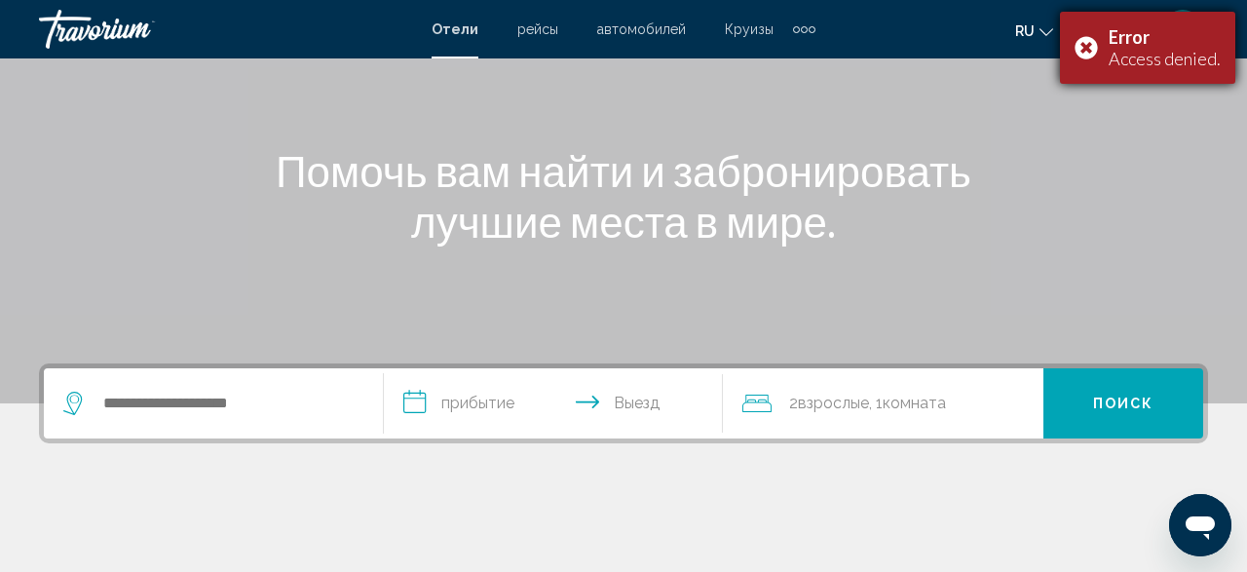
click at [1078, 41] on div "Error Access denied." at bounding box center [1147, 48] width 175 height 72
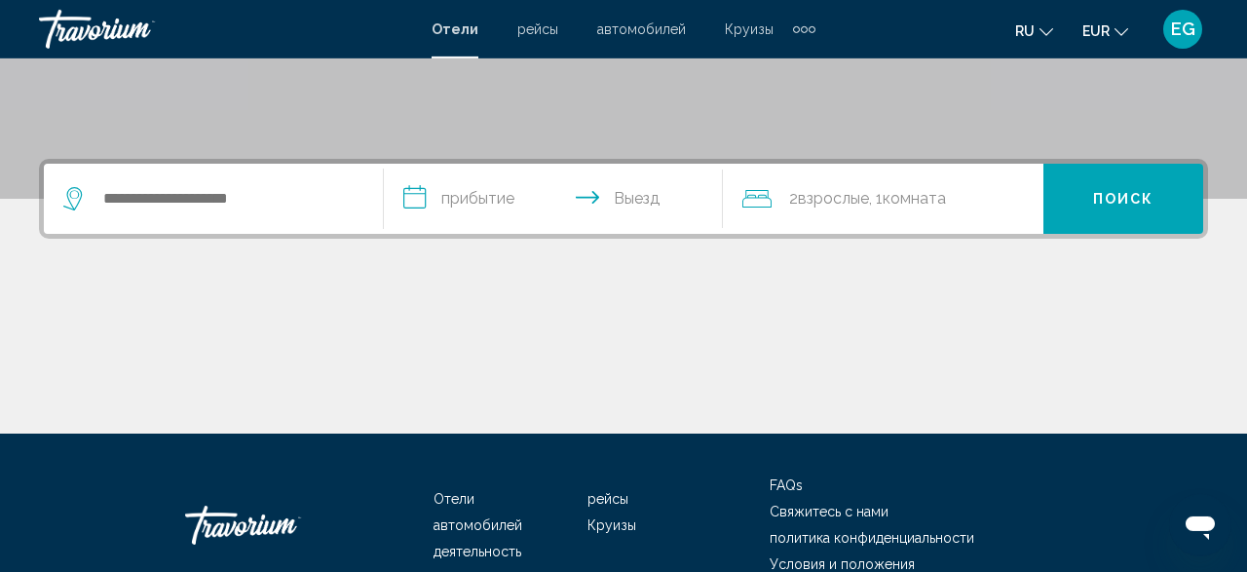
scroll to position [405, 0]
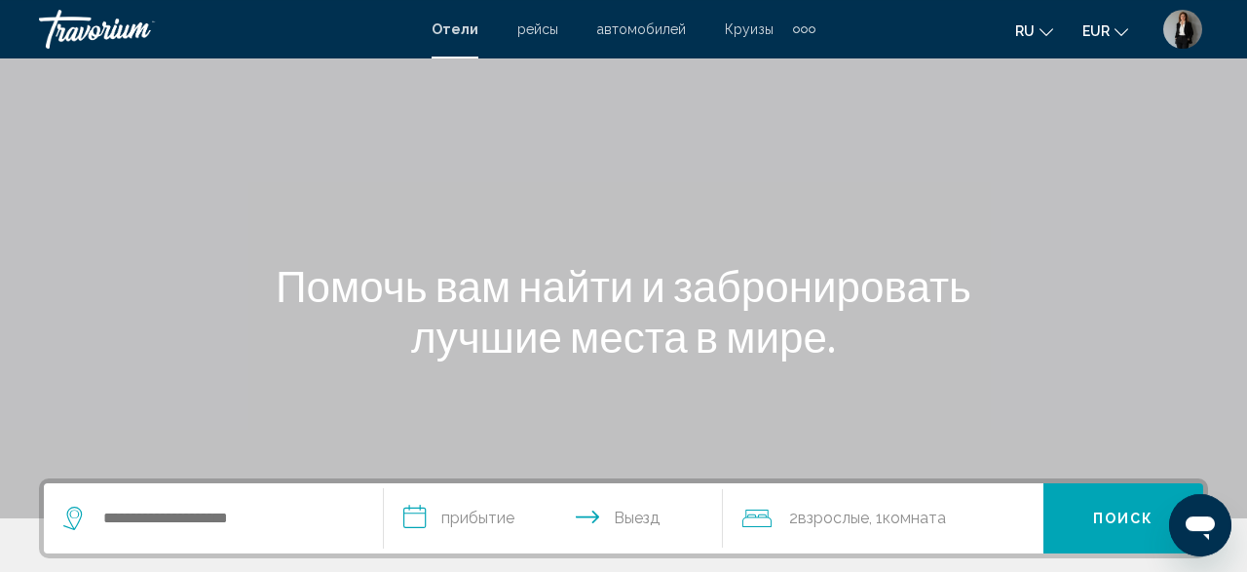
scroll to position [405, 0]
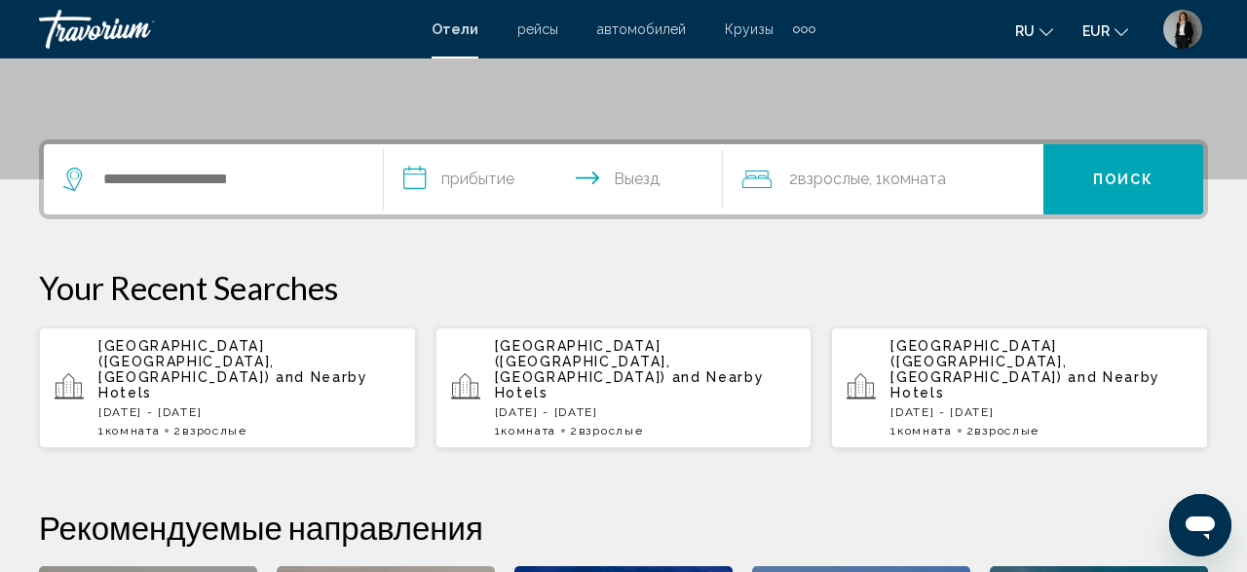
click at [361, 369] on span "and Nearby Hotels" at bounding box center [233, 384] width 270 height 31
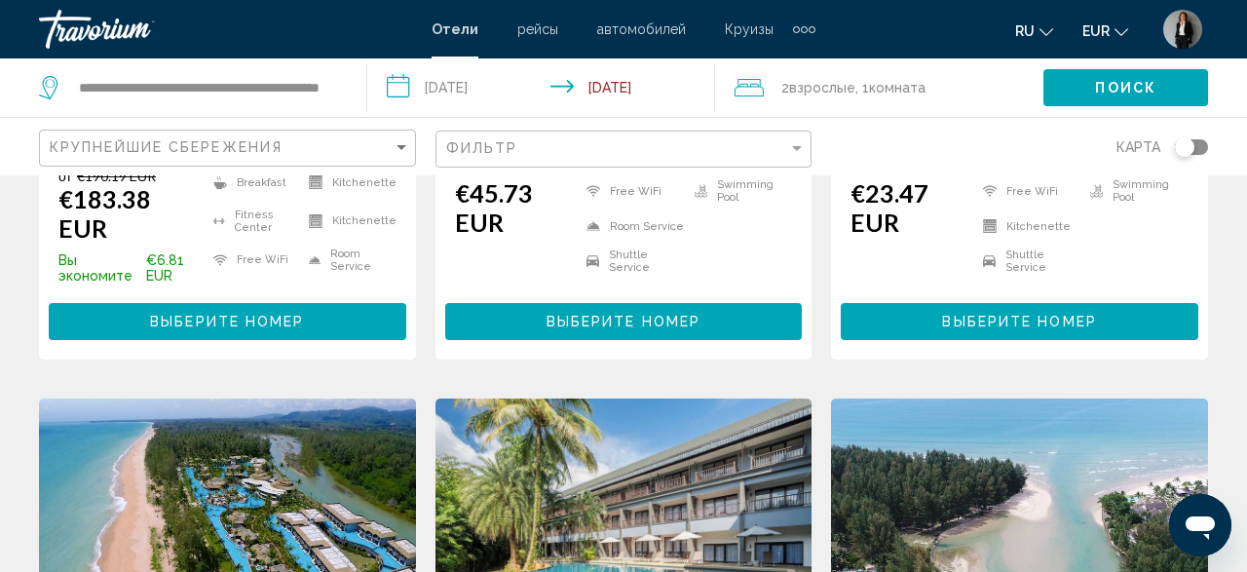
scroll to position [101, 0]
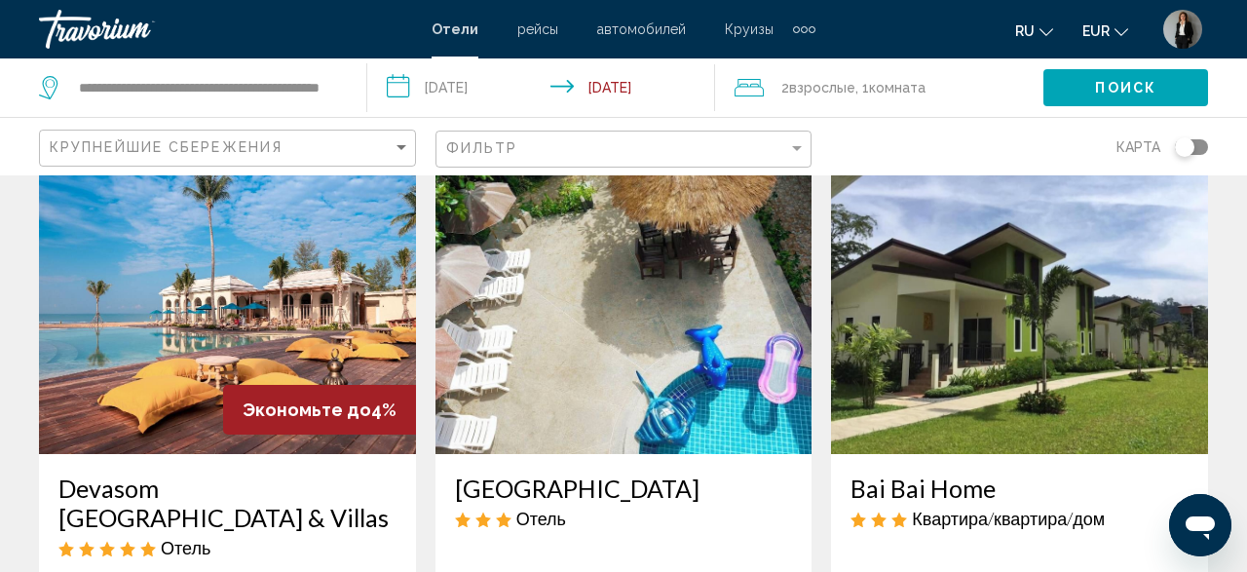
click at [506, 96] on input "**********" at bounding box center [545, 90] width 356 height 64
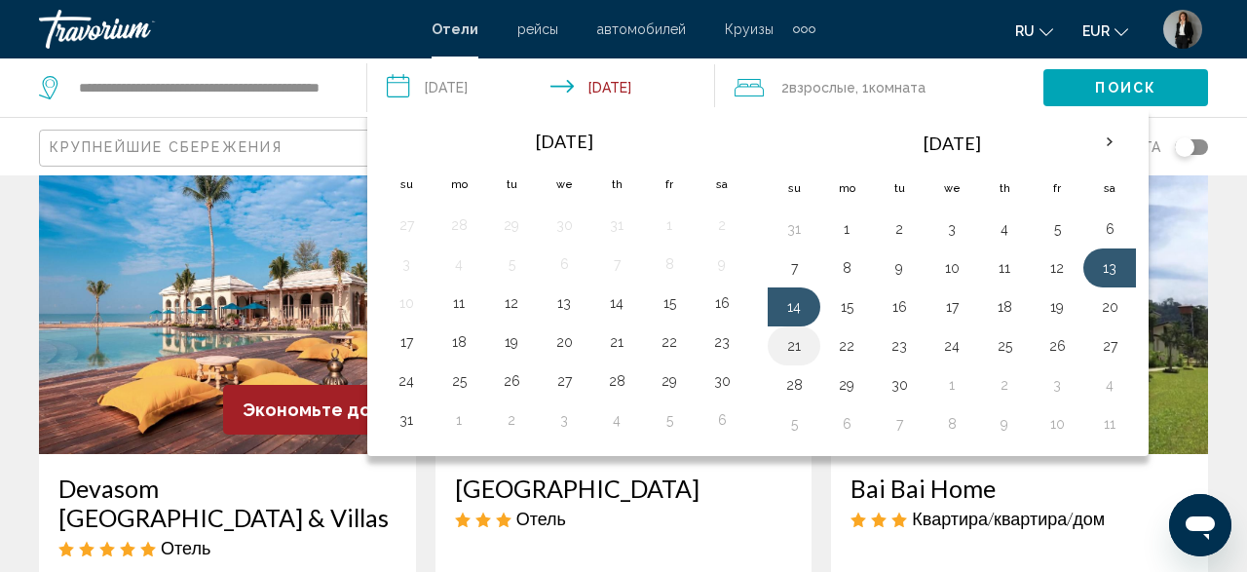
click at [804, 352] on button "21" at bounding box center [793, 345] width 31 height 27
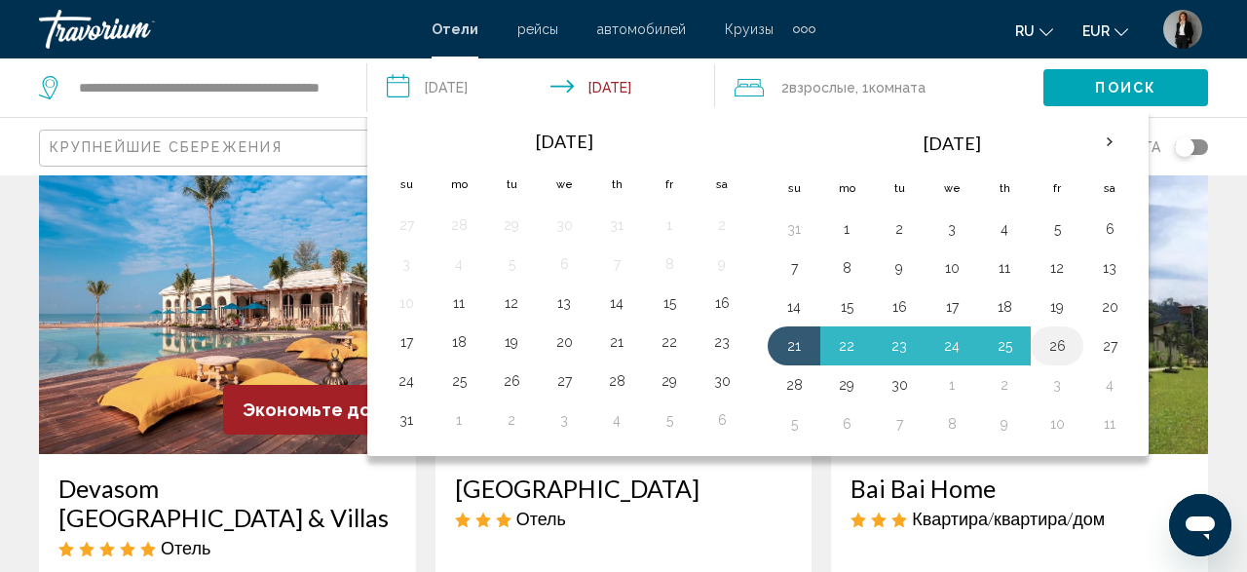
click at [1053, 343] on button "26" at bounding box center [1056, 345] width 31 height 27
type input "**********"
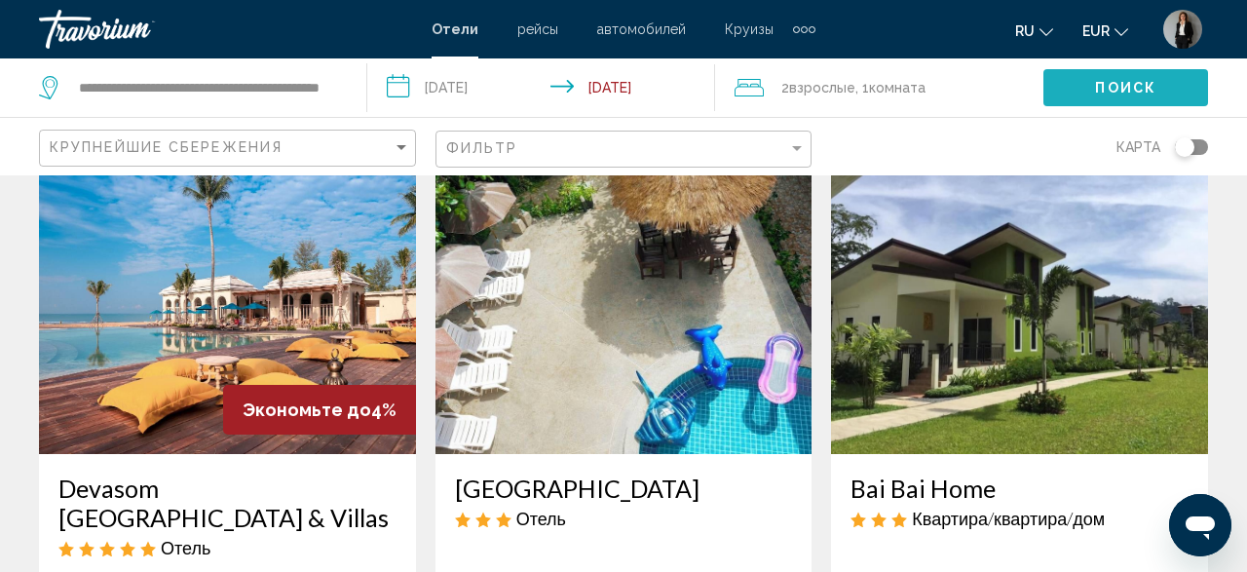
click at [1150, 98] on button "Поиск" at bounding box center [1125, 87] width 165 height 36
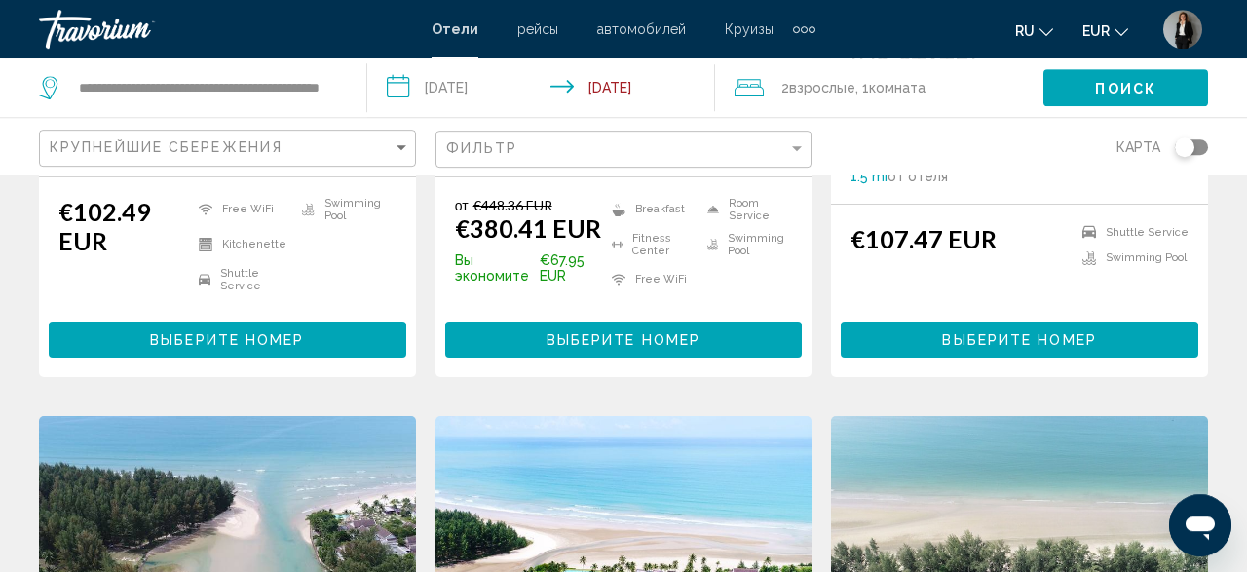
scroll to position [1317, 0]
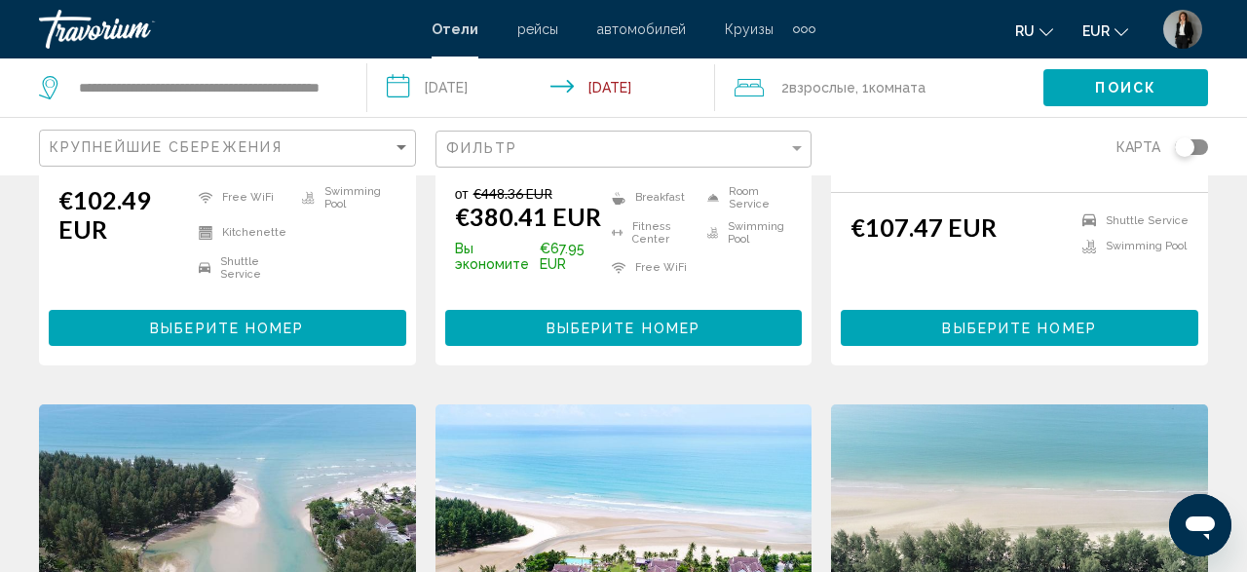
click at [584, 317] on button "Выберите номер" at bounding box center [624, 328] width 358 height 36
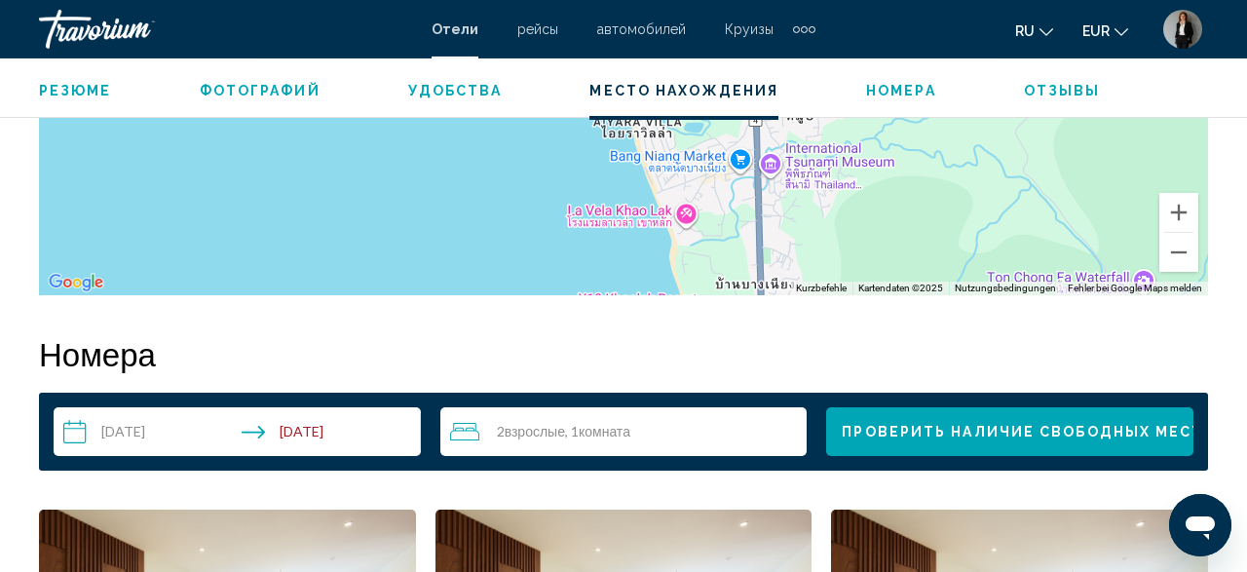
scroll to position [2446, 0]
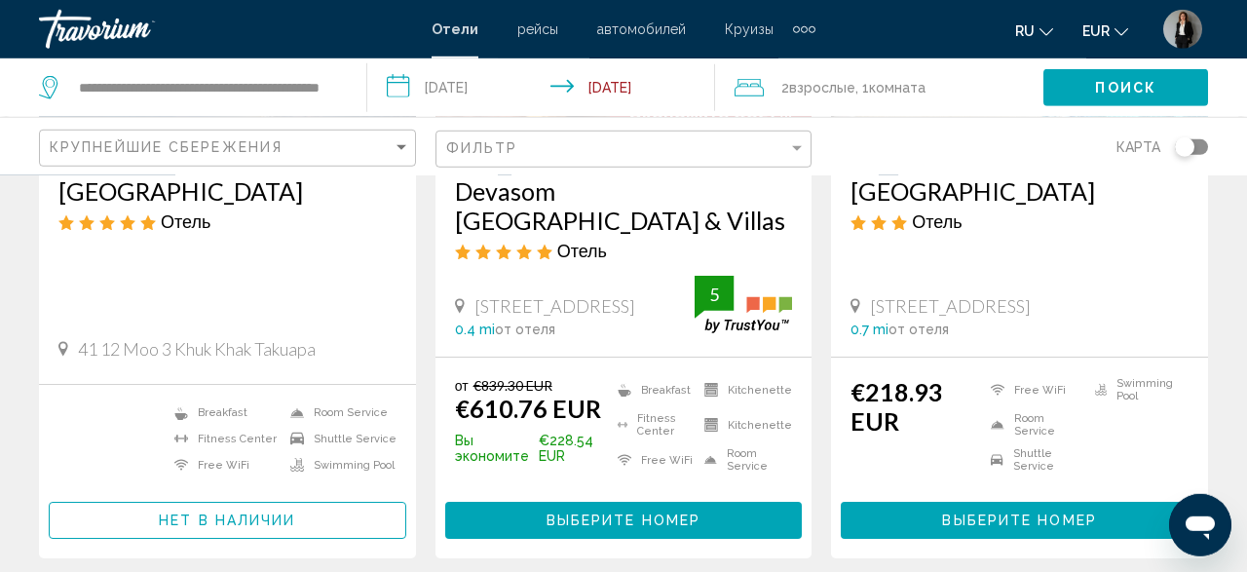
scroll to position [405, 0]
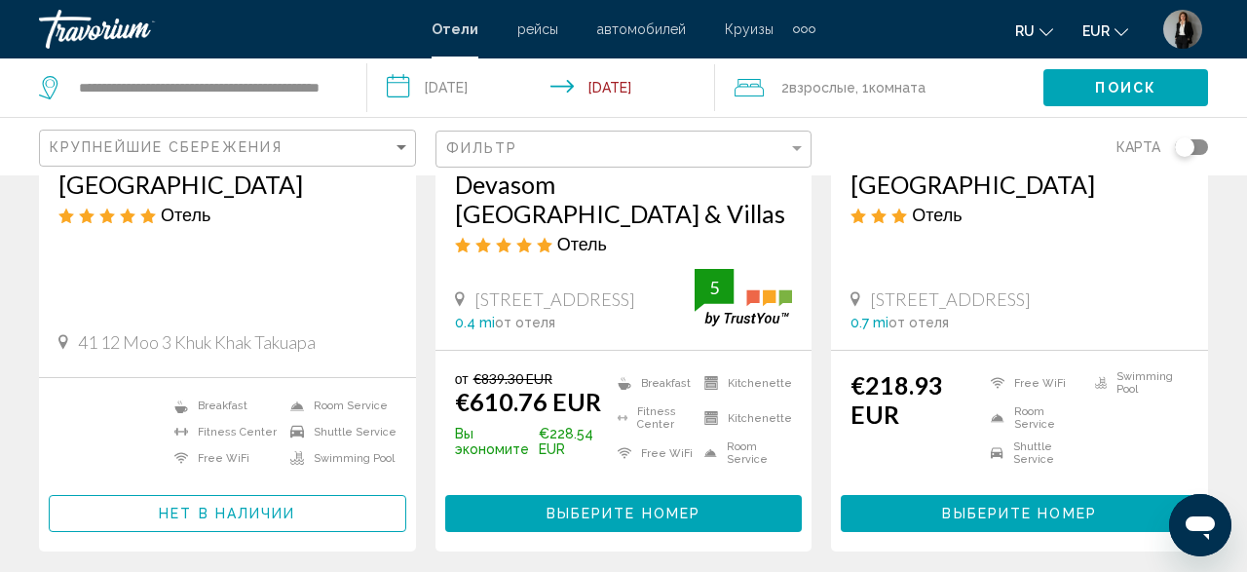
click at [692, 517] on span "Выберите номер" at bounding box center [624, 515] width 154 height 16
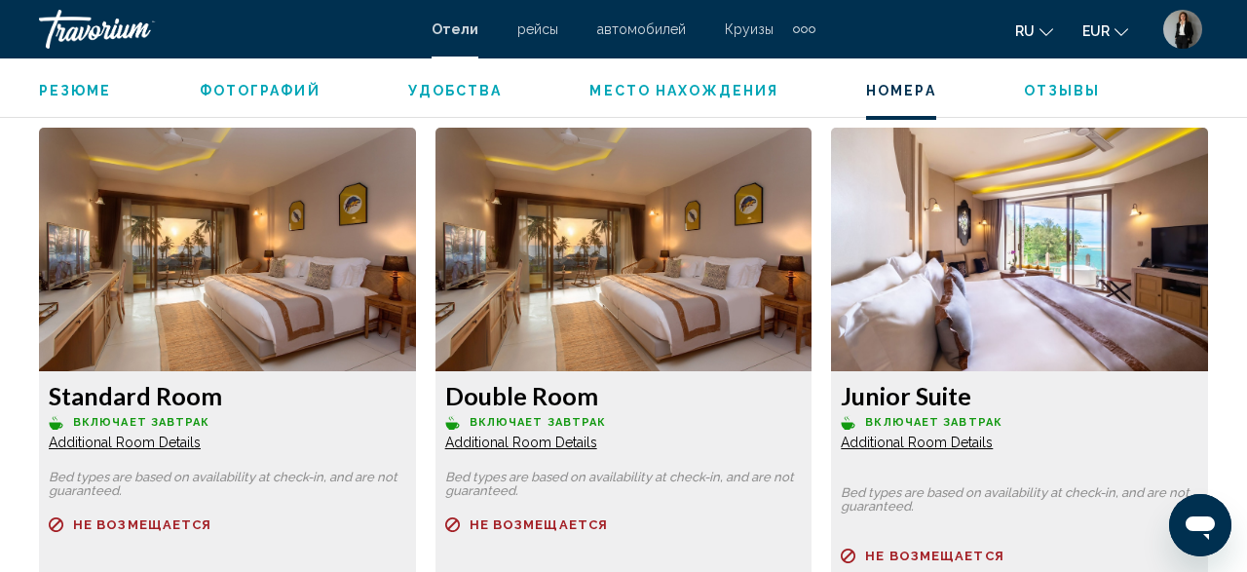
scroll to position [3408, 0]
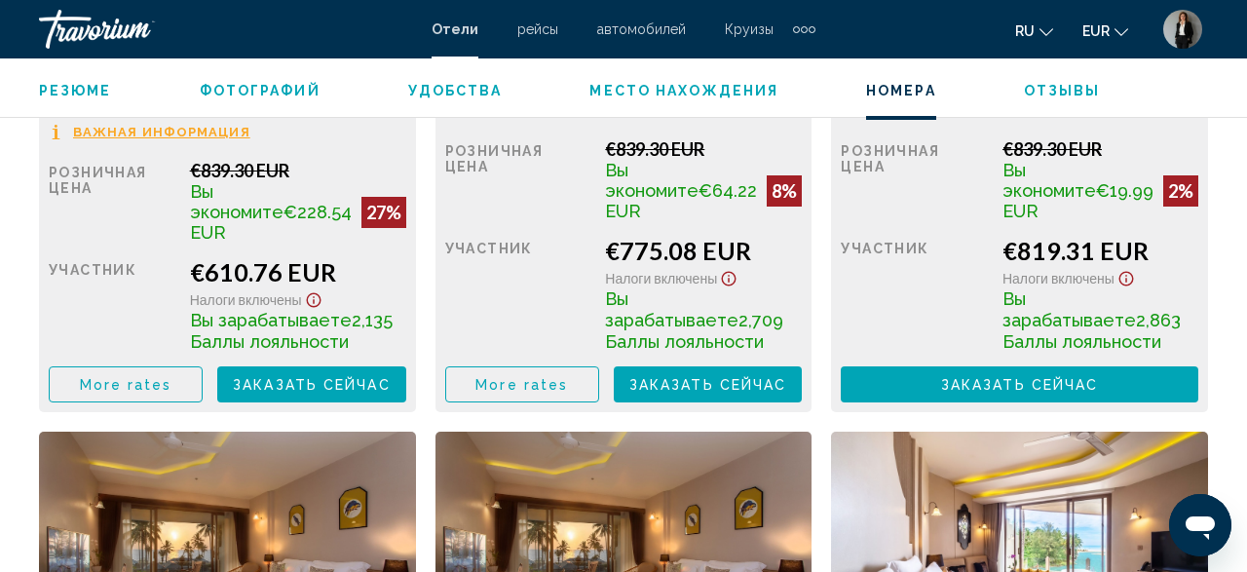
click at [339, 377] on span "Заказать сейчас" at bounding box center [312, 385] width 158 height 16
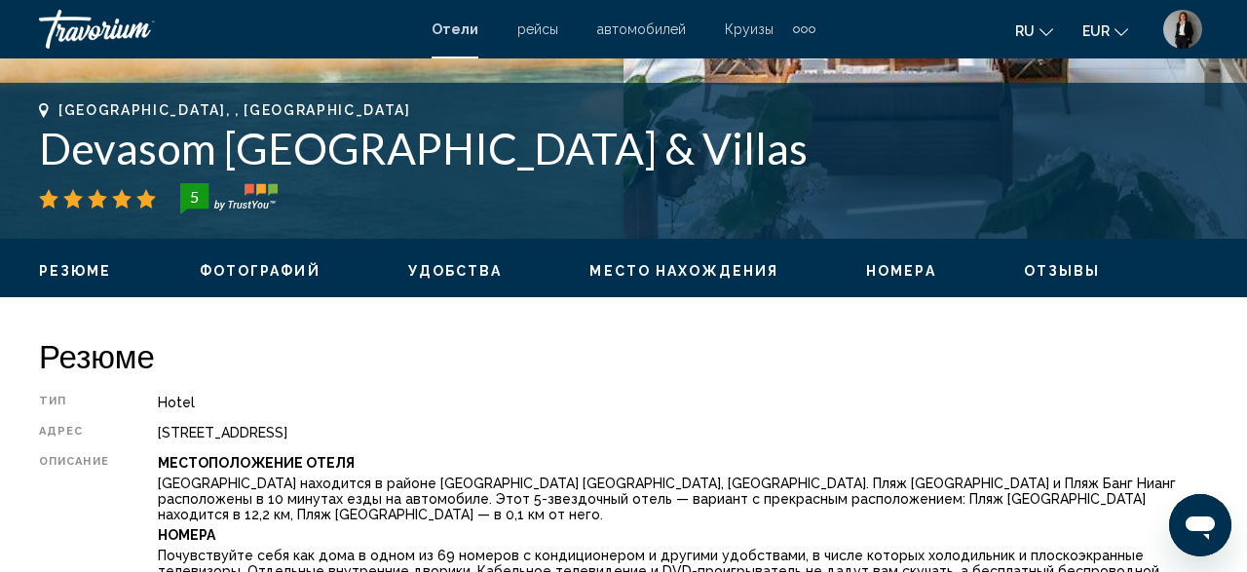
scroll to position [1049, 0]
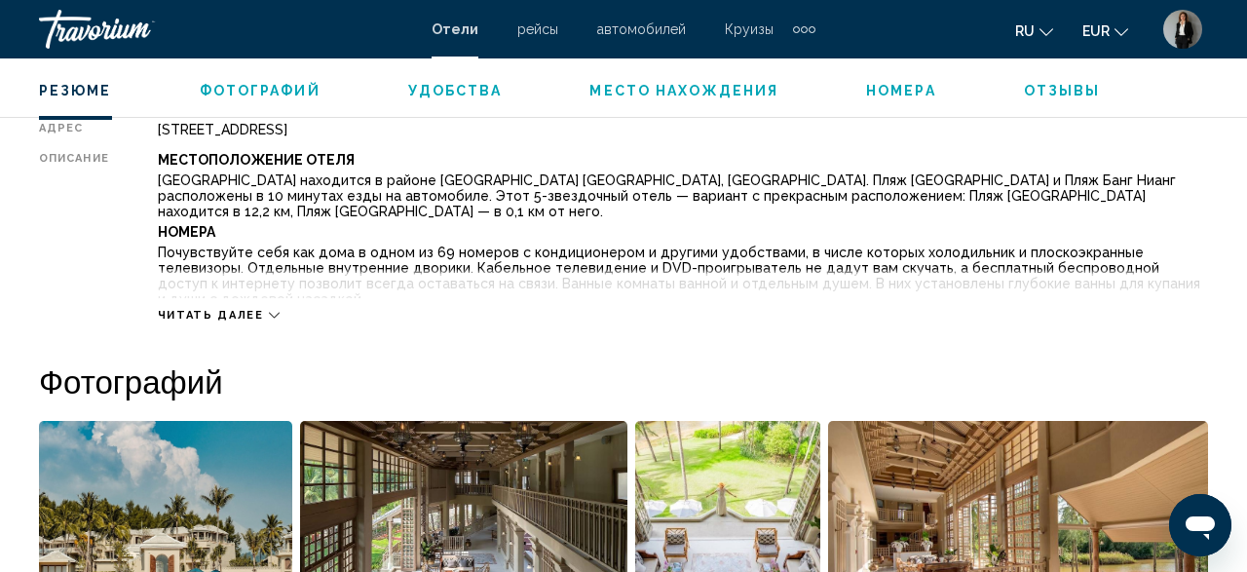
click at [254, 309] on span "Читать далее" at bounding box center [211, 315] width 106 height 13
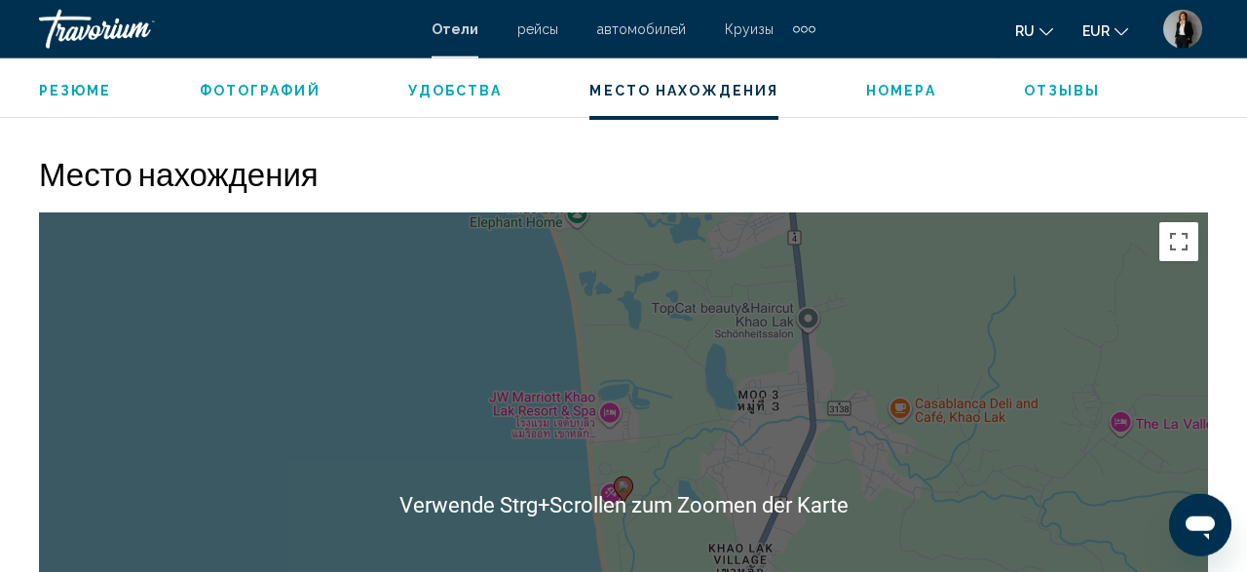
scroll to position [2265, 0]
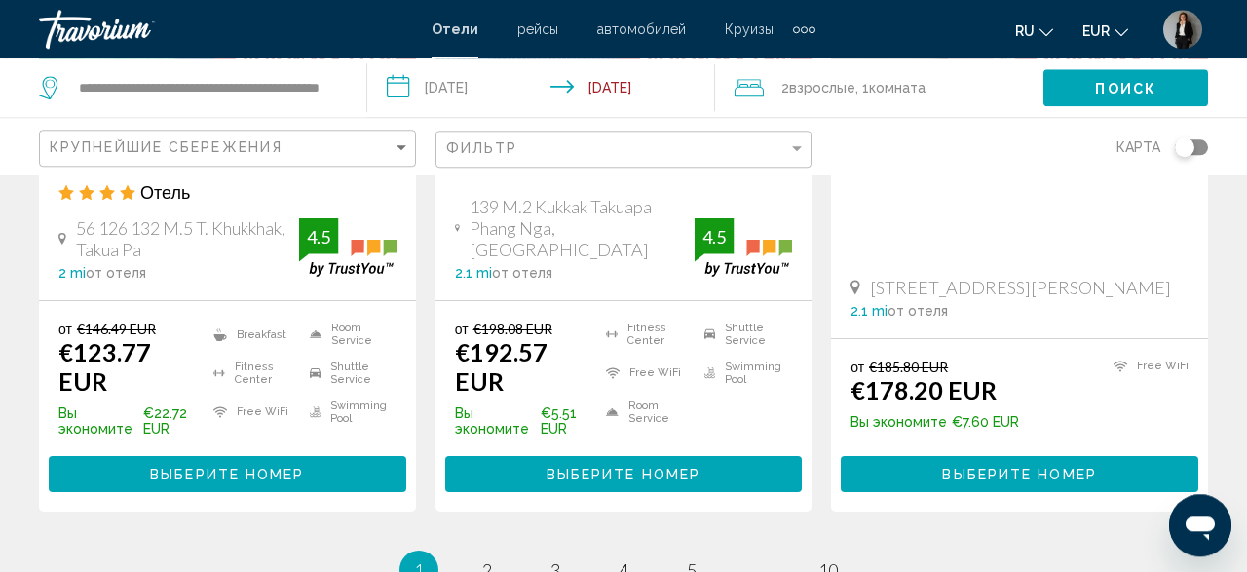
scroll to position [2842, 0]
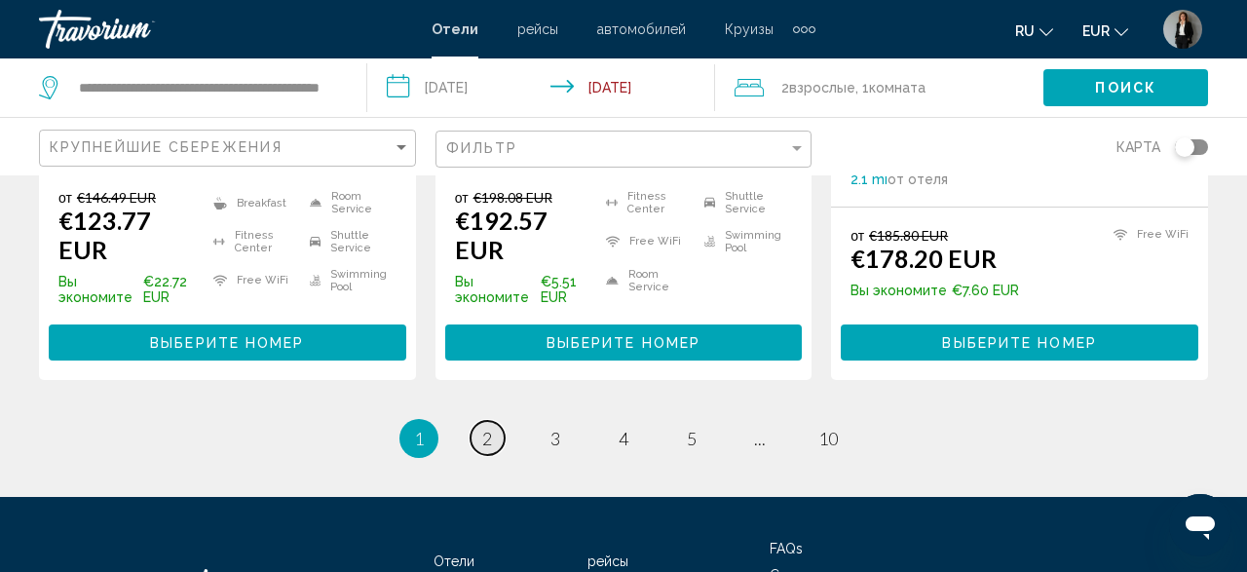
click at [476, 421] on link "page 2" at bounding box center [488, 438] width 34 height 34
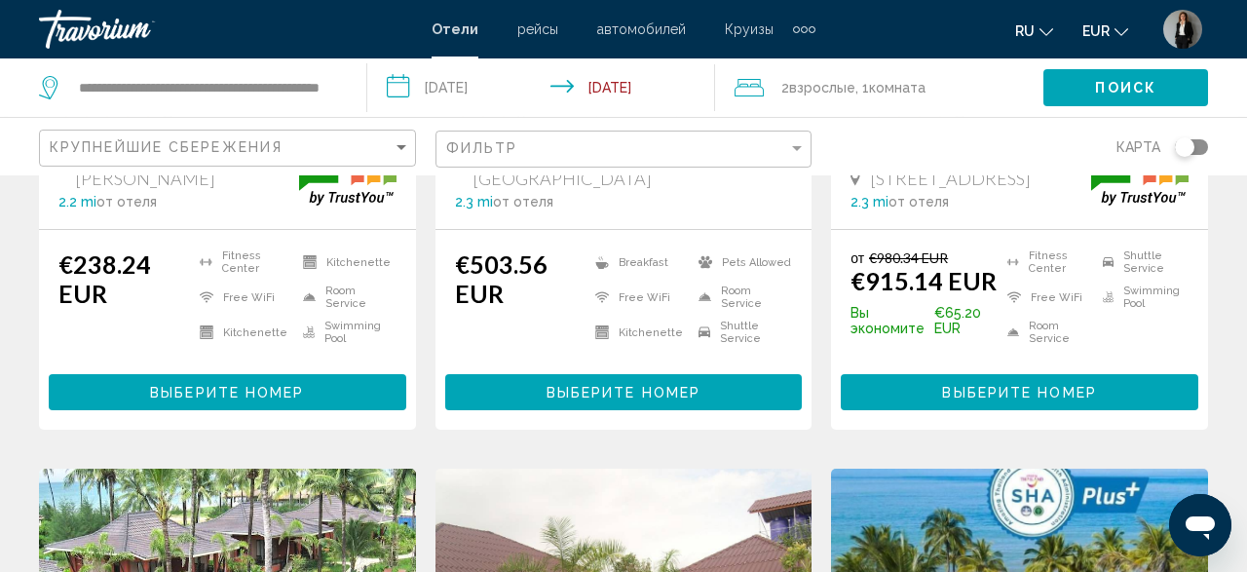
scroll to position [608, 0]
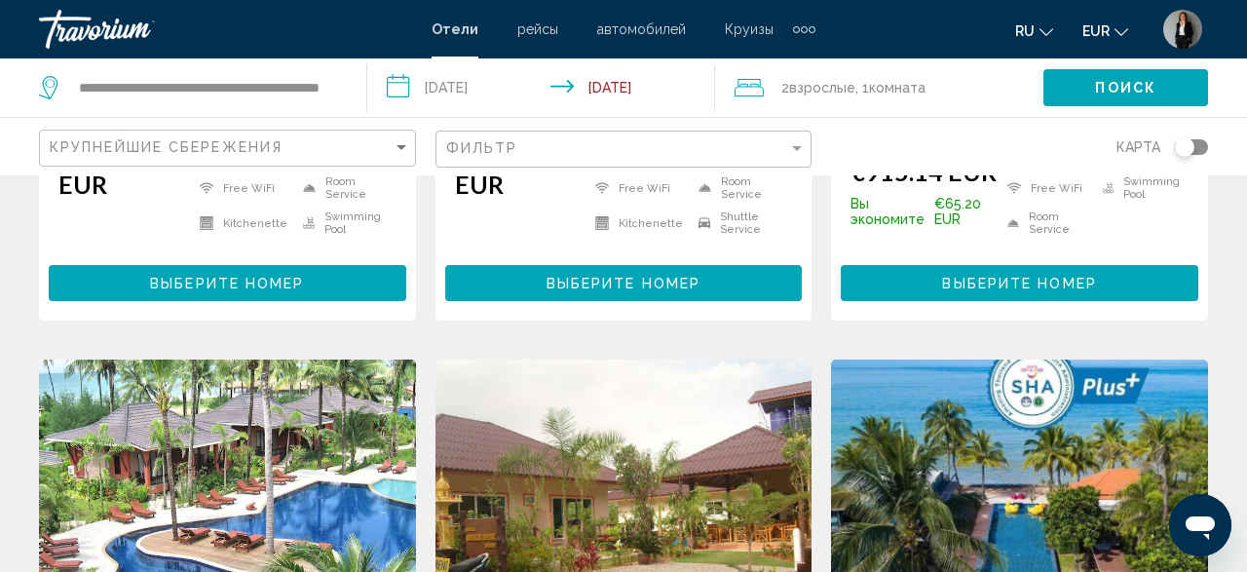
click at [223, 291] on span "Выберите номер" at bounding box center [227, 284] width 154 height 16
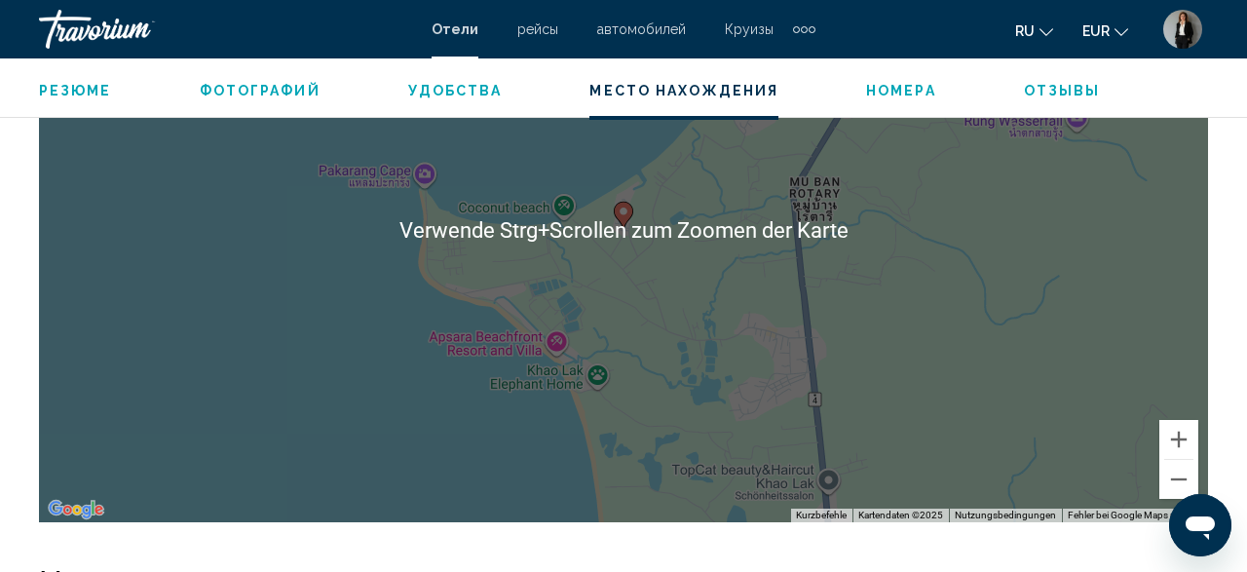
scroll to position [2438, 0]
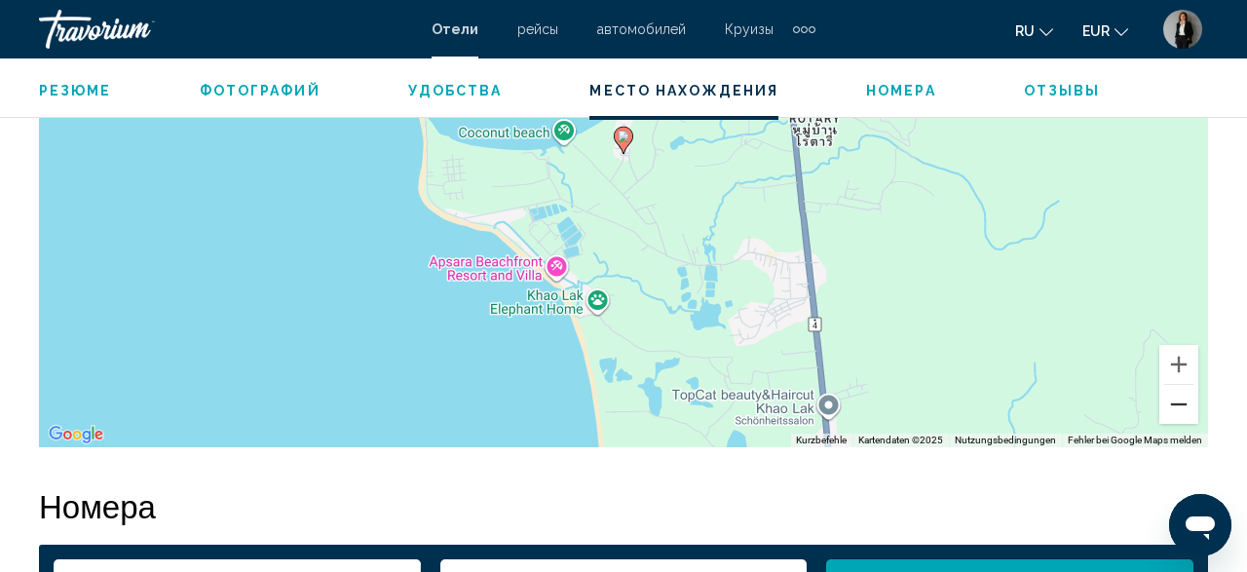
click at [1179, 408] on button "Verkleinern" at bounding box center [1178, 404] width 39 height 39
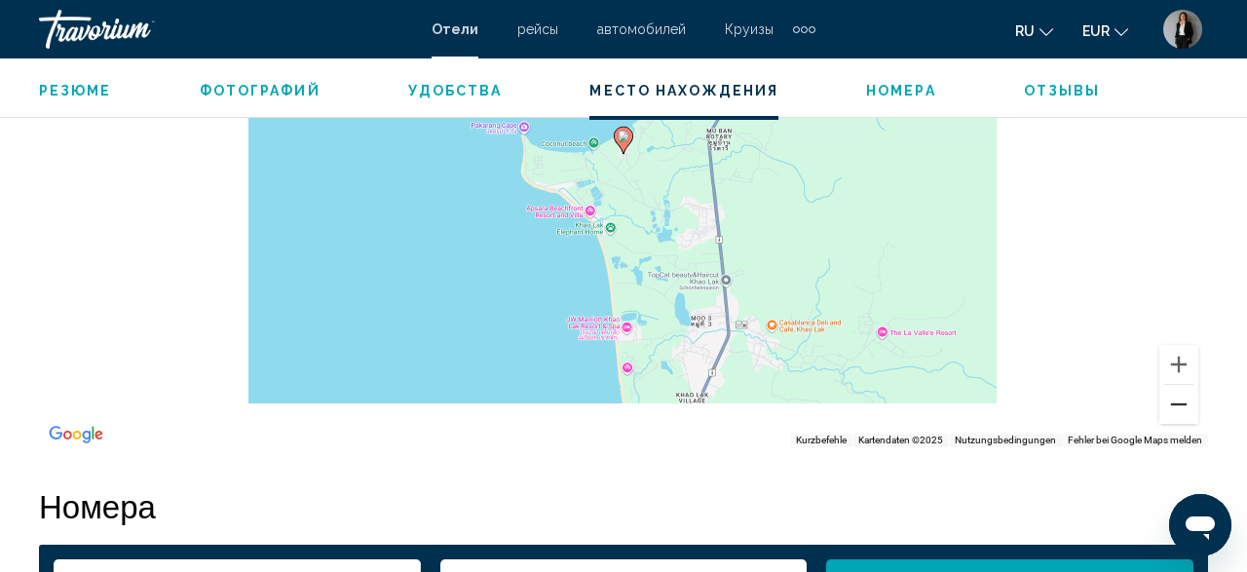
click at [1179, 408] on button "Verkleinern" at bounding box center [1178, 404] width 39 height 39
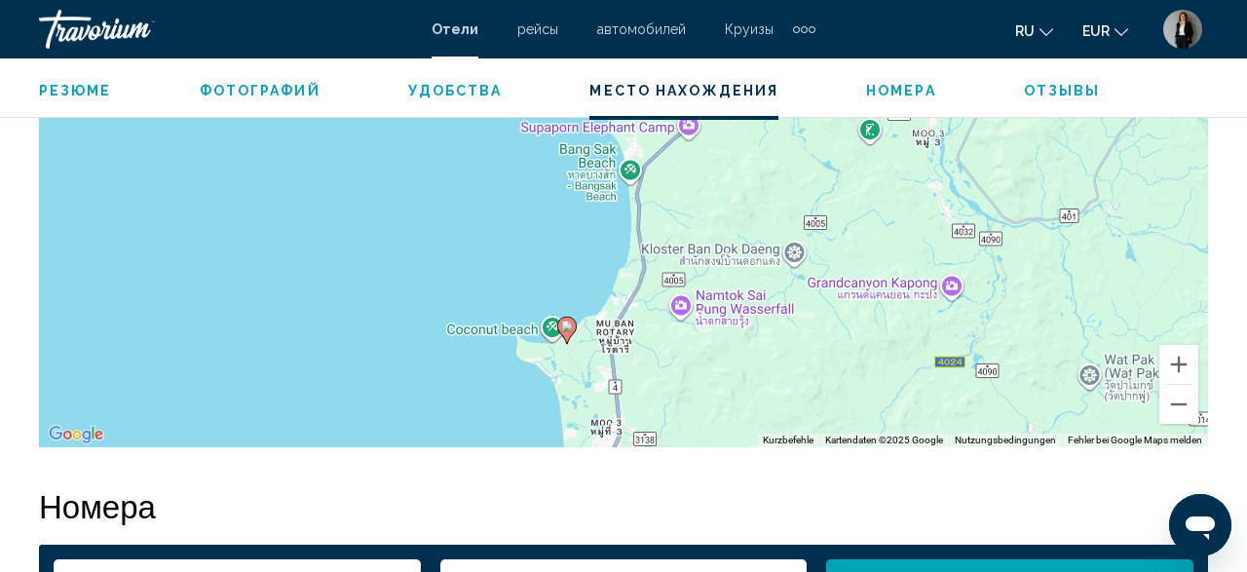
drag, startPoint x: 925, startPoint y: 301, endPoint x: 879, endPoint y: 441, distance: 147.9
click at [879, 447] on div "Um den Modus zum Ziehen mit der Tastatur zu aktivieren, drückst du Alt + Eingab…" at bounding box center [623, 155] width 1169 height 585
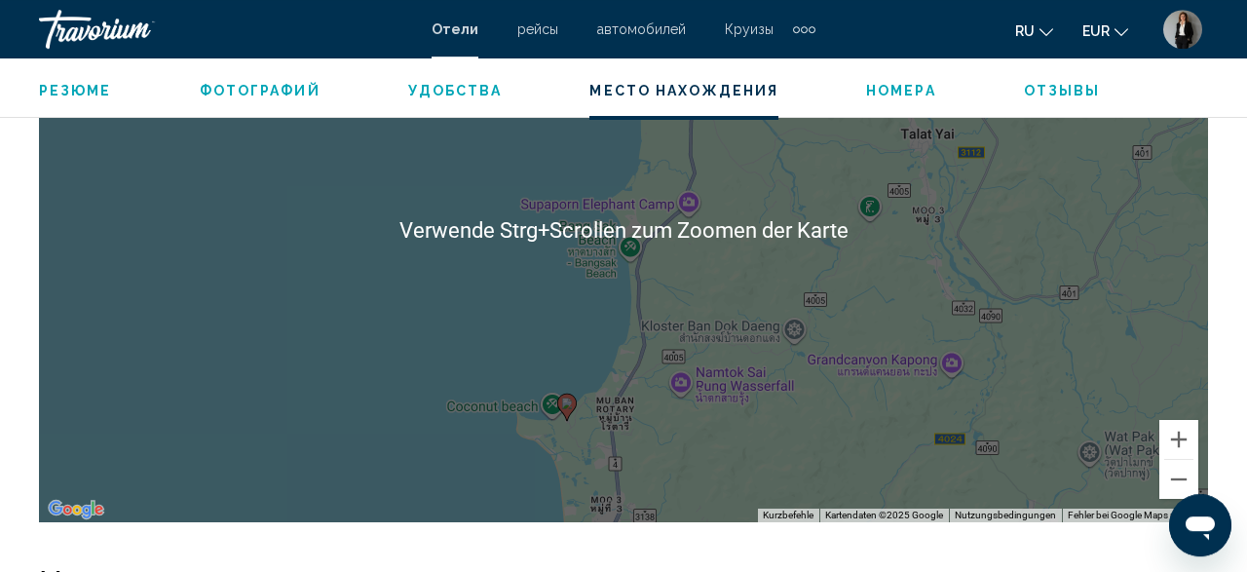
scroll to position [2641, 0]
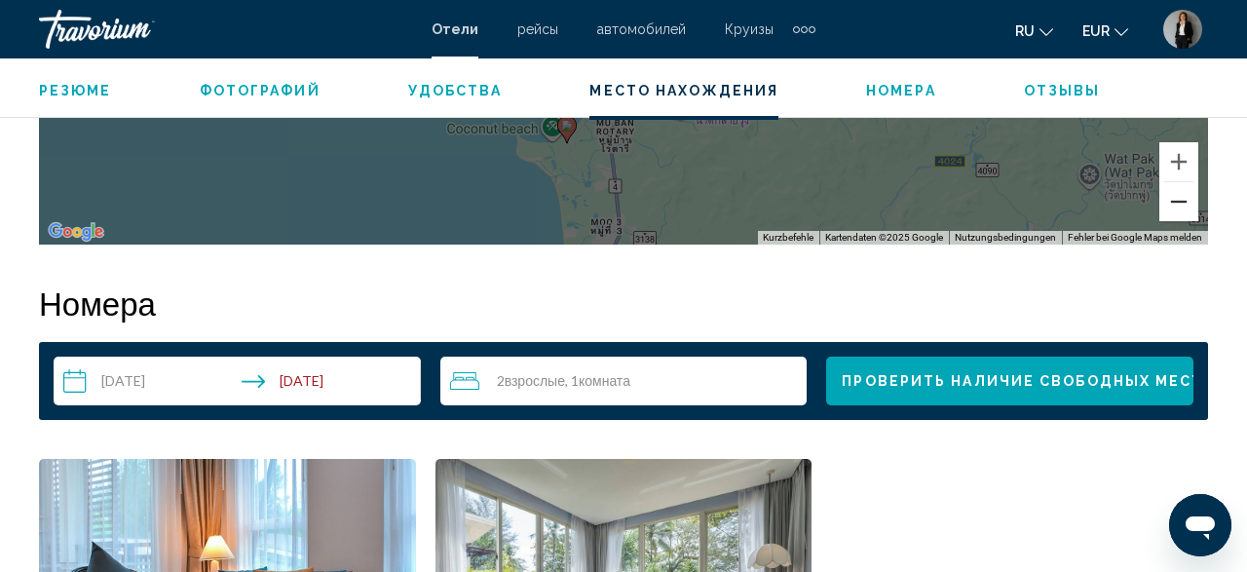
click at [1188, 207] on button "Verkleinern" at bounding box center [1178, 201] width 39 height 39
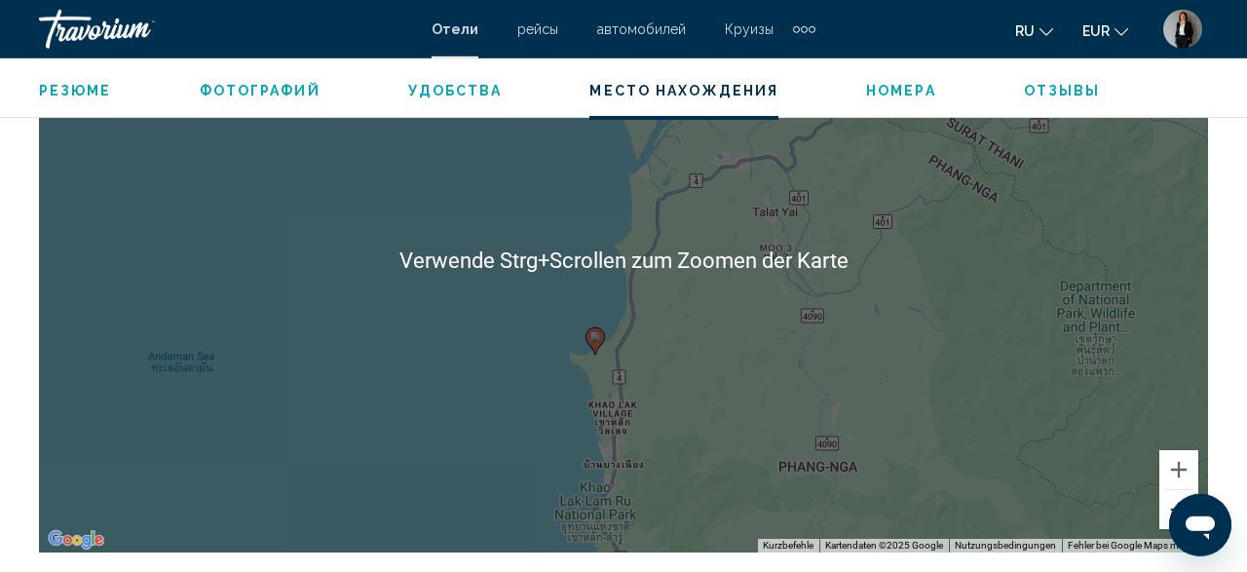
scroll to position [2337, 0]
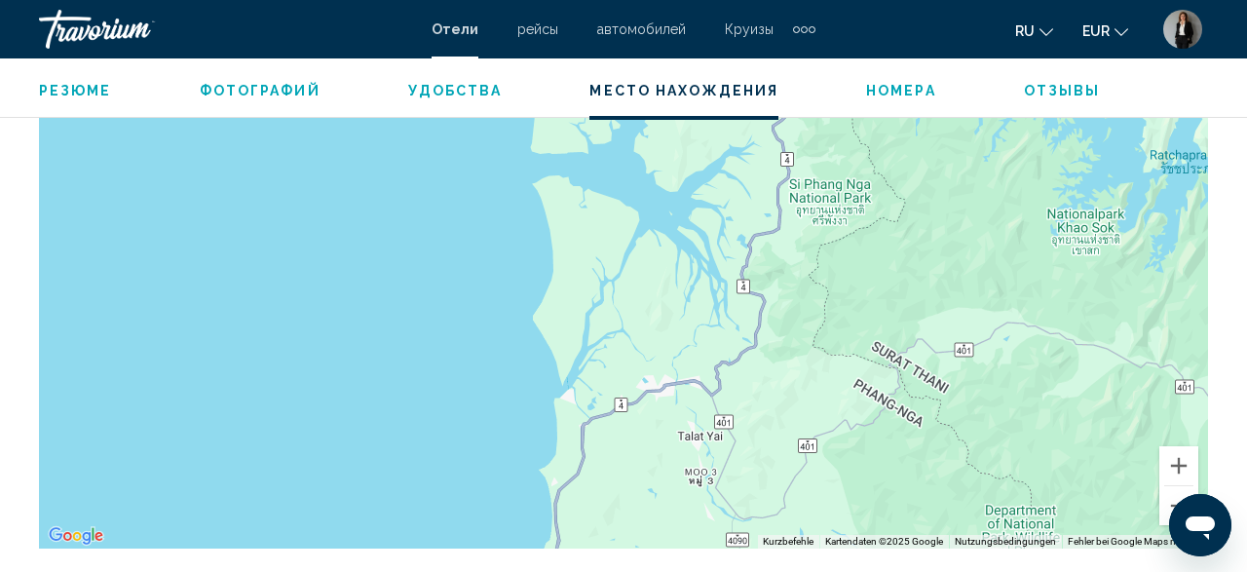
drag, startPoint x: 928, startPoint y: 210, endPoint x: 851, endPoint y: 399, distance: 204.1
click at [851, 448] on div "Um den Modus zum Ziehen mit der Tastatur zu aktivieren, drückst du Alt + Eingab…" at bounding box center [623, 256] width 1169 height 585
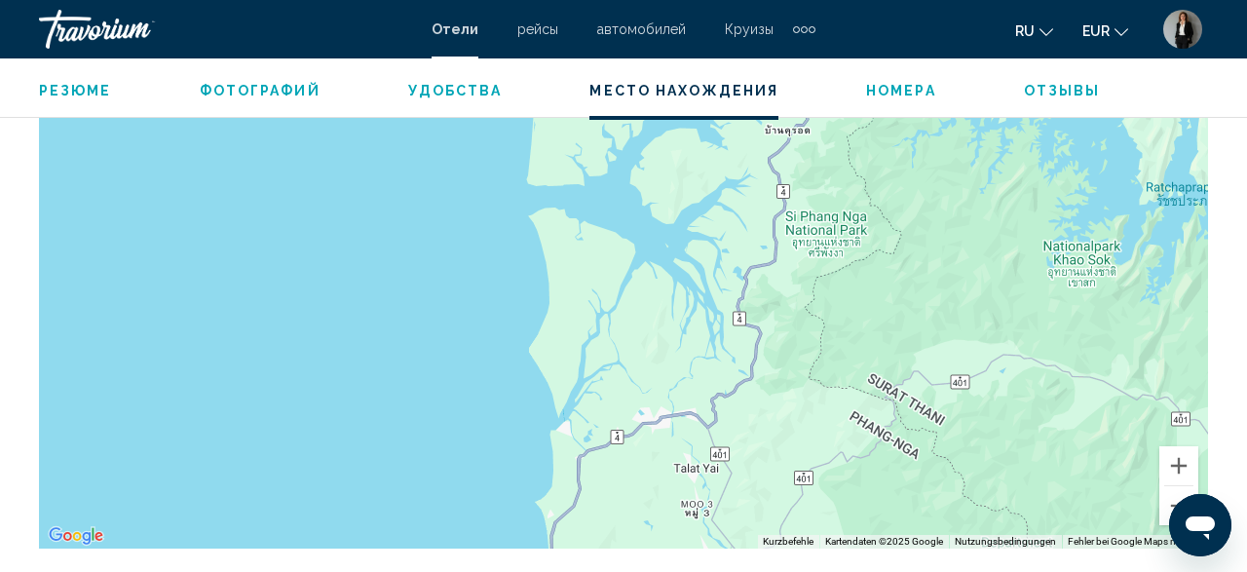
drag, startPoint x: 914, startPoint y: 276, endPoint x: 831, endPoint y: 555, distance: 291.6
click at [832, 548] on div "Um den Modus zum Ziehen mit der Tastatur zu aktivieren, drückst du Alt + Eingab…" at bounding box center [623, 256] width 1169 height 585
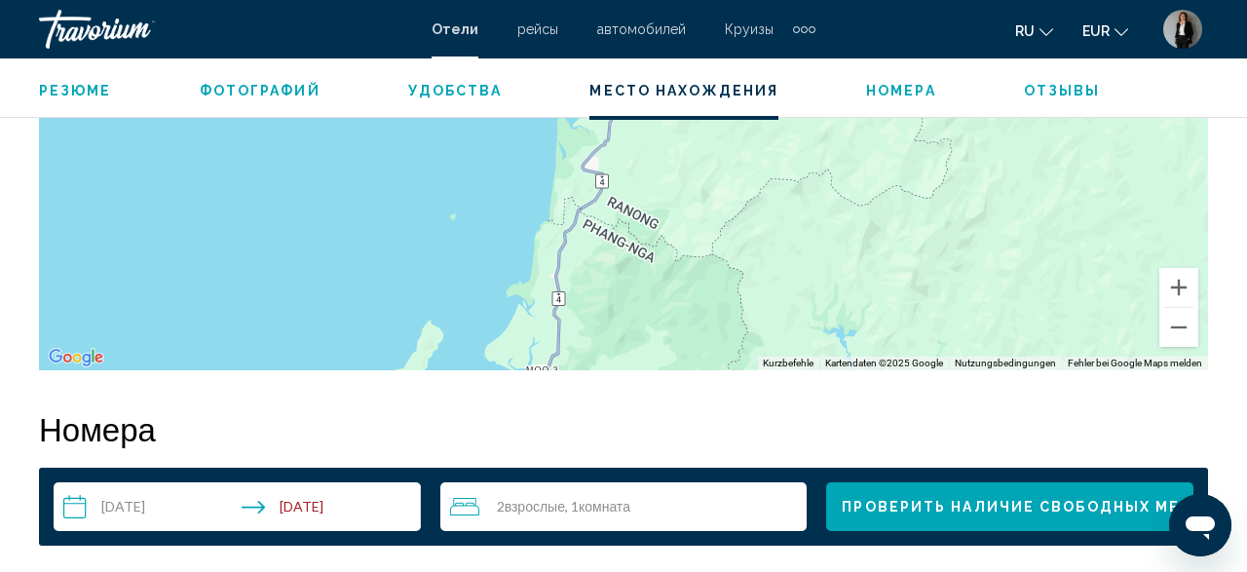
drag, startPoint x: 864, startPoint y: 332, endPoint x: 771, endPoint y: 612, distance: 294.8
click at [771, 370] on div "Verwende Strg+Scrollen zum Zoomen der Karte" at bounding box center [623, 78] width 1169 height 585
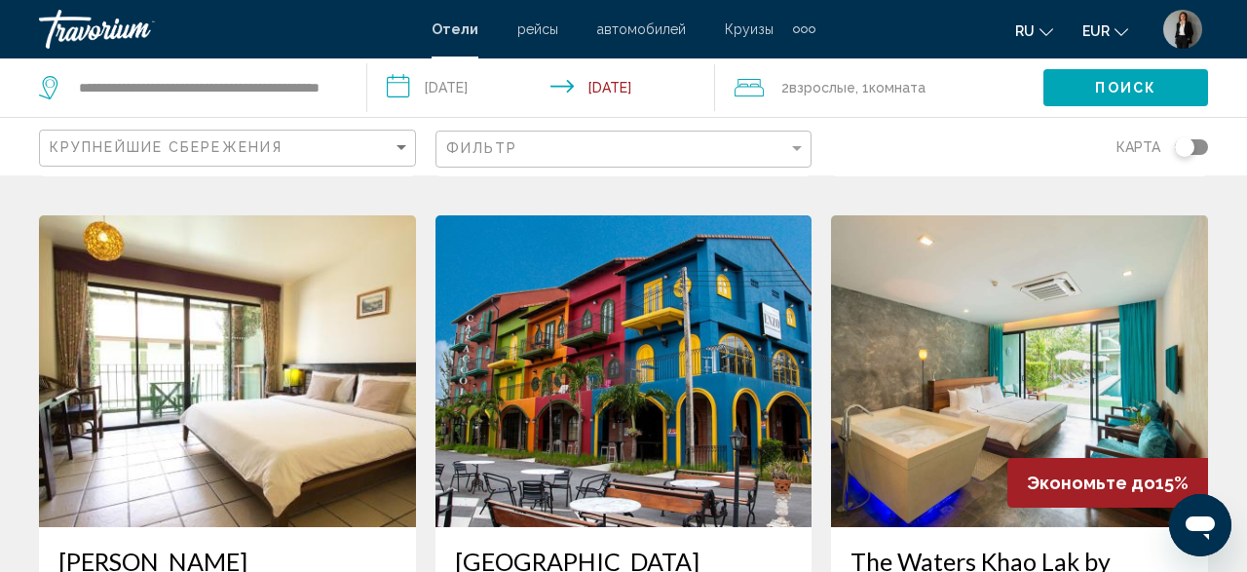
scroll to position [2736, 0]
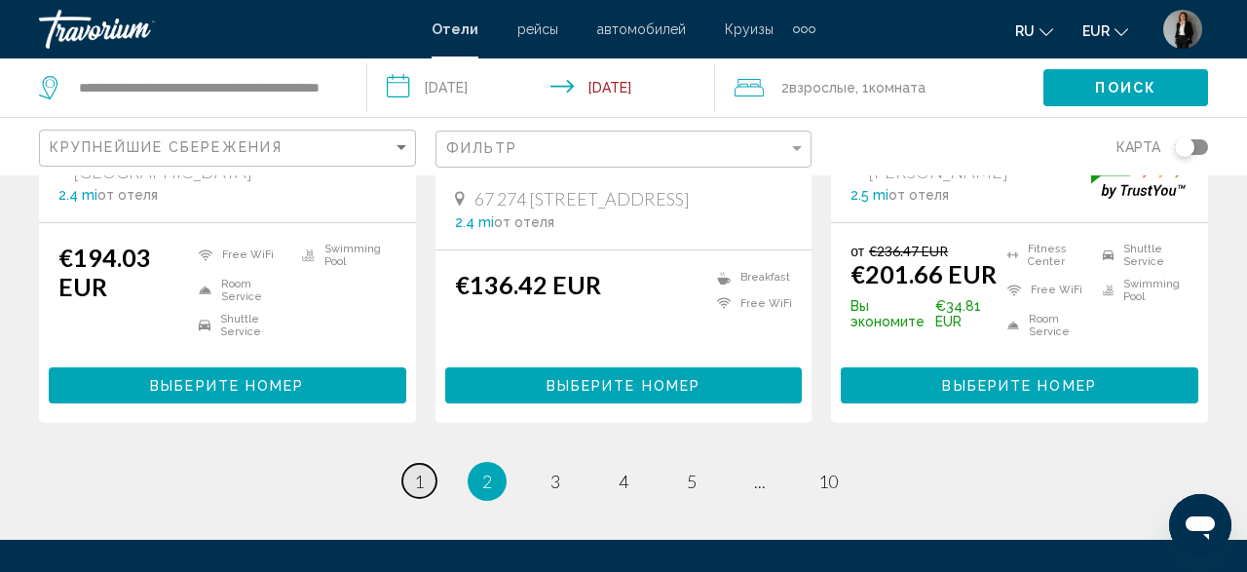
click at [414, 498] on link "page 1" at bounding box center [419, 481] width 34 height 34
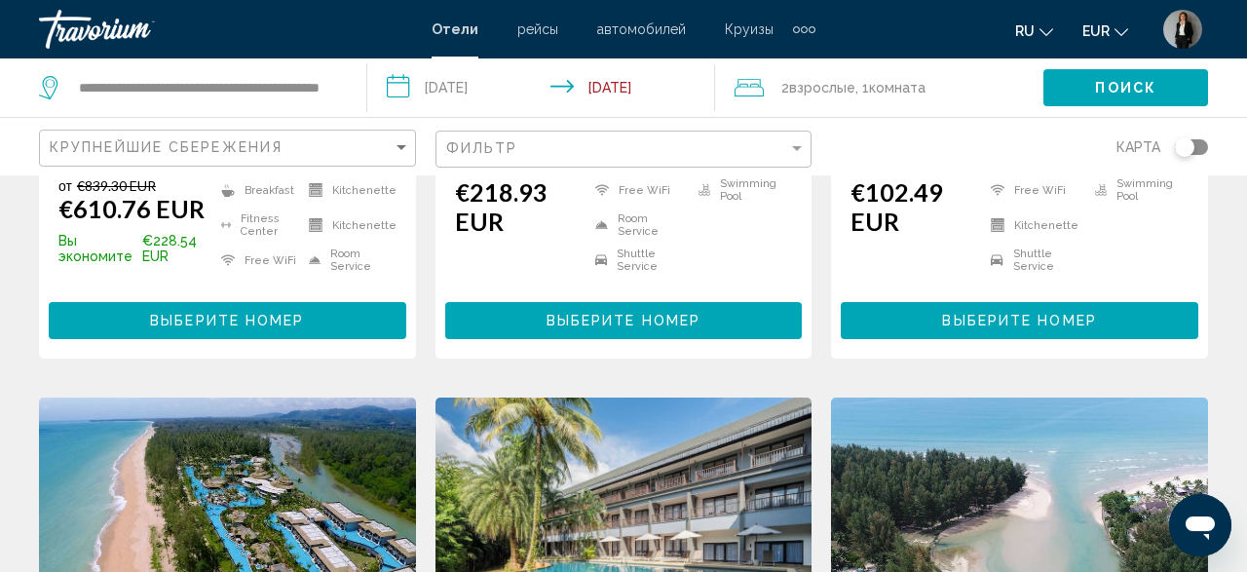
scroll to position [608, 0]
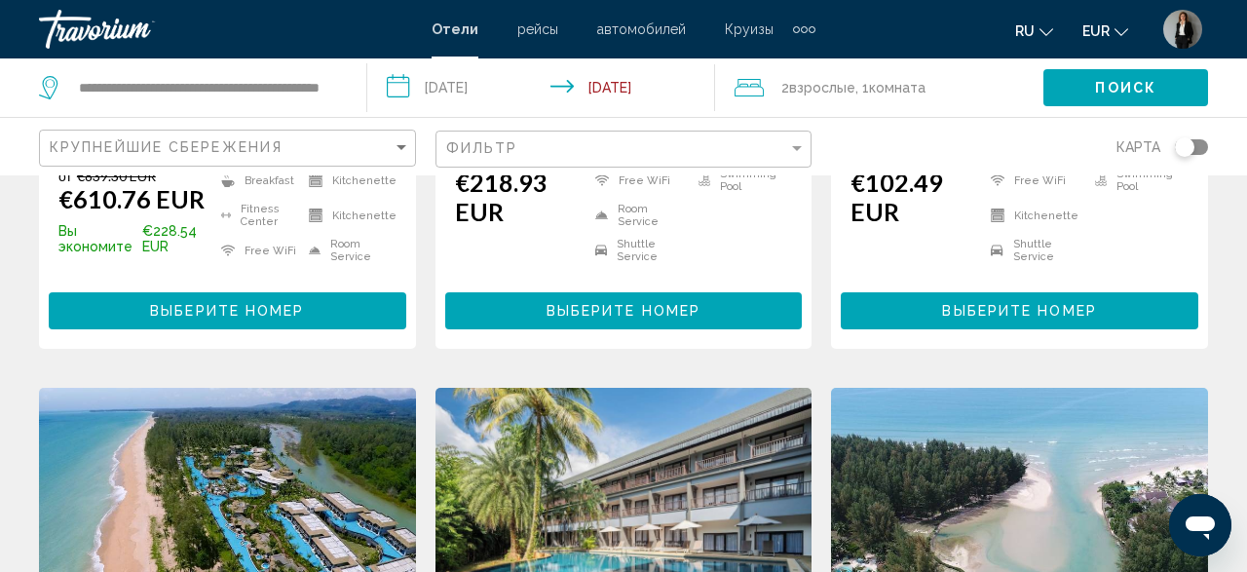
click at [308, 308] on button "Выберите номер" at bounding box center [228, 310] width 358 height 36
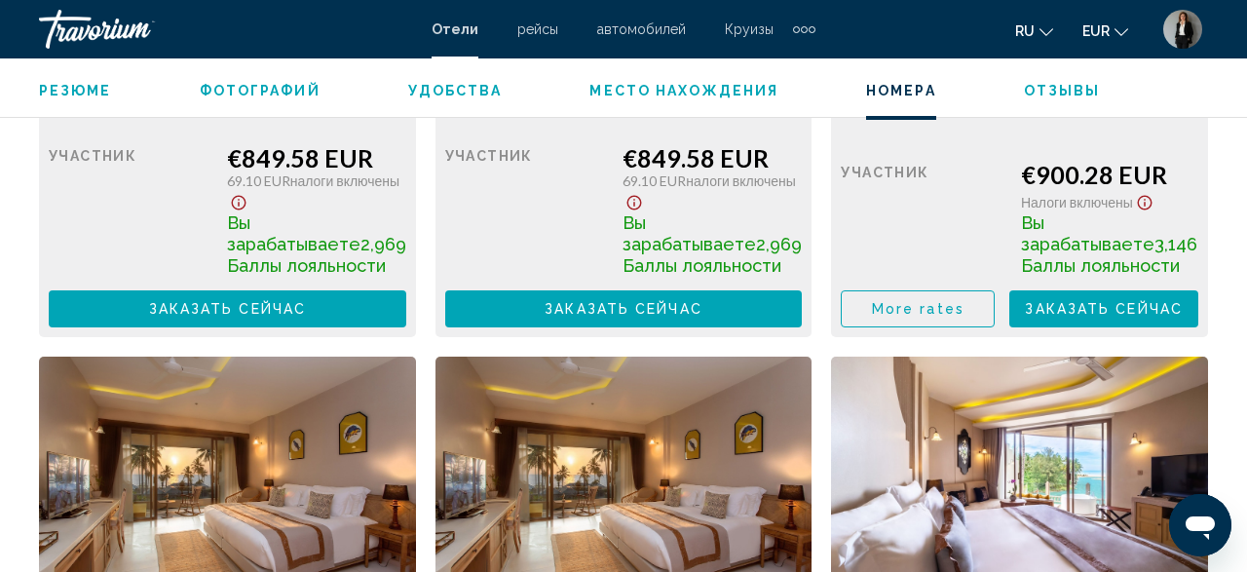
scroll to position [3788, 0]
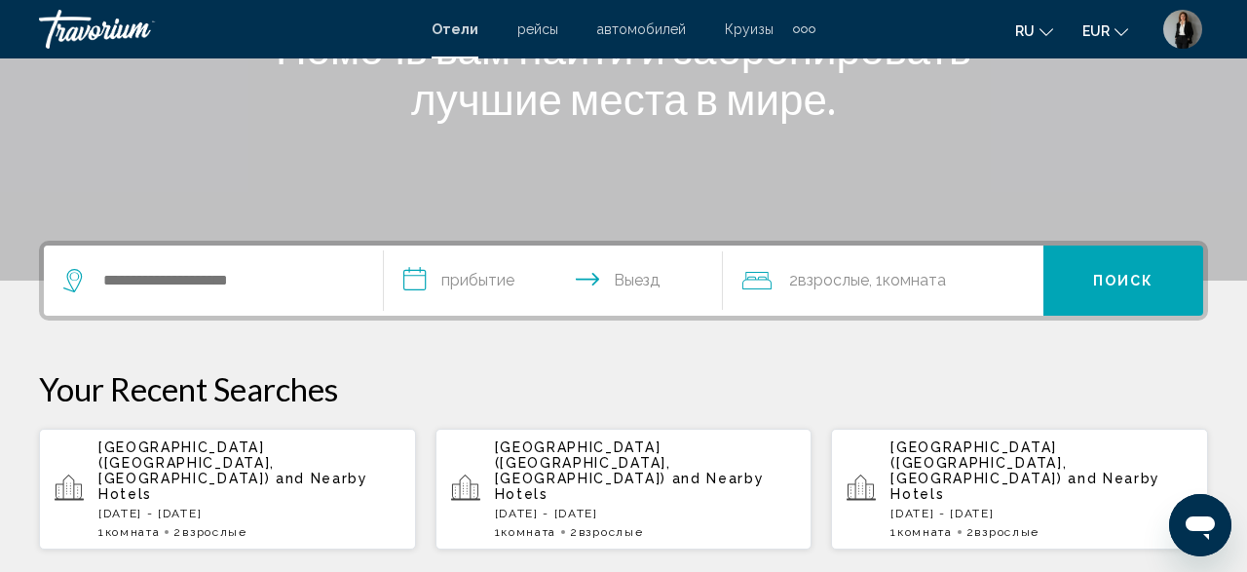
scroll to position [405, 0]
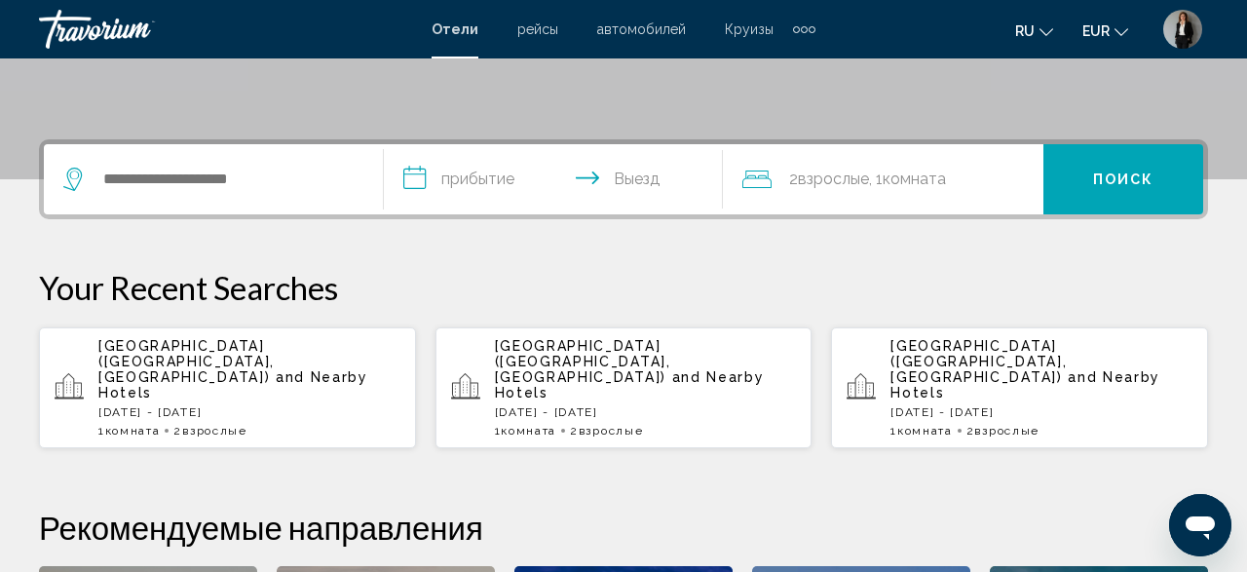
click at [275, 344] on span "[GEOGRAPHIC_DATA] ([GEOGRAPHIC_DATA], [GEOGRAPHIC_DATA])" at bounding box center [186, 361] width 176 height 47
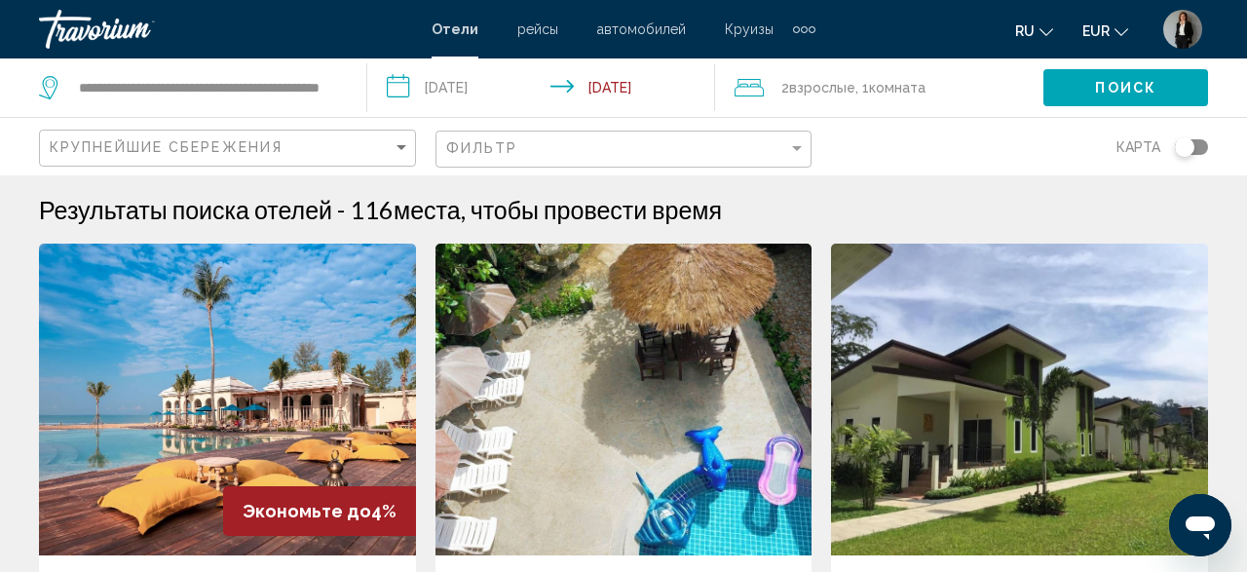
click at [488, 71] on input "**********" at bounding box center [545, 90] width 356 height 64
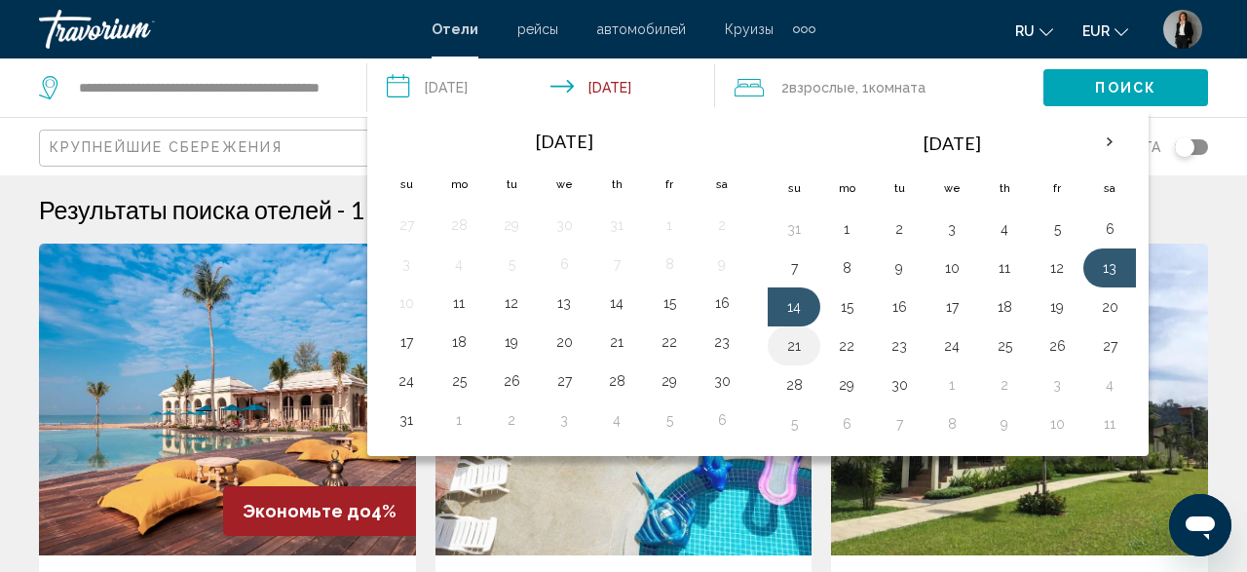
click at [786, 341] on button "21" at bounding box center [793, 345] width 31 height 27
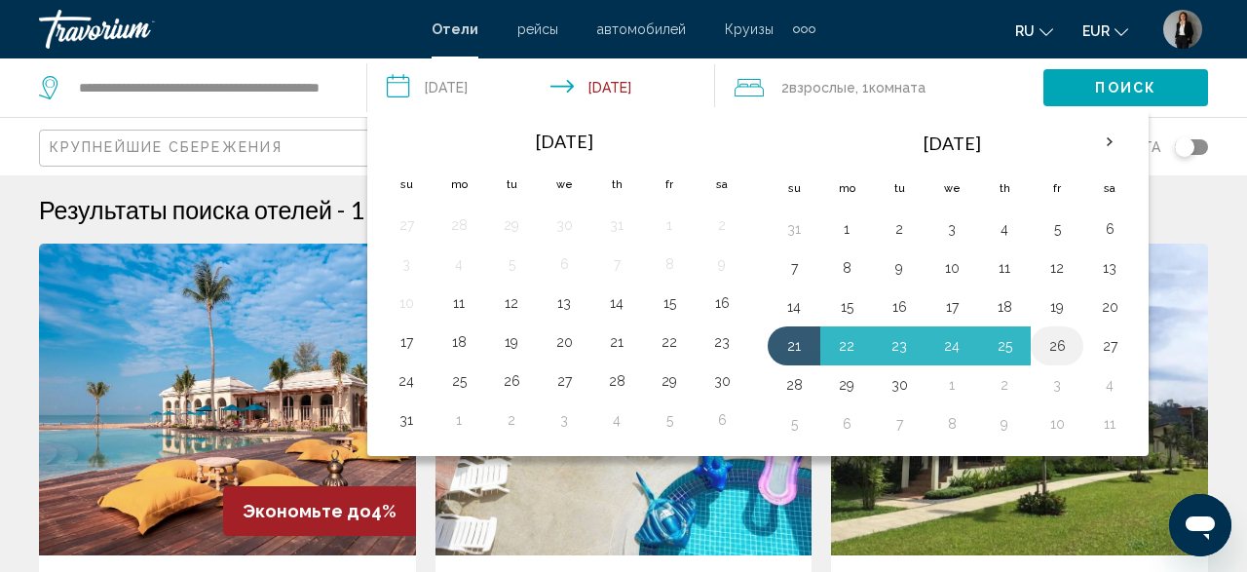
click at [1042, 350] on button "26" at bounding box center [1056, 345] width 31 height 27
type input "**********"
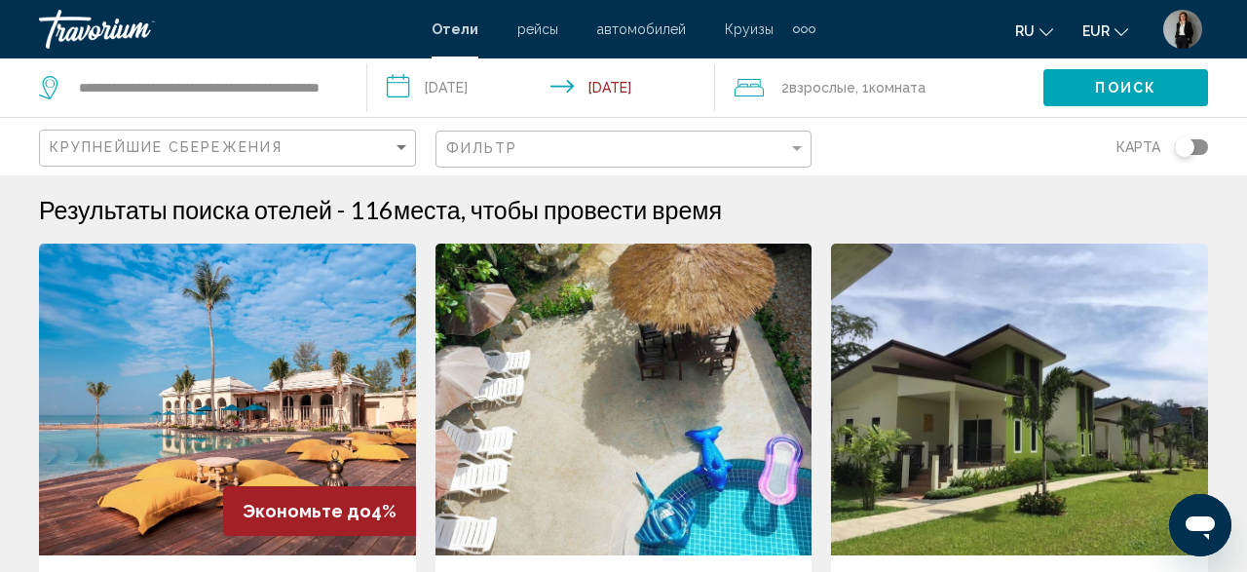
click at [1152, 93] on span "Поиск" at bounding box center [1125, 89] width 61 height 16
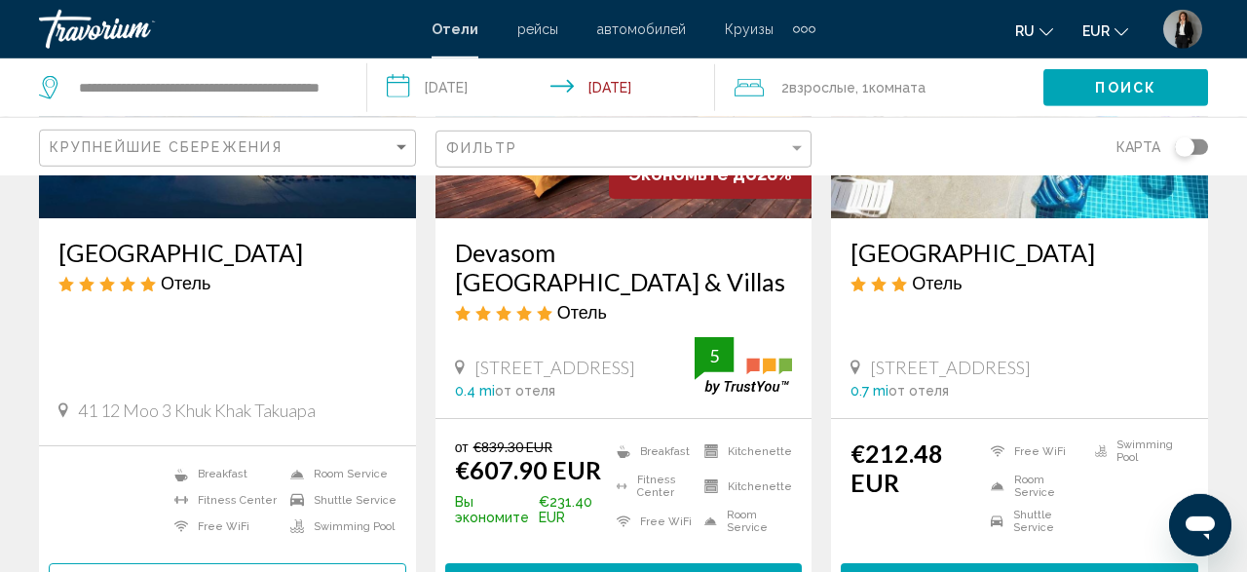
scroll to position [507, 0]
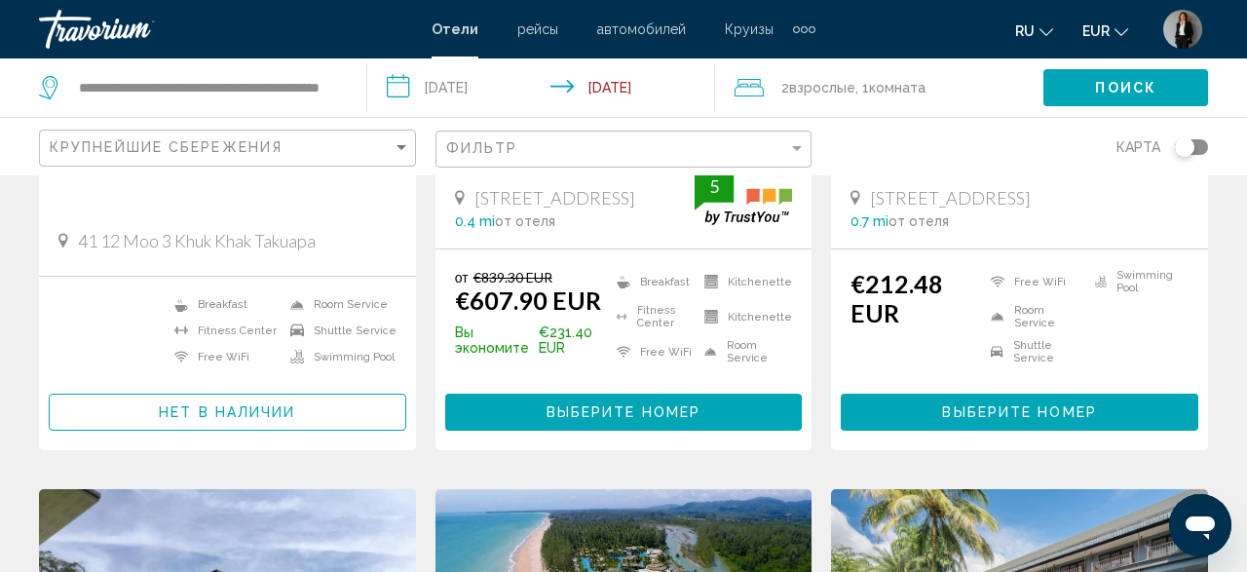
click at [693, 408] on span "Выберите номер" at bounding box center [624, 413] width 154 height 16
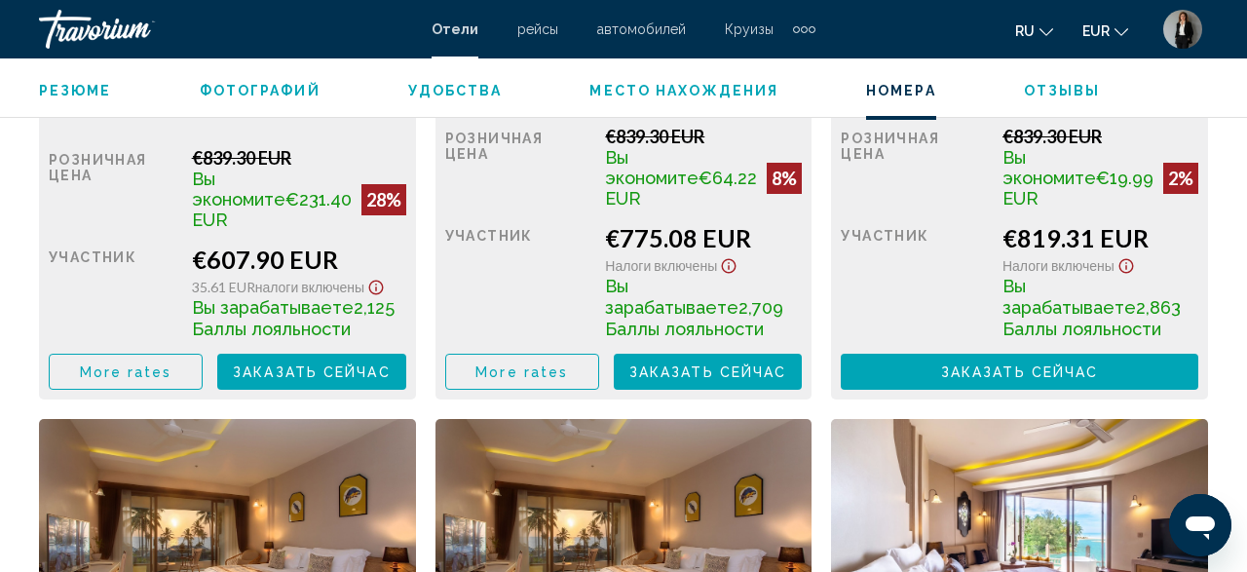
scroll to position [3455, 0]
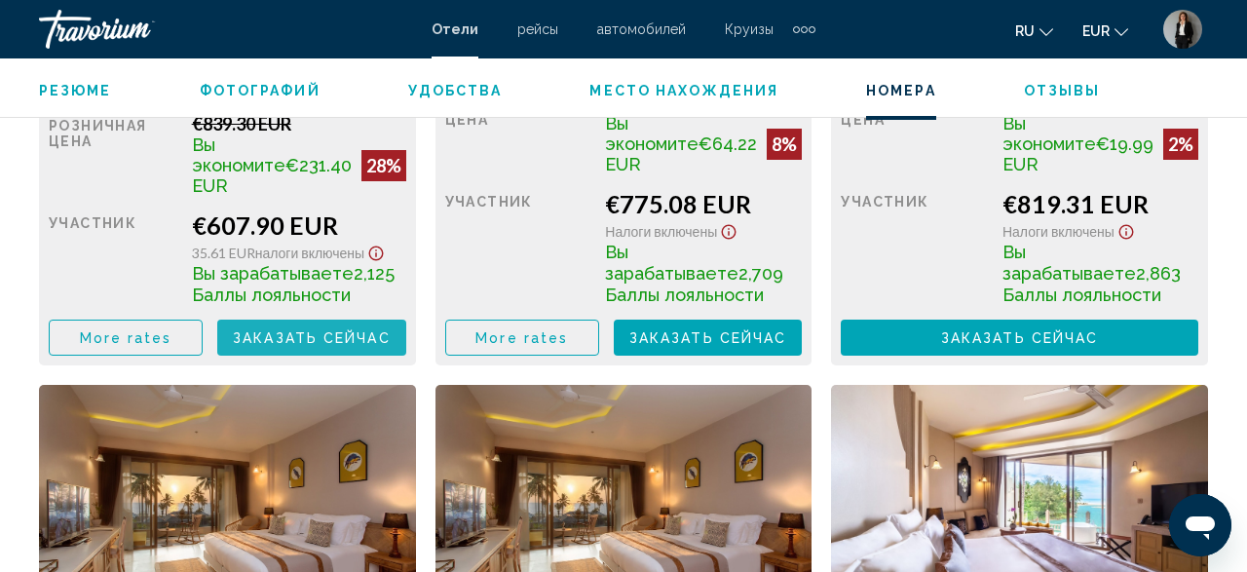
click at [330, 334] on span "Заказать сейчас" at bounding box center [312, 338] width 158 height 16
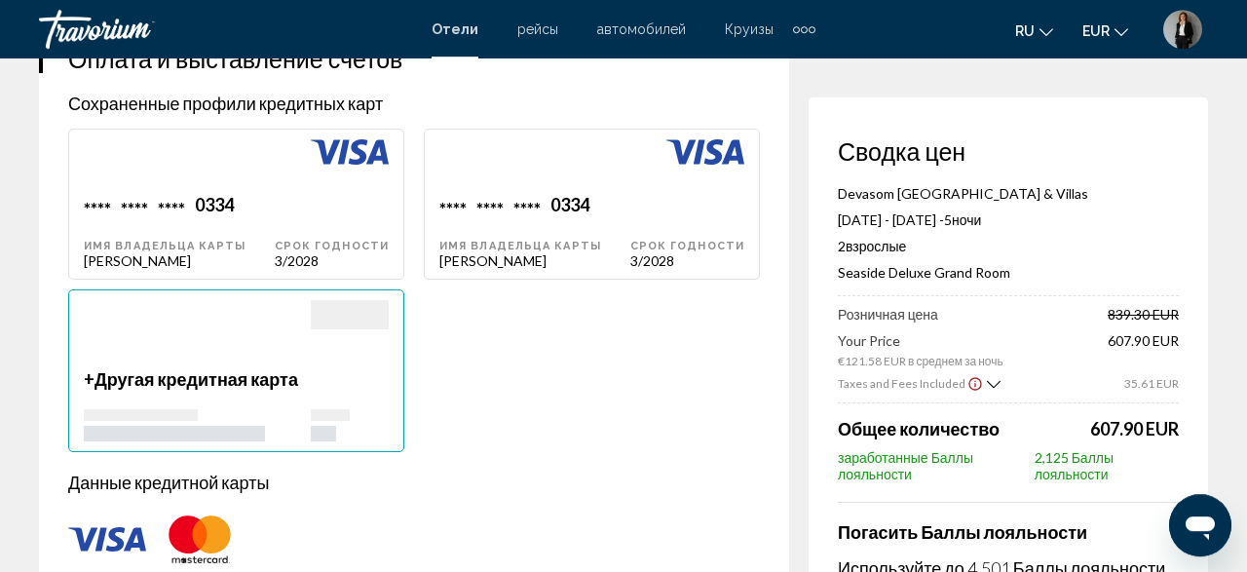
scroll to position [1621, 0]
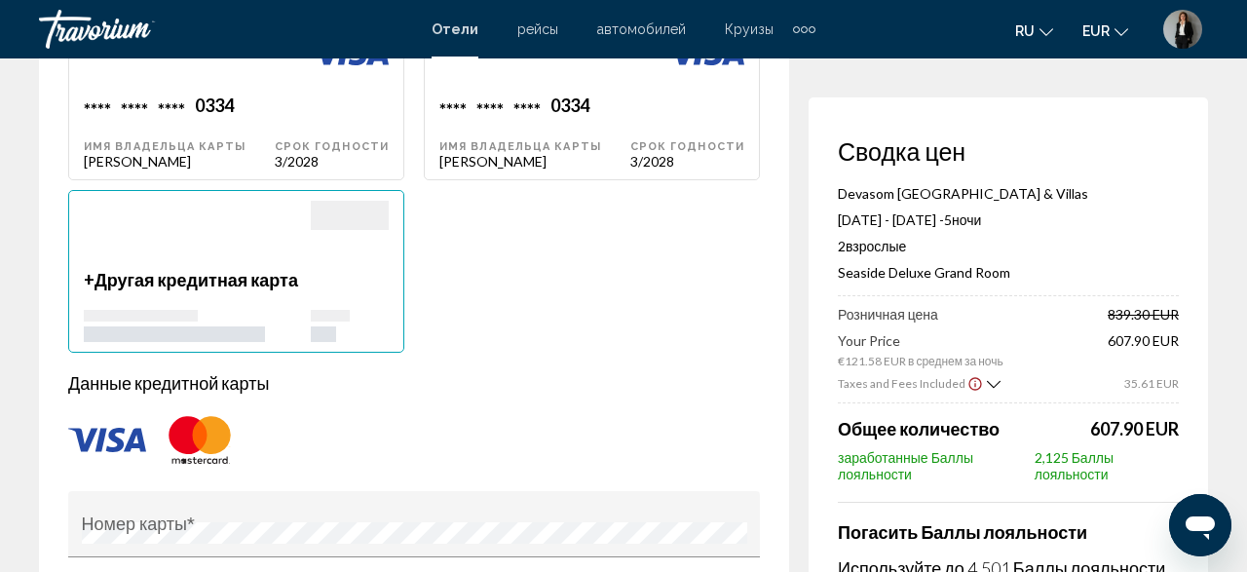
click at [171, 269] on div "Main content" at bounding box center [197, 235] width 227 height 68
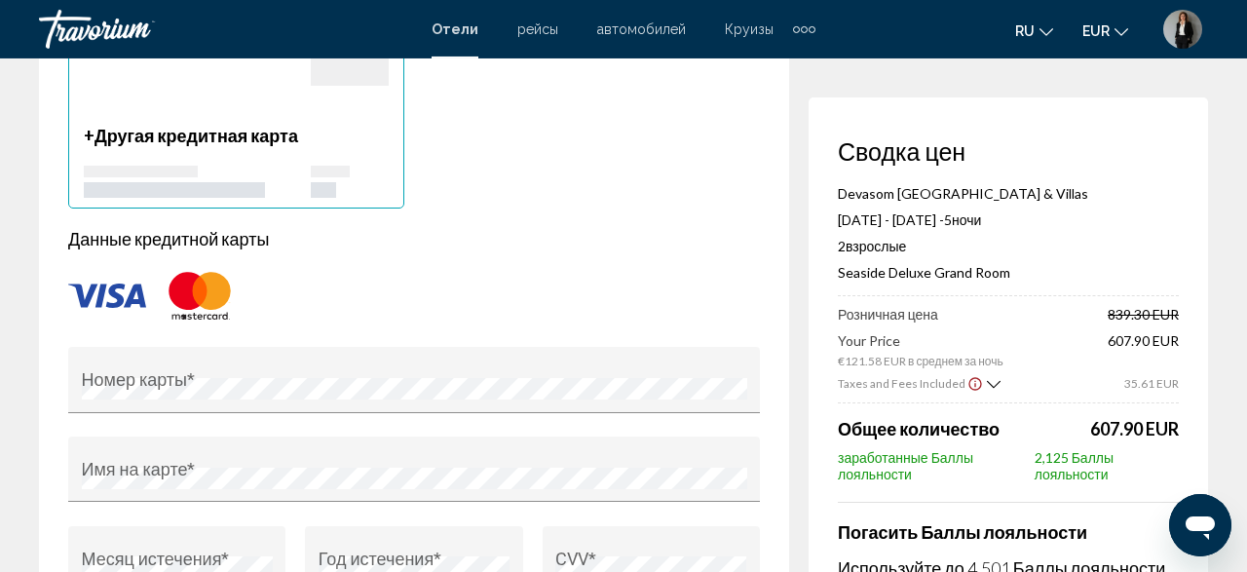
scroll to position [2128, 0]
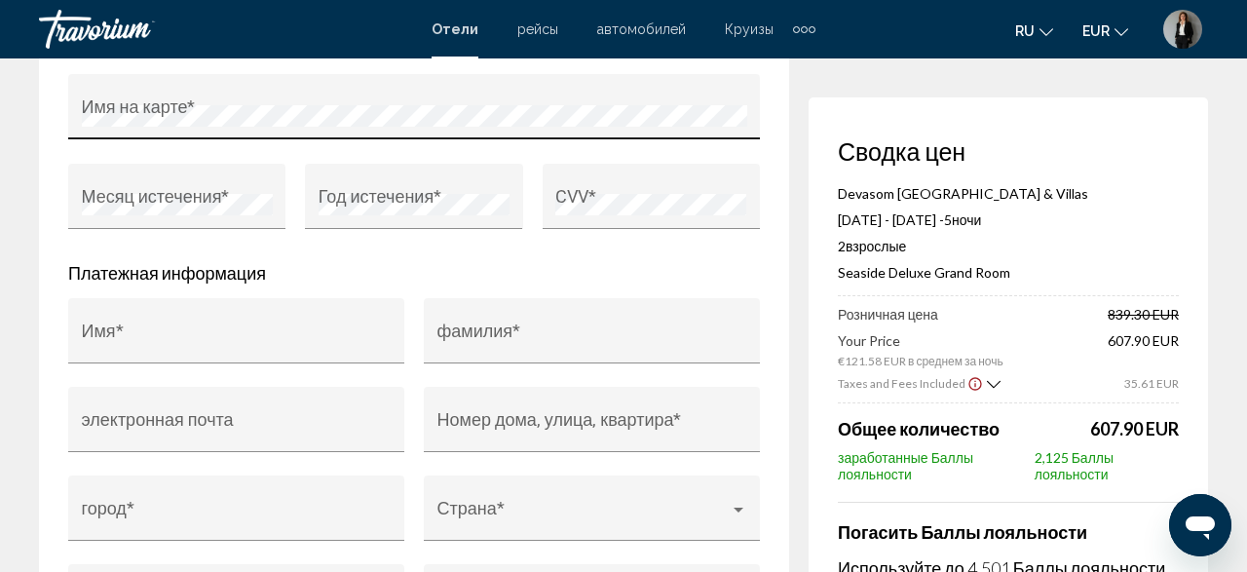
click at [326, 139] on div "Имя на карте *" at bounding box center [414, 113] width 665 height 53
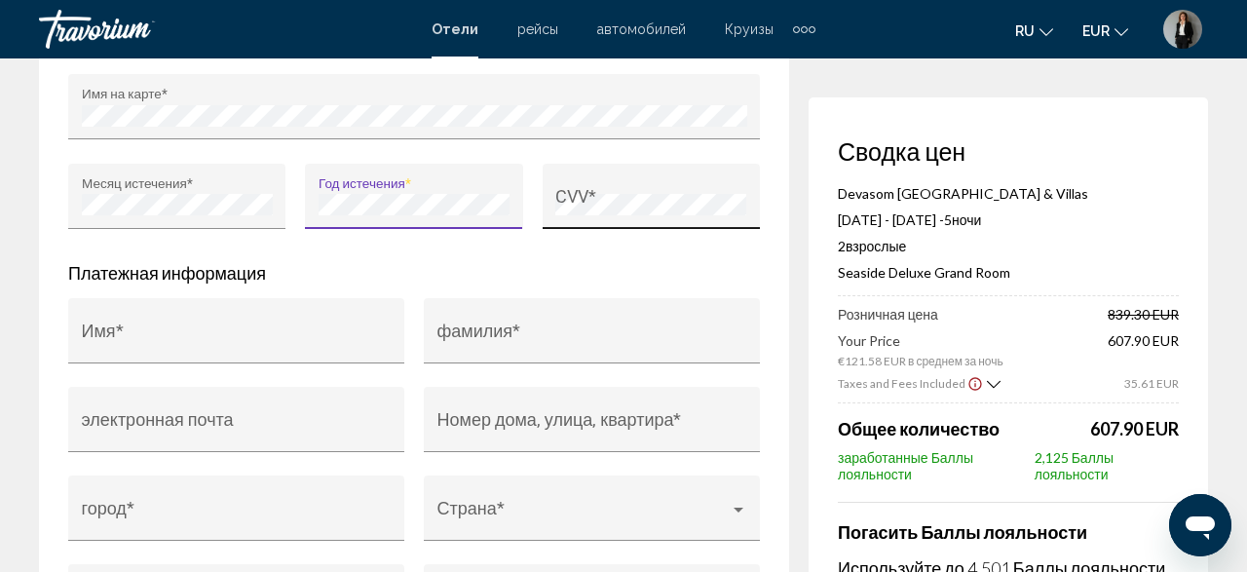
click at [575, 210] on div "CVV *" at bounding box center [650, 202] width 191 height 53
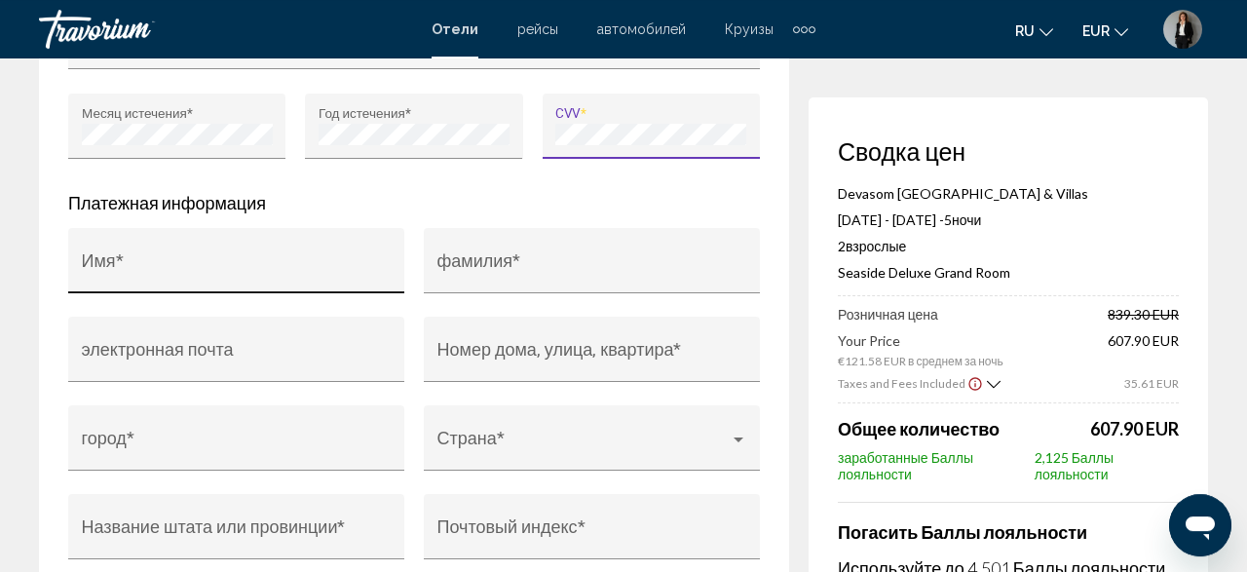
scroll to position [2229, 0]
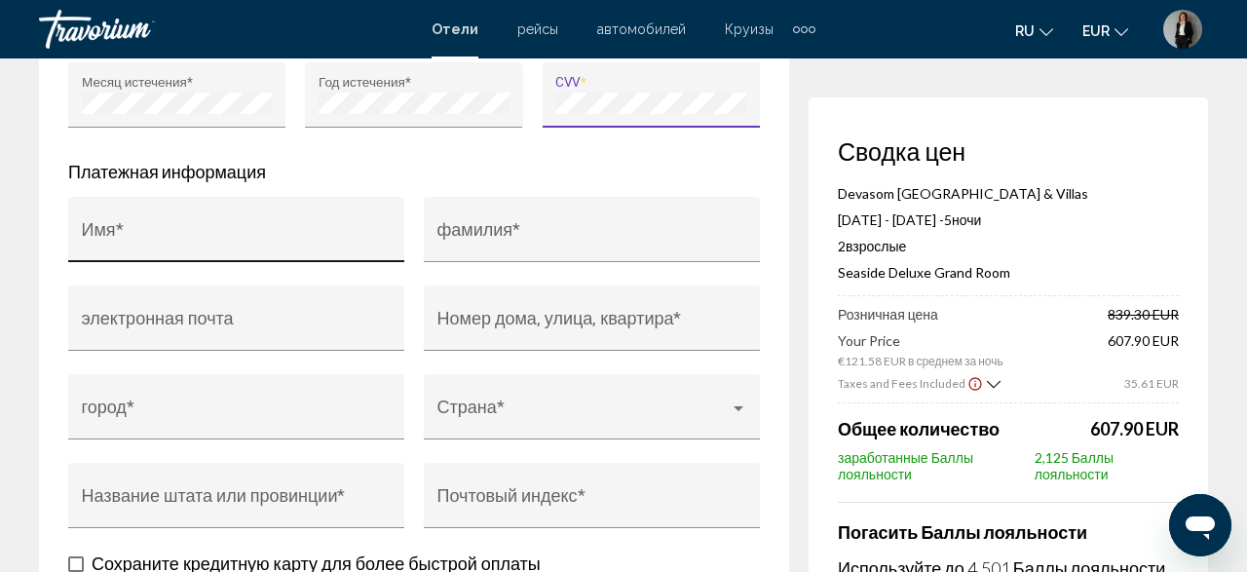
click at [307, 248] on input "Имя *" at bounding box center [237, 238] width 310 height 19
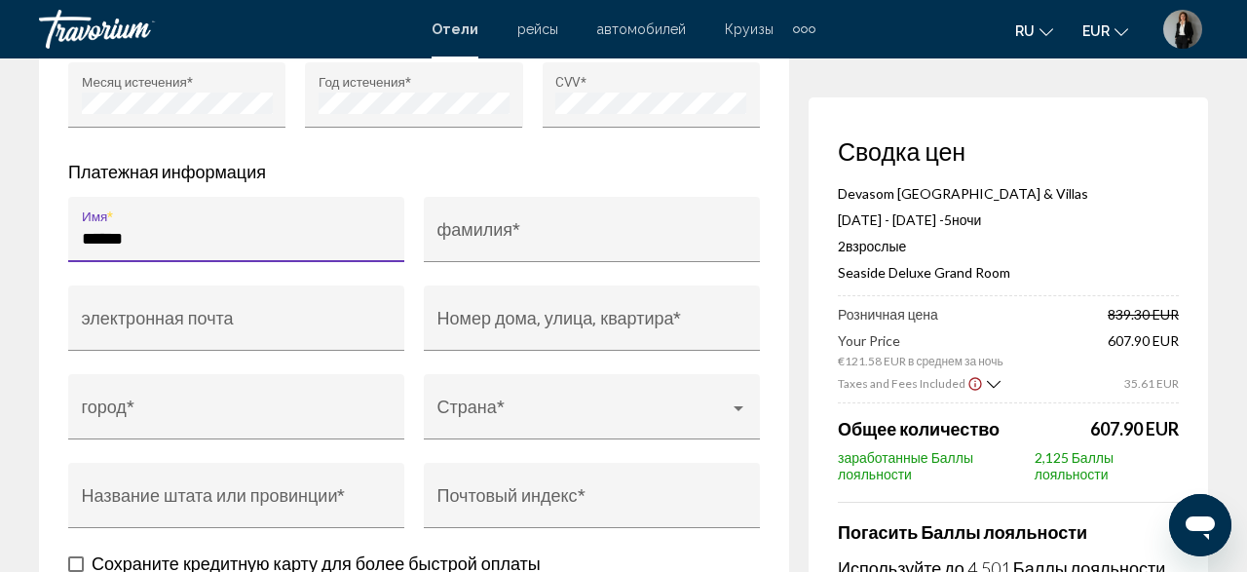
type input "******"
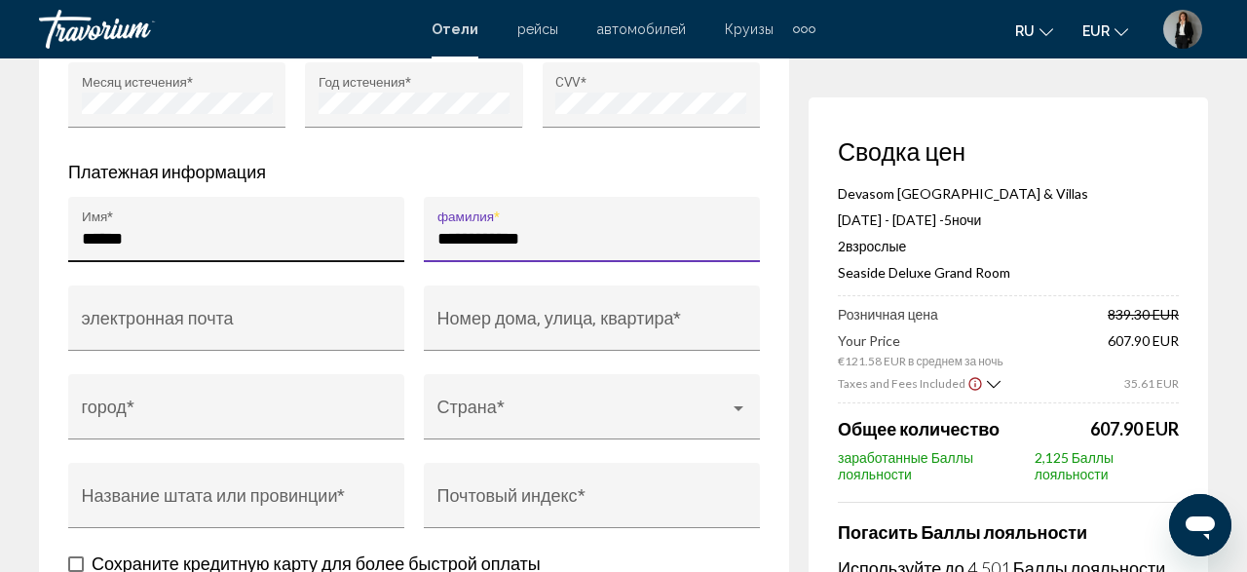
type input "**********"
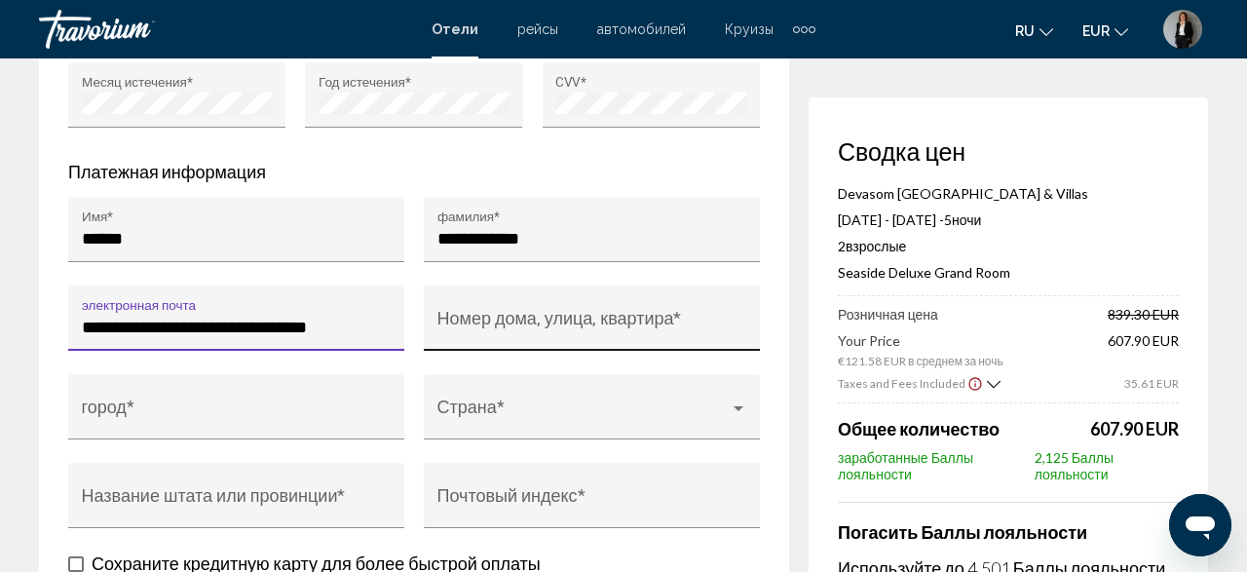
type input "**********"
click at [560, 330] on div "Номер дома, улица, квартира *" at bounding box center [592, 325] width 310 height 52
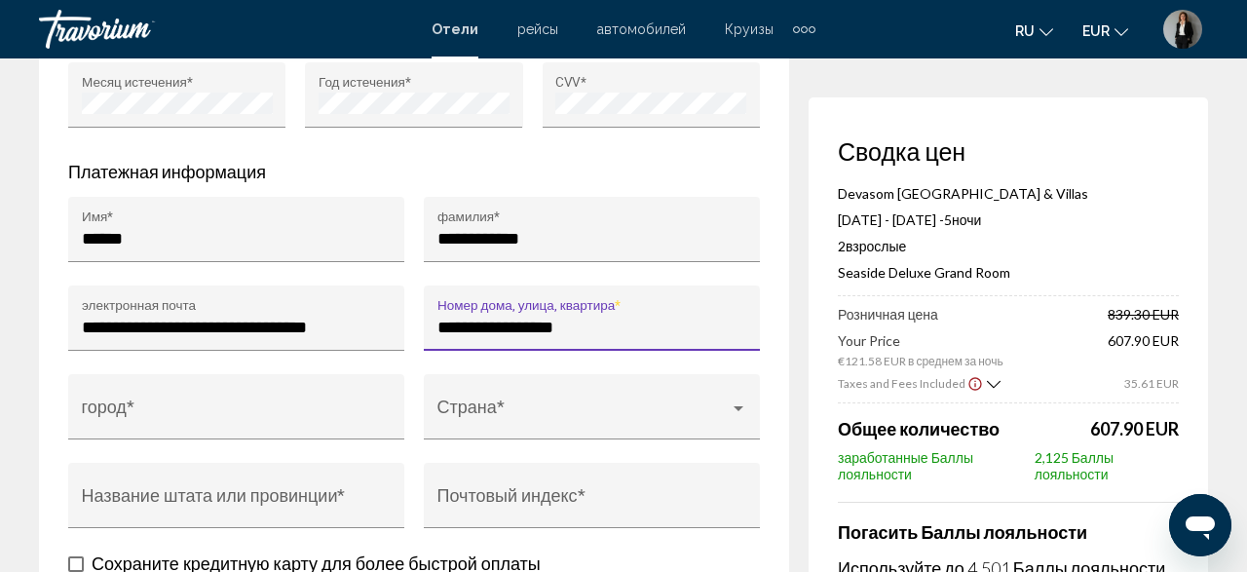
type input "**********"
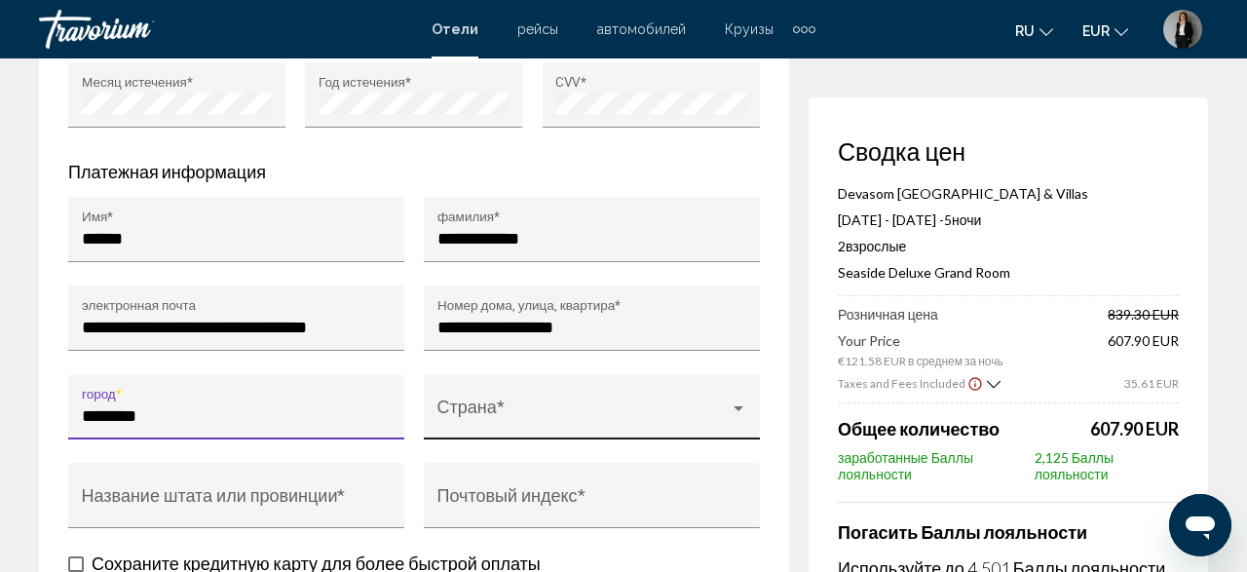
type input "********"
click at [728, 420] on div "Страна *" at bounding box center [592, 413] width 310 height 52
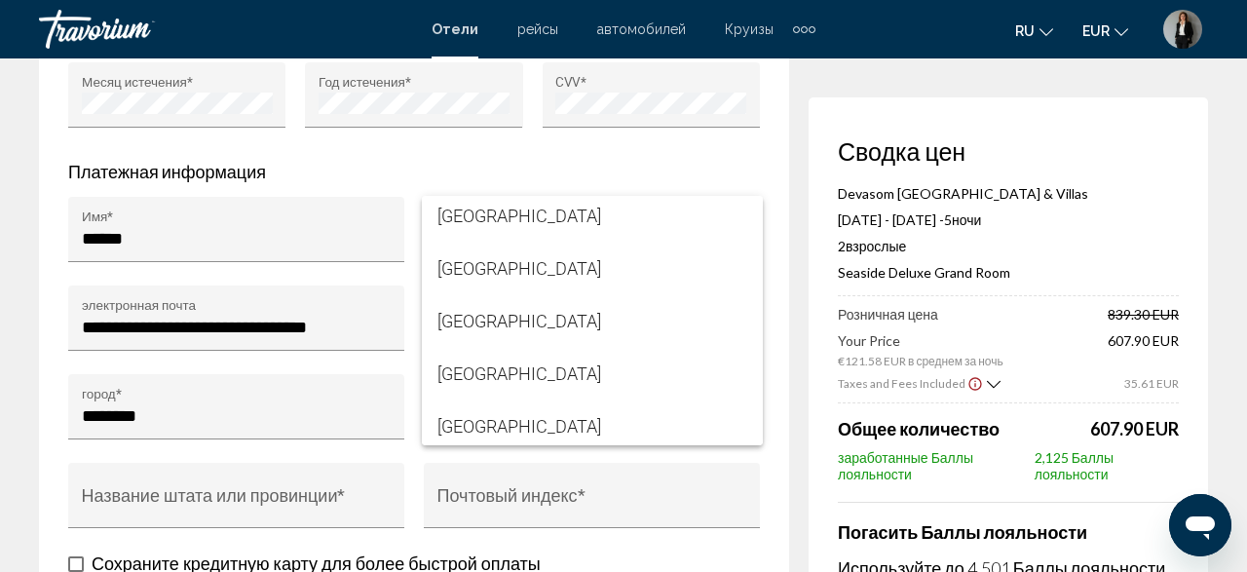
scroll to position [4244, 0]
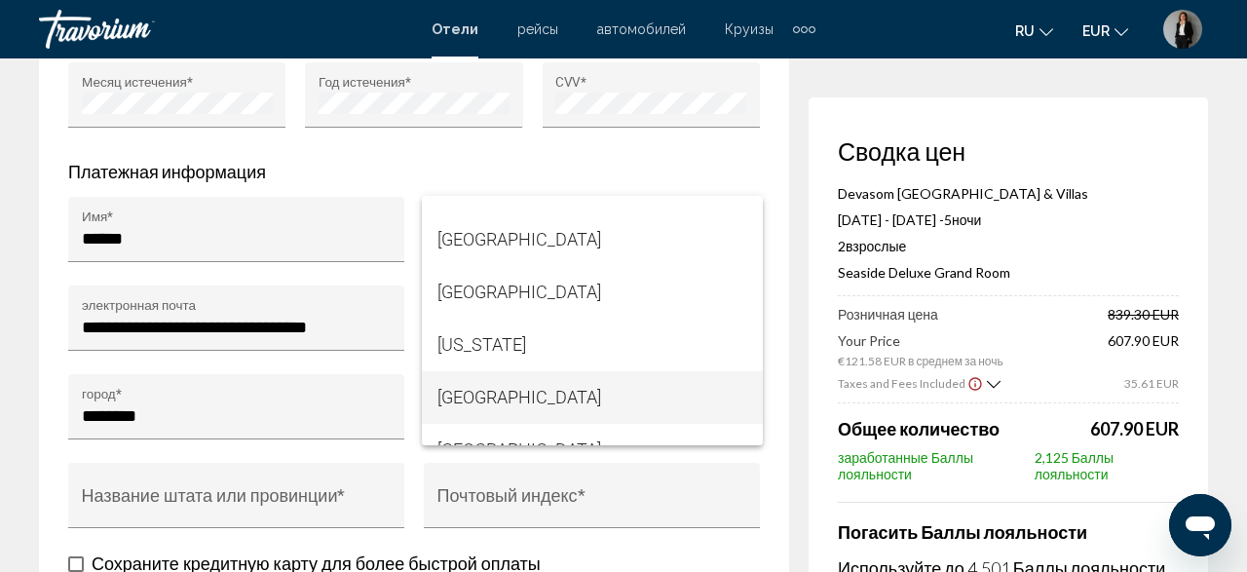
click at [644, 400] on span "[GEOGRAPHIC_DATA]" at bounding box center [592, 397] width 310 height 53
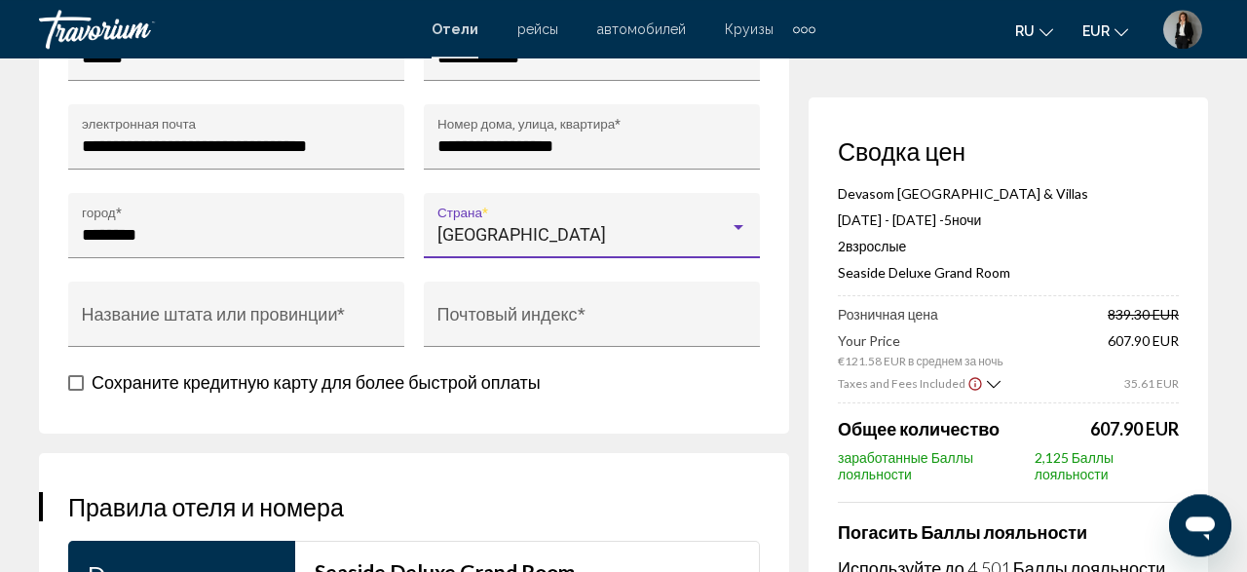
scroll to position [2533, 0]
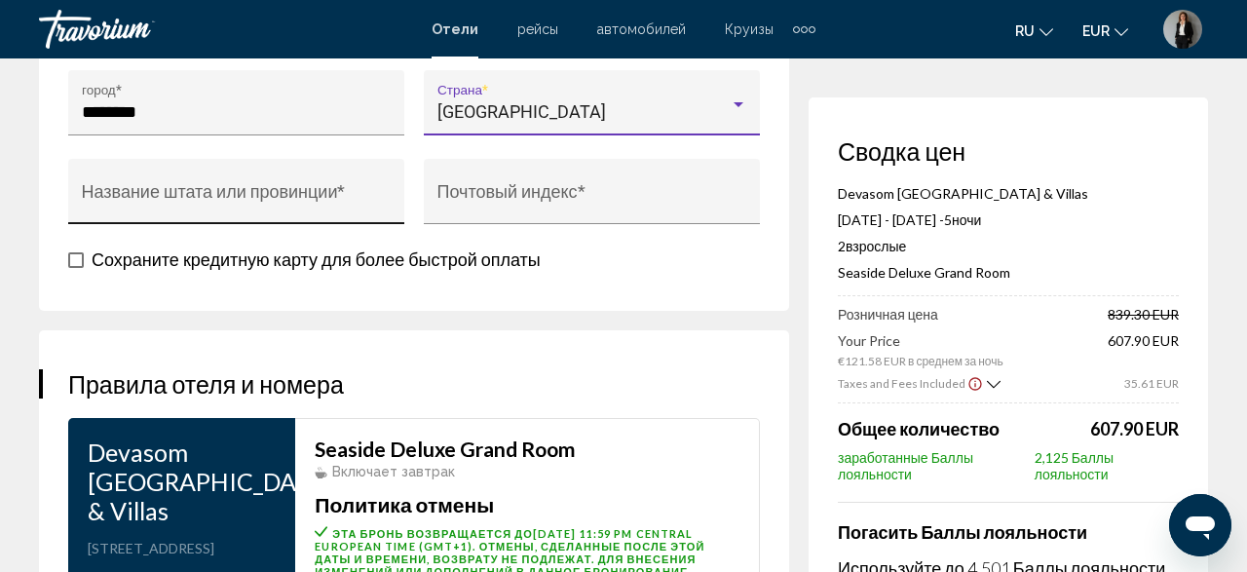
click at [321, 210] on input "Название штата или провинции *" at bounding box center [237, 200] width 310 height 19
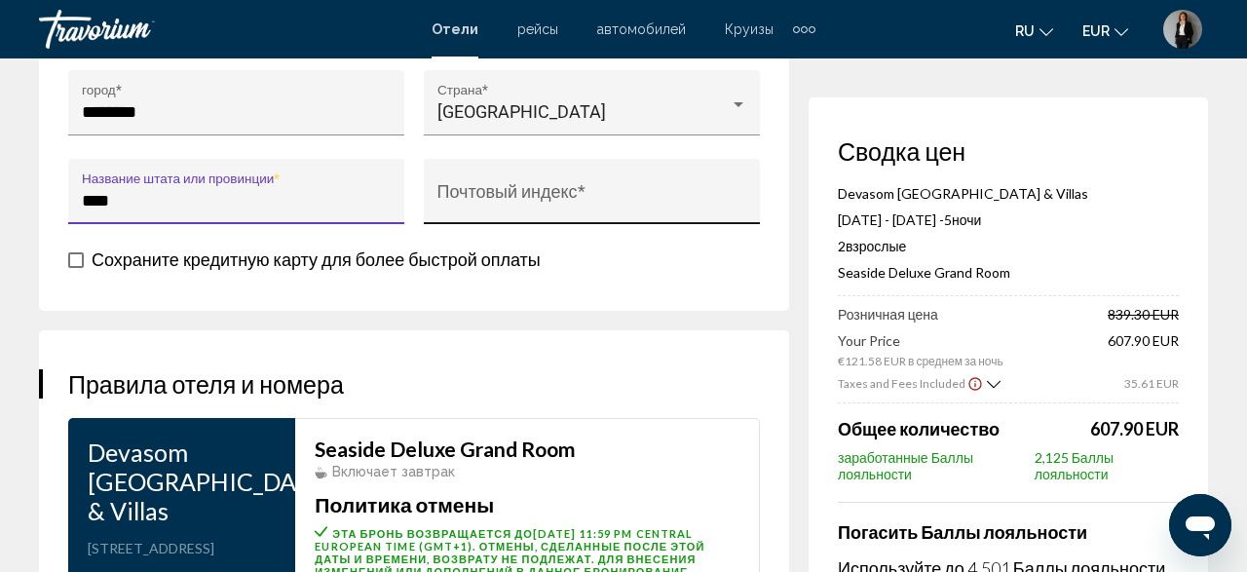
type input "****"
click at [620, 208] on div "Почтовый индекс *" at bounding box center [592, 197] width 310 height 52
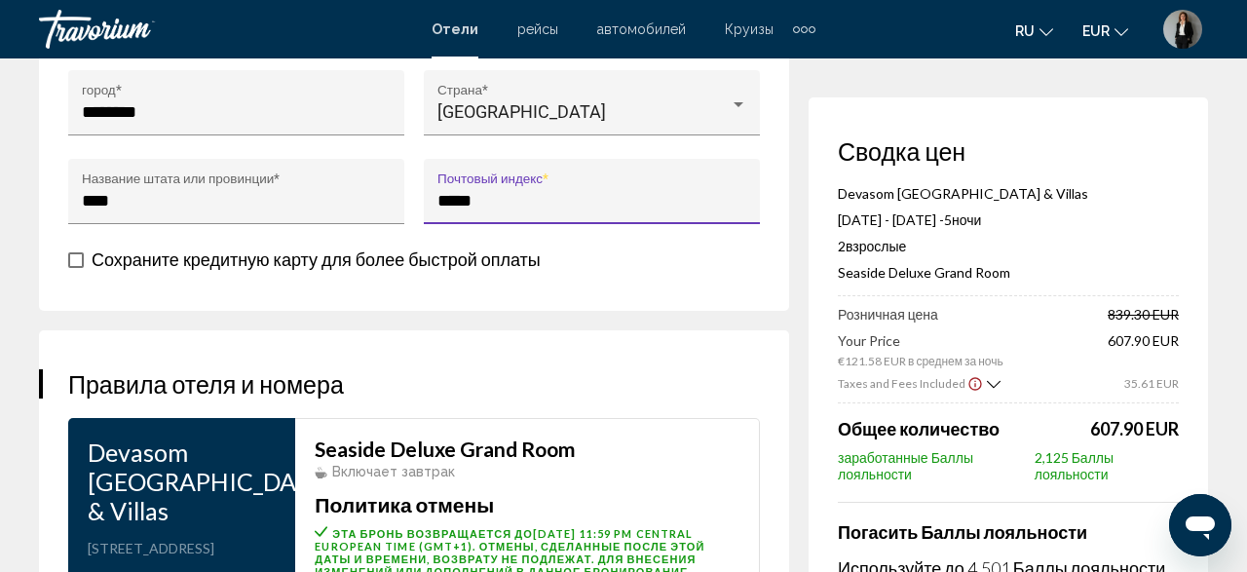
scroll to position [2938, 0]
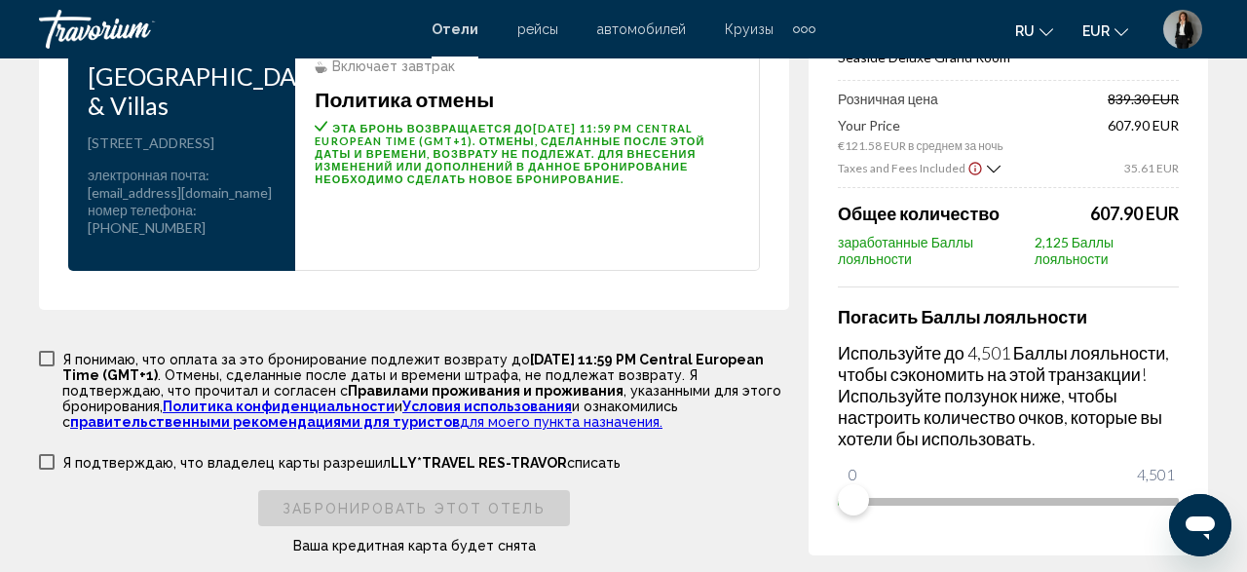
type input "*****"
click at [56, 395] on label "Я понимаю, что оплата за это бронирование подлежит возврату до [DATE] 11:59 PM …" at bounding box center [414, 389] width 750 height 81
click at [54, 470] on span "Main content" at bounding box center [47, 462] width 16 height 16
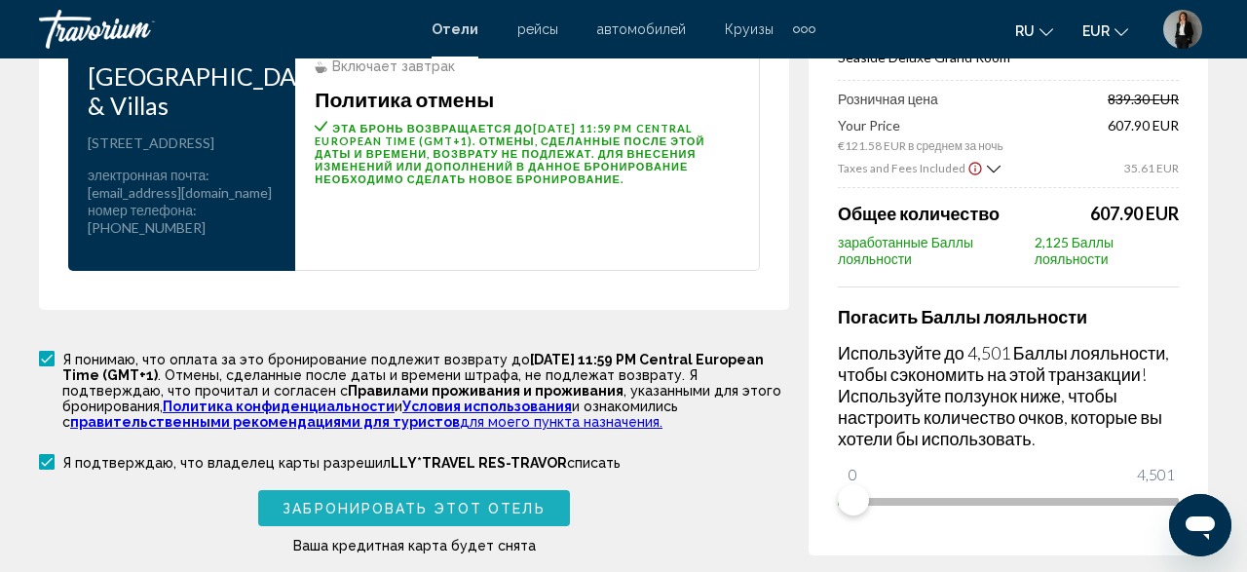
click at [307, 516] on span "Забронировать этот отель" at bounding box center [414, 509] width 262 height 16
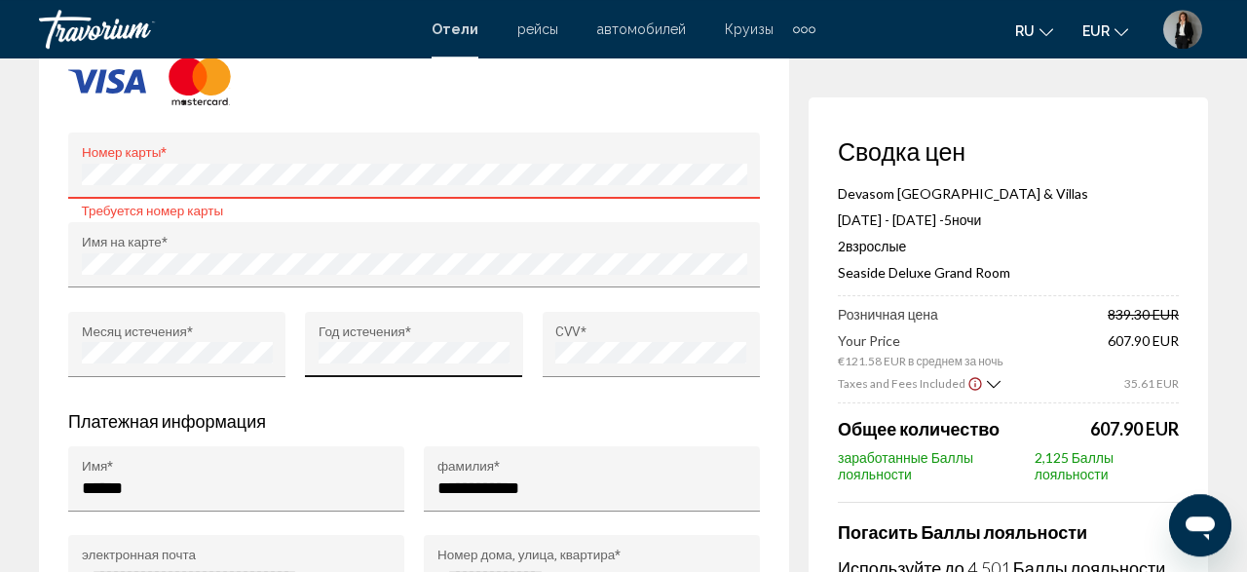
scroll to position [1989, 0]
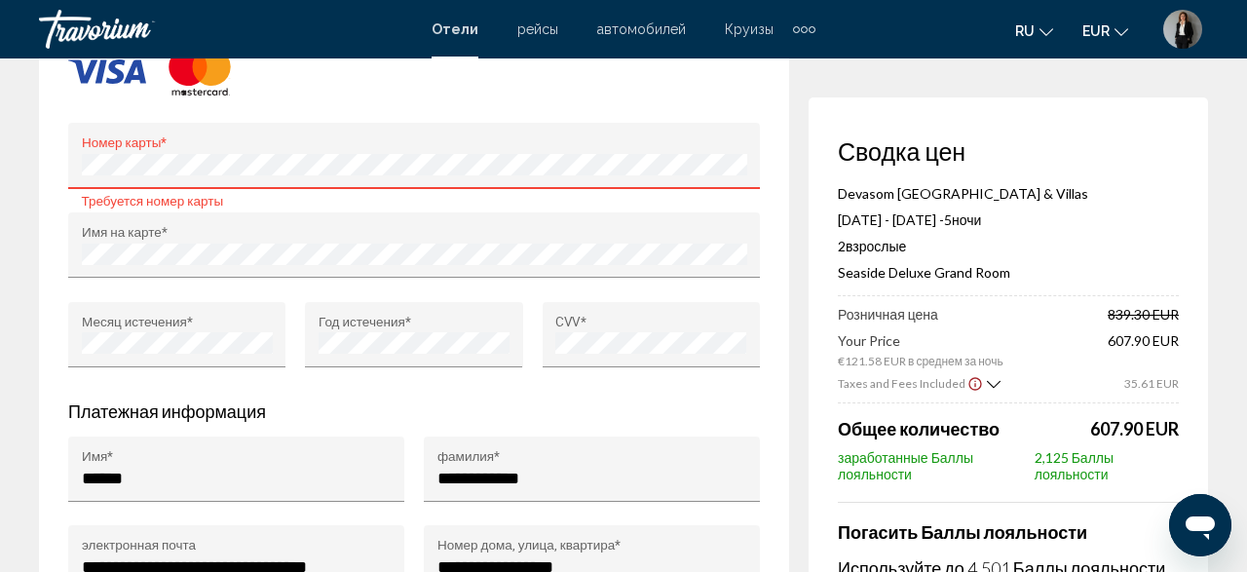
click at [220, 95] on img "Main content" at bounding box center [200, 72] width 78 height 64
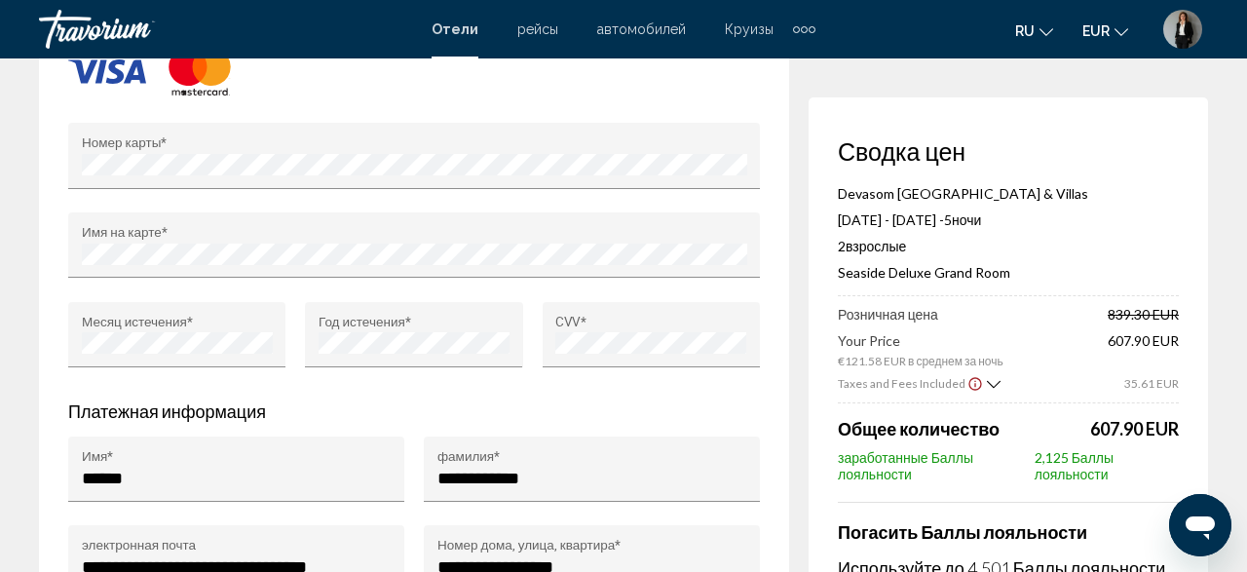
click at [309, 129] on div "Данные кредитной карты Номер карты * Имя на карте * Месяц истечения * Год истеч…" at bounding box center [414, 197] width 692 height 387
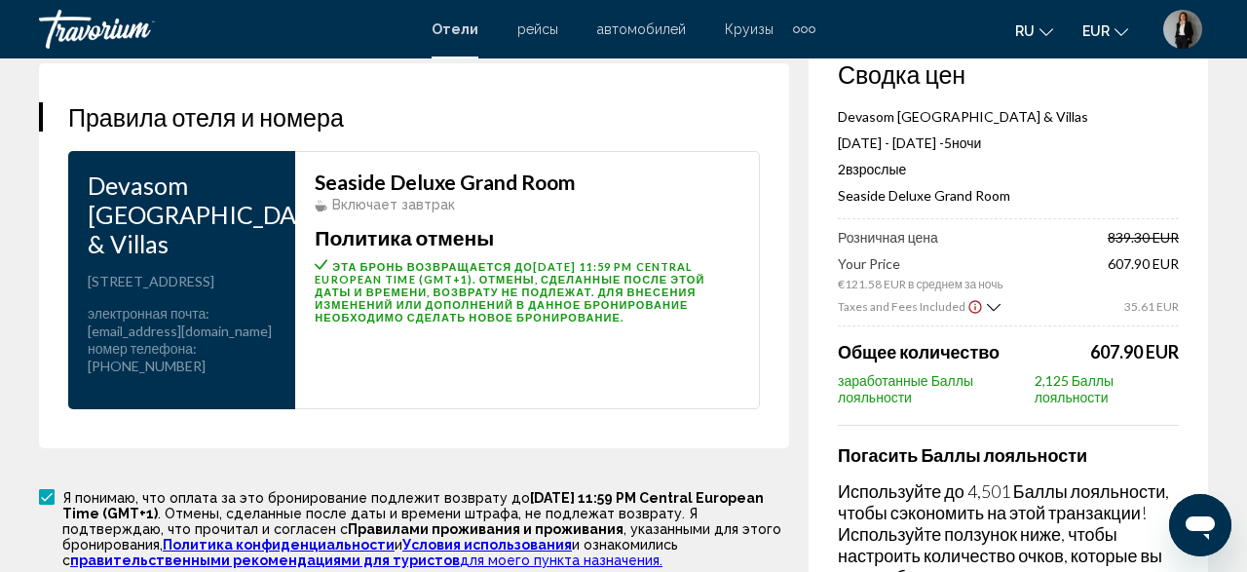
scroll to position [3236, 0]
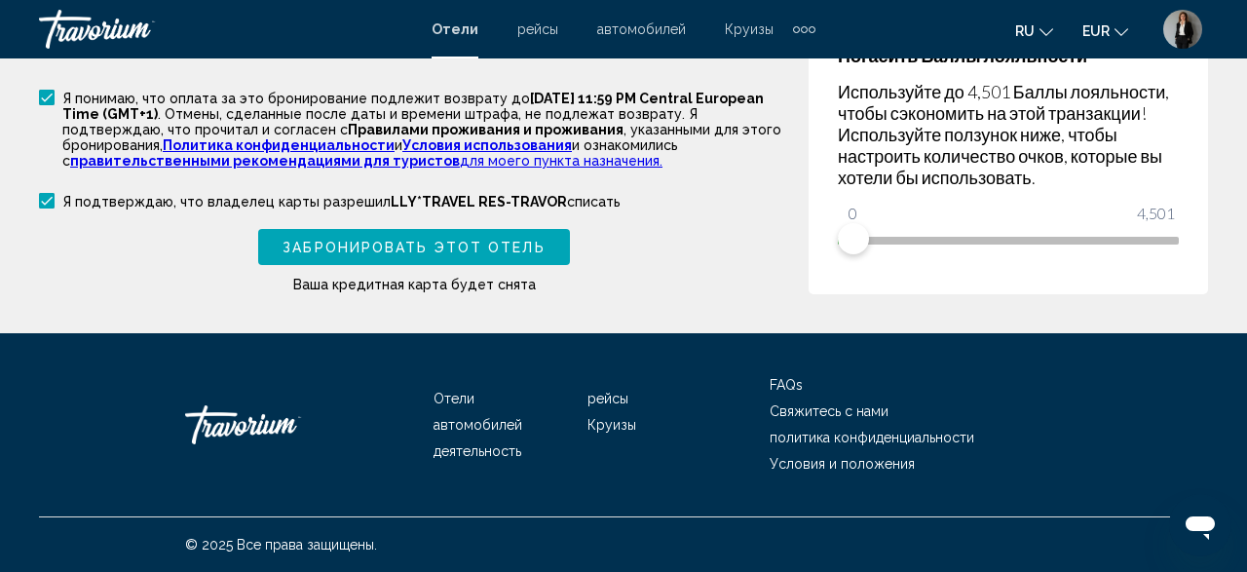
click at [352, 246] on span "Забронировать этот отель" at bounding box center [414, 248] width 262 height 16
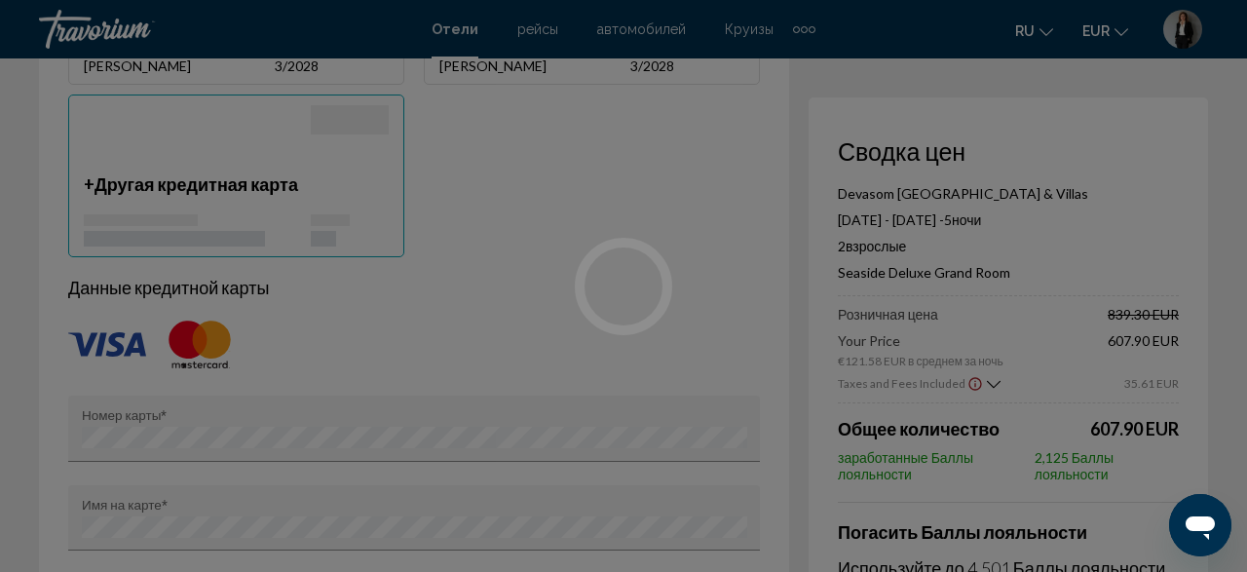
scroll to position [1109, 0]
